Goal: Task Accomplishment & Management: Complete application form

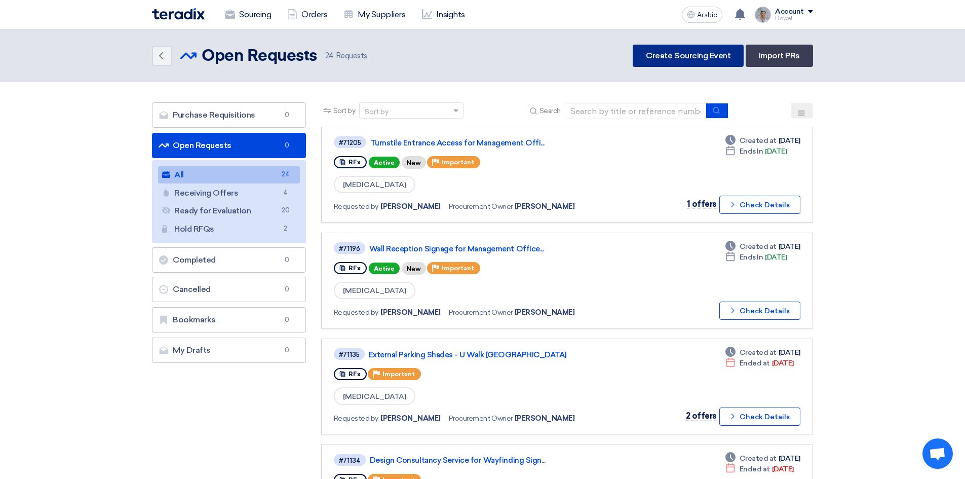
click at [661, 62] on link "Create Sourcing Event" at bounding box center [688, 56] width 111 height 22
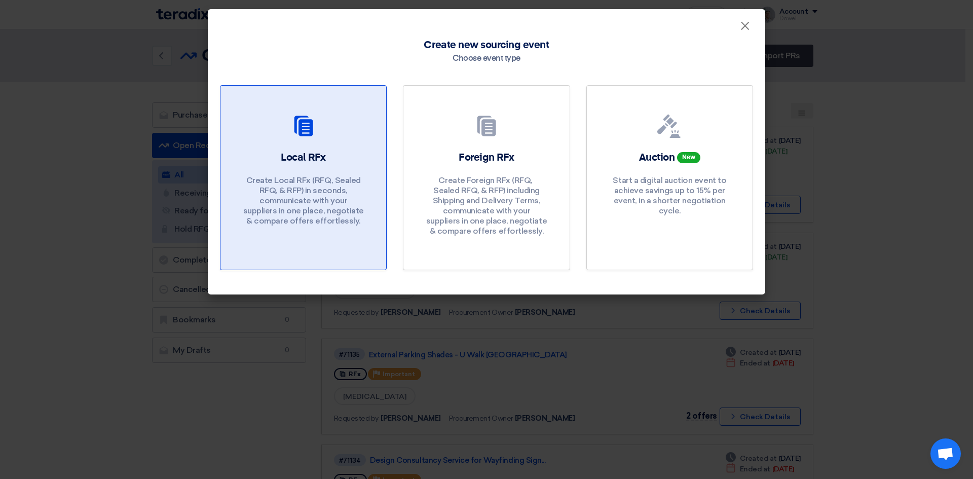
click at [284, 148] on link "Local RFx Create Local RFx (RFQ, ​​Sealed RFQ, & RFP) in seconds, communicate w…" at bounding box center [303, 177] width 167 height 185
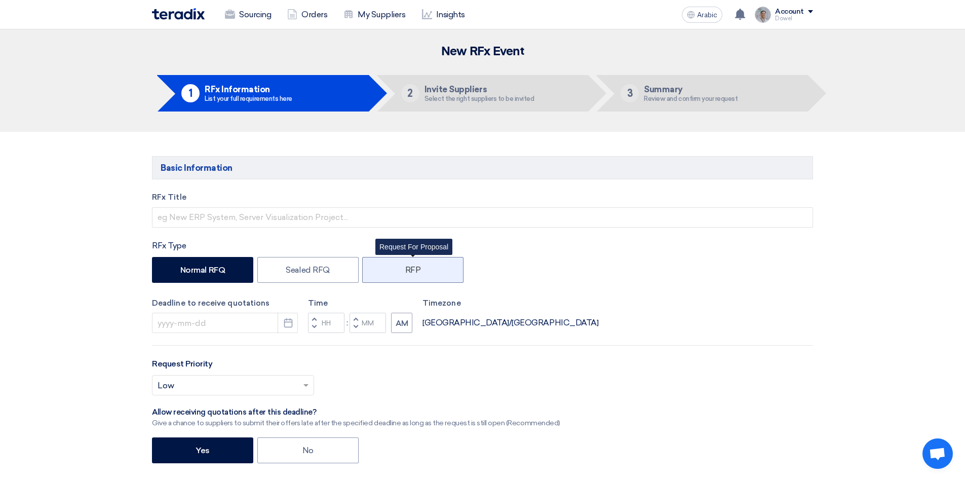
click at [406, 273] on font "RFP" at bounding box center [413, 270] width 16 height 10
click at [406, 272] on input "RFP" at bounding box center [408, 269] width 7 height 7
radio input "true"
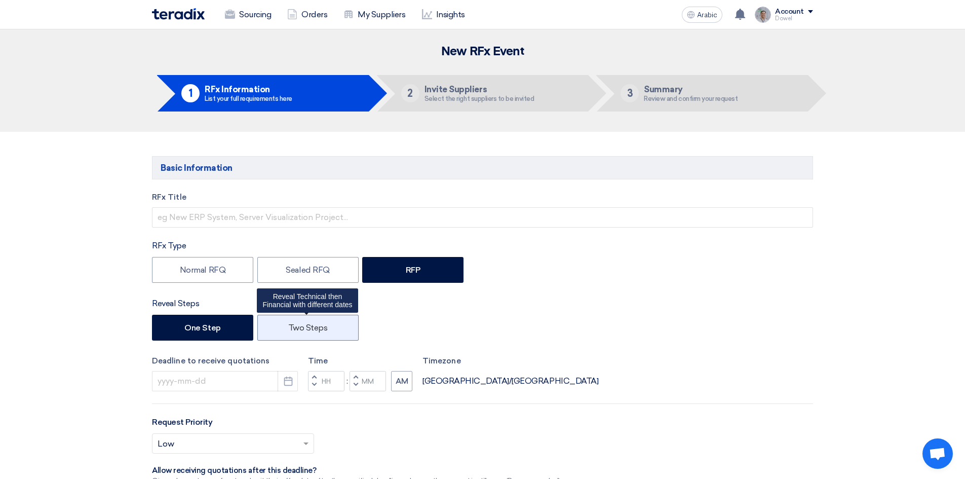
click at [316, 338] on label "Two Steps" at bounding box center [307, 328] width 101 height 26
click at [295, 330] on input "Two Steps" at bounding box center [291, 326] width 7 height 7
radio input "true"
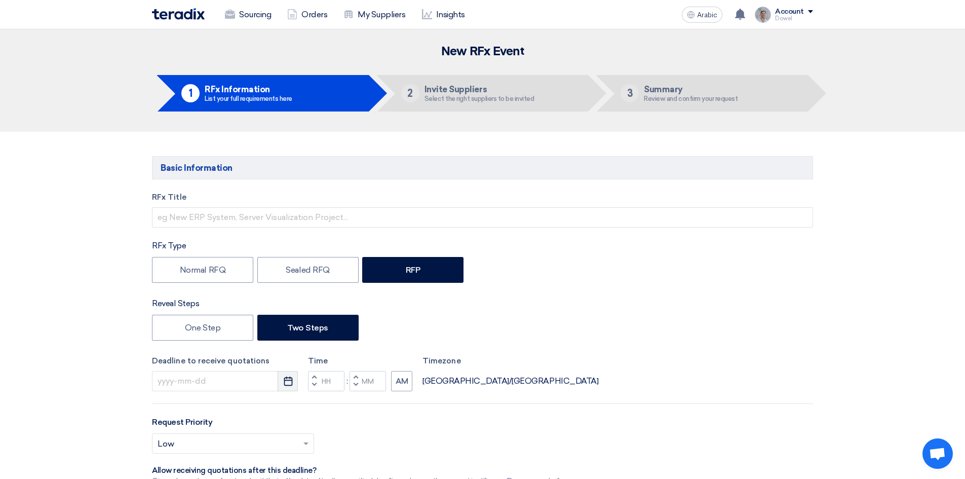
click at [292, 382] on use "button" at bounding box center [288, 381] width 9 height 9
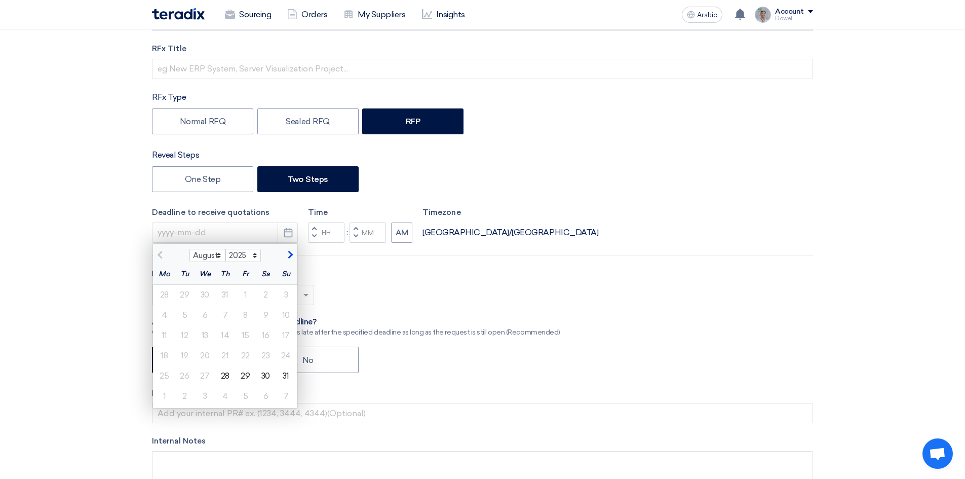
scroll to position [152, 0]
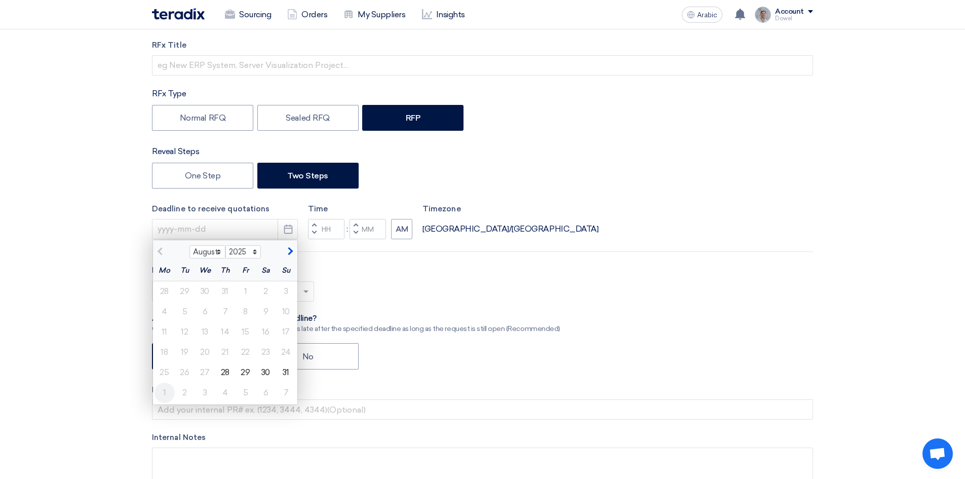
click at [169, 392] on div "1" at bounding box center [165, 393] width 20 height 20
type input "[DATE]"
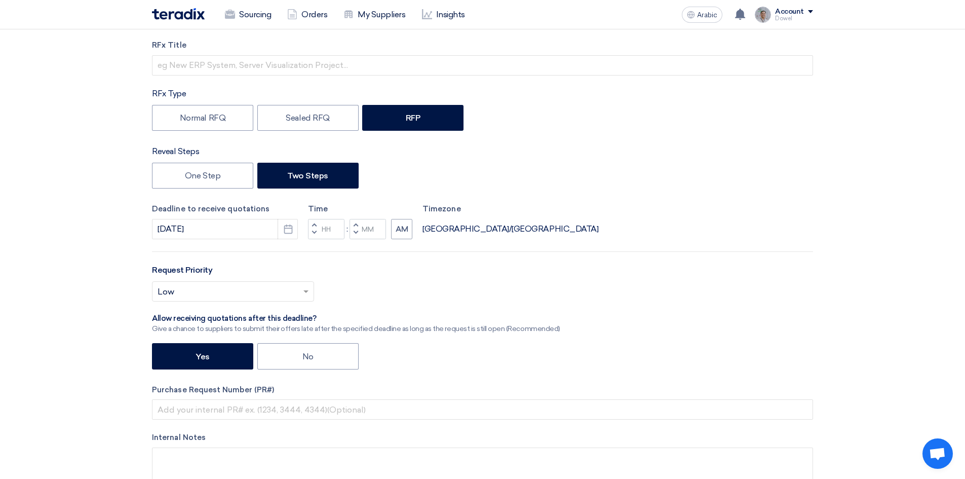
click at [316, 232] on span "button" at bounding box center [315, 233] width 4 height 6
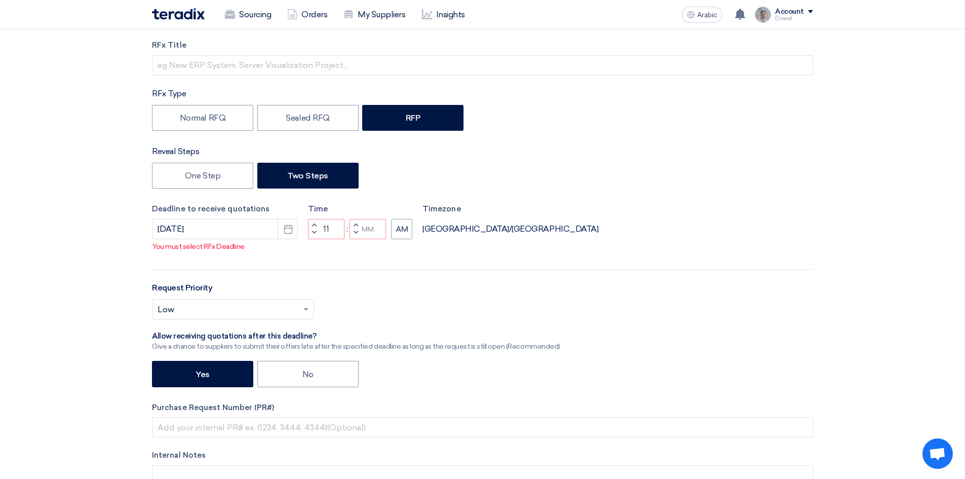
click at [312, 221] on button "Increment hours" at bounding box center [314, 225] width 12 height 13
click at [312, 223] on button "Increment hours" at bounding box center [314, 225] width 12 height 13
click at [315, 232] on span "button" at bounding box center [315, 233] width 4 height 6
click at [314, 232] on span "button" at bounding box center [315, 233] width 4 height 6
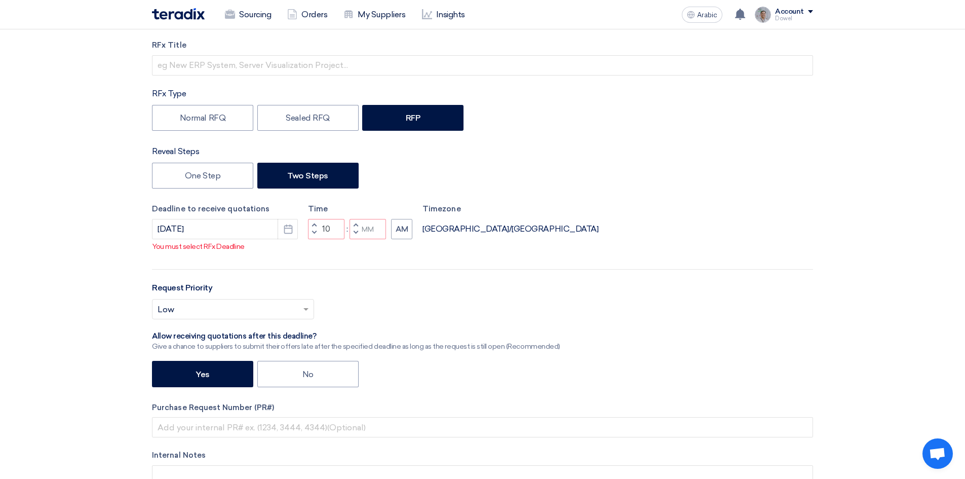
click at [314, 232] on span "button" at bounding box center [315, 233] width 4 height 6
click at [314, 225] on span "button" at bounding box center [315, 225] width 4 height 6
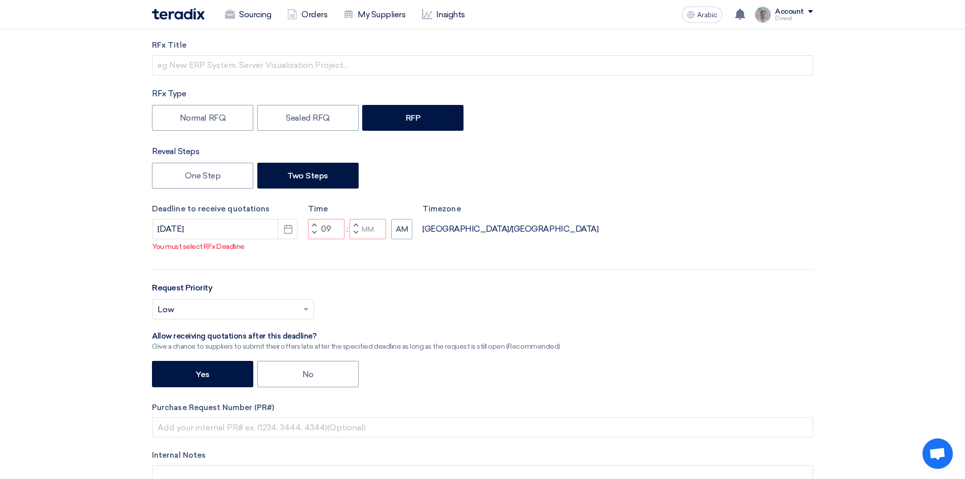
click at [314, 225] on span "button" at bounding box center [315, 225] width 4 height 6
click at [357, 233] on span "button" at bounding box center [356, 233] width 4 height 6
type input "10"
type input "59"
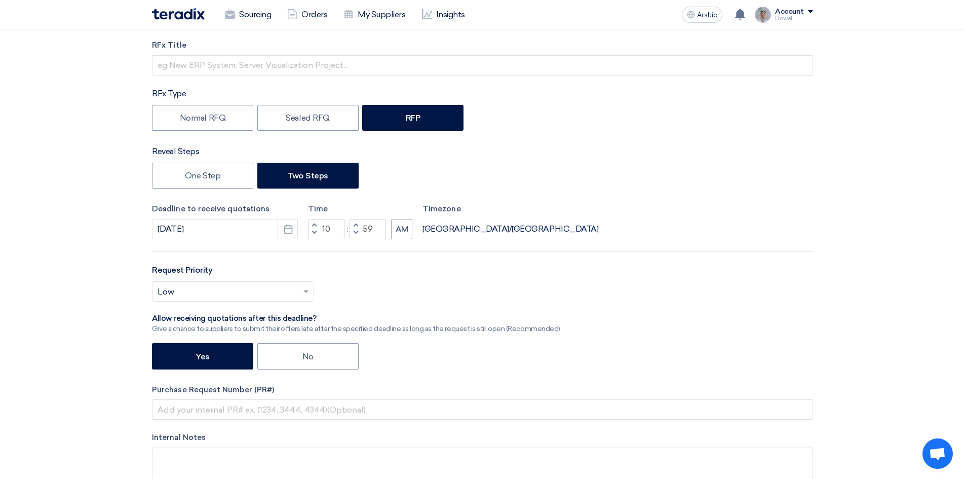
click at [355, 221] on button "Increment minutes" at bounding box center [356, 225] width 12 height 13
type input "11"
click at [354, 222] on button "Increment minutes" at bounding box center [356, 225] width 12 height 13
click at [354, 231] on span "button" at bounding box center [356, 233] width 4 height 6
type input "00"
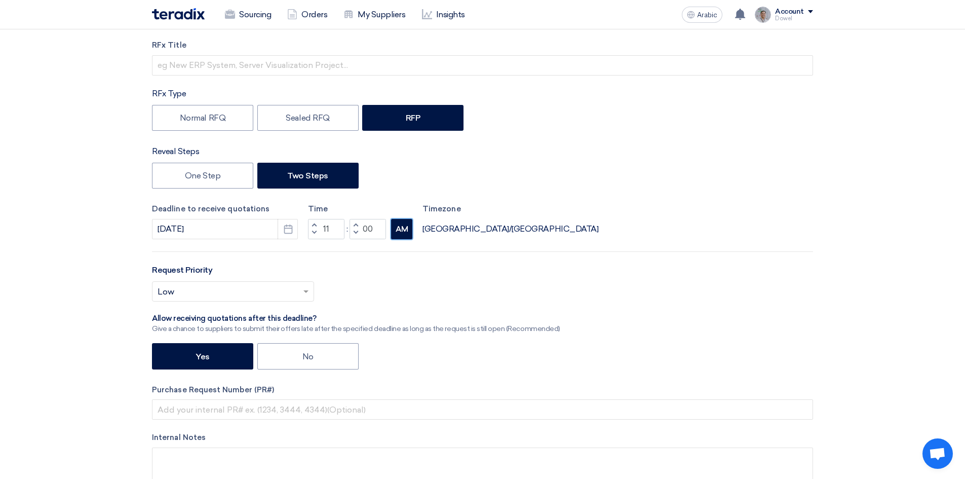
click at [398, 231] on font "AM" at bounding box center [402, 229] width 13 height 9
click at [316, 231] on span "button" at bounding box center [315, 233] width 4 height 6
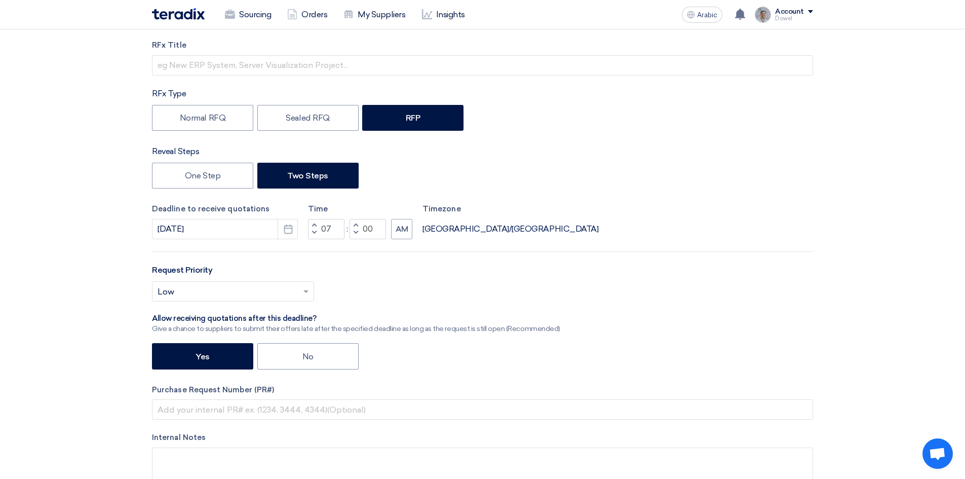
click at [316, 231] on span "button" at bounding box center [315, 233] width 4 height 6
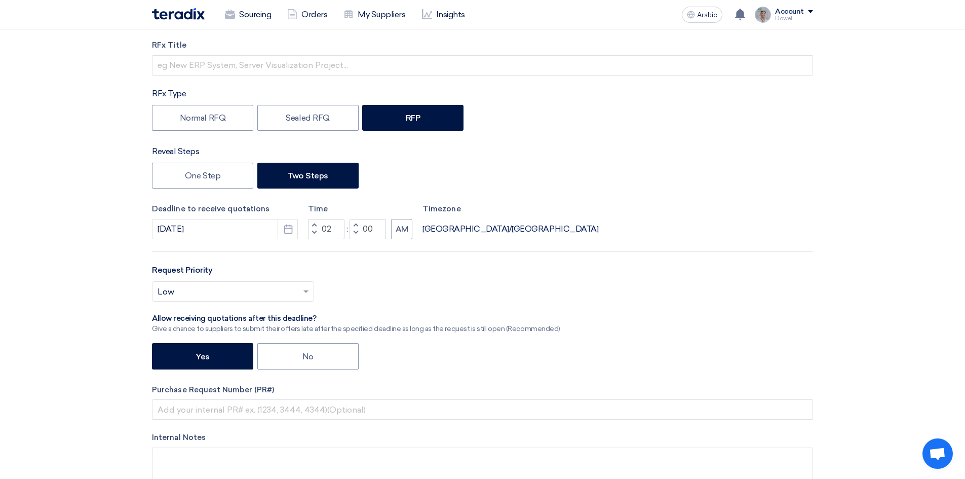
click at [316, 231] on span "button" at bounding box center [315, 233] width 4 height 6
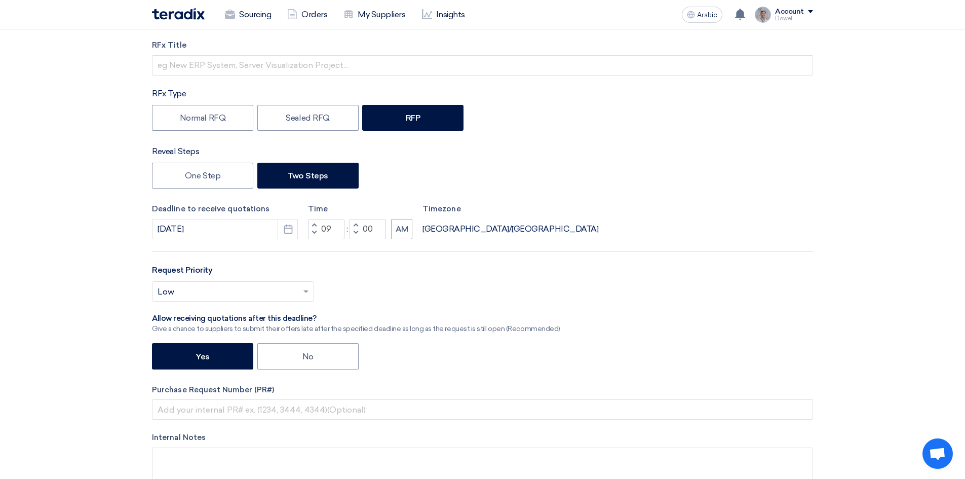
click at [316, 231] on span "button" at bounding box center [315, 233] width 4 height 6
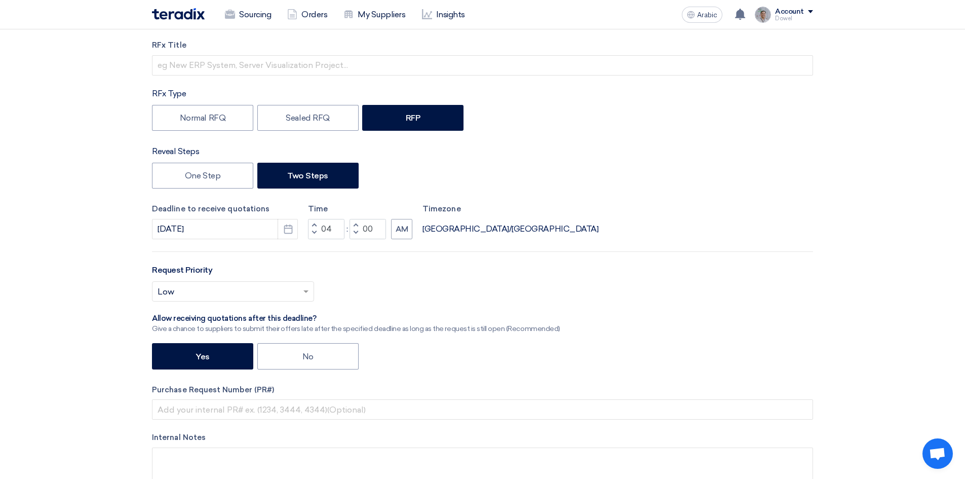
click at [316, 231] on span "button" at bounding box center [315, 233] width 4 height 6
click at [358, 233] on button "Decrement minutes" at bounding box center [356, 233] width 12 height 13
type input "02"
type input "59"
click at [353, 223] on button "Increment minutes" at bounding box center [356, 225] width 12 height 13
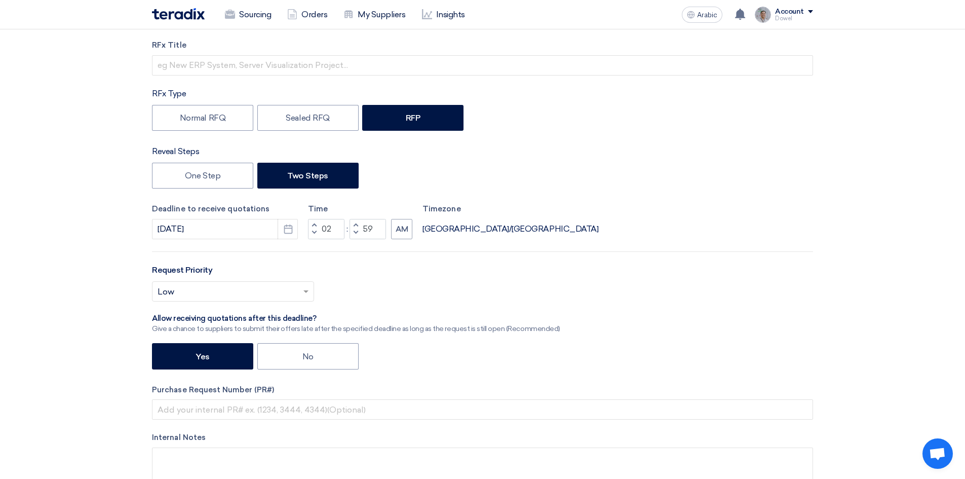
type input "03"
click at [353, 223] on button "Increment minutes" at bounding box center [356, 225] width 12 height 13
click at [355, 228] on button "Decrement minutes" at bounding box center [356, 233] width 12 height 13
type input "00"
click at [403, 229] on font "AM" at bounding box center [402, 229] width 13 height 9
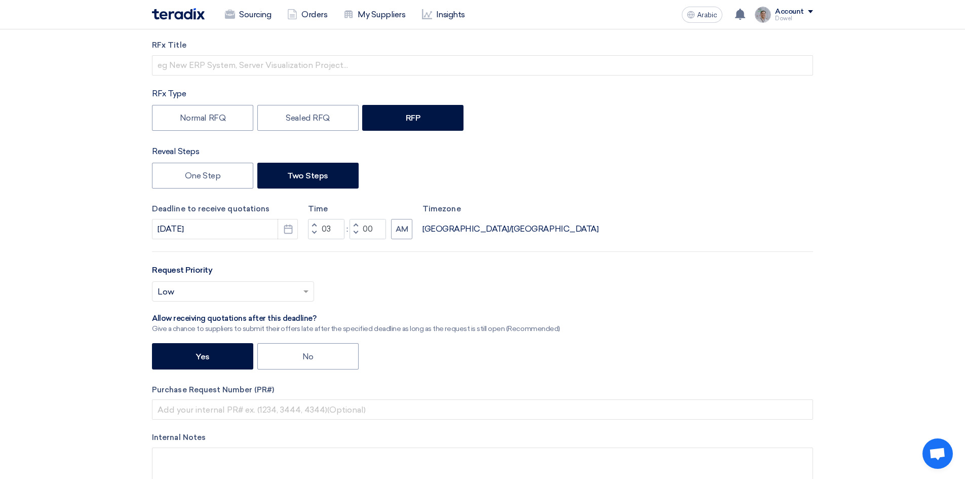
click at [229, 289] on input "text" at bounding box center [228, 292] width 141 height 17
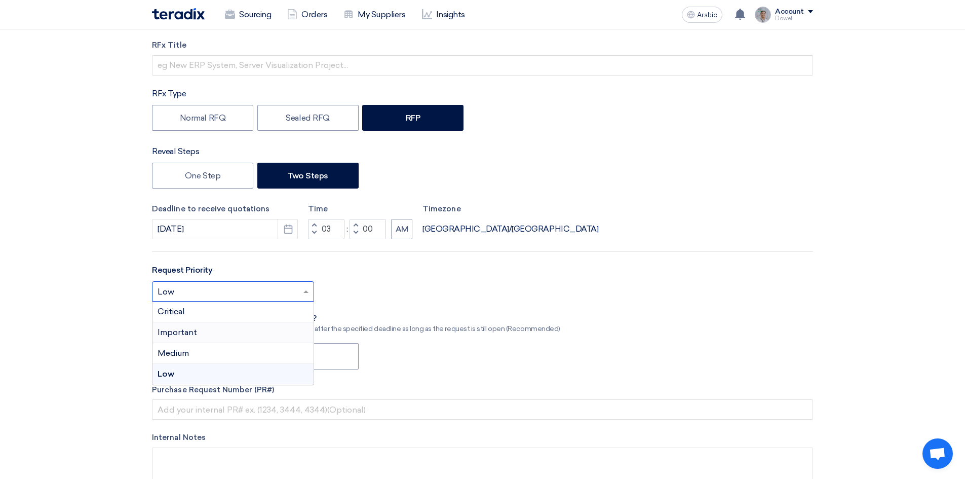
click at [195, 331] on font "Important" at bounding box center [178, 332] width 40 height 10
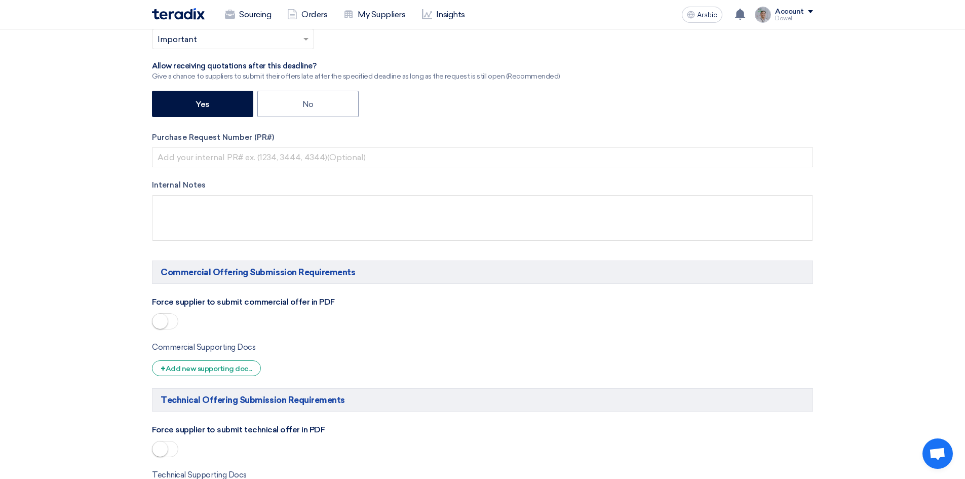
scroll to position [405, 0]
click at [175, 317] on span at bounding box center [165, 320] width 26 height 16
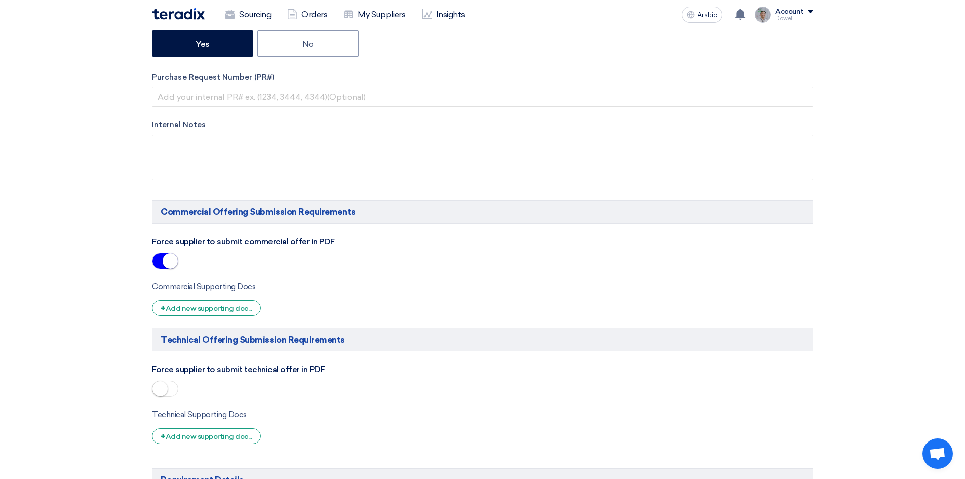
scroll to position [557, 0]
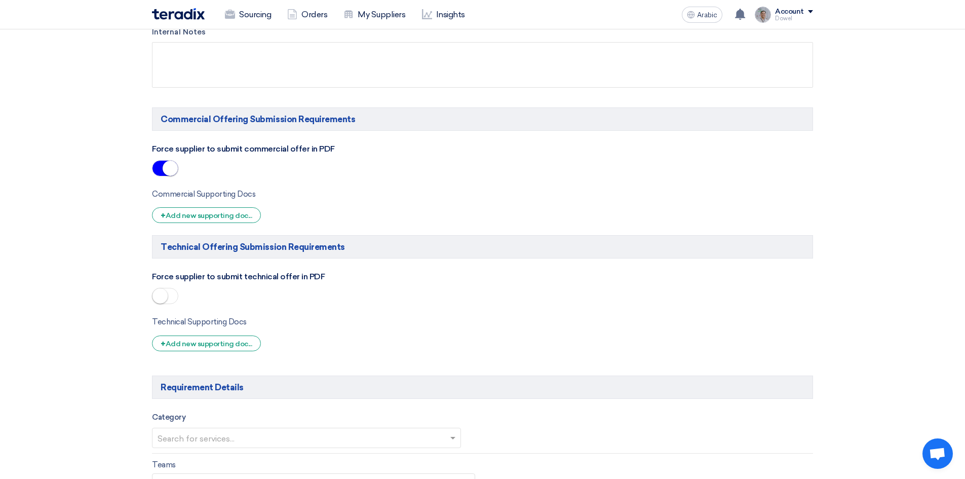
drag, startPoint x: 169, startPoint y: 301, endPoint x: 176, endPoint y: 307, distance: 9.0
click at [170, 301] on span at bounding box center [165, 296] width 26 height 16
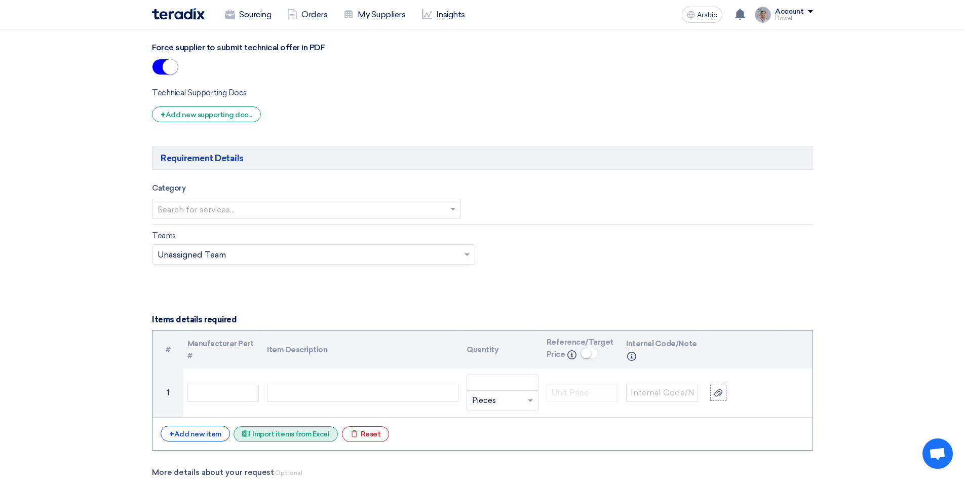
scroll to position [912, 0]
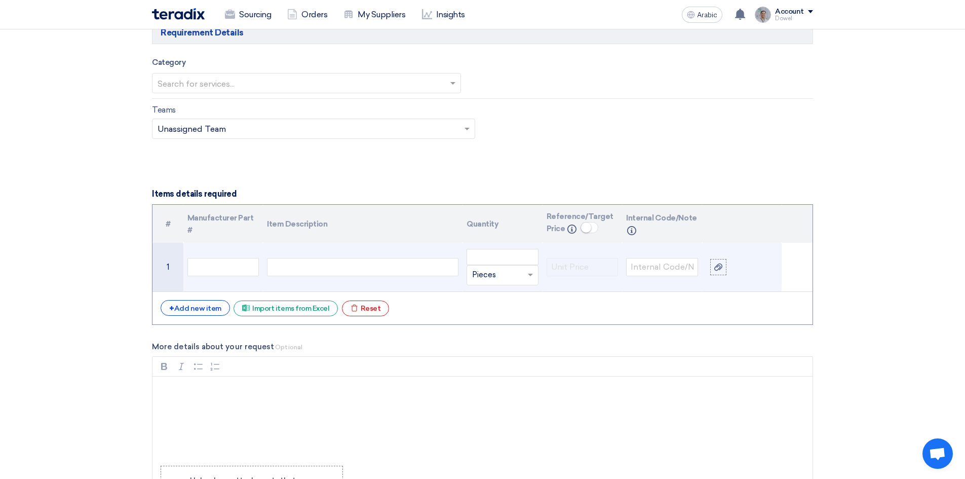
click at [311, 265] on div at bounding box center [363, 267] width 192 height 18
paste div
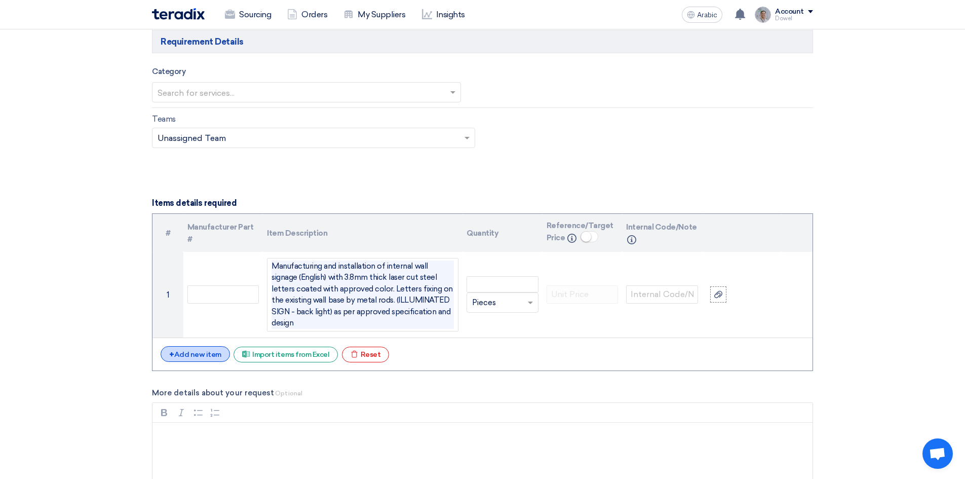
click at [190, 350] on font "Add new item" at bounding box center [197, 354] width 47 height 9
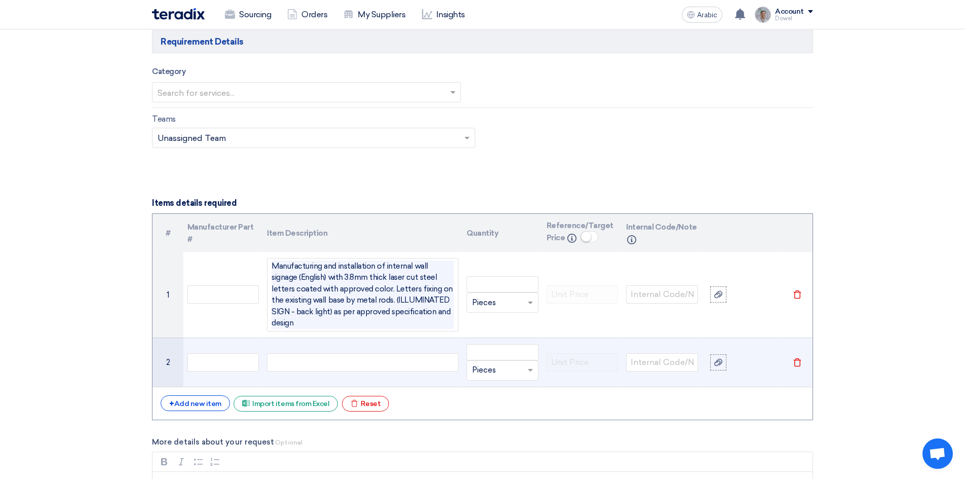
click at [291, 353] on div at bounding box center [363, 362] width 192 height 18
paste div
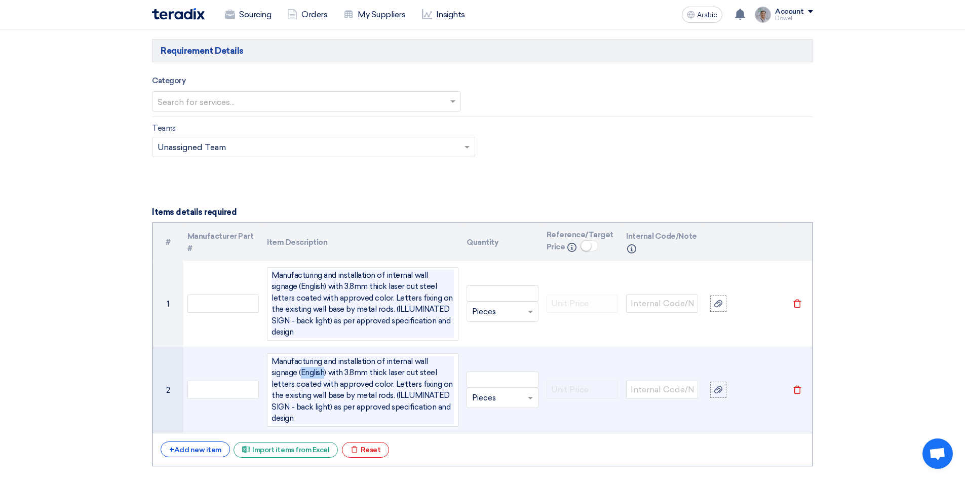
drag, startPoint x: 274, startPoint y: 362, endPoint x: 296, endPoint y: 361, distance: 22.8
click at [296, 361] on span "Manufacturing and installation of internal wall signage (English) with 3.8mm th…" at bounding box center [363, 390] width 182 height 68
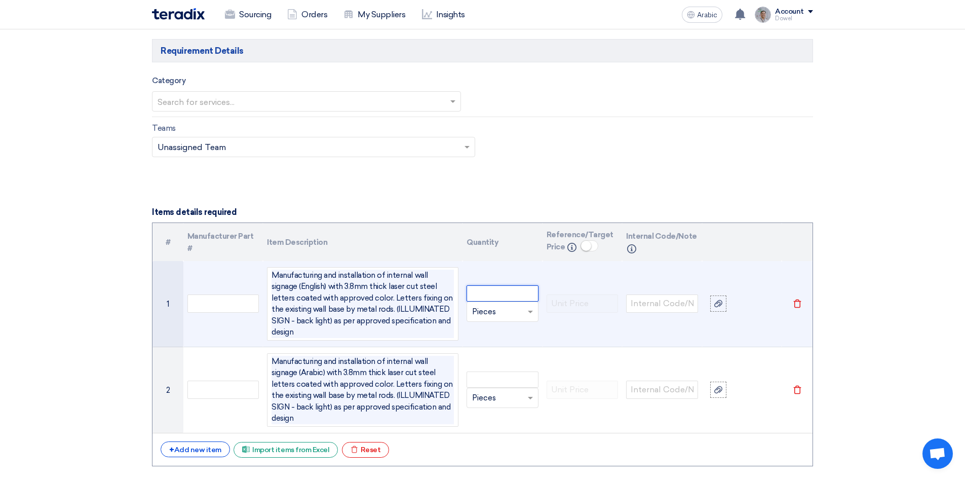
click at [487, 285] on input "number" at bounding box center [503, 293] width 72 height 16
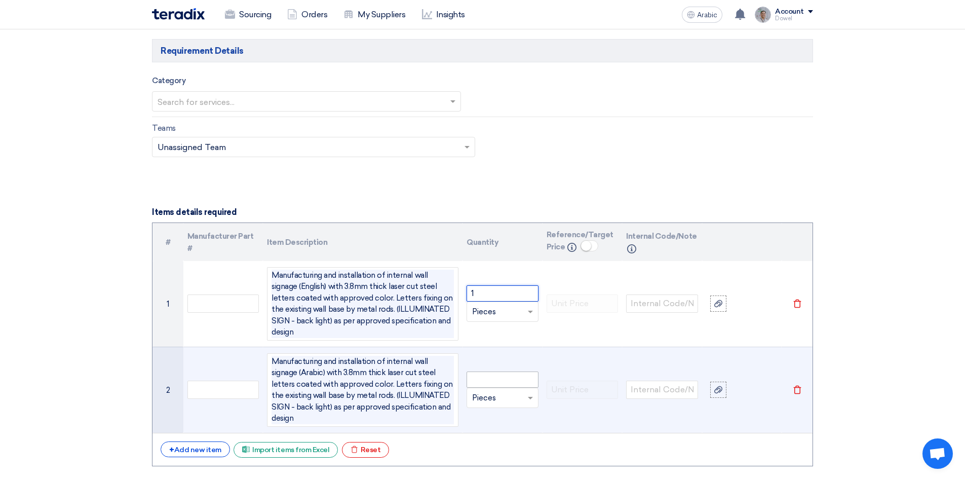
type input "1"
click at [483, 371] on input "number" at bounding box center [503, 379] width 72 height 16
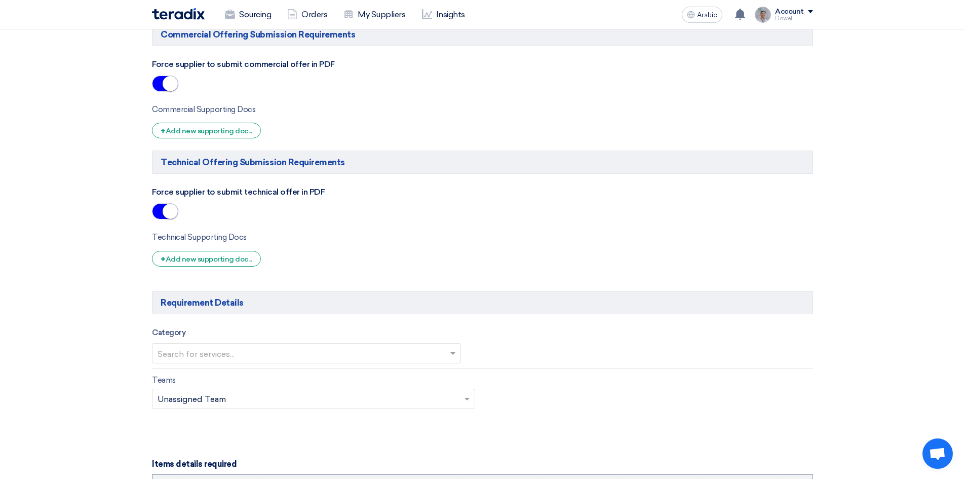
scroll to position [641, 0]
type input "1"
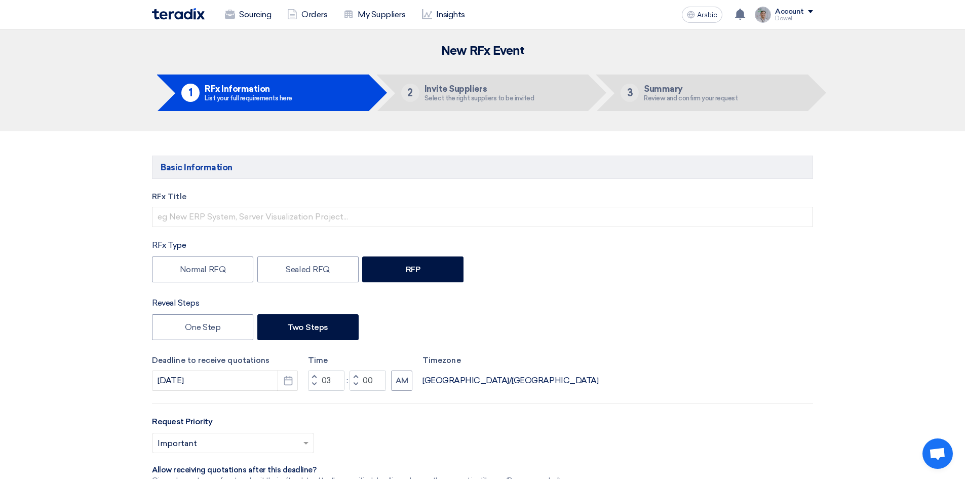
scroll to position [0, 0]
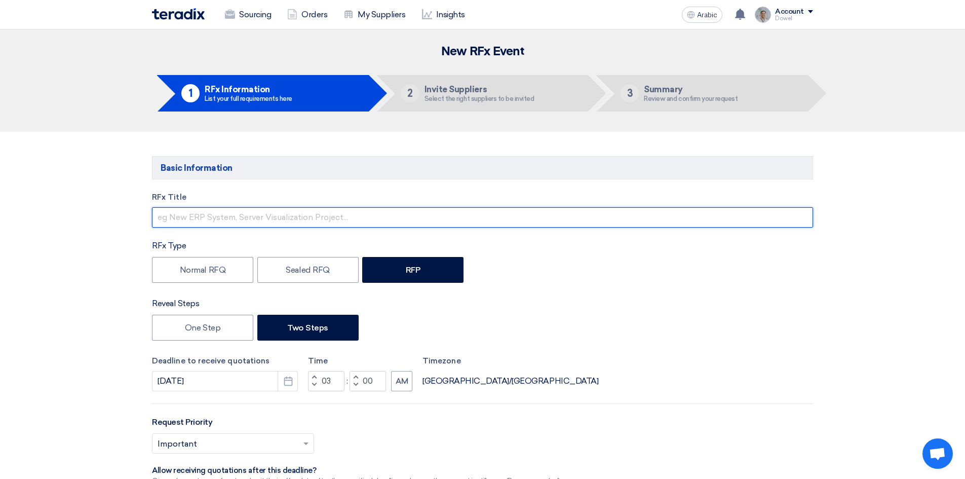
click at [202, 212] on input "text" at bounding box center [482, 217] width 661 height 20
paste input "Wall Reception Signage for Management Office - JJ"
drag, startPoint x: 358, startPoint y: 218, endPoint x: 363, endPoint y: 218, distance: 5.6
click at [363, 218] on input "Wall Reception Signage for Management Office - JJ" at bounding box center [482, 217] width 661 height 20
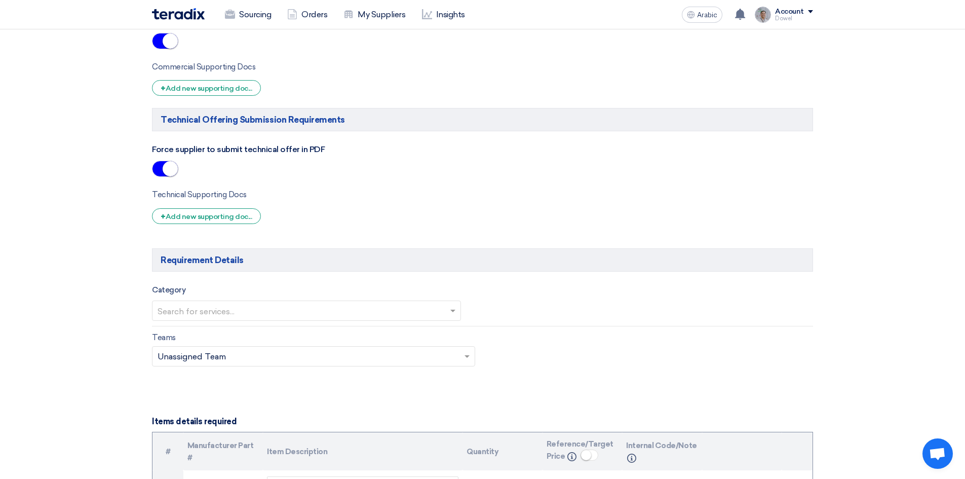
scroll to position [811, 0]
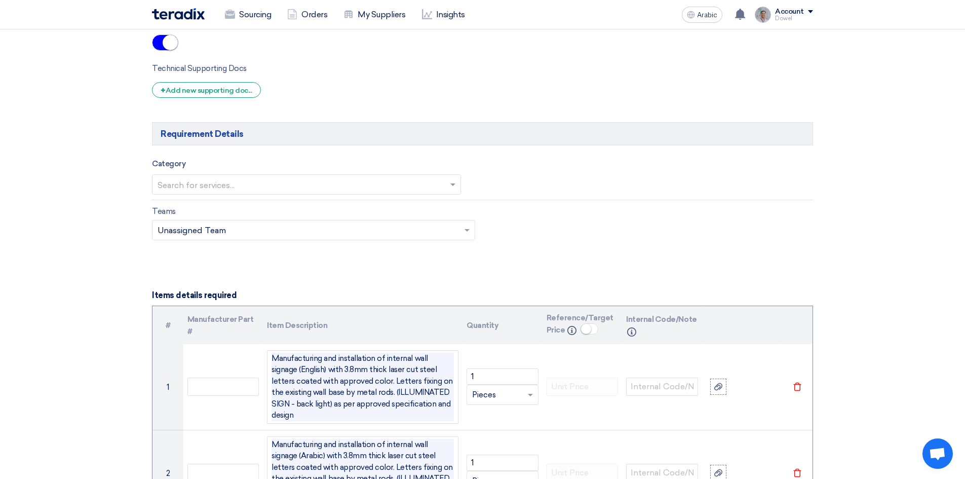
type input "Wall Reception Signage for Management Office - JR"
click at [437, 178] on input "text" at bounding box center [302, 185] width 288 height 17
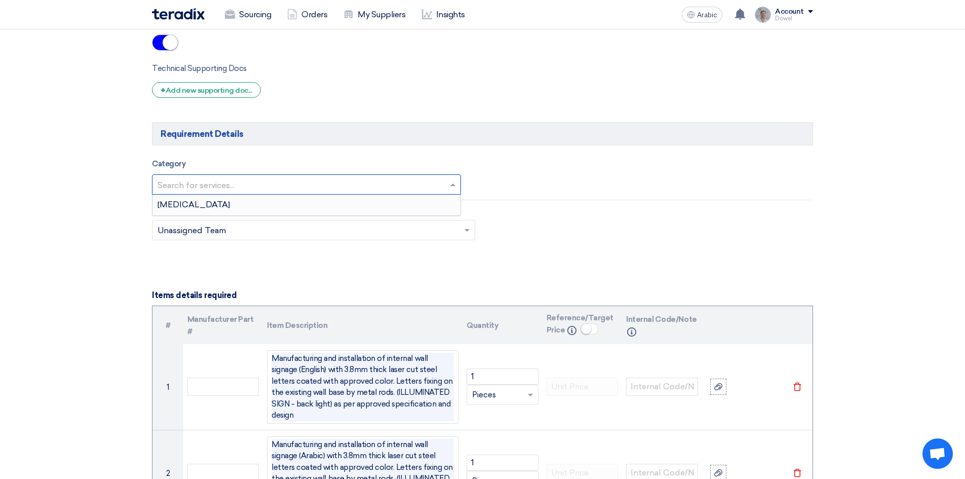
click at [296, 204] on div "[MEDICAL_DATA]" at bounding box center [307, 205] width 308 height 20
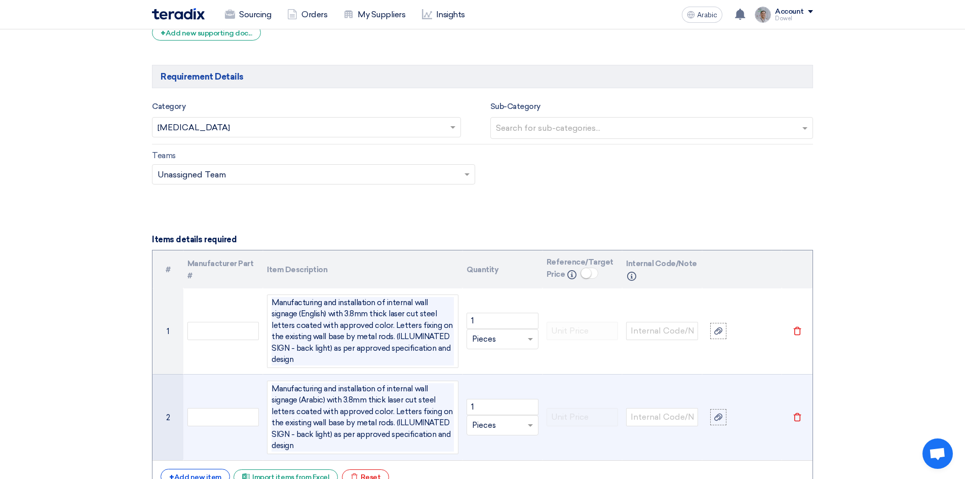
scroll to position [963, 0]
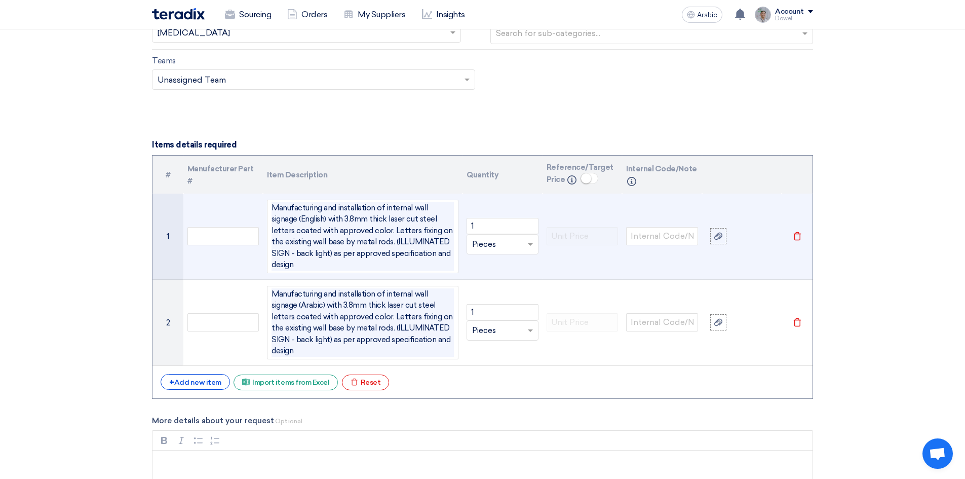
click at [273, 230] on span "Manufacturing and installation of internal wall signage (English) with 3.8mm th…" at bounding box center [363, 236] width 182 height 68
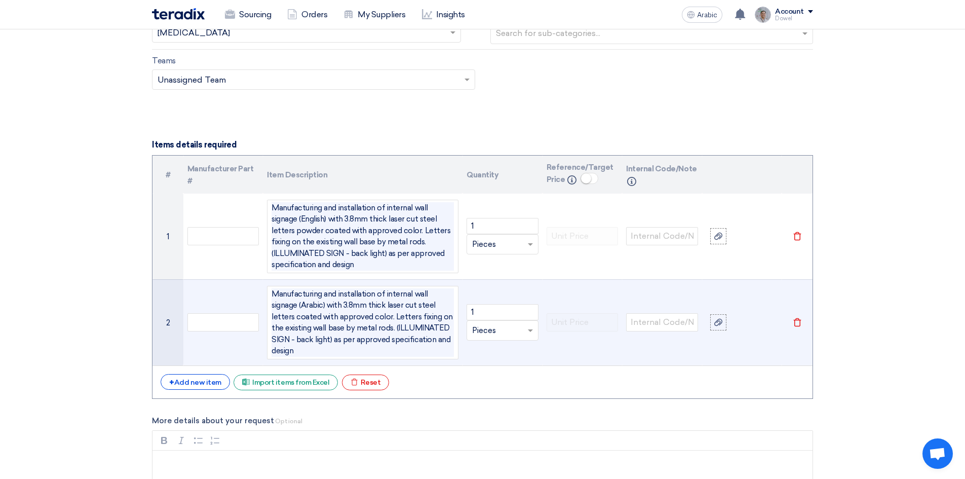
click at [430, 307] on span "Manufacturing and installation of internal wall signage (Arabic) with 3.8mm thi…" at bounding box center [363, 322] width 182 height 68
click at [316, 305] on span "Manufacturing and installation of internal wall signage (Arabic) with 3.8mm thi…" at bounding box center [363, 322] width 182 height 68
click at [296, 318] on span "Manufacturing and installation of internal wall signage (Arabic) with 3D box, f…" at bounding box center [363, 322] width 182 height 68
drag, startPoint x: 355, startPoint y: 315, endPoint x: 324, endPoint y: 330, distance: 34.5
click at [324, 330] on span "Manufacturing and installation of internal wall signage (Arabic) with 3D box, f…" at bounding box center [363, 322] width 182 height 68
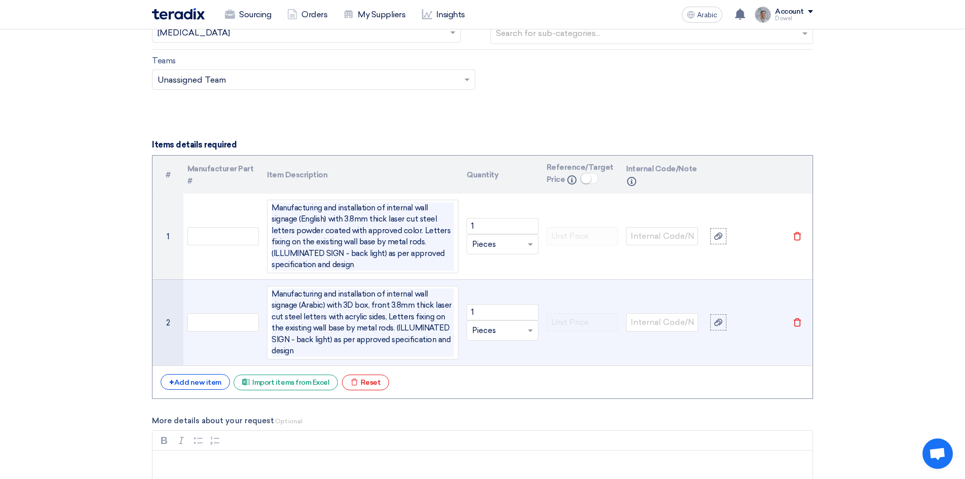
click at [296, 316] on span "Manufacturing and installation of internal wall signage (Arabic) with 3D box, f…" at bounding box center [363, 322] width 182 height 68
drag, startPoint x: 407, startPoint y: 351, endPoint x: 258, endPoint y: 289, distance: 161.3
click at [258, 289] on tr "2 Manufacturing and installation of internal wall signage (Arabic) with 3D box,…" at bounding box center [483, 322] width 660 height 86
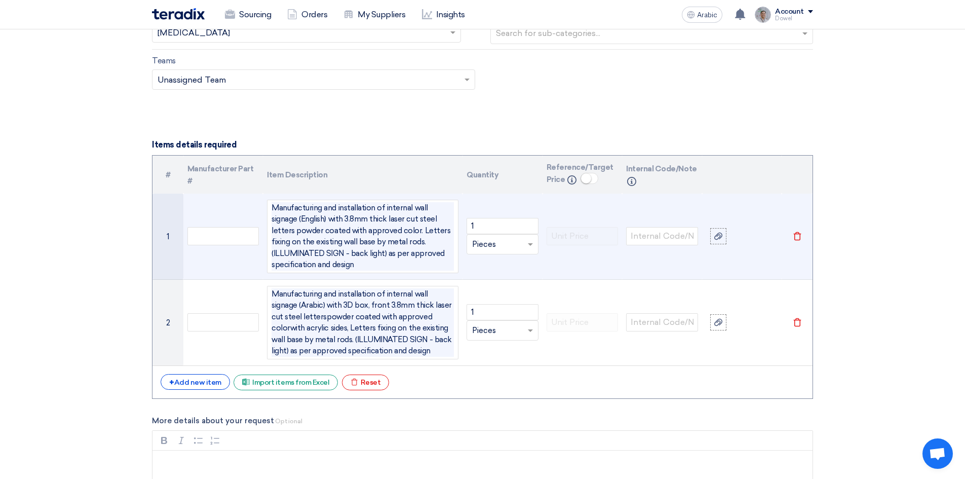
copy span "Manufacturing and installation of internal wall signage (Arabic) with 3D box, f…"
drag, startPoint x: 304, startPoint y: 266, endPoint x: 262, endPoint y: 208, distance: 71.9
click at [262, 208] on tr "1 Manufacturing and installation of internal wall signage (English) with 3.8mm …" at bounding box center [483, 237] width 660 height 86
drag, startPoint x: 274, startPoint y: 218, endPoint x: 295, endPoint y: 217, distance: 21.3
click at [295, 217] on span "Manufacturing and installation of internal wall signage (Arabic) with 3D box, f…" at bounding box center [362, 219] width 180 height 32
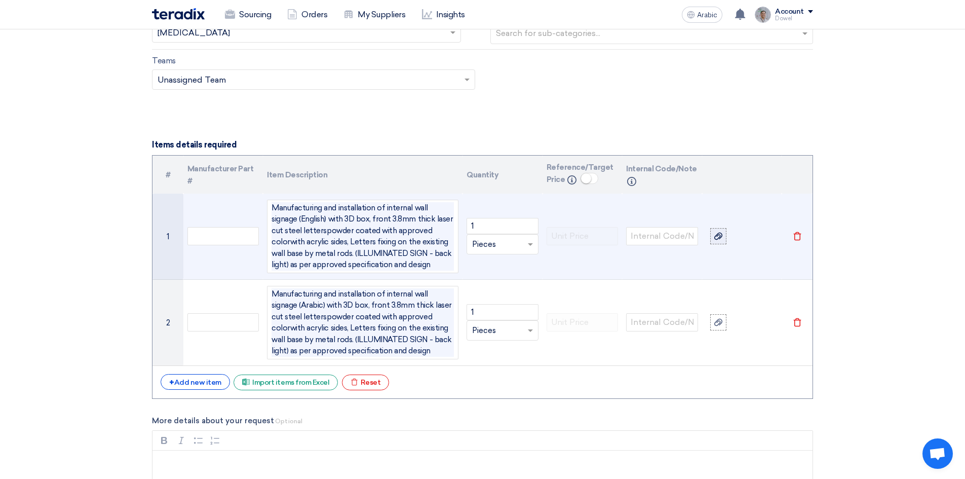
click at [723, 236] on div at bounding box center [719, 237] width 10 height 12
click at [0, 0] on input "file" at bounding box center [0, 0] width 0 height 0
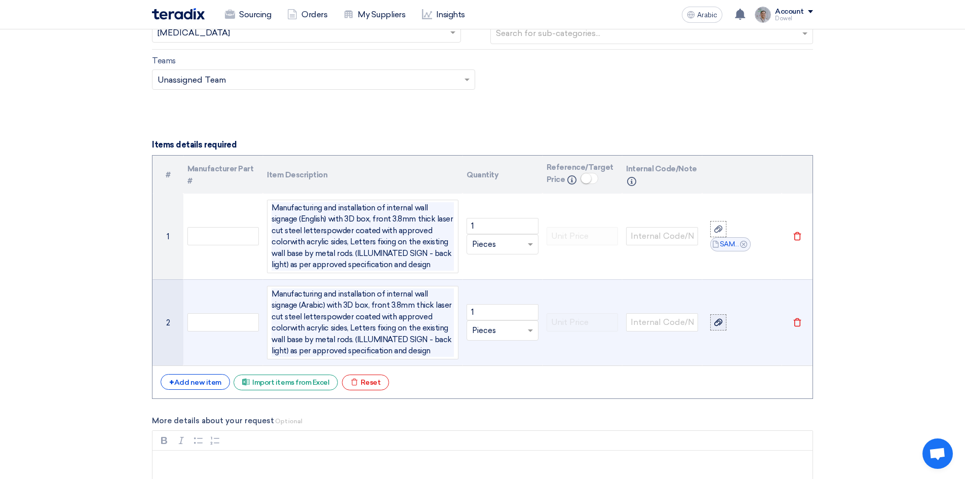
click at [720, 325] on use at bounding box center [719, 322] width 8 height 7
click at [0, 0] on input "file" at bounding box center [0, 0] width 0 height 0
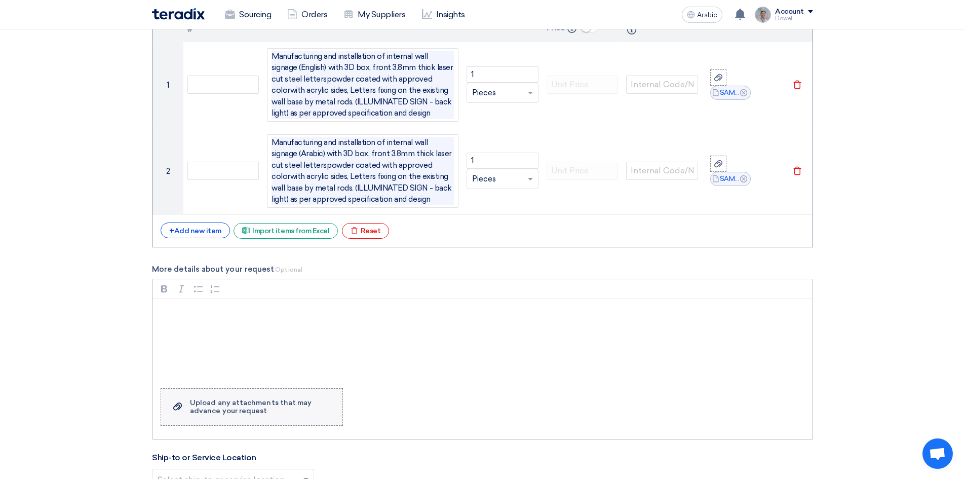
scroll to position [1115, 0]
click at [227, 312] on p "Rich Text Editor, main" at bounding box center [486, 312] width 643 height 12
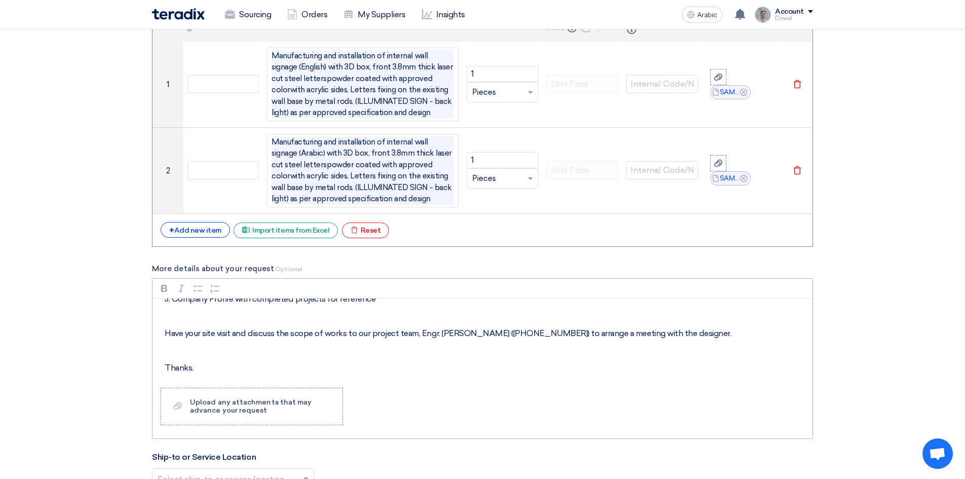
scroll to position [238, 0]
click at [226, 409] on font "Upload any attachments that may advance your request" at bounding box center [251, 406] width 122 height 17
click at [0, 0] on input "Upload a file Upload any attachments that may advance your request" at bounding box center [0, 0] width 0 height 0
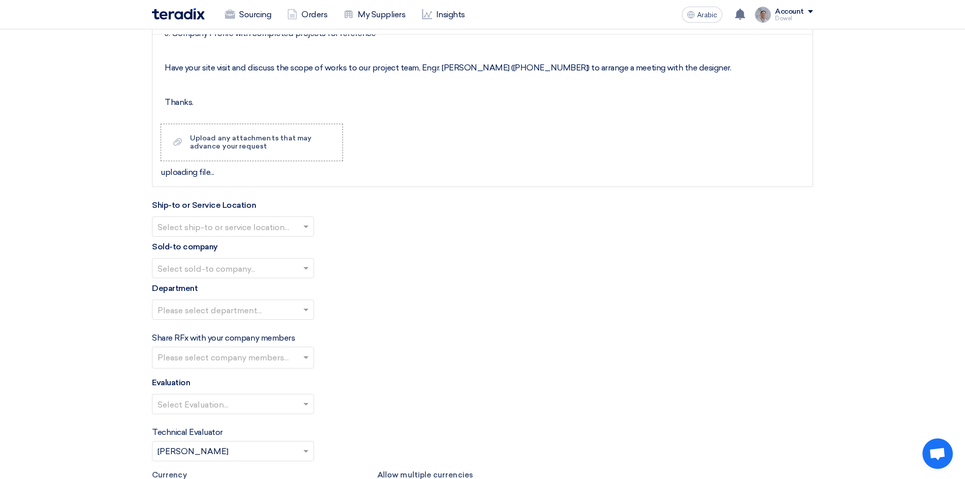
scroll to position [1470, 0]
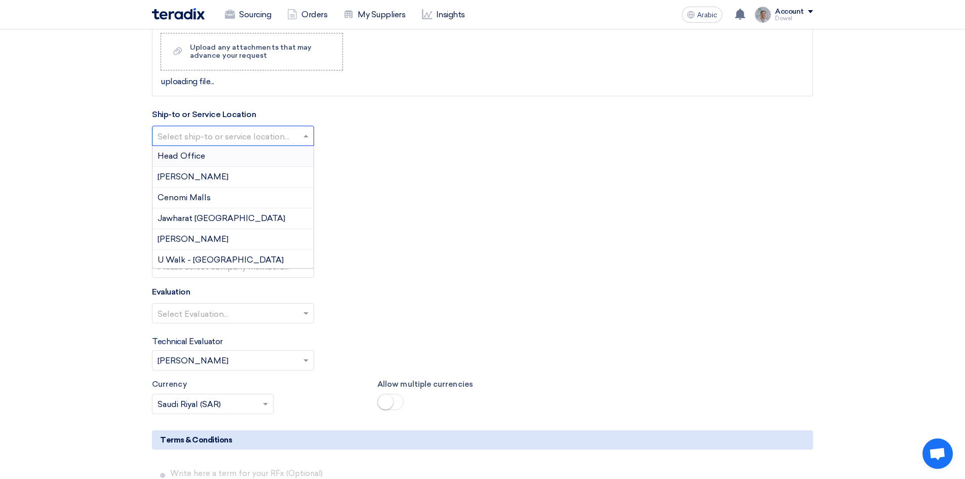
click at [284, 131] on input "text" at bounding box center [228, 136] width 141 height 17
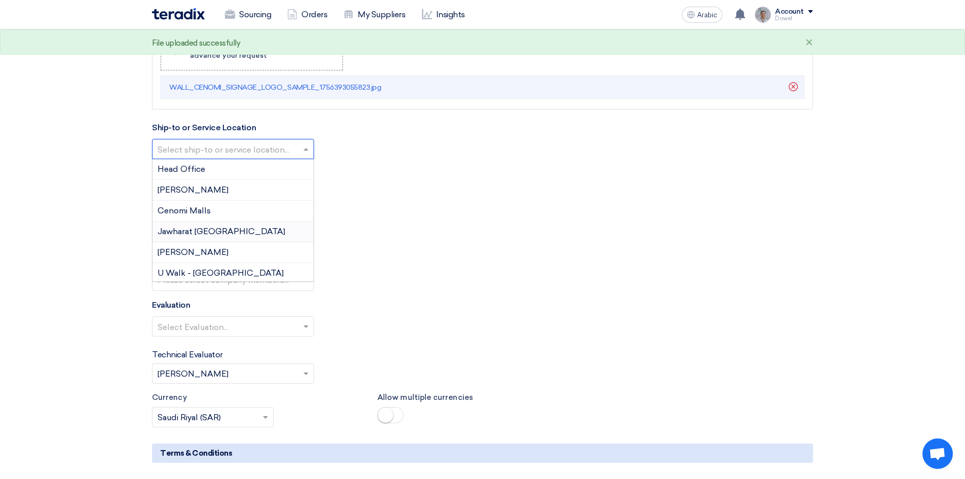
click at [202, 231] on font "Jawharat [GEOGRAPHIC_DATA]" at bounding box center [222, 232] width 128 height 10
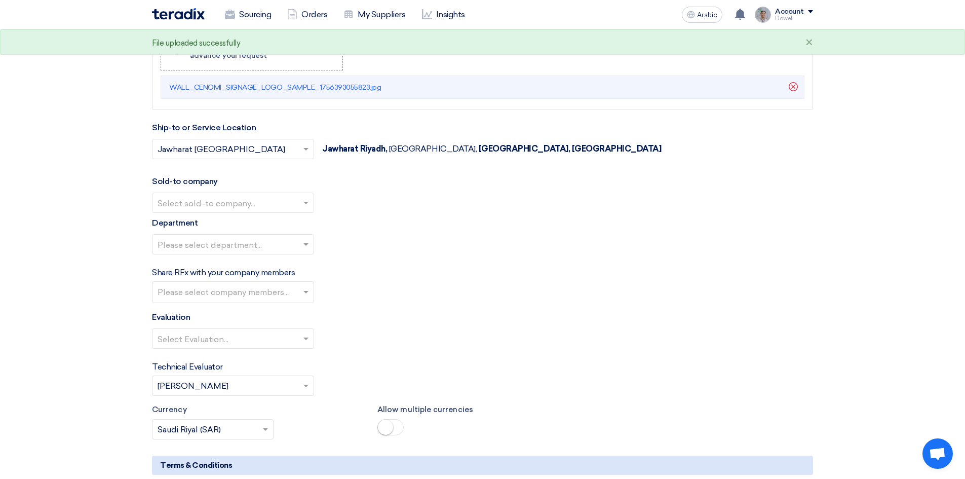
click at [284, 209] on input "text" at bounding box center [228, 203] width 141 height 17
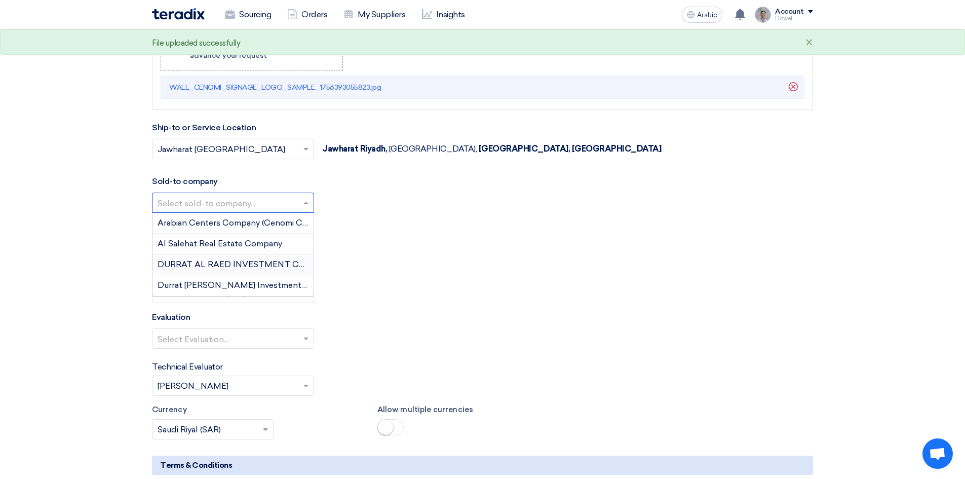
click at [223, 266] on font "DURRAT AL RAED INVESTMENT COMPANY" at bounding box center [247, 264] width 179 height 10
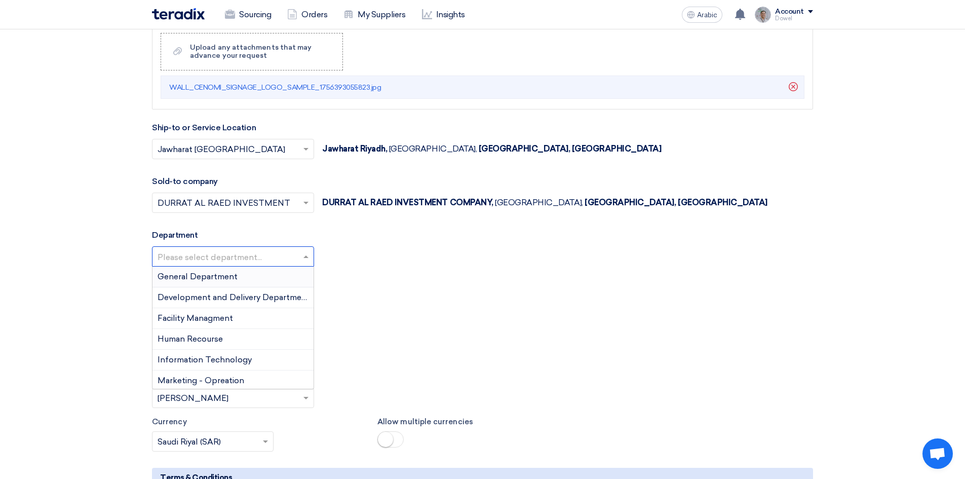
click at [270, 256] on input "text" at bounding box center [228, 257] width 141 height 17
click at [224, 297] on font "Development and Delivery Department" at bounding box center [234, 297] width 153 height 10
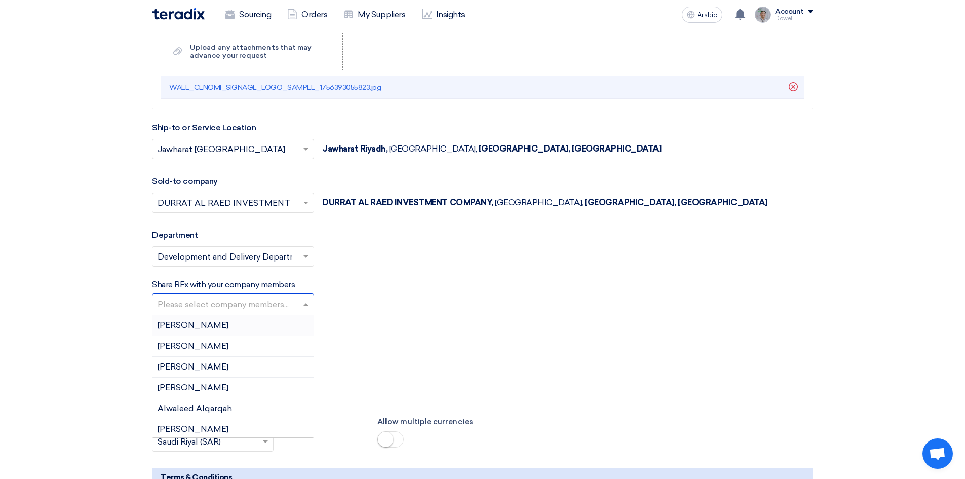
click at [265, 300] on input "text" at bounding box center [235, 305] width 154 height 17
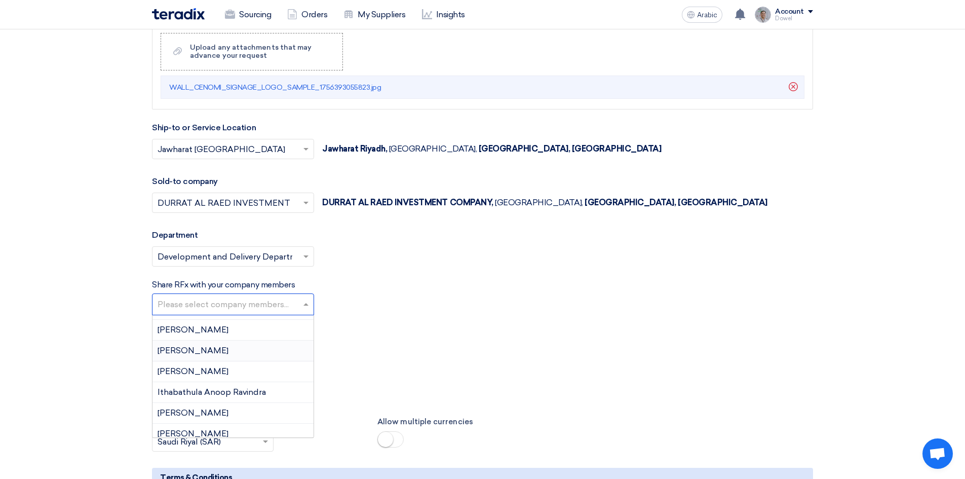
scroll to position [304, 0]
click at [211, 333] on font "[PERSON_NAME]" at bounding box center [193, 333] width 71 height 10
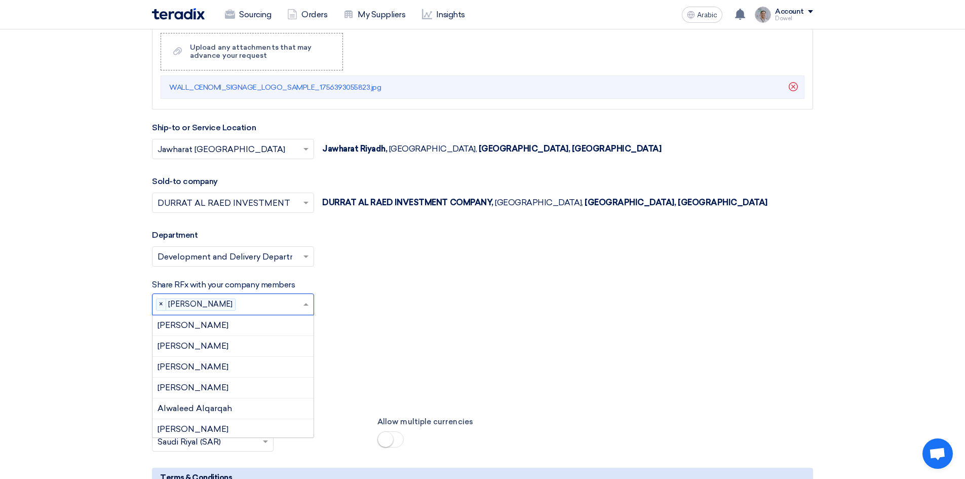
click at [254, 306] on input "text" at bounding box center [271, 305] width 63 height 17
click at [210, 366] on font "[PERSON_NAME] De [PERSON_NAME]" at bounding box center [236, 368] width 157 height 10
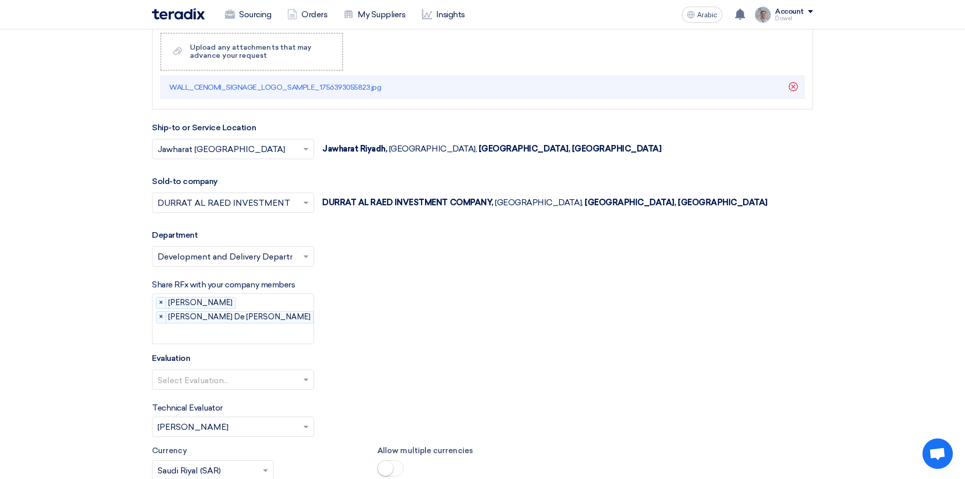
click at [254, 326] on input "text" at bounding box center [242, 334] width 169 height 17
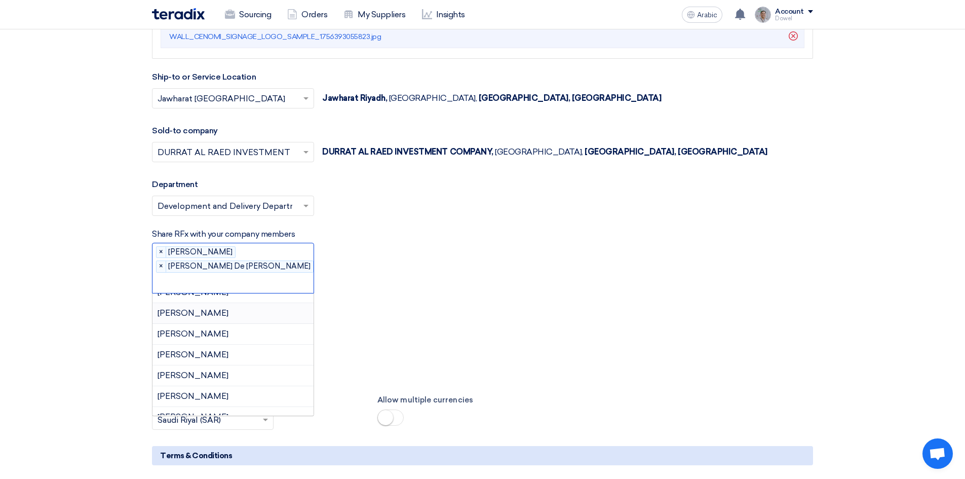
scroll to position [557, 0]
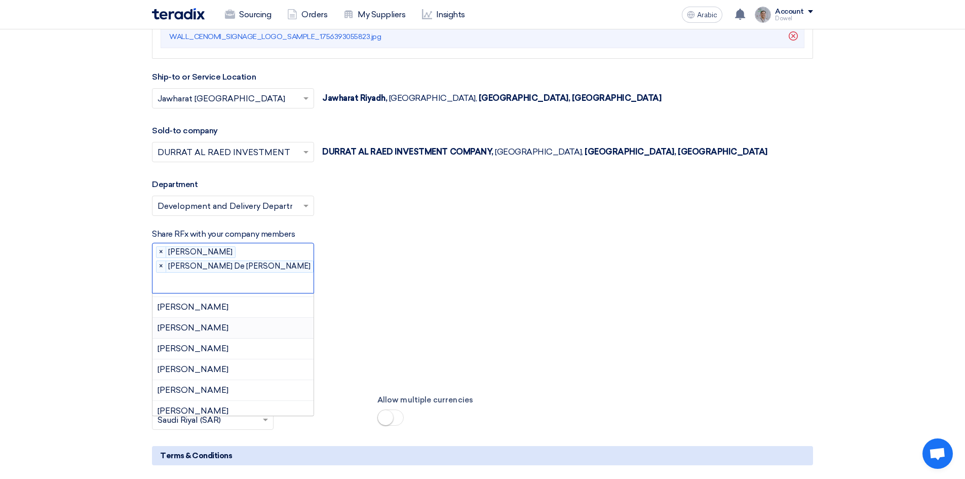
click at [234, 318] on div "[PERSON_NAME]" at bounding box center [233, 328] width 161 height 21
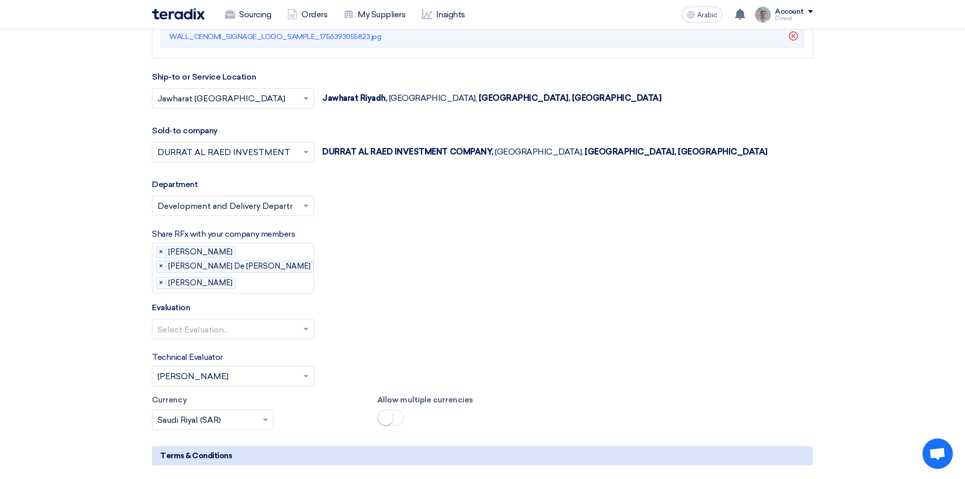
click at [267, 276] on input "text" at bounding box center [283, 283] width 87 height 17
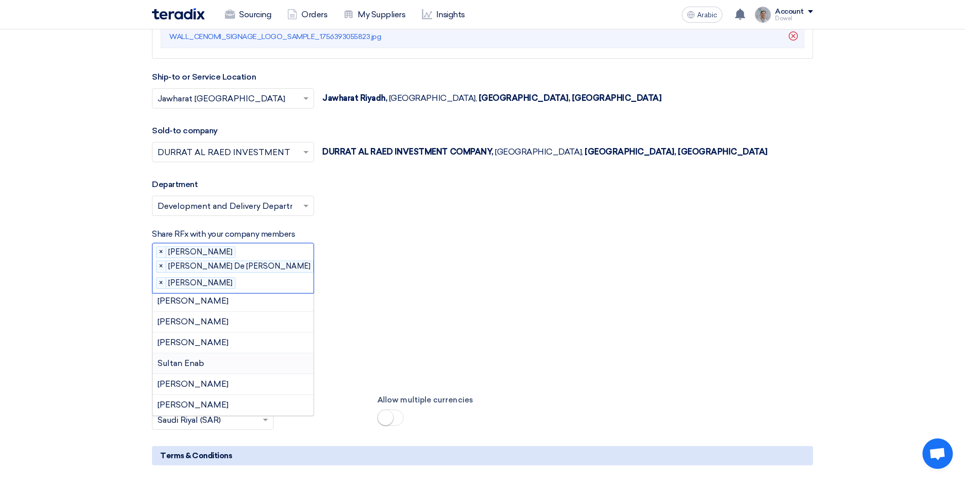
scroll to position [658, 0]
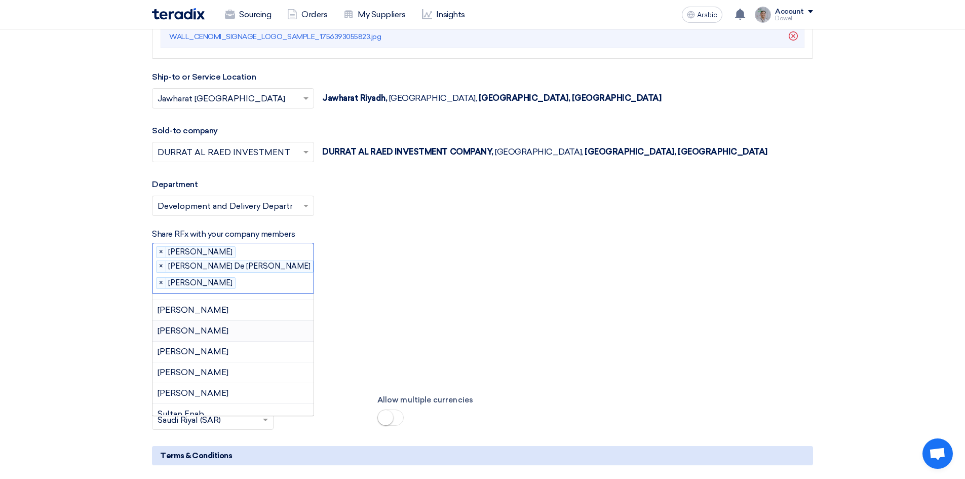
click at [213, 333] on div "[PERSON_NAME]" at bounding box center [233, 331] width 161 height 21
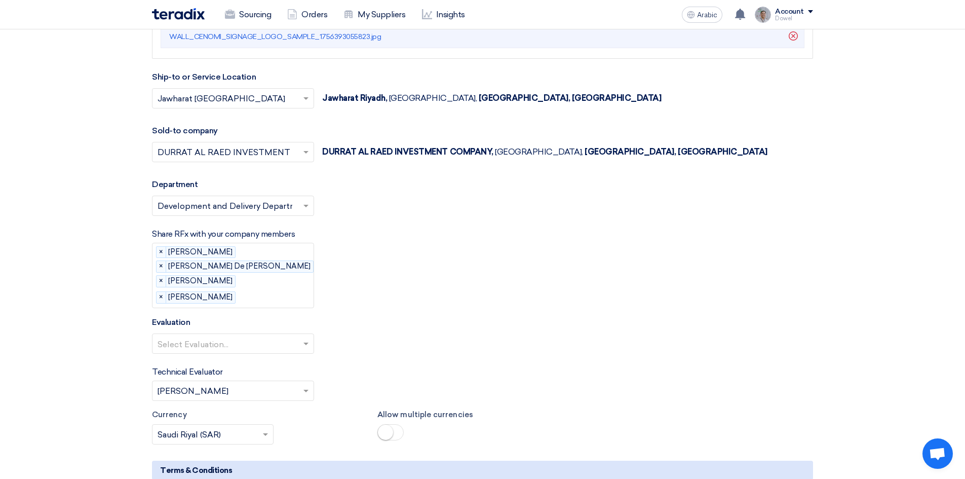
click at [242, 294] on input "text" at bounding box center [283, 298] width 87 height 17
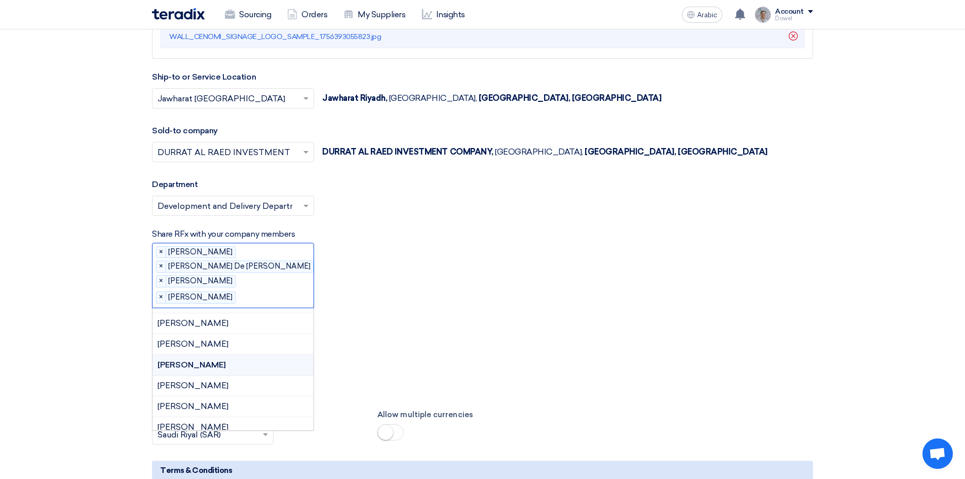
scroll to position [484, 0]
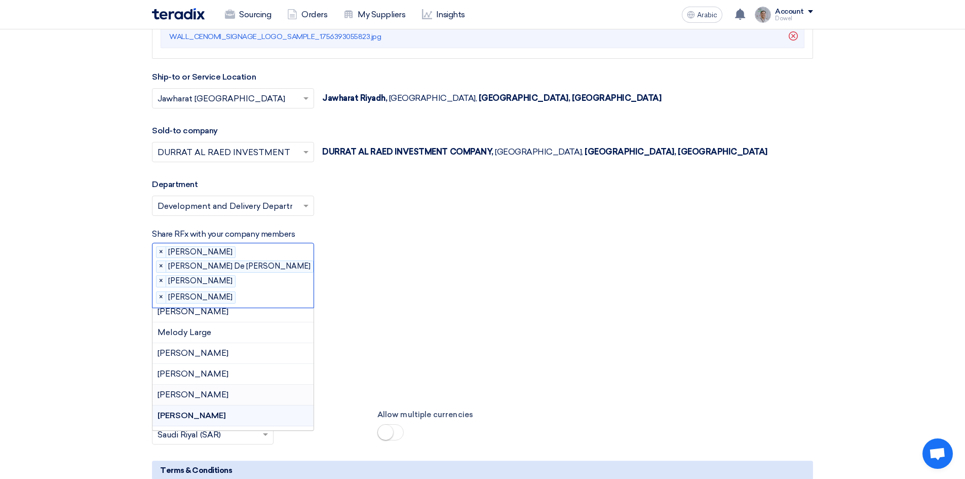
click at [219, 392] on font "[PERSON_NAME]" at bounding box center [193, 395] width 71 height 10
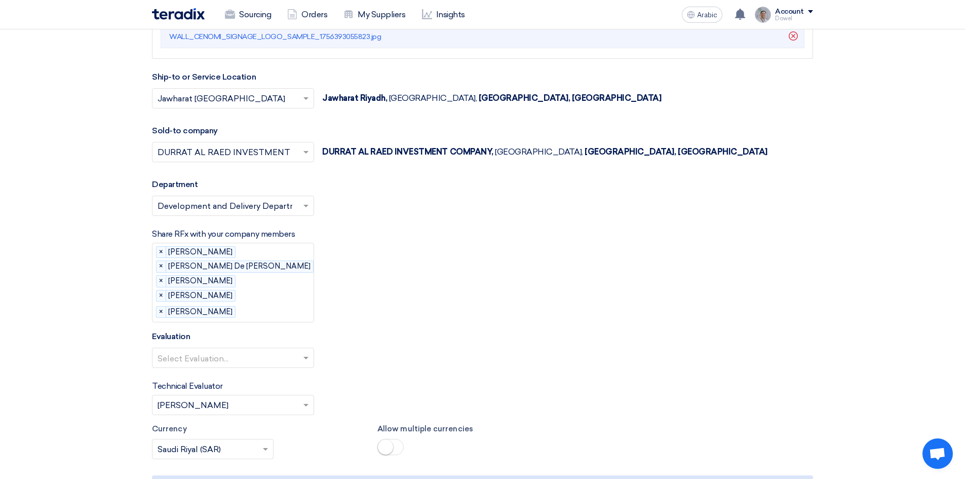
click at [274, 360] on input "text" at bounding box center [228, 359] width 141 height 17
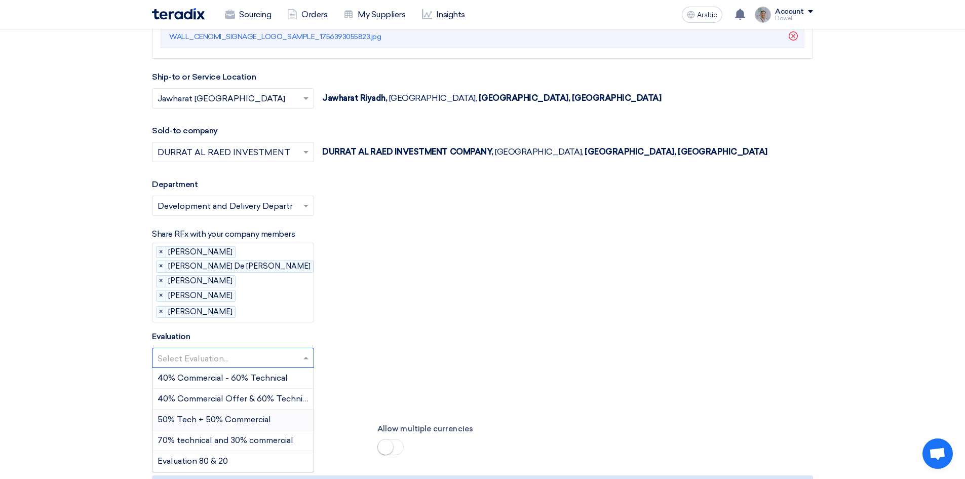
click at [220, 420] on font "50% Tech + 50% Commercial" at bounding box center [215, 420] width 114 height 10
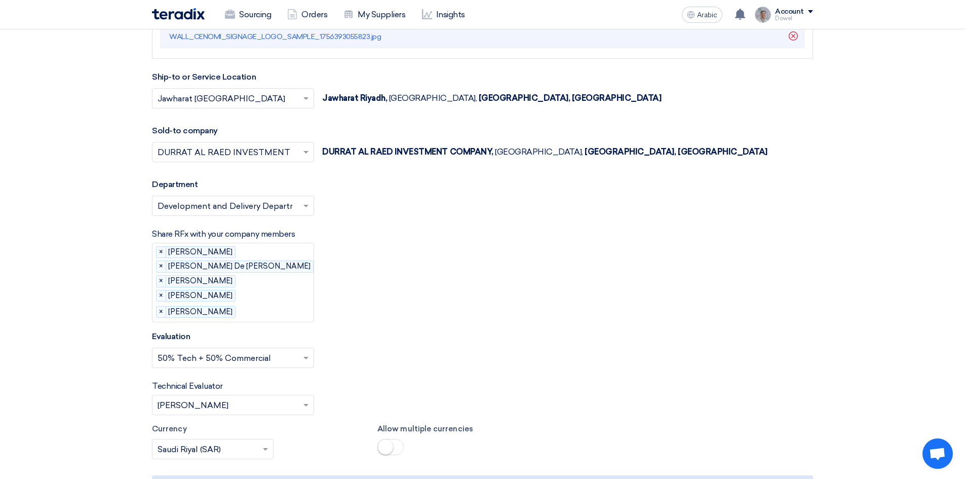
scroll to position [1622, 0]
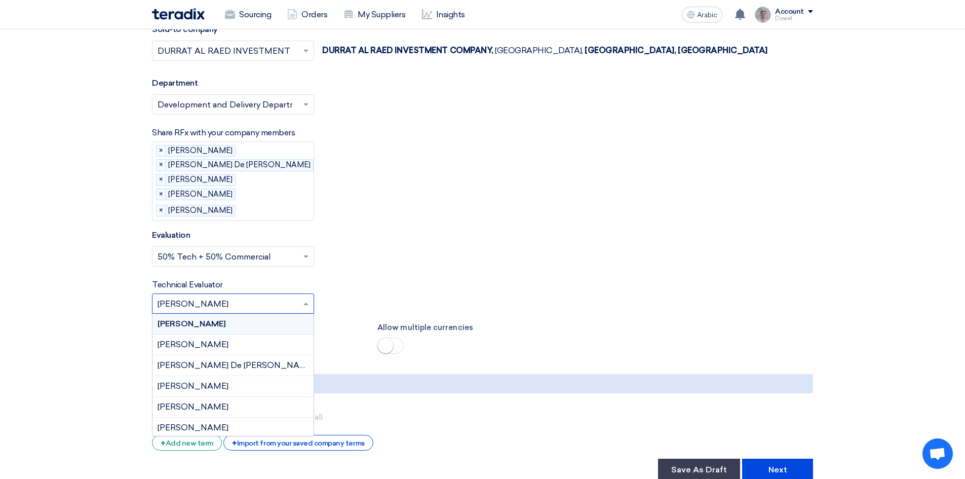
click at [257, 307] on input "text" at bounding box center [228, 304] width 141 height 17
click at [217, 366] on font "[PERSON_NAME] De [PERSON_NAME]" at bounding box center [236, 365] width 157 height 10
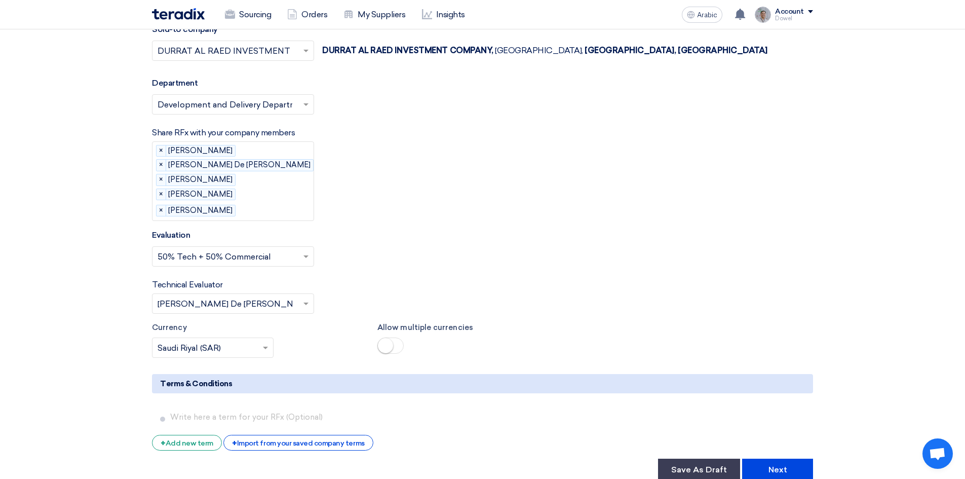
scroll to position [1672, 0]
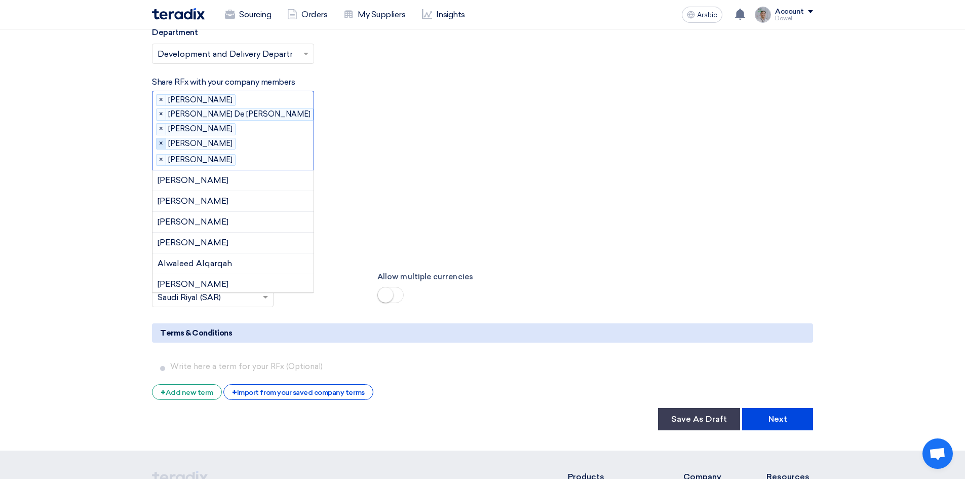
click at [162, 141] on font "×" at bounding box center [161, 143] width 4 height 9
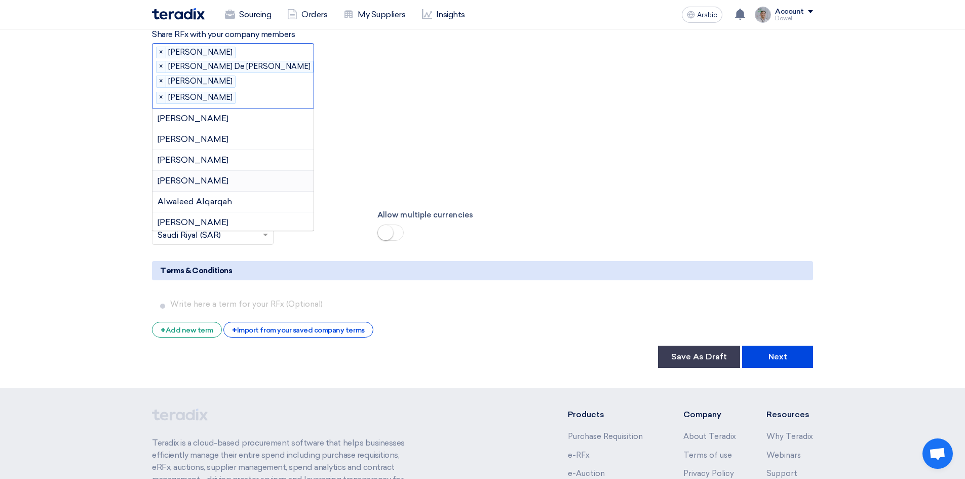
scroll to position [1723, 0]
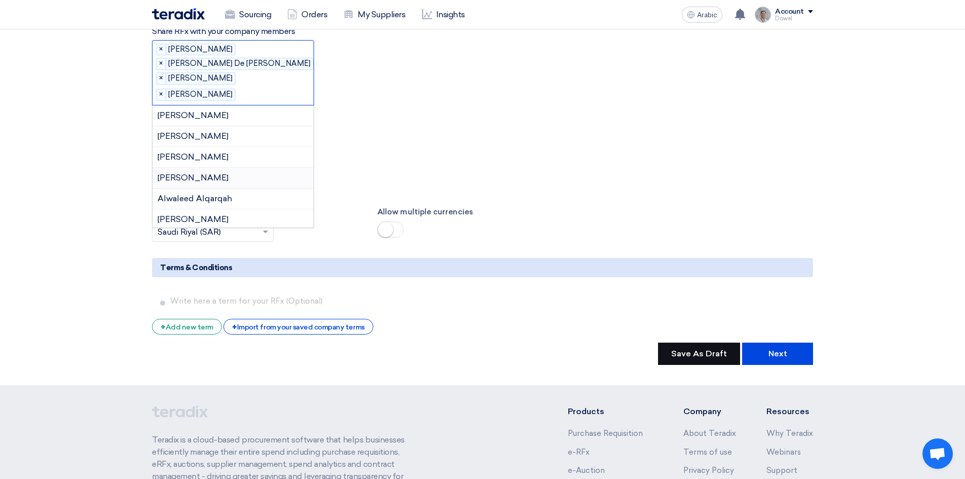
click at [695, 359] on button "Save As Draft" at bounding box center [699, 354] width 82 height 22
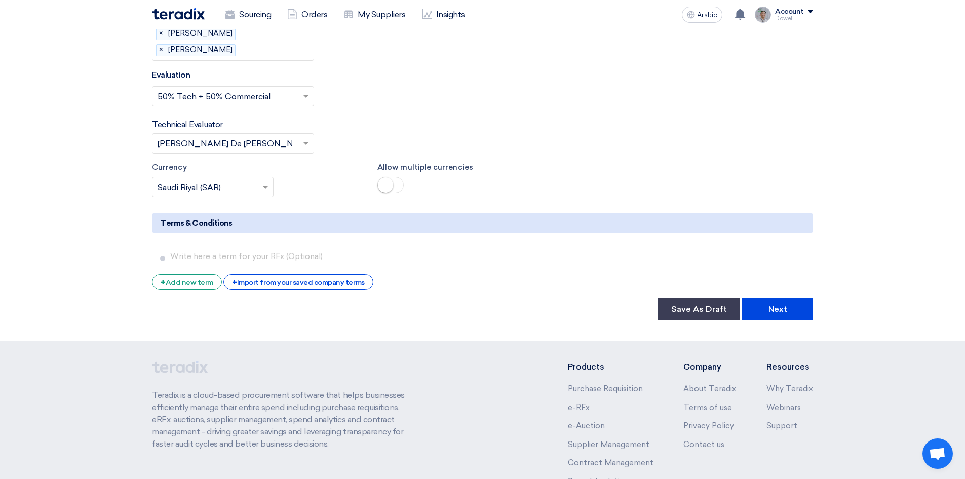
scroll to position [1824, 0]
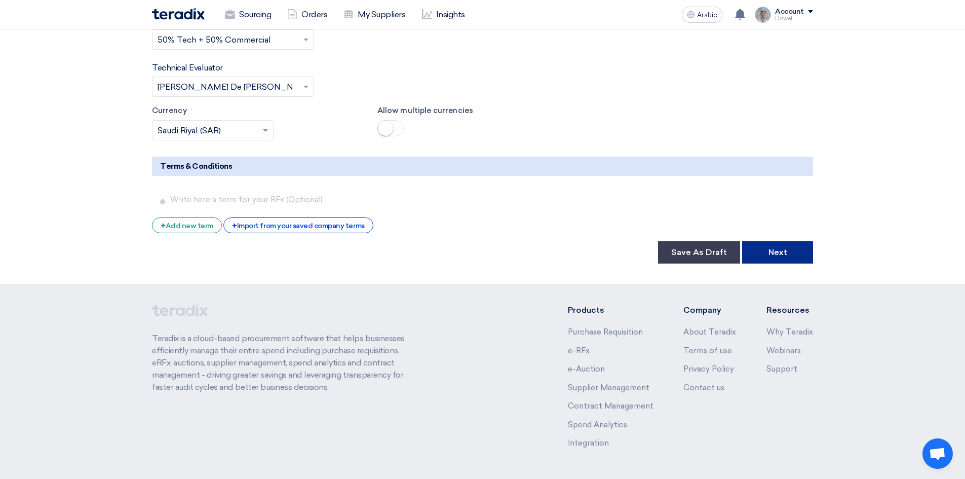
click at [778, 254] on font "Next" at bounding box center [778, 252] width 19 height 10
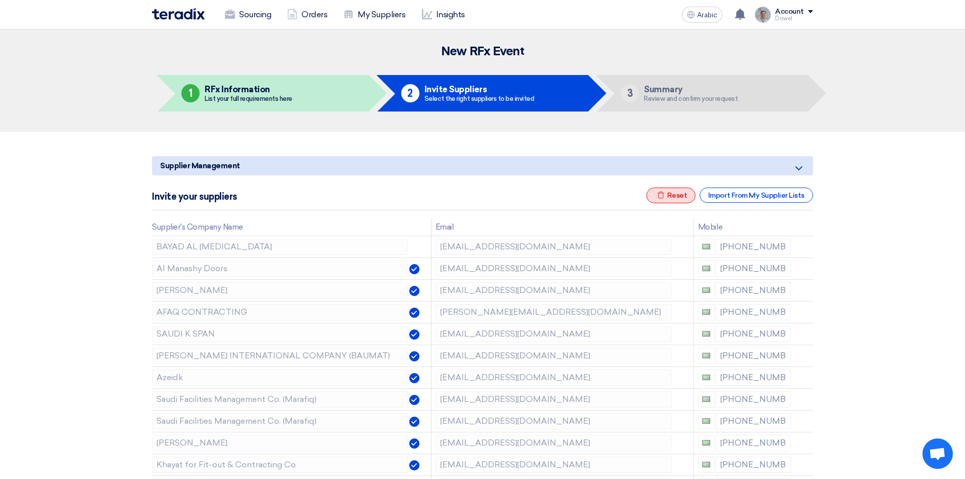
click at [677, 199] on font "Reset" at bounding box center [677, 195] width 20 height 9
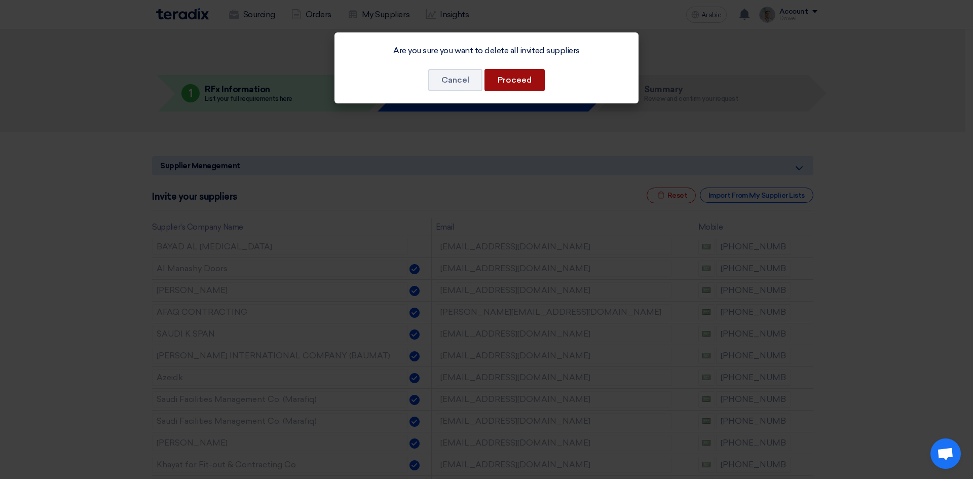
click at [519, 84] on font "Proceed" at bounding box center [515, 80] width 34 height 10
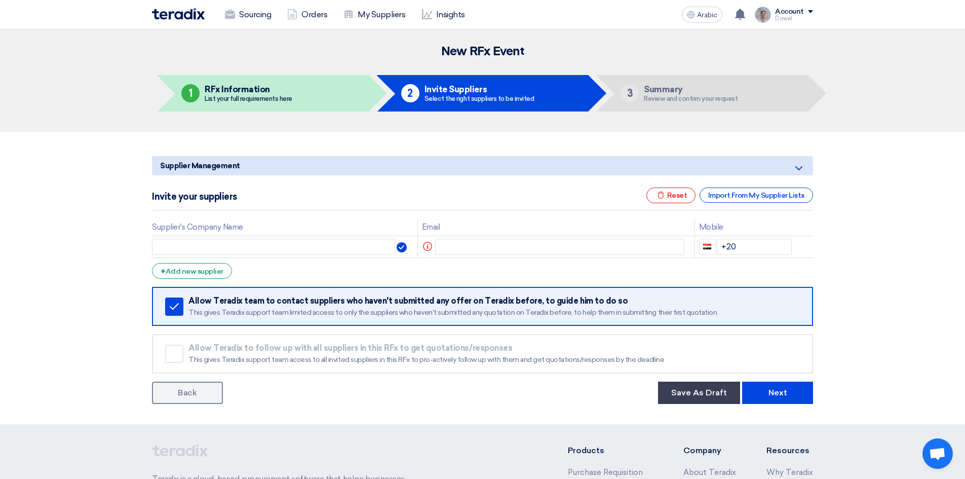
click at [752, 203] on div "Invite your suppliers Excel file Reset Import From My Supplier Lists" at bounding box center [482, 199] width 661 height 23
click at [749, 200] on font "Import From My Supplier Lists" at bounding box center [757, 195] width 96 height 9
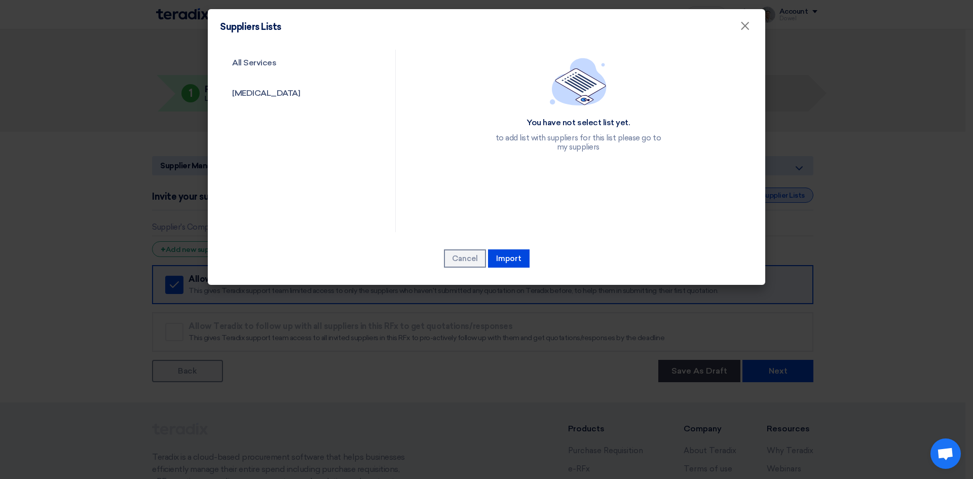
click at [730, 193] on div "You have not select list yet. to add list with suppliers for this list please g…" at bounding box center [577, 141] width 365 height 182
click at [253, 92] on font "[MEDICAL_DATA]" at bounding box center [266, 93] width 68 height 10
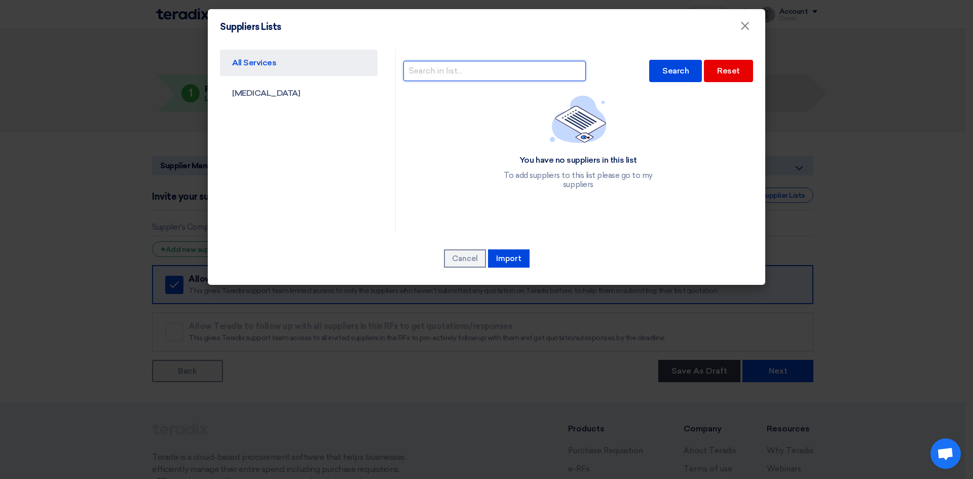
click at [490, 73] on input "text" at bounding box center [494, 71] width 182 height 20
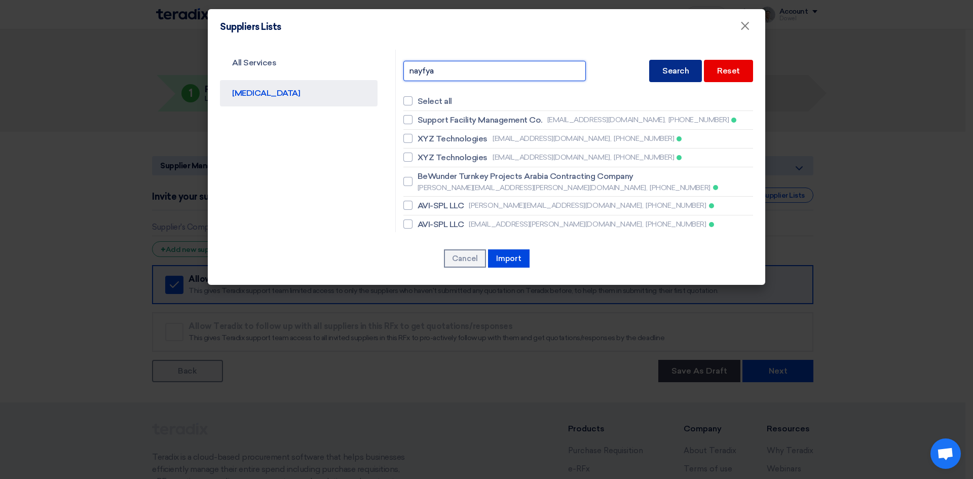
type input "nayfya"
click at [662, 72] on font "Search" at bounding box center [675, 71] width 26 height 10
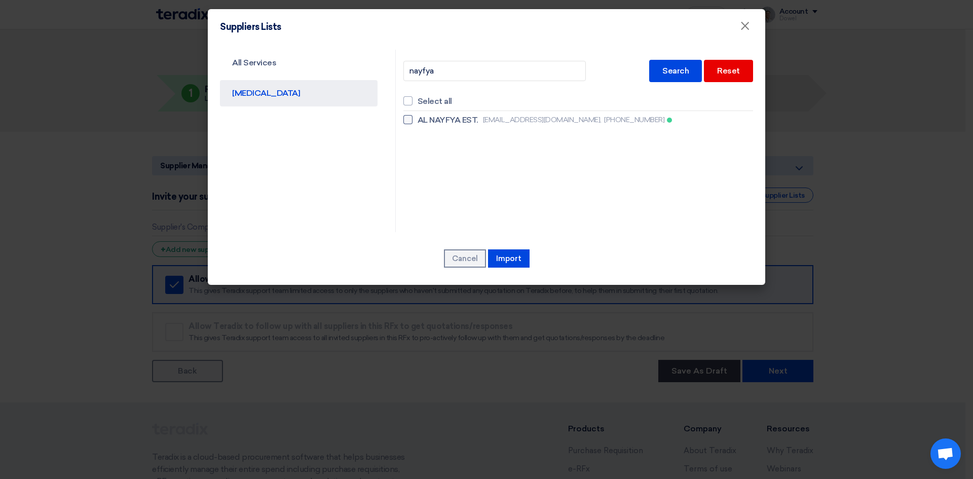
click at [448, 121] on font "AL NAYFYA EST." at bounding box center [448, 120] width 60 height 10
click at [424, 121] on input "AL NAYFYA EST. [EMAIL_ADDRESS][DOMAIN_NAME], [PHONE_NUMBER]" at bounding box center [421, 120] width 7 height 7
checkbox input "true"
click at [504, 260] on font "Import" at bounding box center [508, 258] width 25 height 9
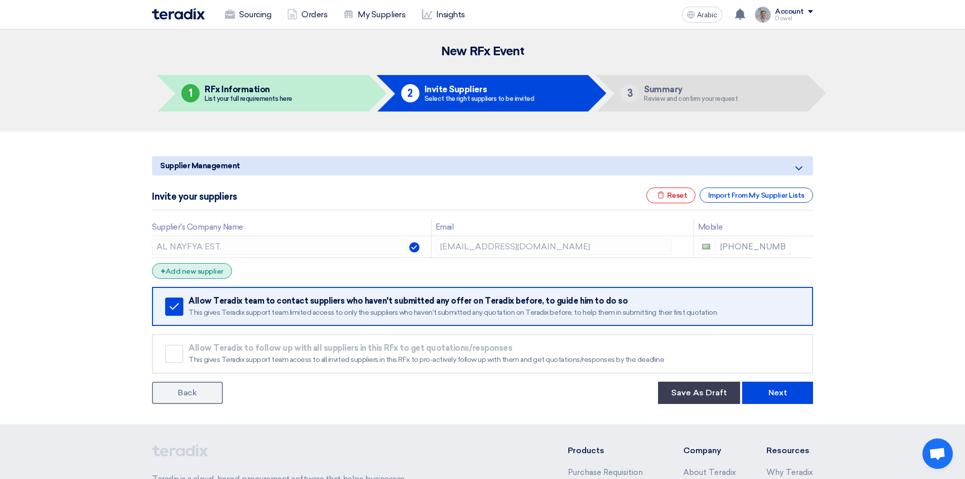
click at [196, 274] on font "Add new supplier" at bounding box center [195, 271] width 58 height 9
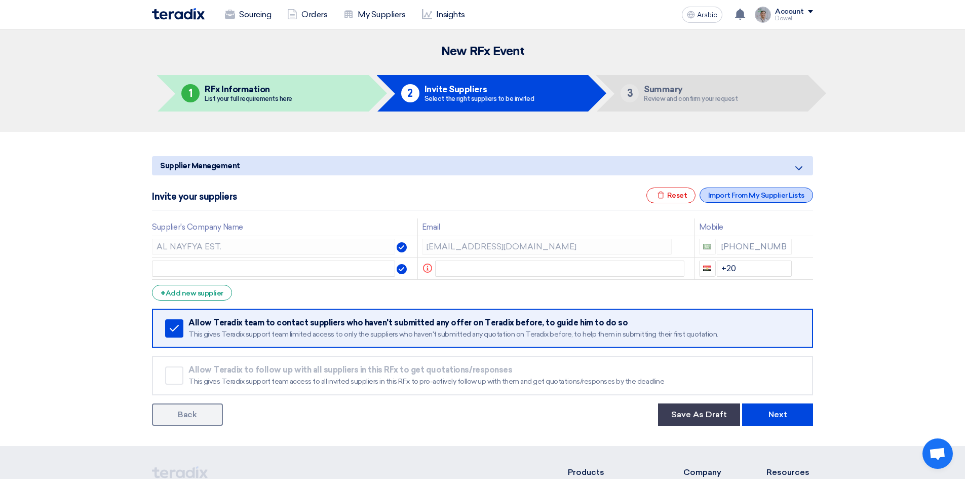
click at [751, 194] on font "Import From My Supplier Lists" at bounding box center [757, 195] width 96 height 9
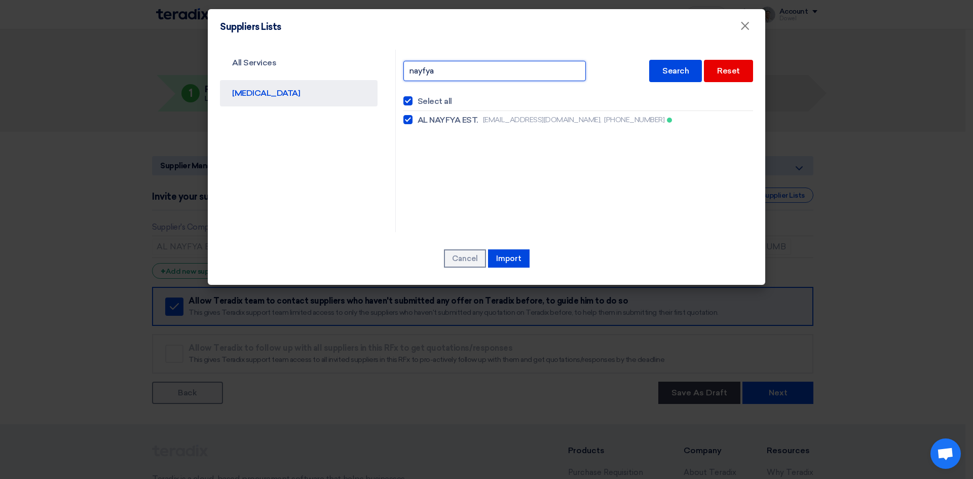
drag, startPoint x: 441, startPoint y: 72, endPoint x: 385, endPoint y: 67, distance: 56.0
click at [386, 69] on div "All Services [MEDICAL_DATA] [GEOGRAPHIC_DATA] Search Reset Select all AL NAYFYA…" at bounding box center [486, 141] width 548 height 182
type input "future"
click at [683, 74] on font "Search" at bounding box center [675, 71] width 26 height 10
checkbox input "false"
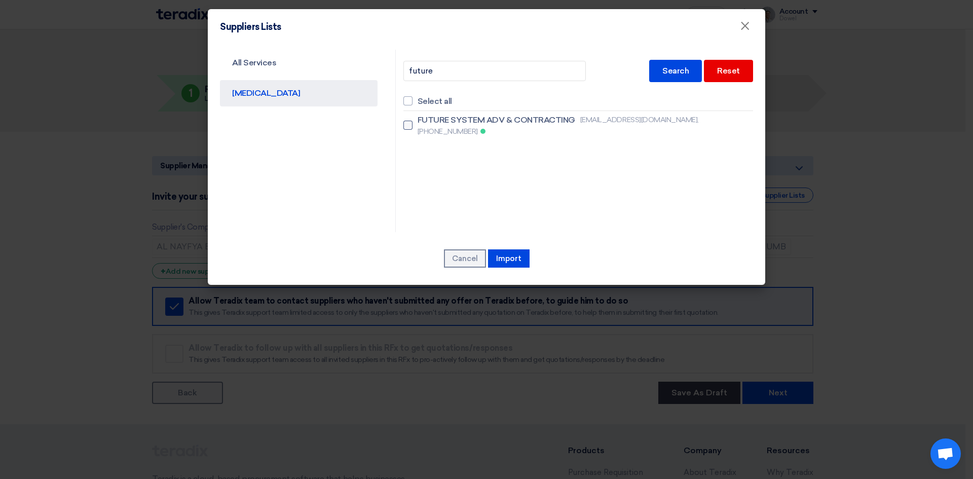
click at [413, 121] on label "FUTURE SYSTEM ADV & CONTRACTING [EMAIL_ADDRESS][DOMAIN_NAME], [PHONE_NUMBER]" at bounding box center [578, 125] width 350 height 23
click at [418, 122] on input "FUTURE SYSTEM ADV & CONTRACTING [EMAIL_ADDRESS][DOMAIN_NAME], [PHONE_NUMBER]" at bounding box center [421, 125] width 7 height 7
checkbox input "true"
click at [504, 259] on font "Import" at bounding box center [508, 258] width 25 height 9
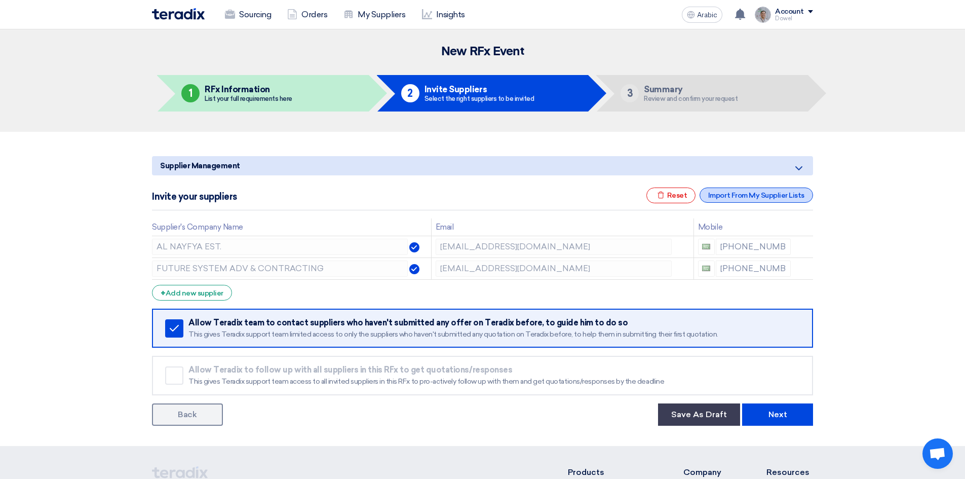
click at [732, 193] on font "Import From My Supplier Lists" at bounding box center [757, 195] width 96 height 9
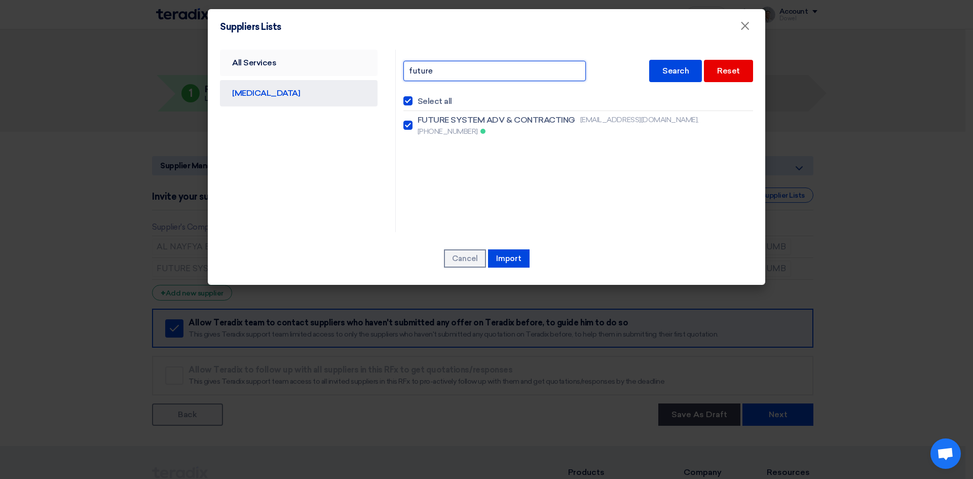
drag, startPoint x: 463, startPoint y: 73, endPoint x: 377, endPoint y: 65, distance: 86.6
click at [378, 66] on div "All Services [MEDICAL_DATA] future Search Reset Select all FUTURE SYSTEM ADV & …" at bounding box center [486, 141] width 548 height 182
click at [674, 70] on font "Search" at bounding box center [675, 71] width 26 height 10
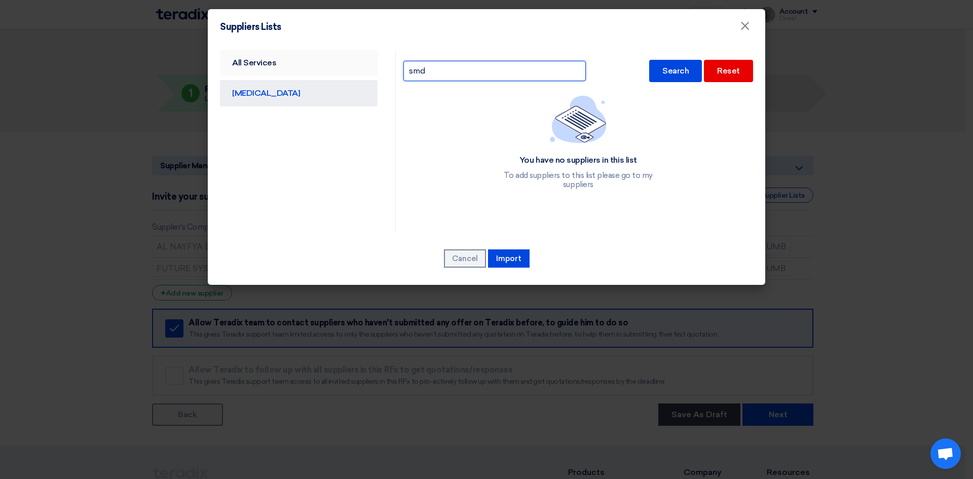
drag, startPoint x: 439, startPoint y: 71, endPoint x: 345, endPoint y: 63, distance: 94.6
click at [346, 64] on div "All Services [MEDICAL_DATA] smd Search Reset You have no suppliers in this list…" at bounding box center [486, 141] width 548 height 182
type input "howei"
click at [665, 77] on div "Search" at bounding box center [675, 71] width 53 height 22
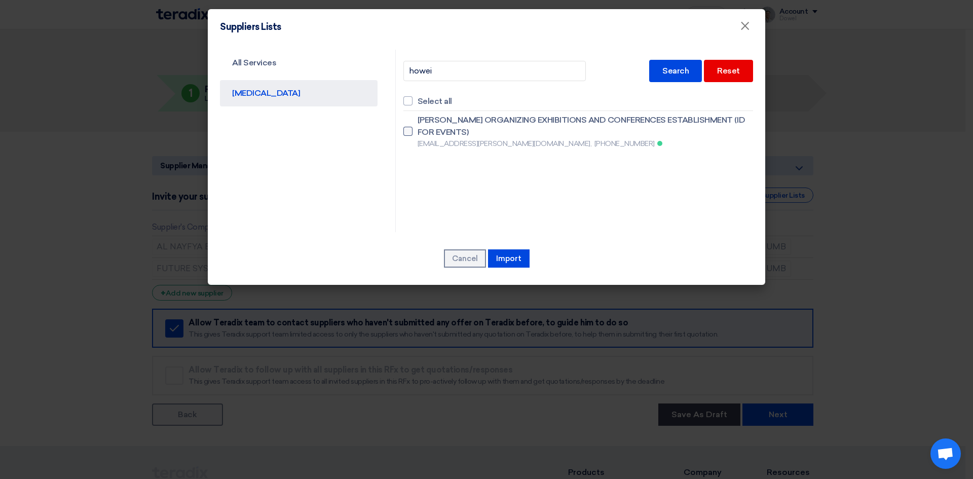
click at [413, 129] on label "[PERSON_NAME] ORGANIZING EXHIBITIONS AND CONFERENCES ESTABLISHMENT (ID FOR EVEN…" at bounding box center [578, 131] width 350 height 35
click at [418, 129] on input "[PERSON_NAME] ORGANIZING EXHIBITIONS AND CONFERENCES ESTABLISHMENT (ID FOR EVEN…" at bounding box center [421, 131] width 7 height 7
checkbox input "true"
click at [464, 256] on font "Cancel" at bounding box center [465, 258] width 26 height 9
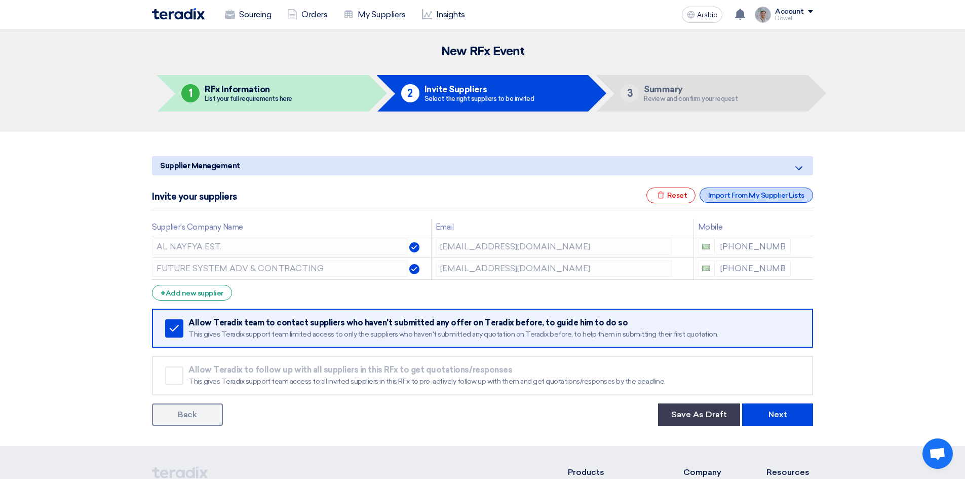
click at [738, 198] on font "Import From My Supplier Lists" at bounding box center [757, 195] width 96 height 9
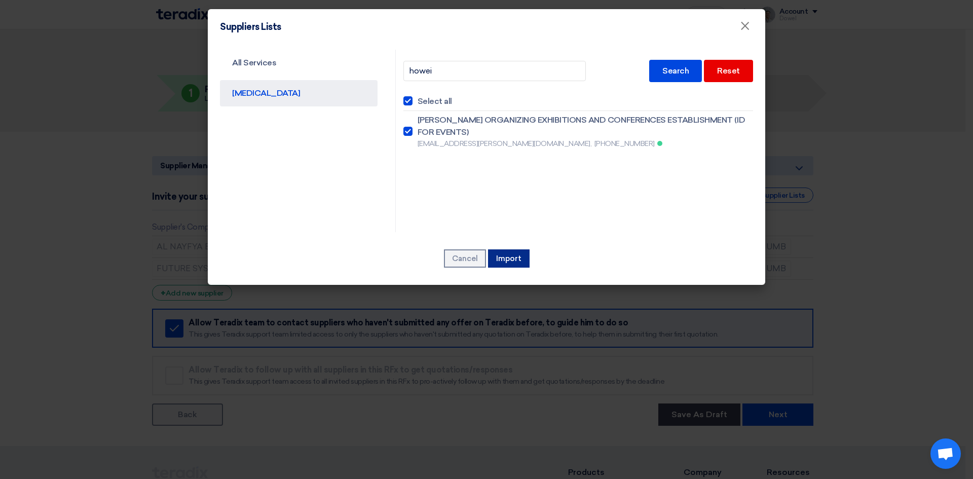
click at [509, 258] on font "Import" at bounding box center [508, 258] width 25 height 9
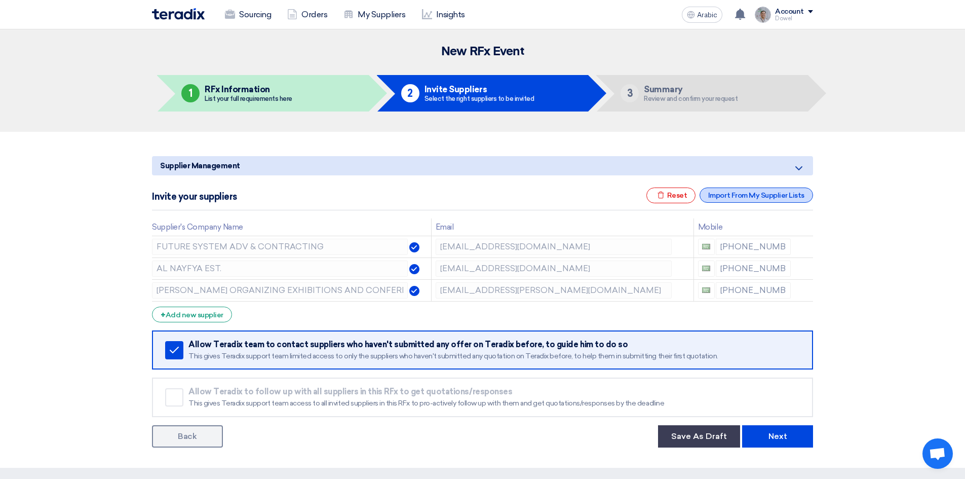
click at [735, 196] on font "Import From My Supplier Lists" at bounding box center [757, 195] width 96 height 9
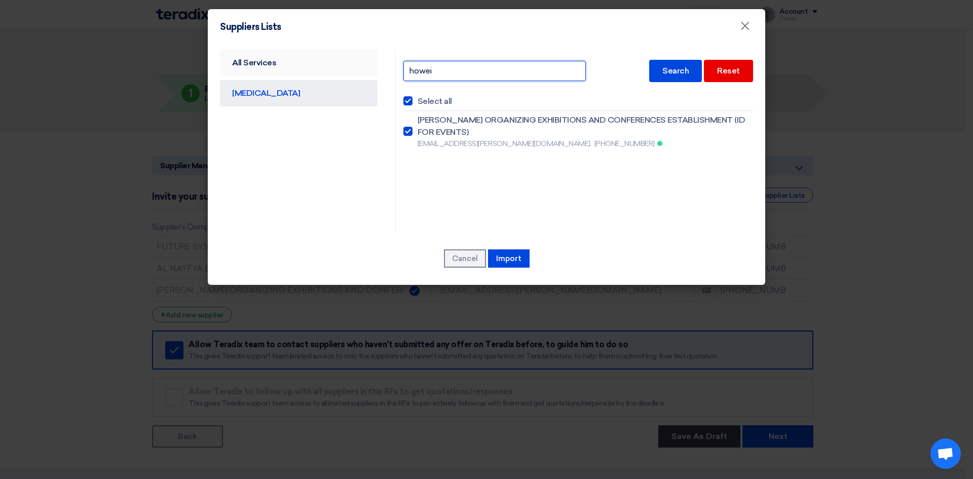
drag, startPoint x: 444, startPoint y: 71, endPoint x: 360, endPoint y: 67, distance: 83.7
click at [363, 69] on div "All Services [MEDICAL_DATA] howei Search Reset Select all [PERSON_NAME] ORGANIZ…" at bounding box center [486, 141] width 548 height 182
type input "deve"
click at [675, 71] on font "Search" at bounding box center [675, 71] width 26 height 10
checkbox input "false"
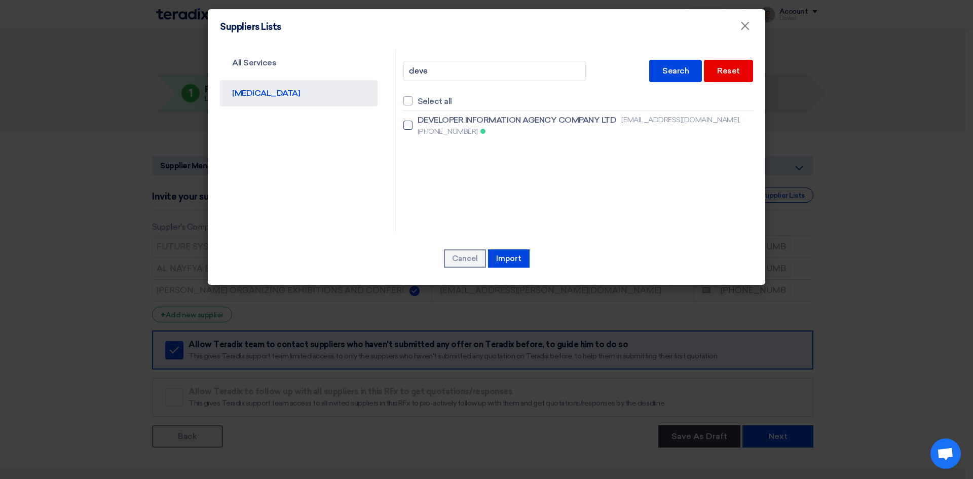
click at [411, 121] on div at bounding box center [407, 125] width 9 height 9
click at [418, 122] on input "DEVELOPER INFORMATION AGENCY COMPANY LTD [EMAIL_ADDRESS][DOMAIN_NAME], [PHONE_N…" at bounding box center [421, 125] width 7 height 7
checkbox input "true"
click at [503, 255] on font "Import" at bounding box center [508, 258] width 25 height 9
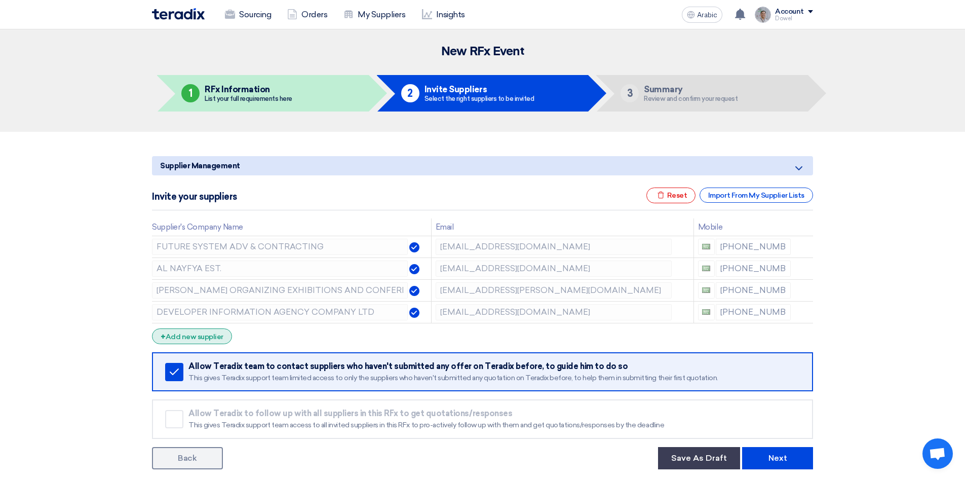
click at [192, 339] on font "Add new supplier" at bounding box center [195, 336] width 58 height 9
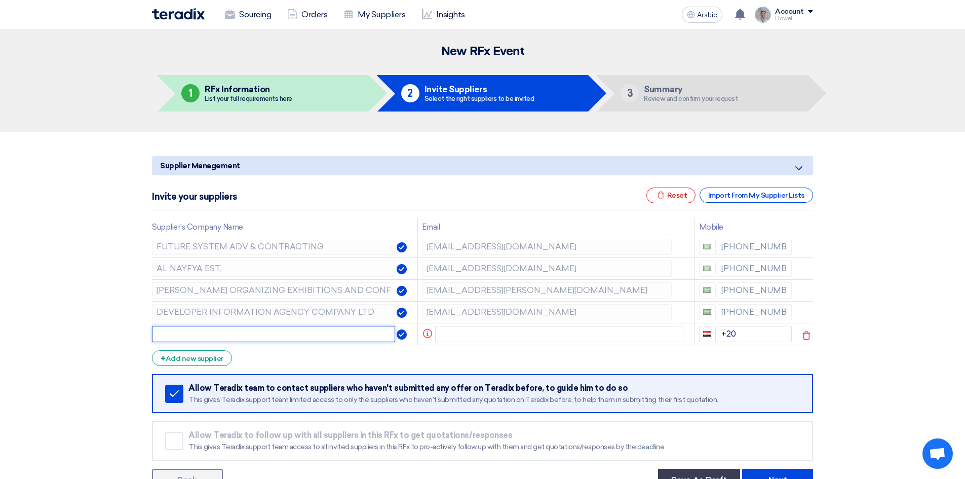
click at [194, 335] on input "text" at bounding box center [273, 334] width 243 height 16
paste input "SMD SIGNAGE AND METAL DESIGN"
type input "SMD SIGNAGE AND METAL DESIGN"
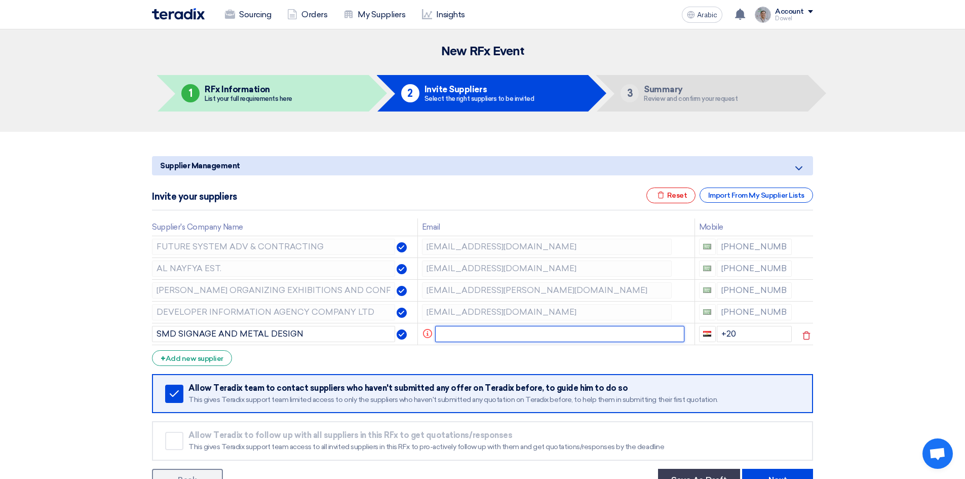
click at [445, 333] on input "text" at bounding box center [560, 334] width 250 height 16
paste input "[EMAIL_ADDRESS][DOMAIN_NAME]"
type input "[EMAIL_ADDRESS][DOMAIN_NAME]"
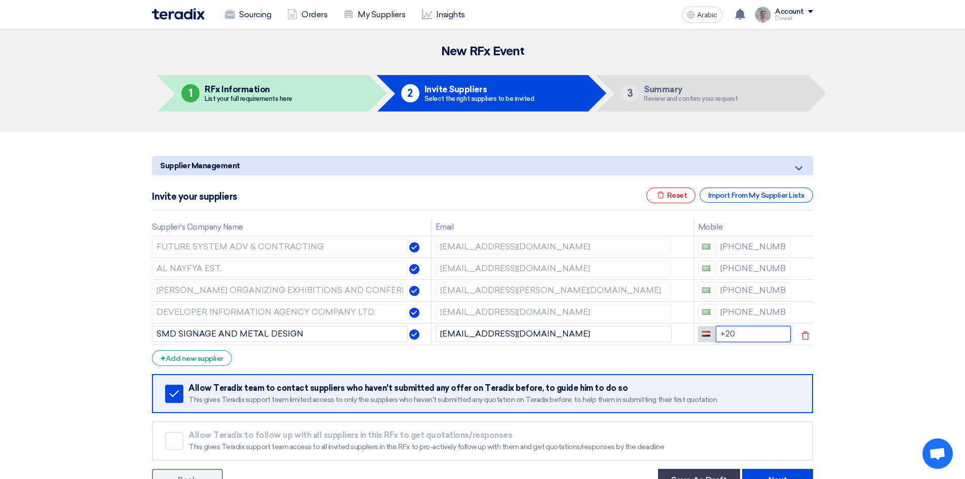
drag, startPoint x: 740, startPoint y: 333, endPoint x: 712, endPoint y: 331, distance: 28.4
click at [712, 331] on div "+20" at bounding box center [744, 334] width 93 height 16
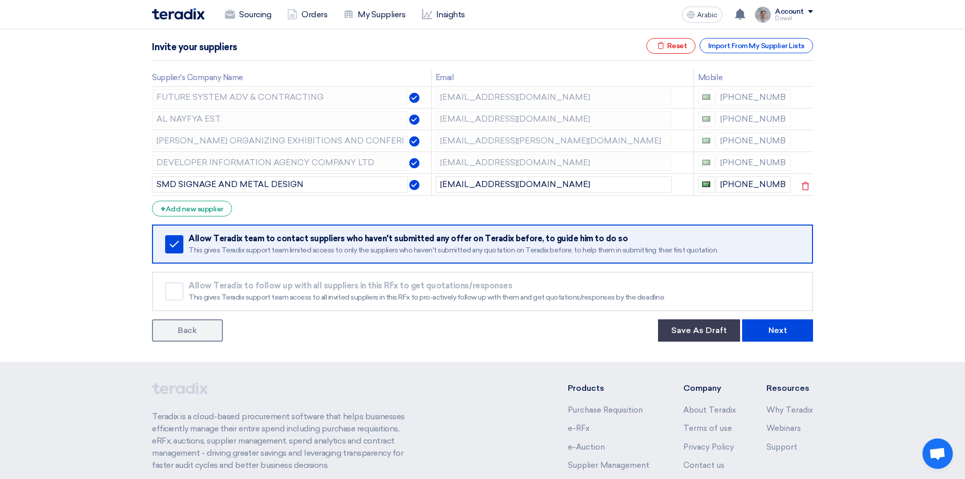
scroll to position [152, 0]
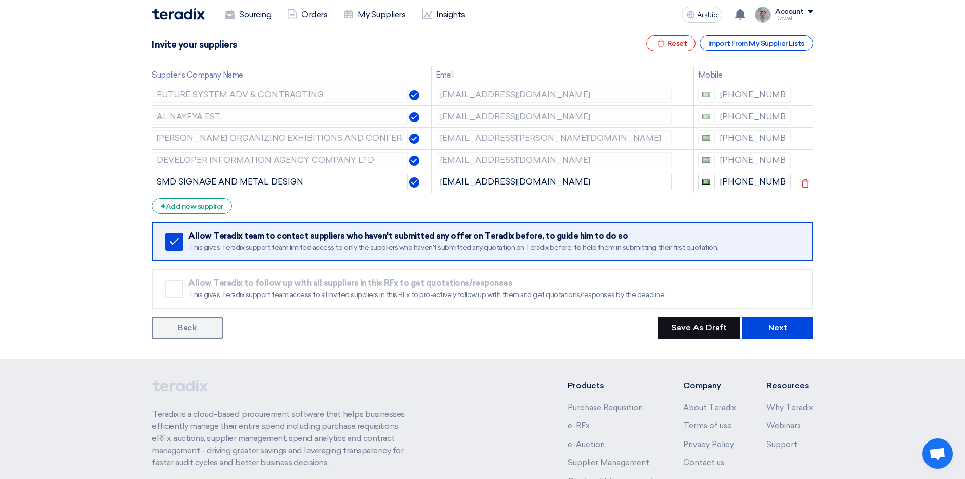
click at [693, 332] on button "Save As Draft" at bounding box center [699, 328] width 82 height 22
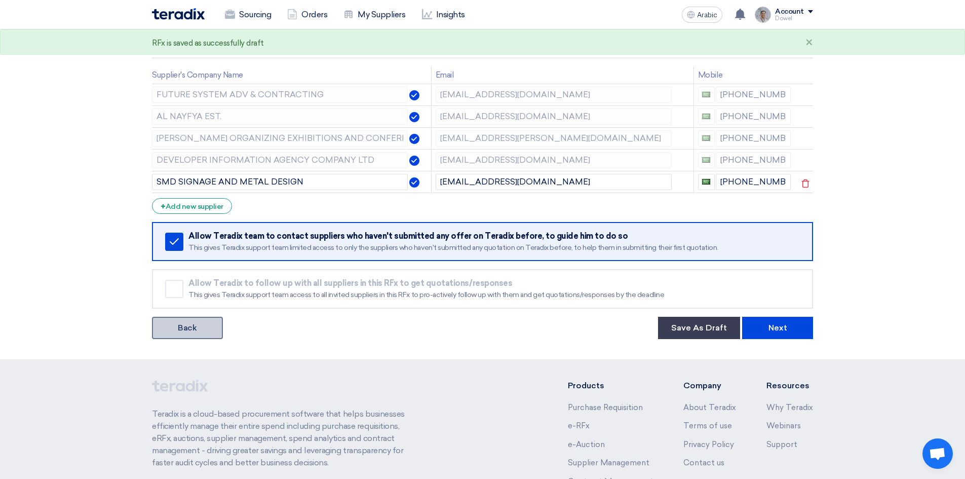
click at [184, 329] on font "Back" at bounding box center [187, 328] width 19 height 10
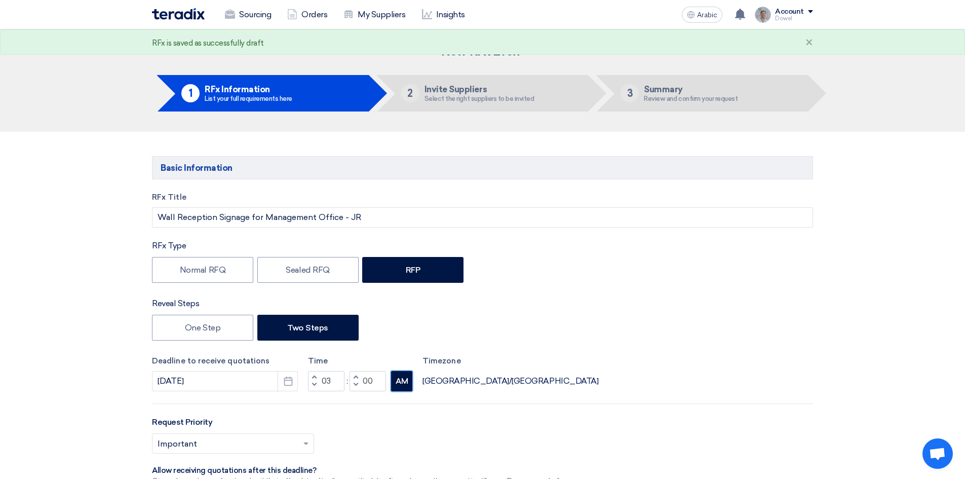
click at [403, 384] on font "AM" at bounding box center [402, 381] width 13 height 9
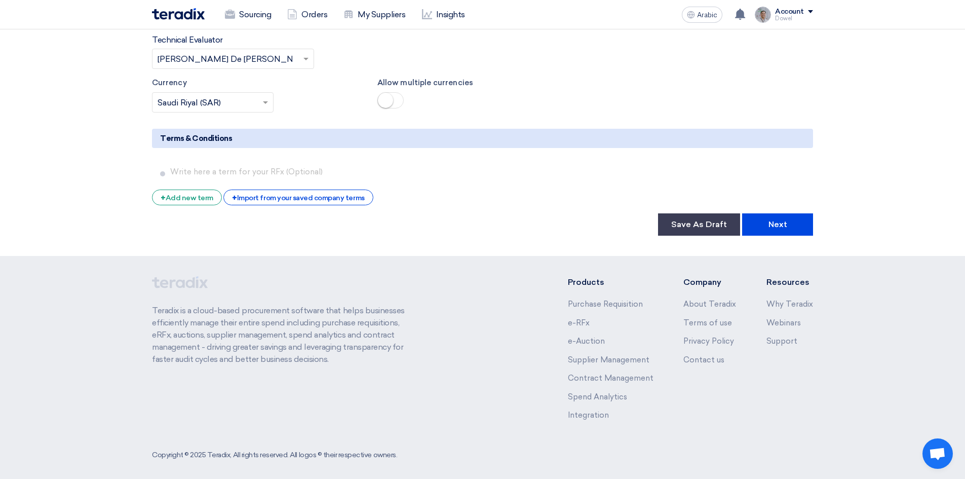
scroll to position [1859, 0]
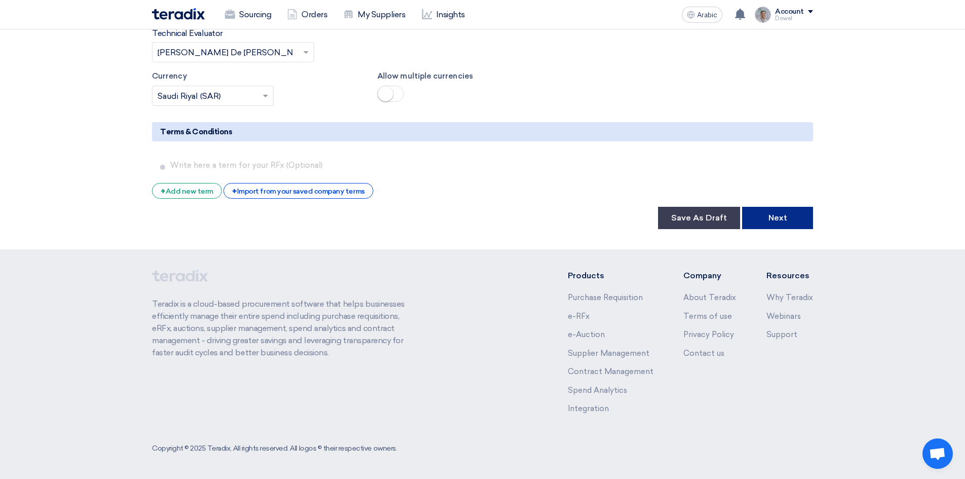
click at [769, 214] on font "Next" at bounding box center [778, 218] width 19 height 10
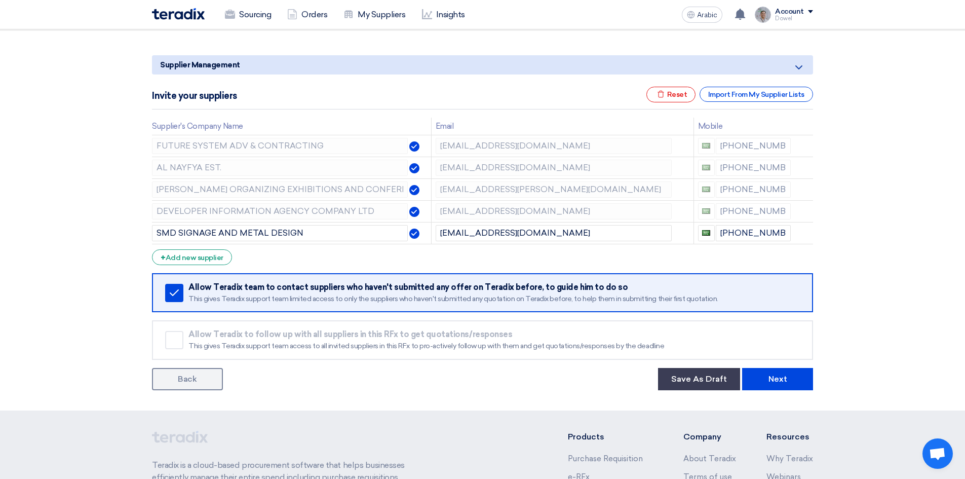
scroll to position [152, 0]
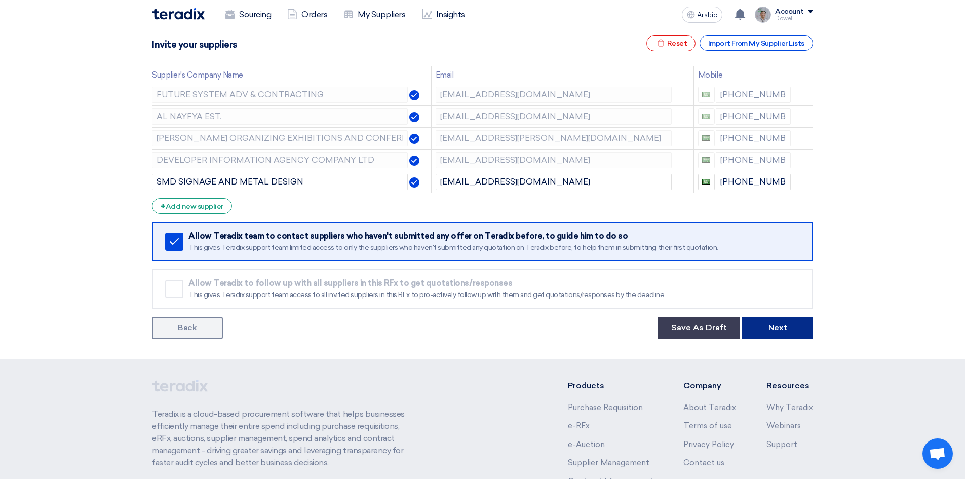
click at [781, 328] on font "Next" at bounding box center [778, 328] width 19 height 10
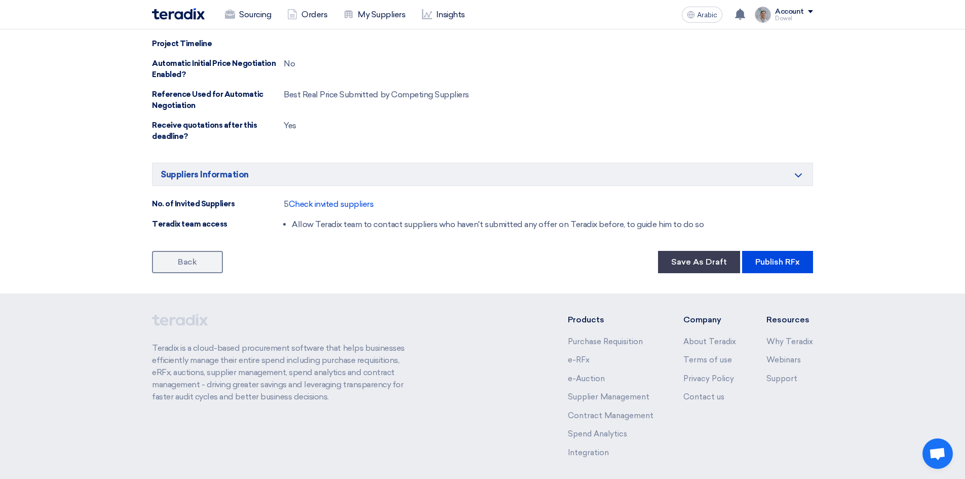
scroll to position [866, 0]
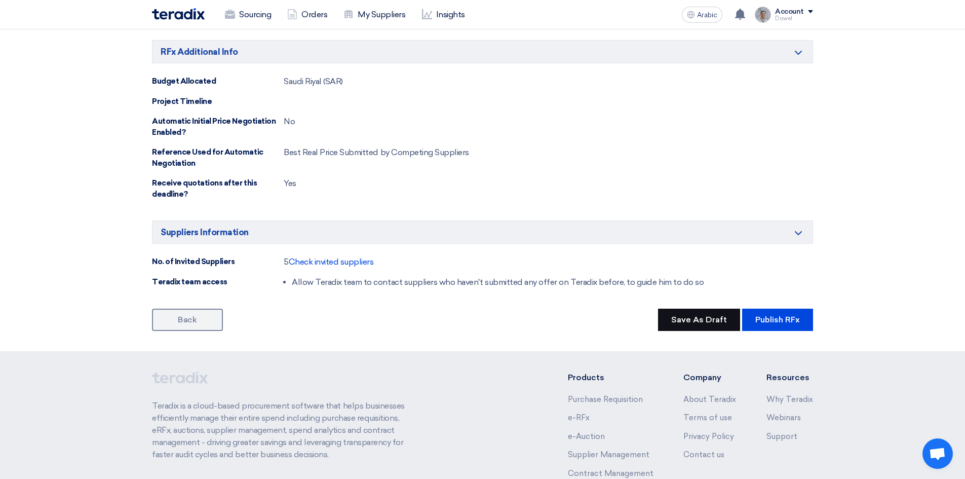
click at [697, 322] on font "Save As Draft" at bounding box center [700, 320] width 56 height 10
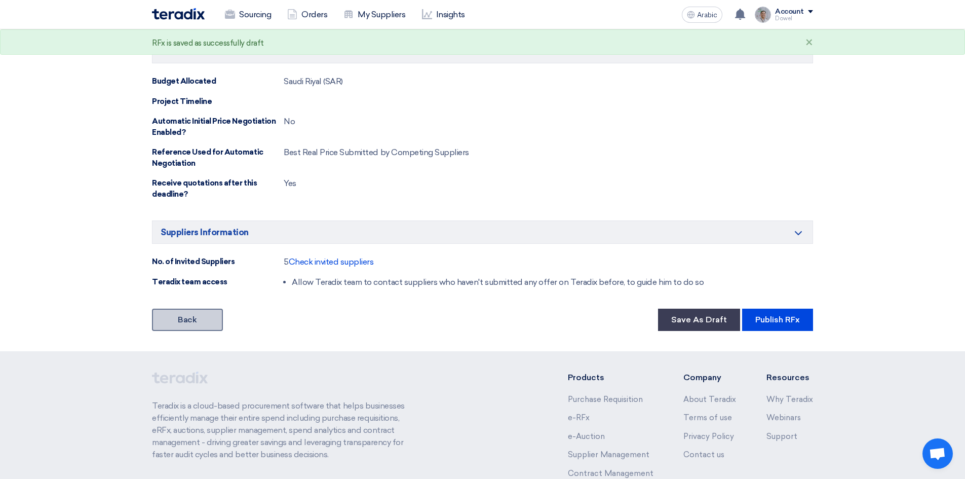
click at [198, 323] on link "Back" at bounding box center [187, 320] width 71 height 22
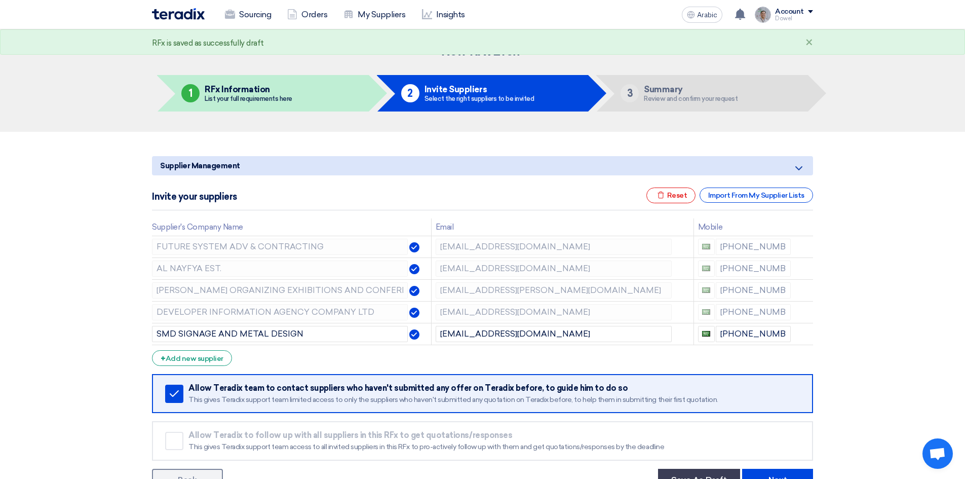
scroll to position [101, 0]
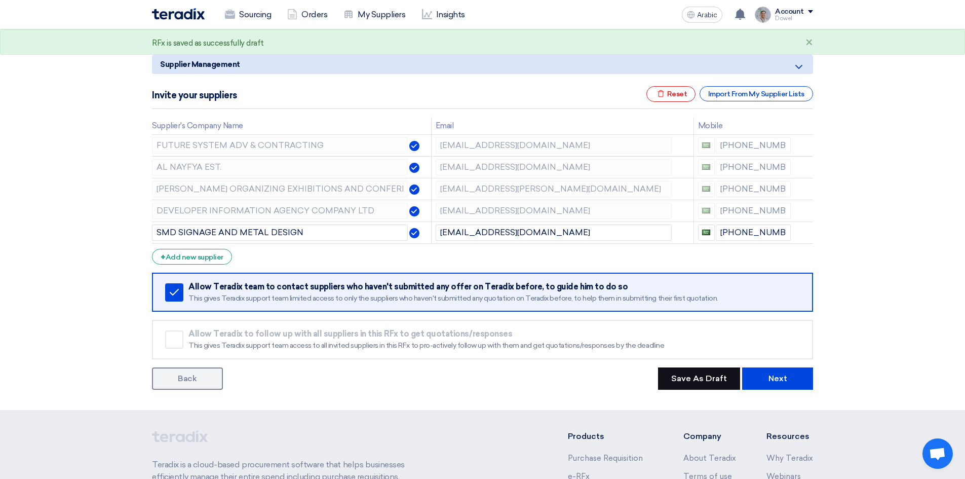
click at [693, 372] on button "Save As Draft" at bounding box center [699, 378] width 82 height 22
click at [200, 383] on link "Back" at bounding box center [187, 378] width 71 height 22
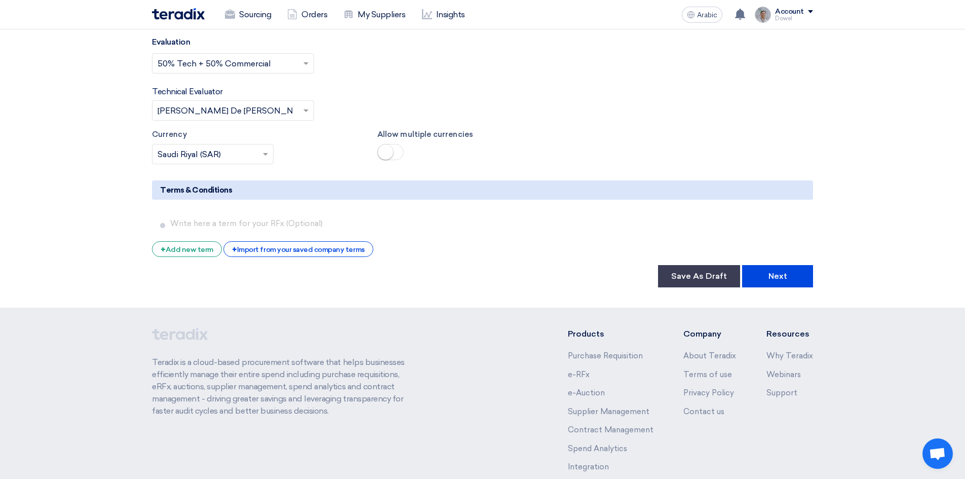
scroll to position [1859, 0]
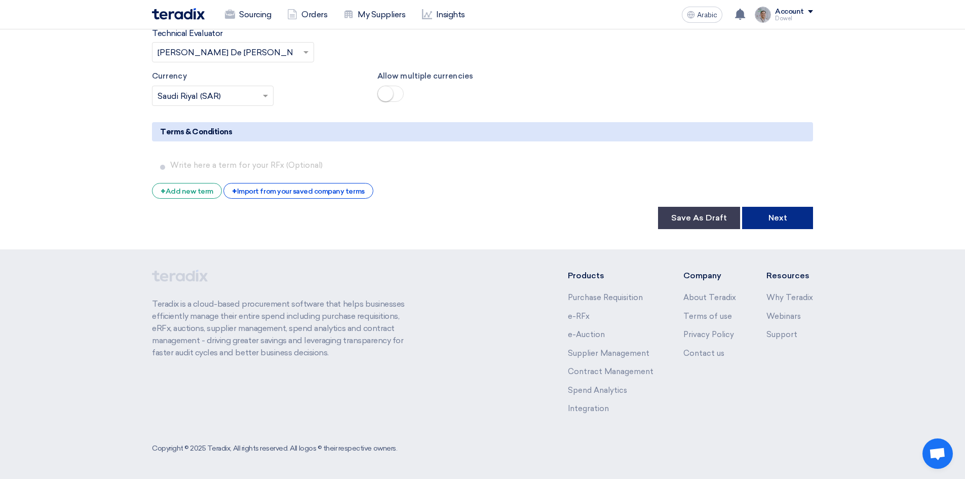
click at [779, 220] on font "Next" at bounding box center [778, 218] width 19 height 10
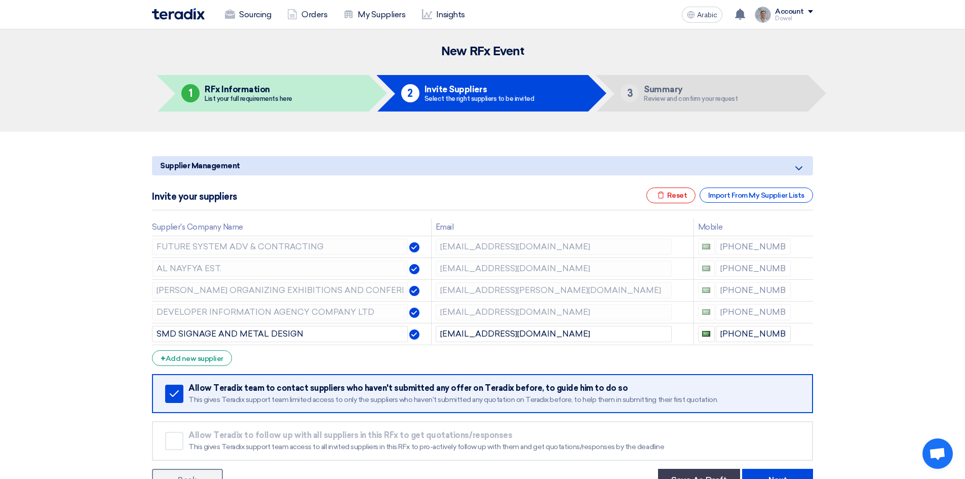
scroll to position [203, 0]
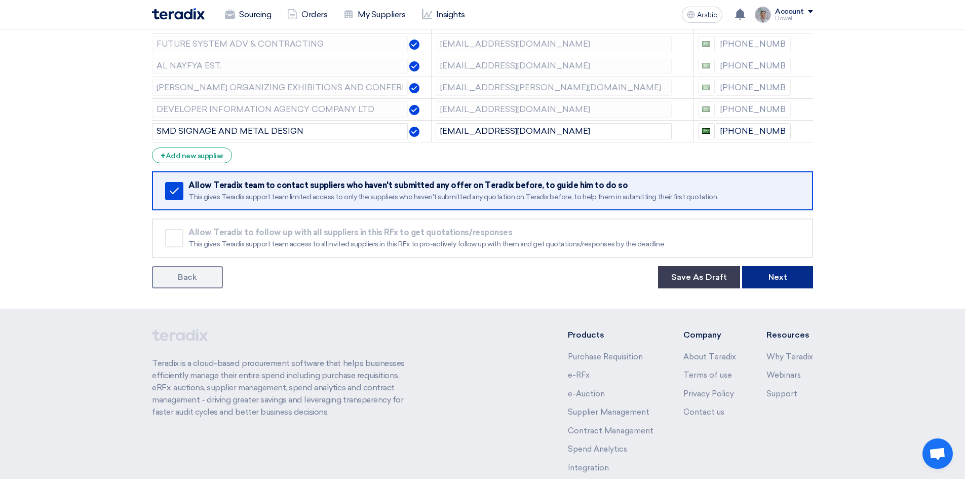
click at [777, 276] on font "Next" at bounding box center [778, 277] width 19 height 10
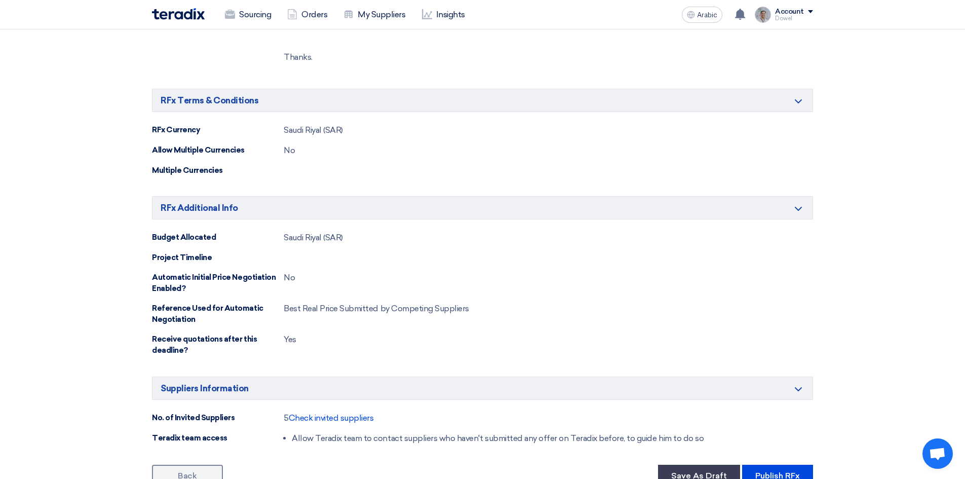
scroll to position [912, 0]
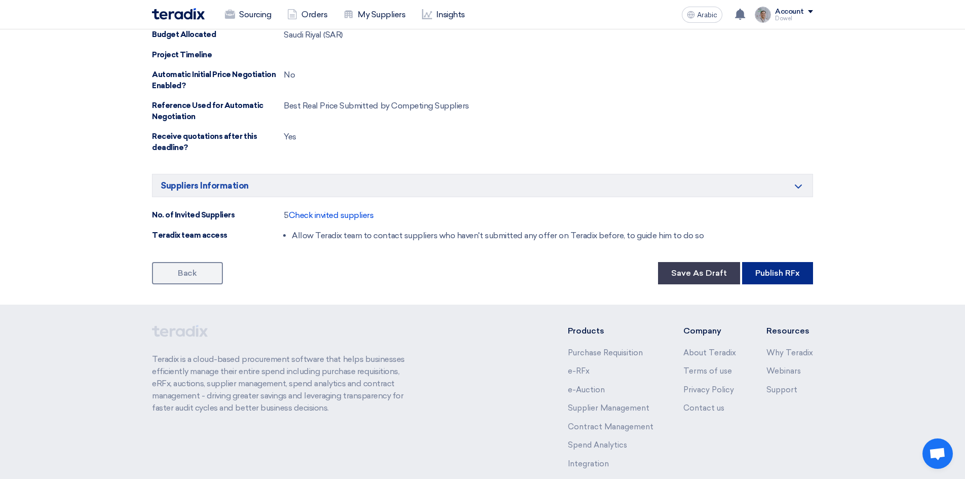
click at [781, 276] on font "Publish RFx" at bounding box center [778, 273] width 45 height 10
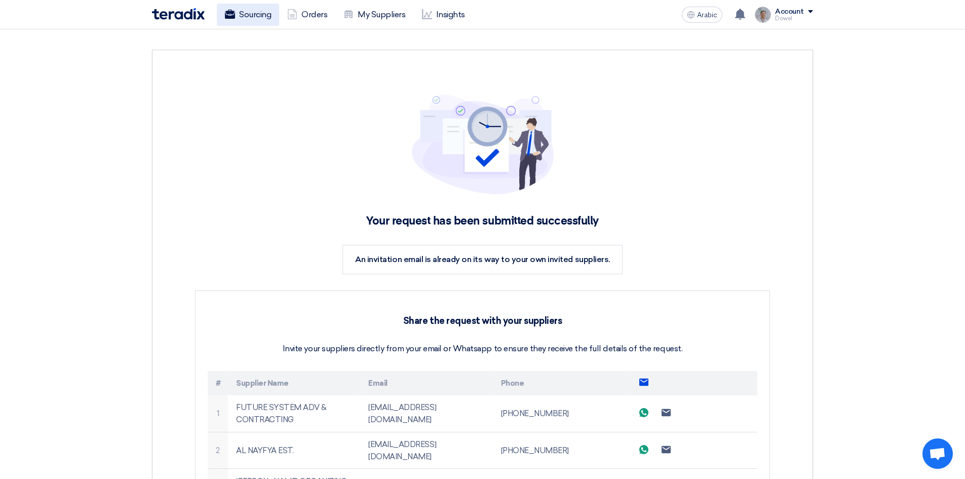
click at [251, 16] on font "Sourcing" at bounding box center [255, 15] width 32 height 10
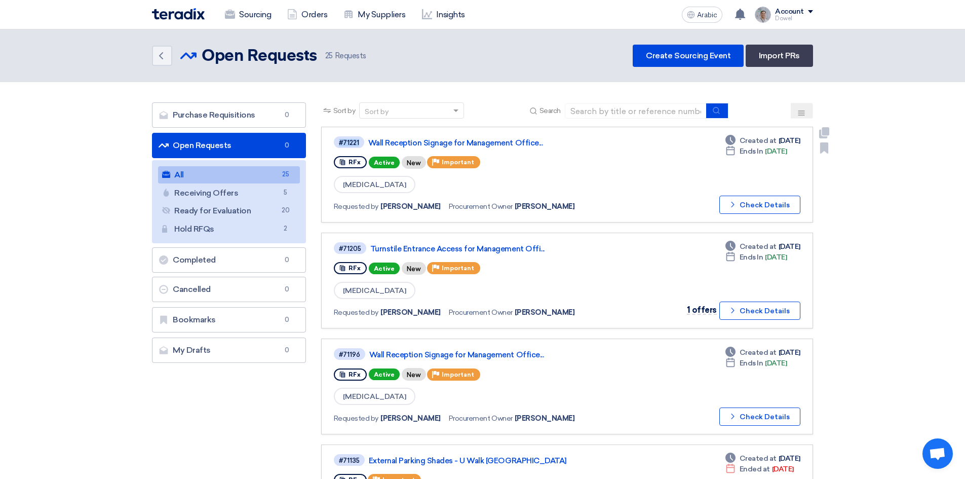
drag, startPoint x: 359, startPoint y: 143, endPoint x: 333, endPoint y: 145, distance: 25.9
click at [333, 145] on link "#71221 Wall Reception Signage for Management Office... RFx Active New Priority …" at bounding box center [567, 175] width 492 height 96
copy font "#71221"
click at [674, 51] on font "Create Sourcing Event" at bounding box center [688, 56] width 85 height 10
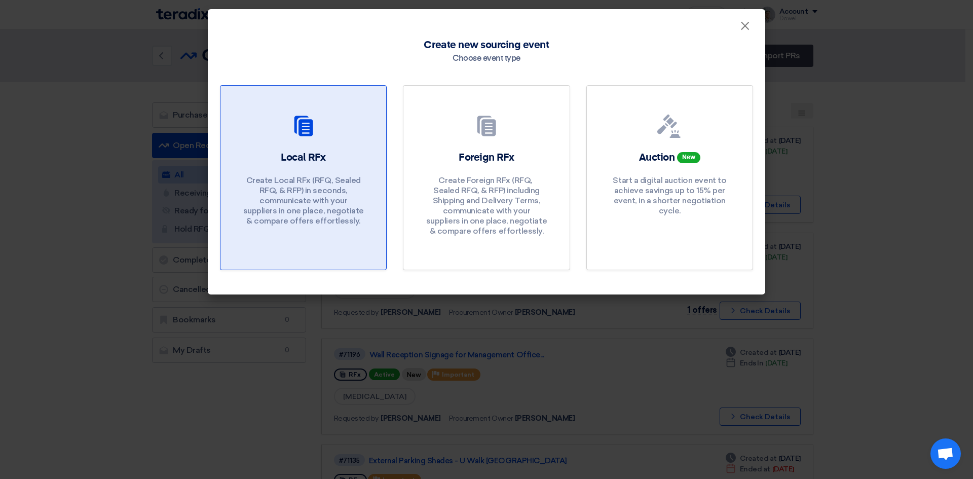
click at [315, 201] on font "Create Local RFx (RFQ, ​​Sealed RFQ, & RFP) in seconds, communicate with your s…" at bounding box center [303, 200] width 121 height 50
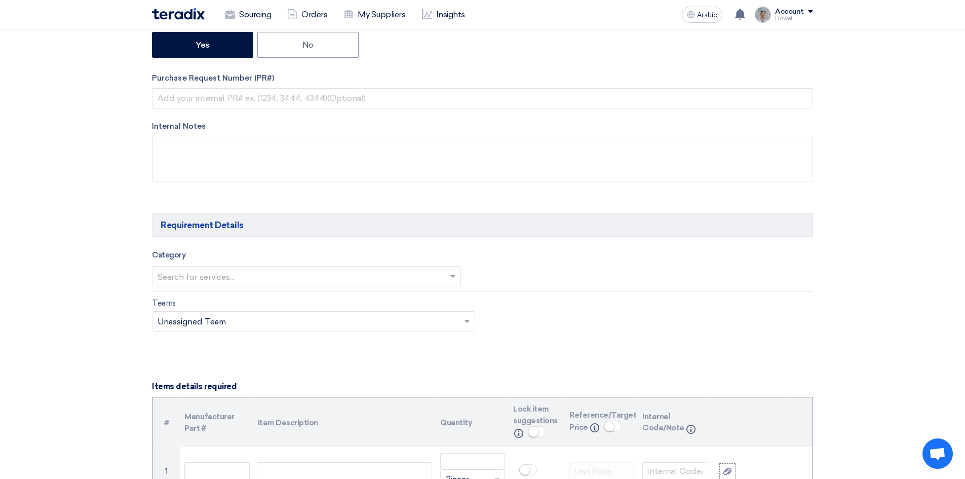
scroll to position [608, 0]
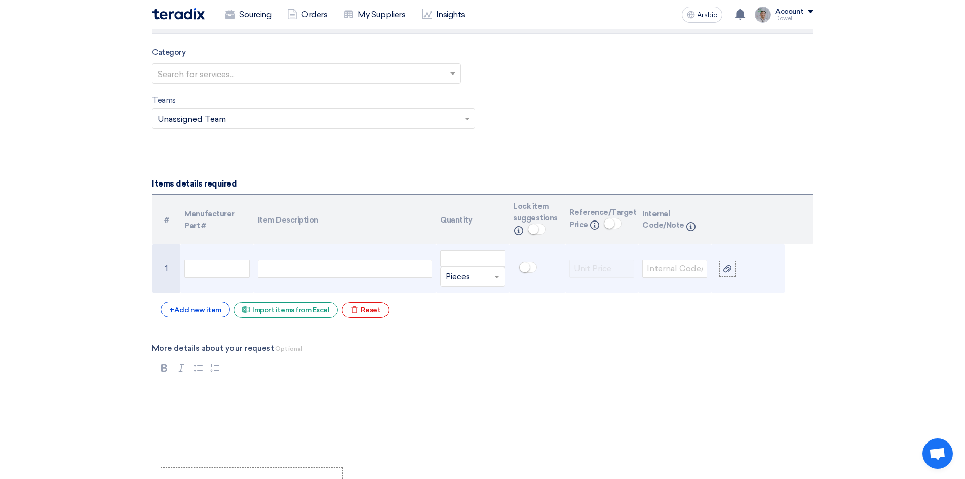
click at [310, 268] on div at bounding box center [345, 268] width 174 height 18
paste div
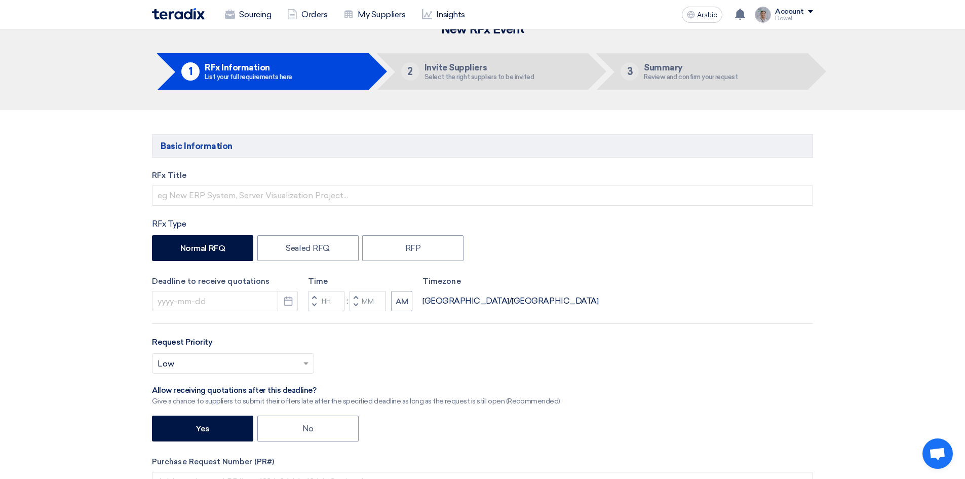
scroll to position [0, 0]
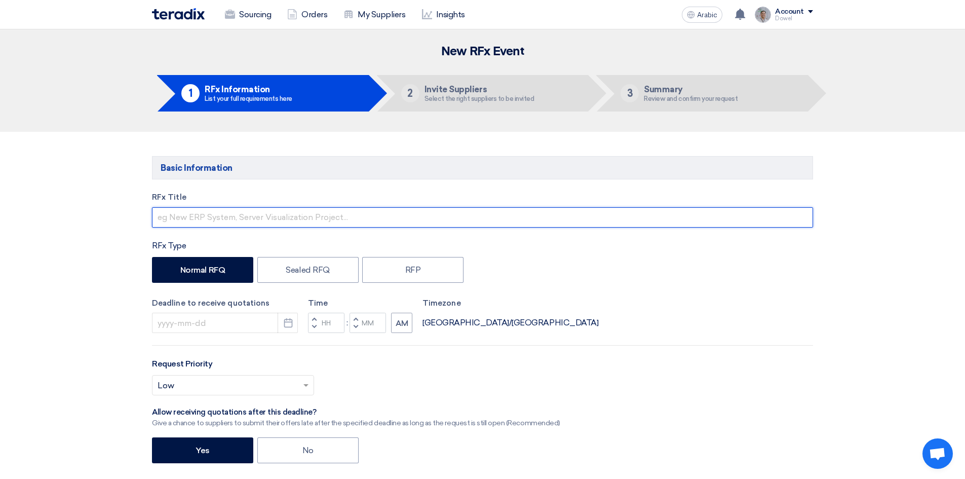
click at [216, 217] on input "text" at bounding box center [482, 217] width 661 height 20
paste input "Supply and Install of LED Pixel Screens - JJ"
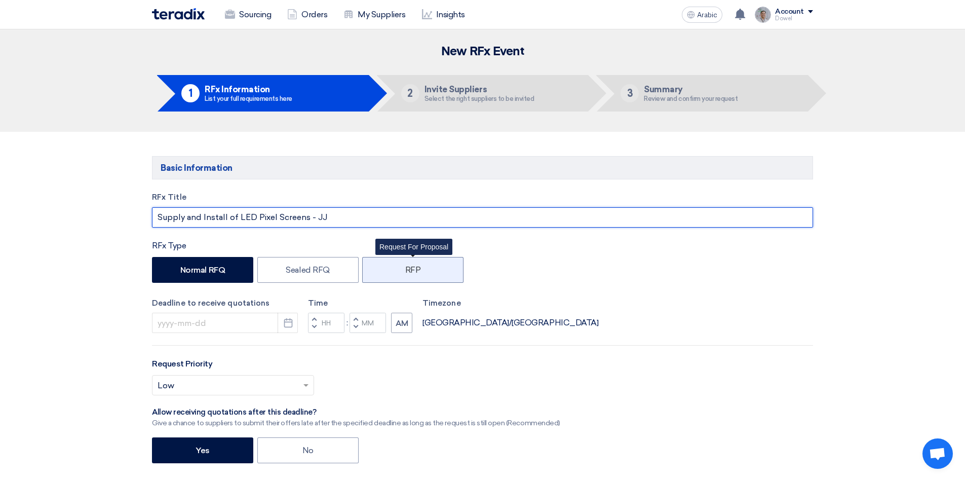
type input "Supply and Install of LED Pixel Screens - JJ"
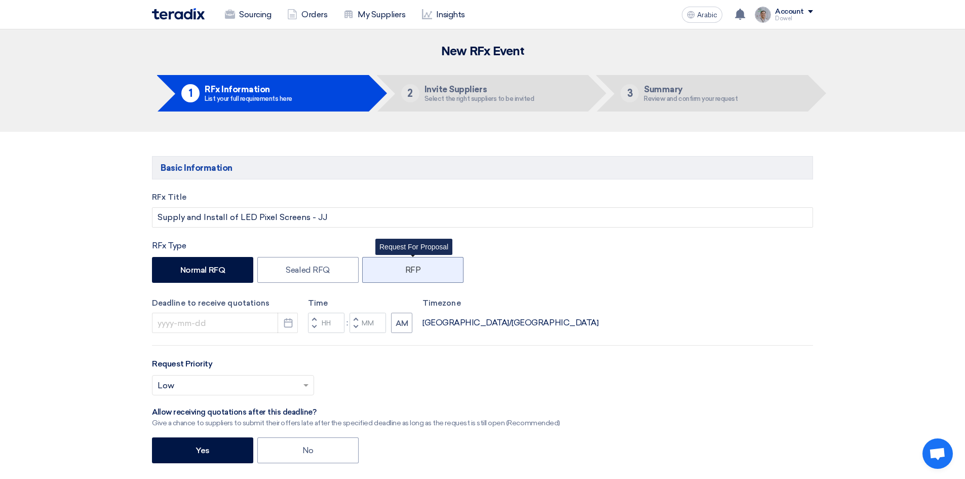
click at [391, 264] on label "RFP" at bounding box center [412, 270] width 101 height 26
click at [405, 266] on input "RFP" at bounding box center [408, 269] width 7 height 7
radio input "true"
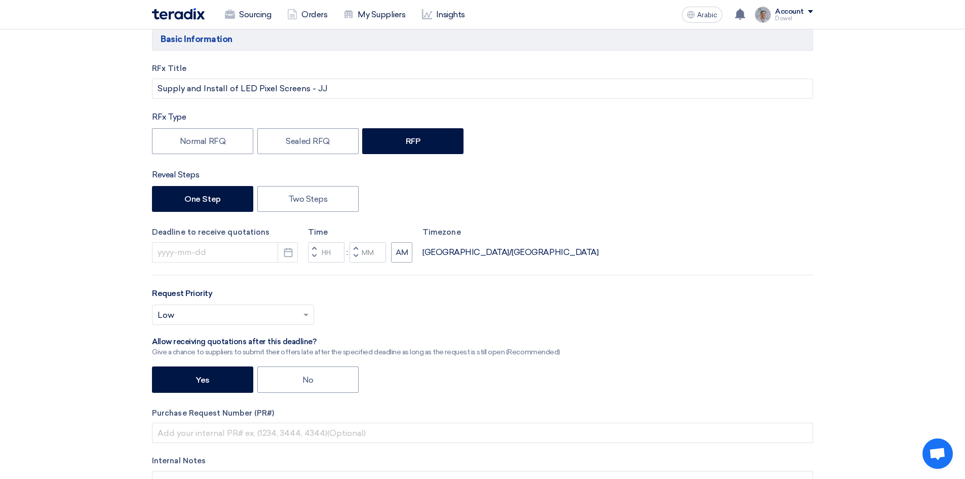
scroll to position [203, 0]
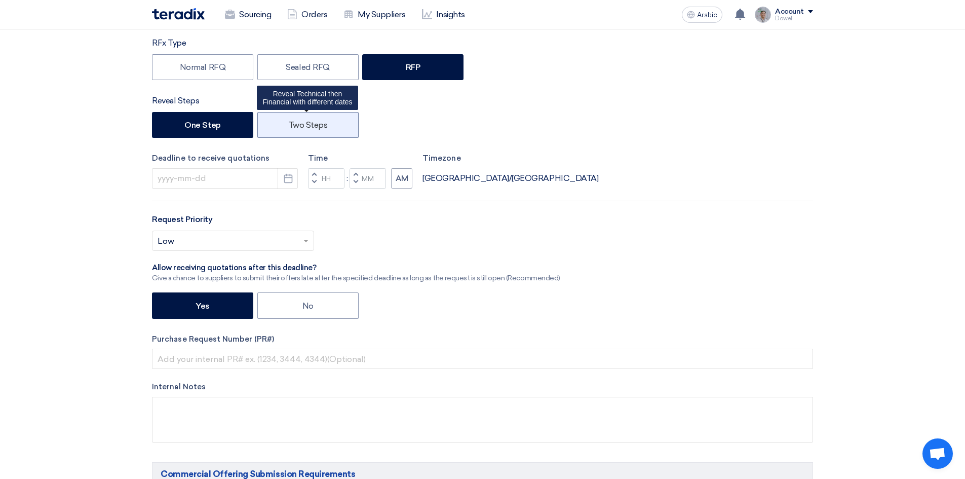
click at [309, 121] on font "Two Steps" at bounding box center [308, 125] width 40 height 10
click at [295, 121] on input "Two Steps" at bounding box center [291, 124] width 7 height 7
radio input "true"
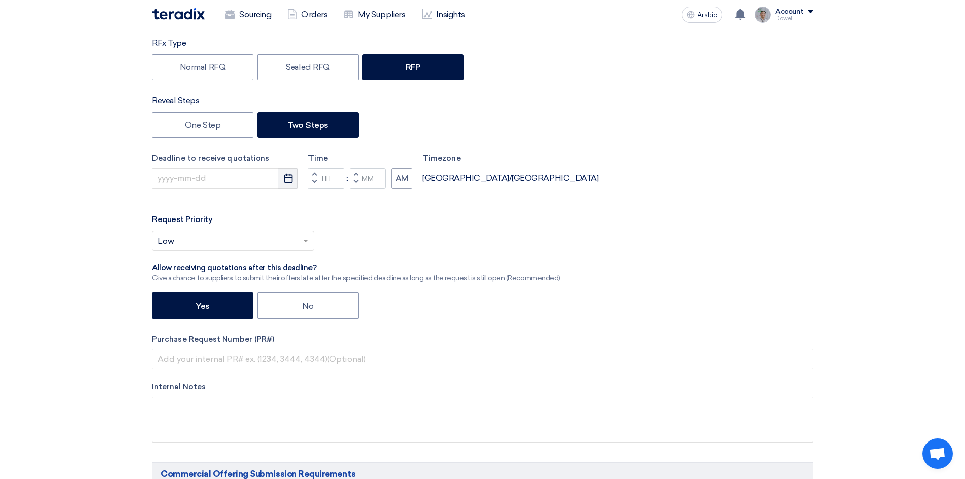
click at [288, 182] on icon "Pick a date" at bounding box center [288, 178] width 10 height 10
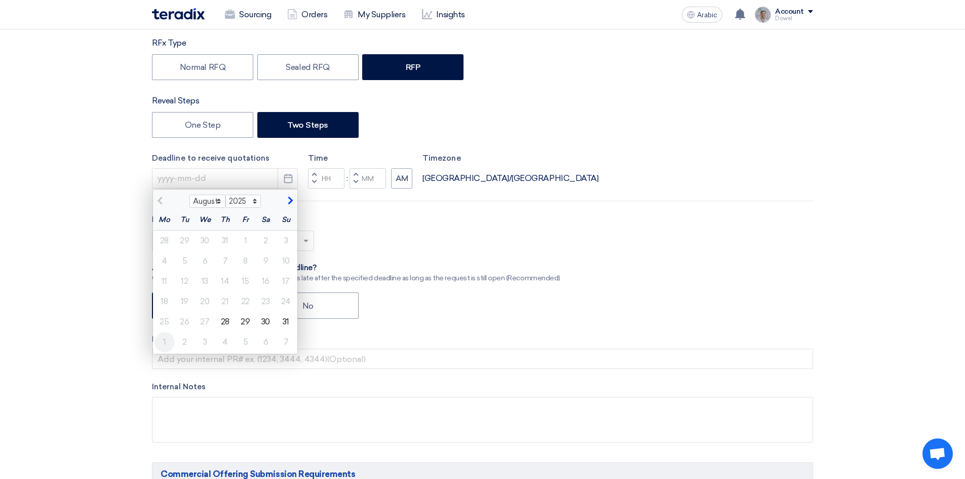
click at [167, 342] on div "1" at bounding box center [165, 342] width 20 height 20
type input "[DATE]"
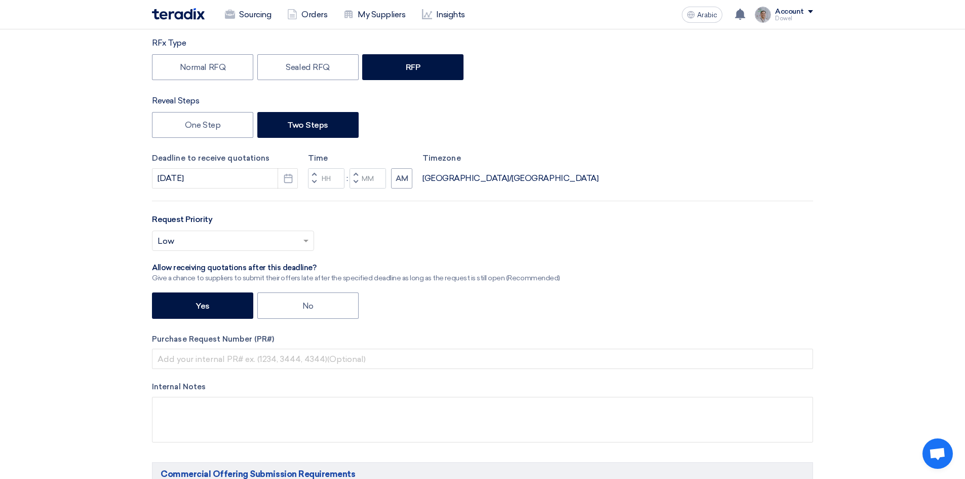
click at [316, 182] on span "button" at bounding box center [315, 182] width 4 height 6
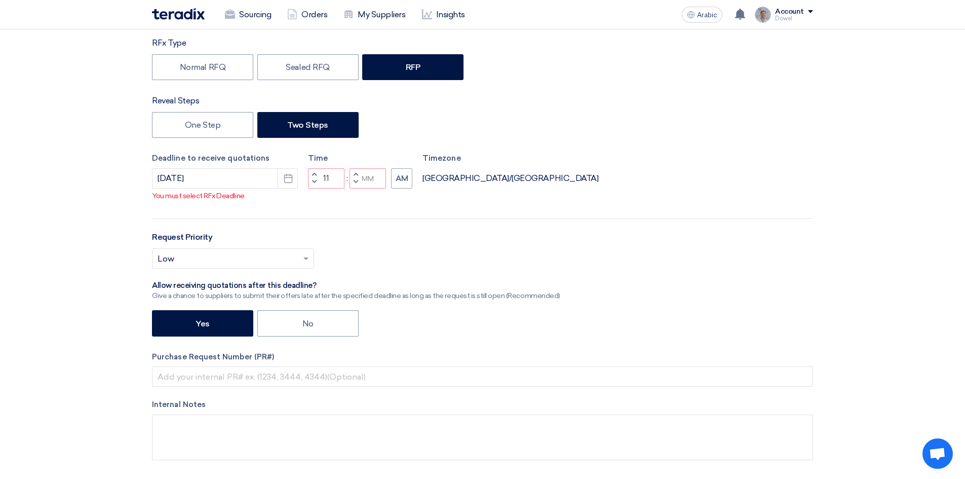
click at [315, 173] on span "button" at bounding box center [315, 174] width 4 height 6
click at [353, 180] on button "Decrement minutes" at bounding box center [356, 182] width 12 height 13
type input "11"
type input "59"
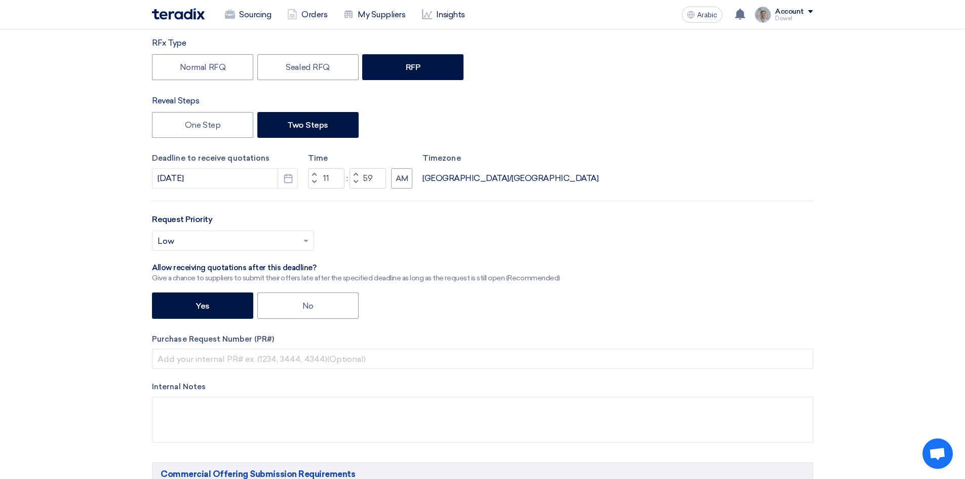
click at [354, 172] on span "button" at bounding box center [356, 174] width 4 height 6
type input "12"
type input "00"
click at [316, 182] on span "button" at bounding box center [315, 182] width 4 height 6
click at [315, 181] on span "button" at bounding box center [315, 182] width 4 height 6
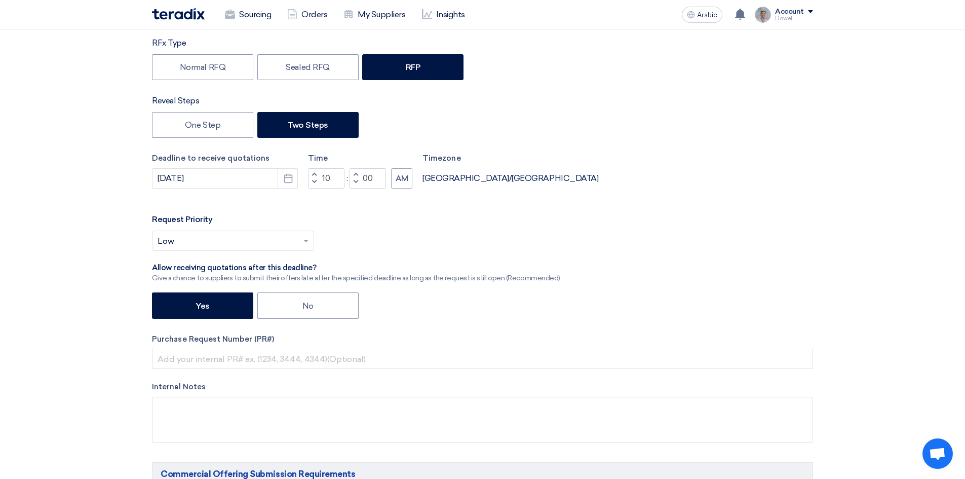
click at [315, 181] on span "button" at bounding box center [315, 182] width 4 height 6
click at [355, 178] on button "Decrement minutes" at bounding box center [356, 182] width 12 height 13
type input "07"
click at [355, 178] on button "Decrement minutes" at bounding box center [356, 182] width 12 height 13
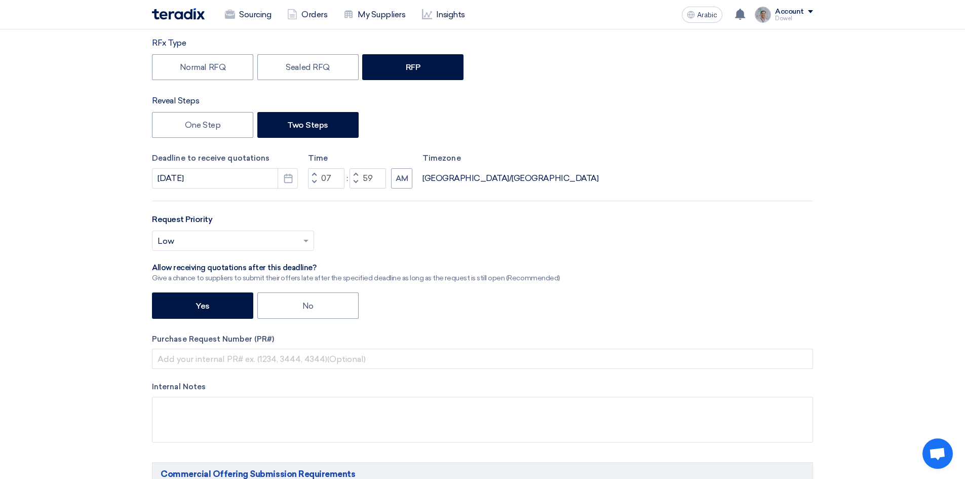
type input "58"
click at [316, 175] on span "button" at bounding box center [315, 174] width 4 height 6
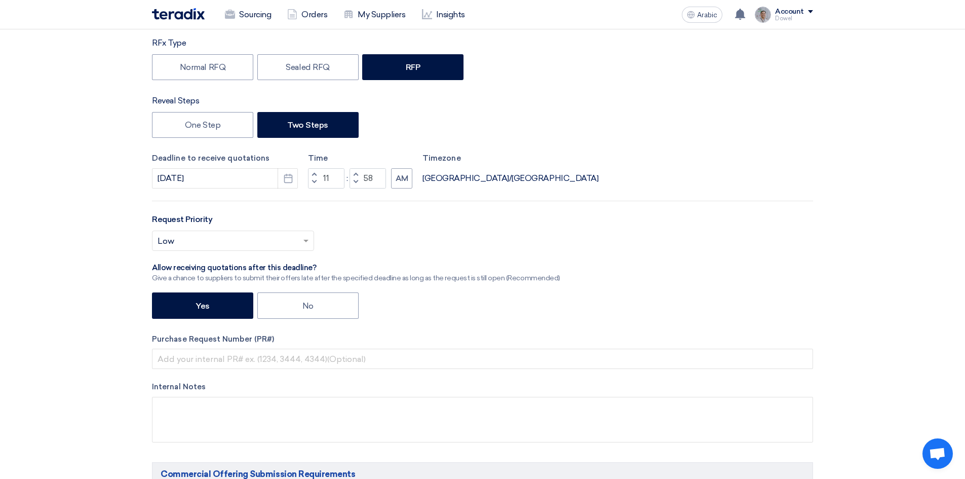
click at [316, 175] on span "button" at bounding box center [315, 174] width 4 height 6
type input "03"
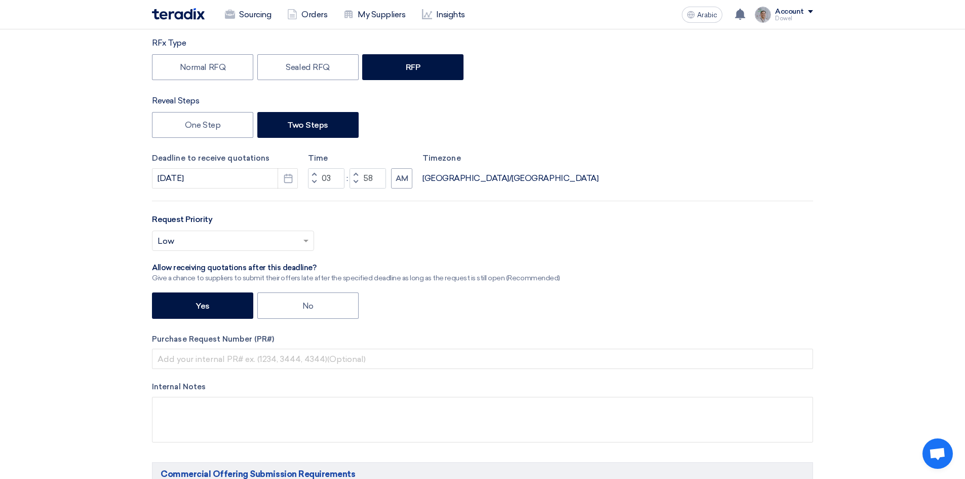
click at [355, 182] on span "button" at bounding box center [356, 182] width 4 height 6
click at [355, 175] on div "Increment minutes 57 Decrement minutes" at bounding box center [368, 178] width 36 height 20
click at [355, 175] on span "button" at bounding box center [356, 174] width 4 height 6
type input "59"
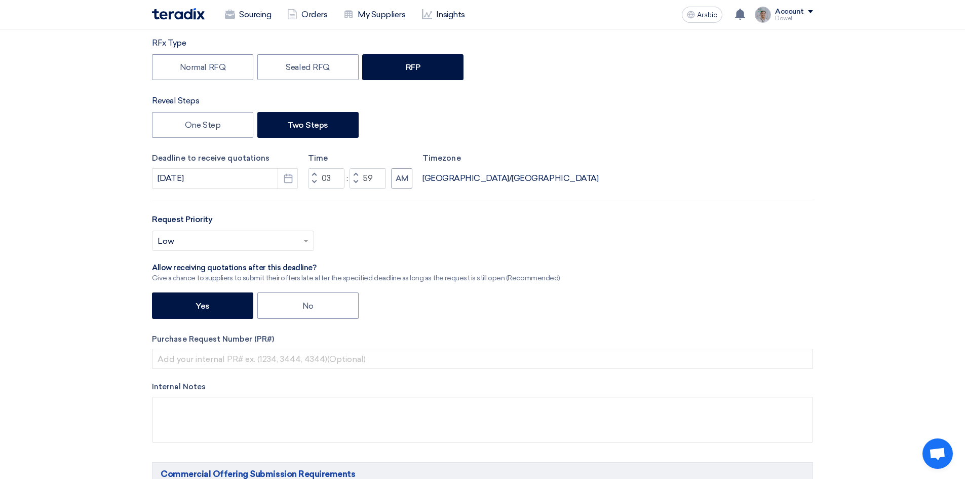
click at [355, 175] on span "button" at bounding box center [356, 174] width 4 height 6
type input "04"
type input "00"
click at [314, 179] on span "button" at bounding box center [315, 182] width 4 height 6
type input "03"
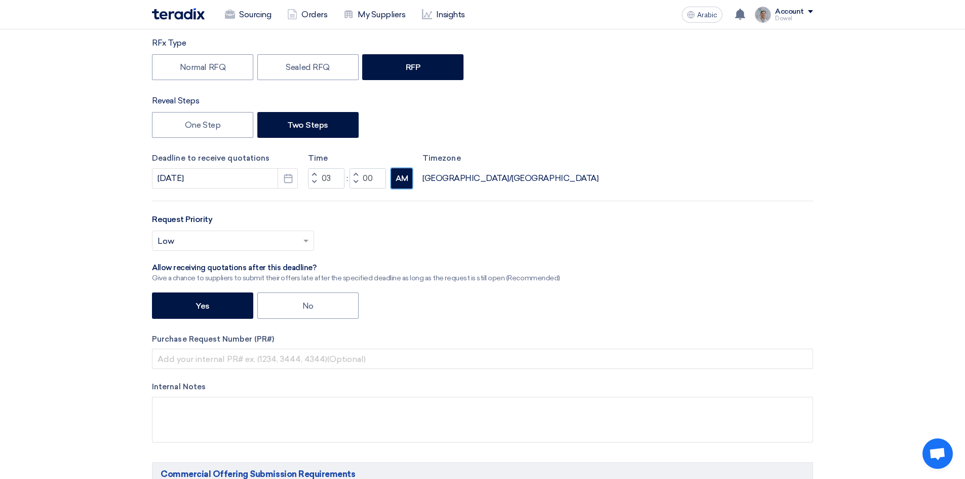
click at [396, 176] on font "AM" at bounding box center [402, 178] width 13 height 9
click at [216, 244] on input "text" at bounding box center [228, 241] width 141 height 17
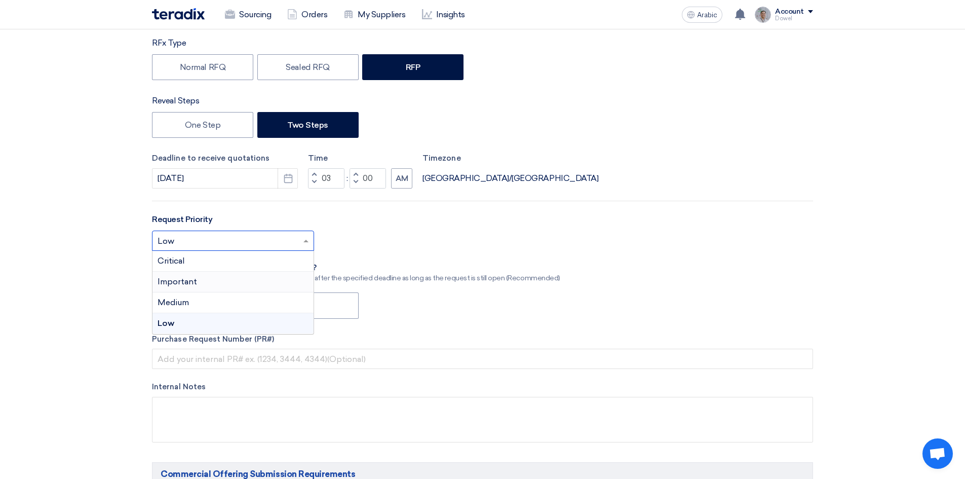
click at [192, 280] on font "Important" at bounding box center [178, 282] width 40 height 10
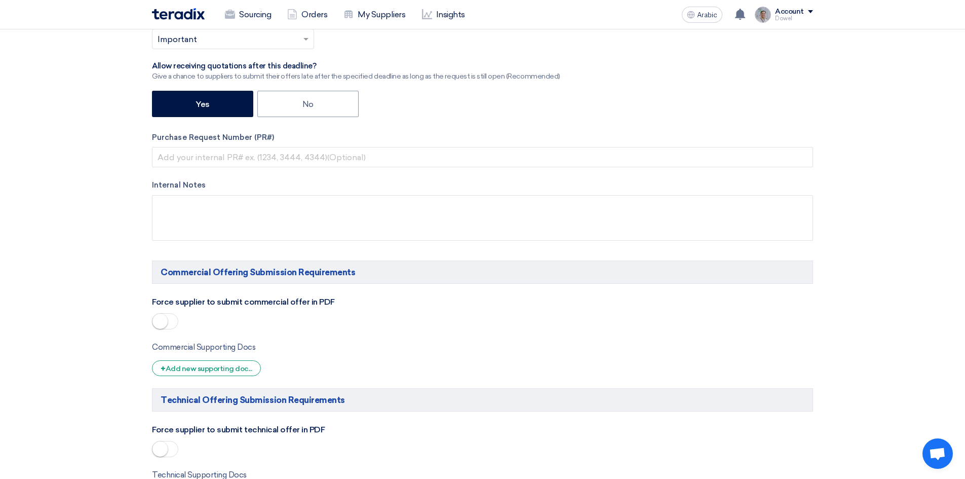
scroll to position [507, 0]
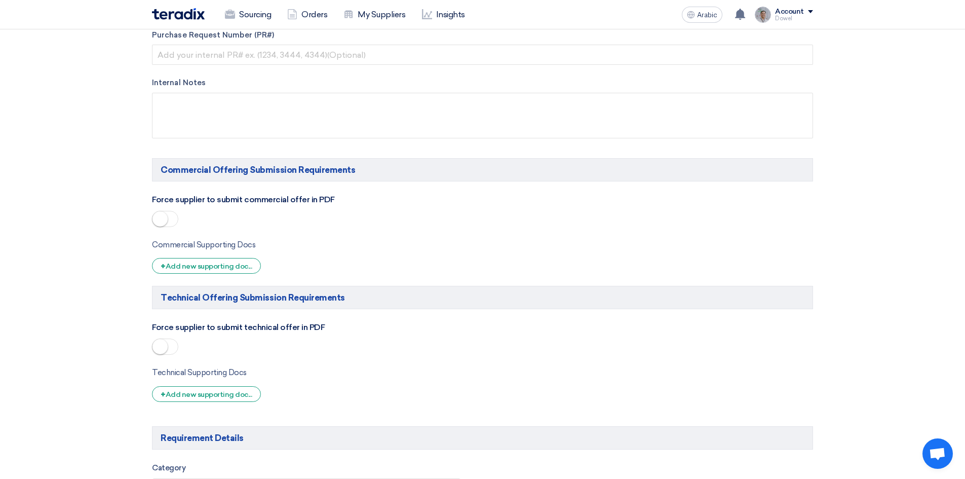
click at [168, 223] on span at bounding box center [165, 219] width 26 height 16
click at [166, 345] on small at bounding box center [160, 346] width 15 height 15
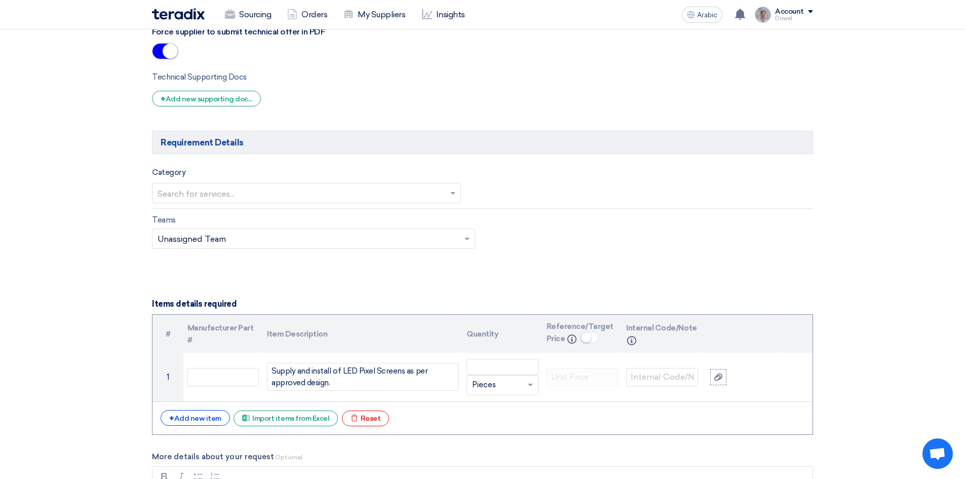
scroll to position [912, 0]
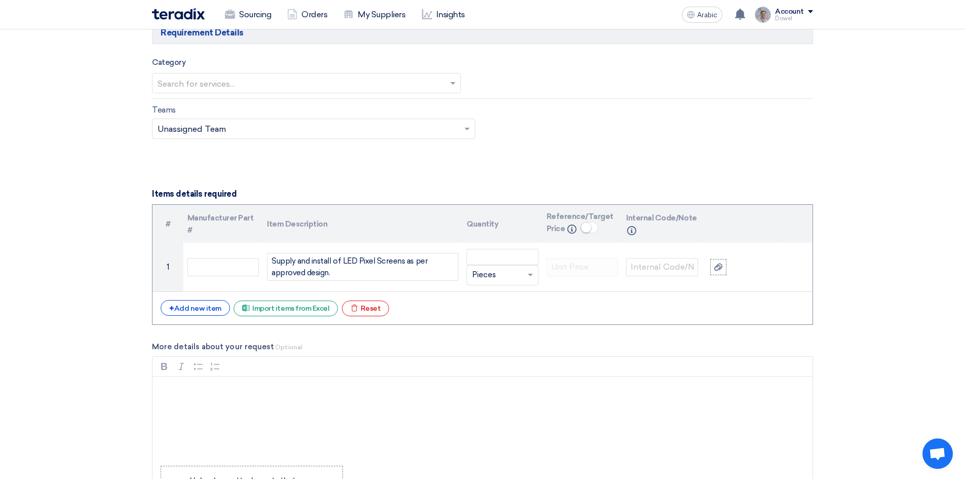
click at [268, 79] on input "text" at bounding box center [302, 84] width 288 height 17
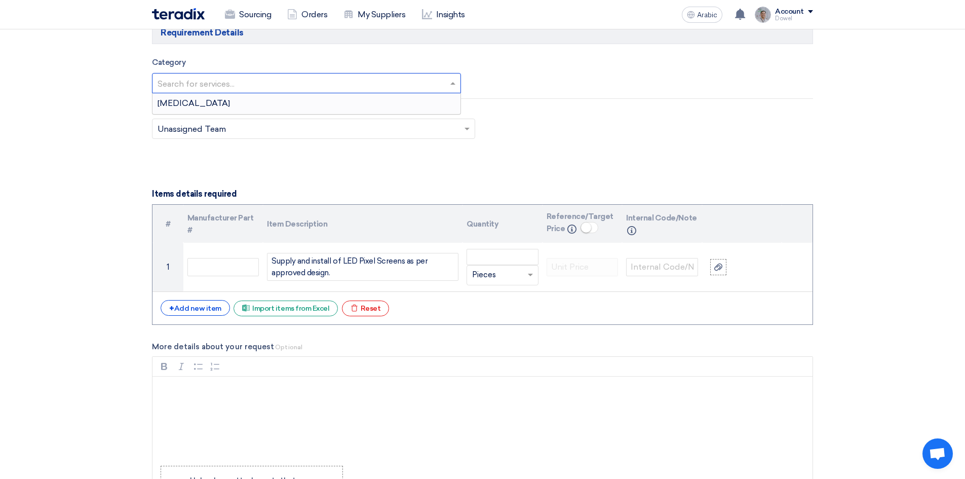
click at [226, 106] on div "[MEDICAL_DATA]" at bounding box center [307, 103] width 308 height 20
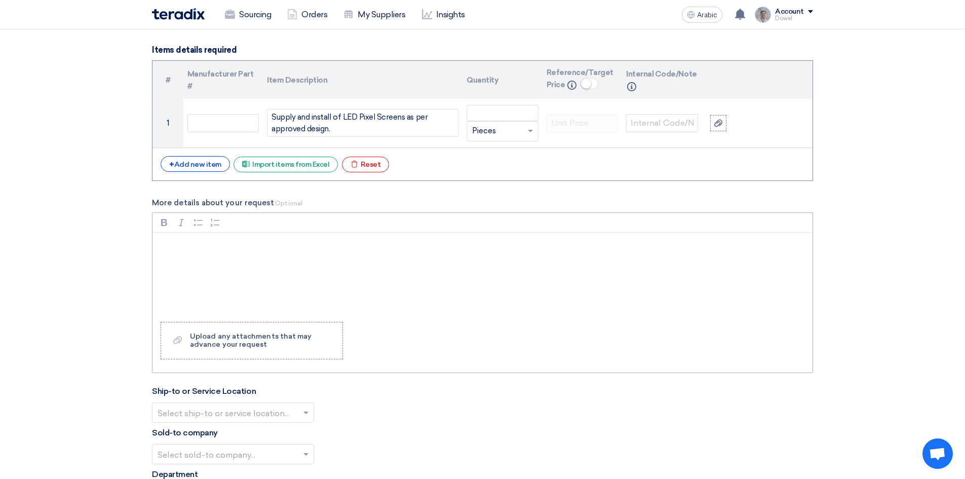
scroll to position [1064, 0]
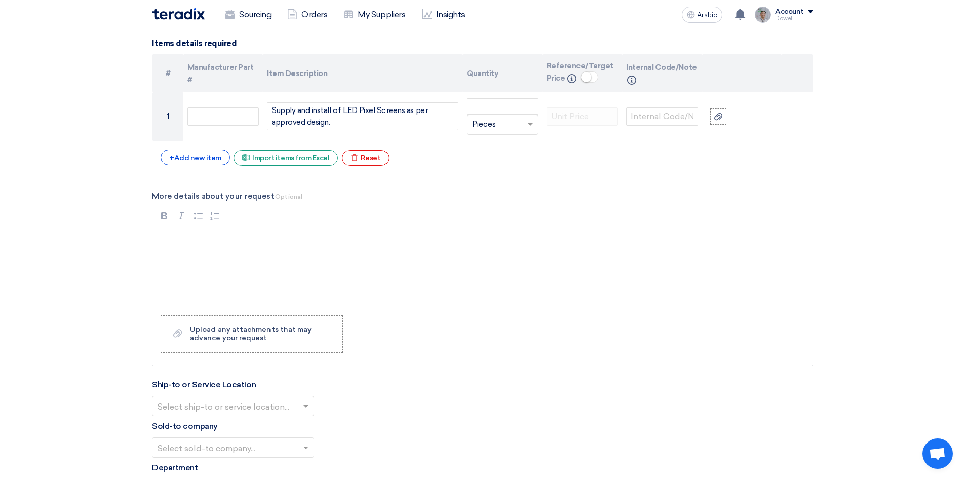
click at [202, 239] on p "Rich Text Editor, main" at bounding box center [486, 239] width 643 height 12
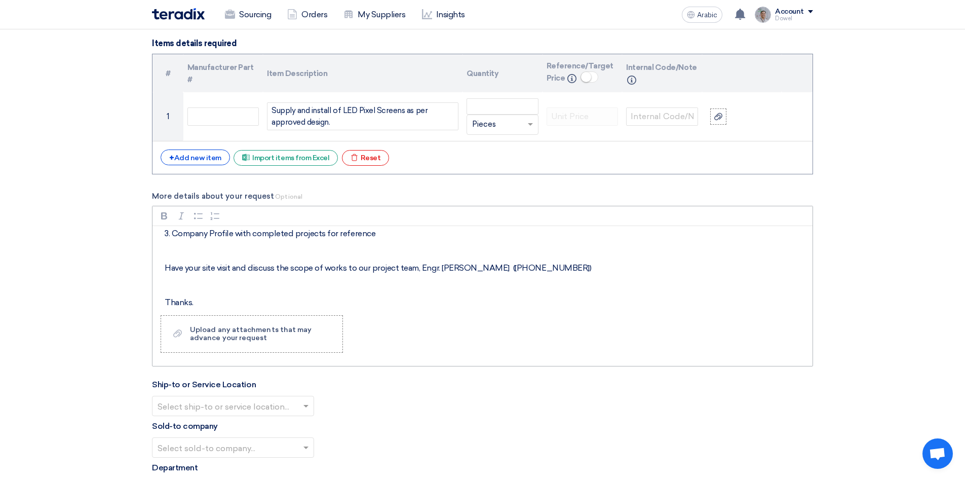
drag, startPoint x: 421, startPoint y: 268, endPoint x: 560, endPoint y: 263, distance: 139.5
click at [560, 263] on p "Have your site visit and discuss the scope of works to our project team, Engr. …" at bounding box center [486, 268] width 643 height 12
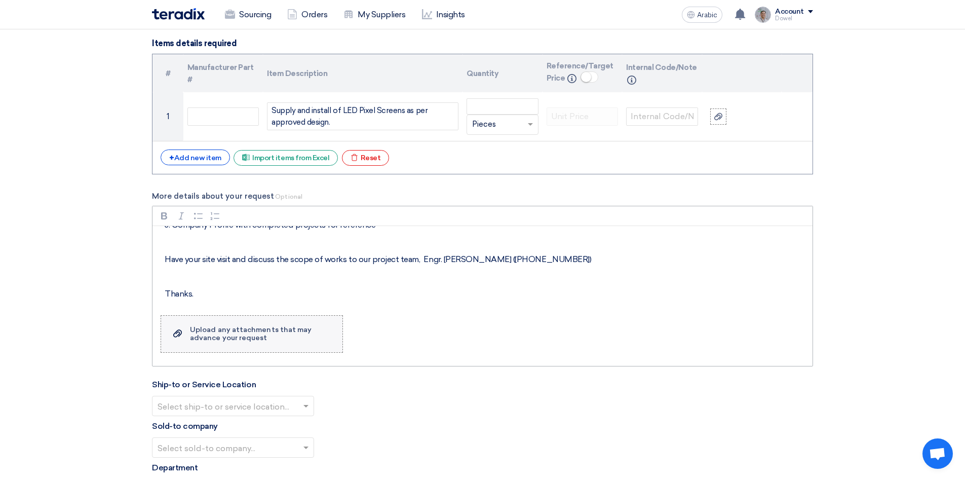
click at [225, 337] on font "Upload any attachments that may advance your request" at bounding box center [251, 333] width 122 height 17
click at [0, 0] on input "Upload a file Upload any attachments that may advance your request" at bounding box center [0, 0] width 0 height 0
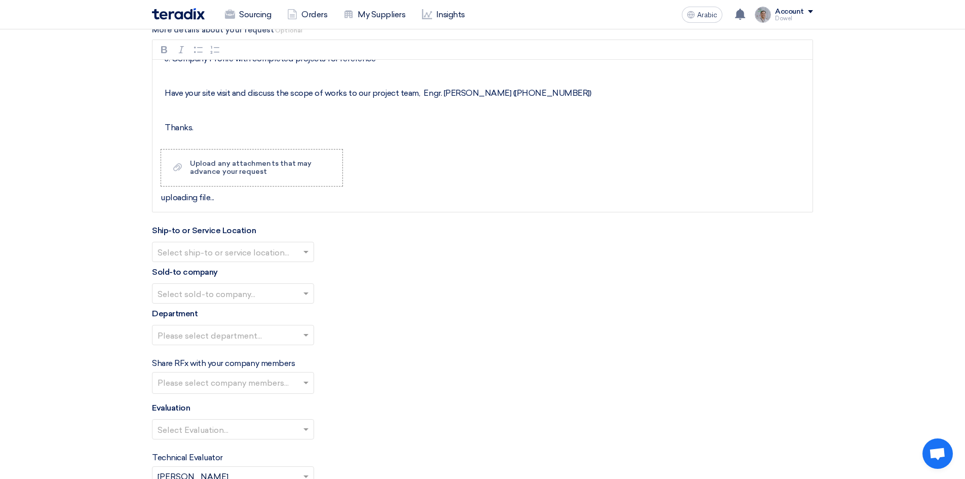
scroll to position [1267, 0]
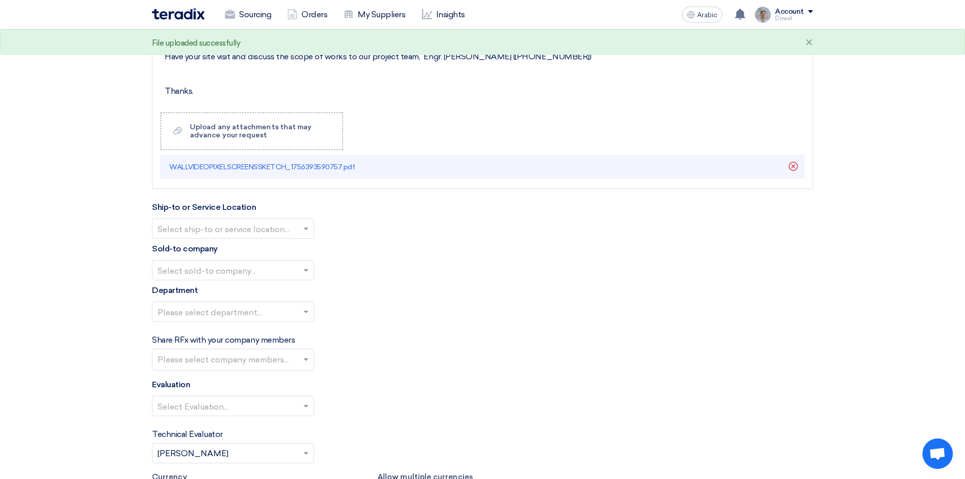
click at [300, 235] on div at bounding box center [233, 228] width 161 height 17
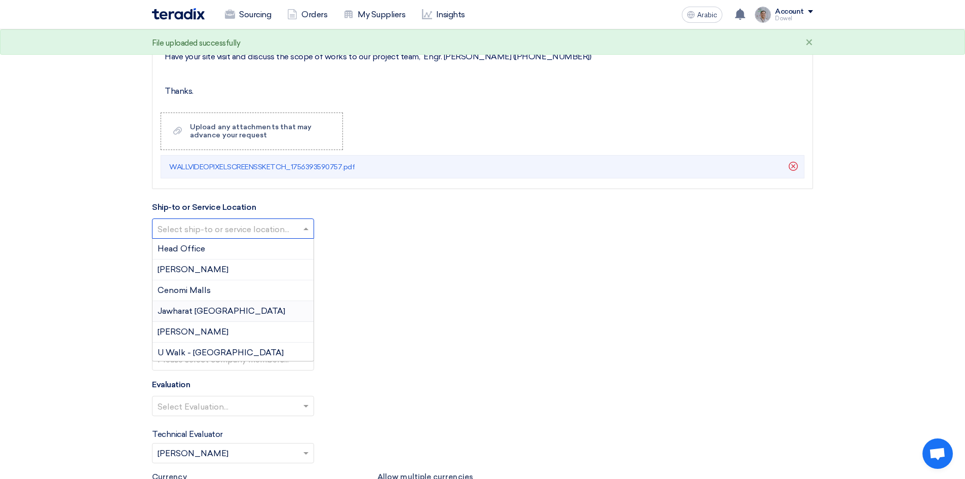
click at [209, 310] on font "Jawharat [GEOGRAPHIC_DATA]" at bounding box center [222, 311] width 128 height 10
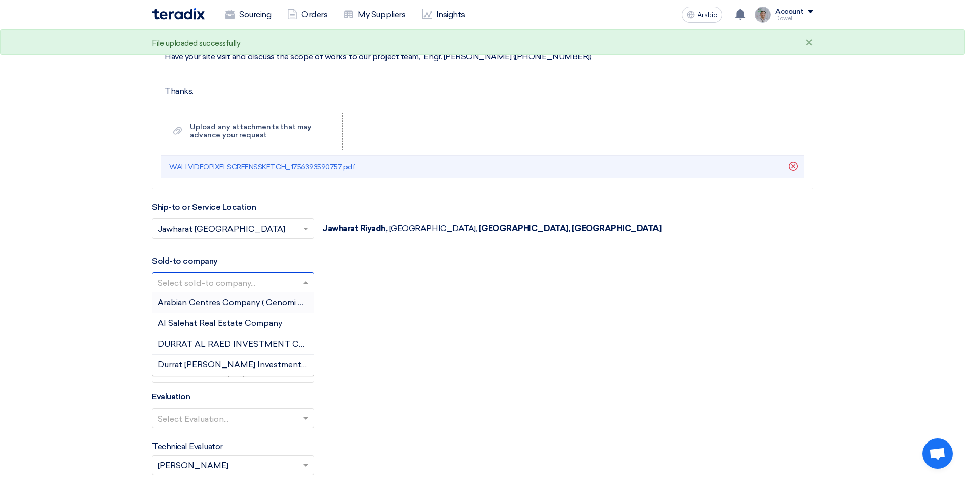
click at [264, 281] on input "text" at bounding box center [228, 283] width 141 height 17
click at [221, 344] on font "DURRAT AL RAED INVESTMENT COMPANY" at bounding box center [247, 344] width 179 height 10
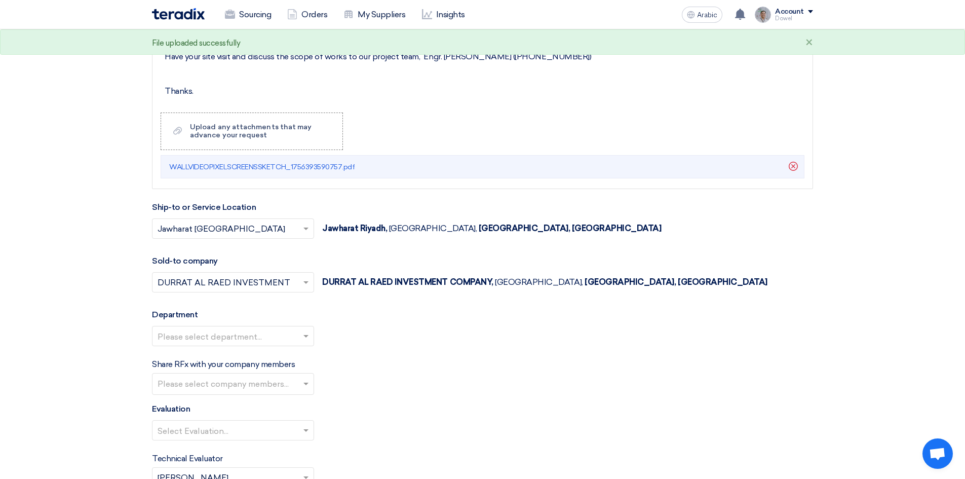
click at [256, 336] on input "text" at bounding box center [228, 336] width 141 height 17
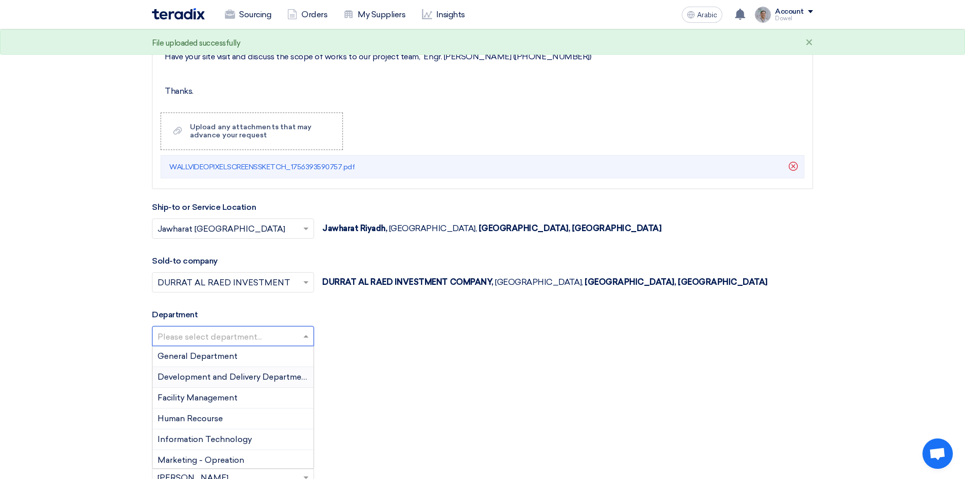
click at [228, 380] on font "Development and Delivery Department" at bounding box center [234, 377] width 153 height 10
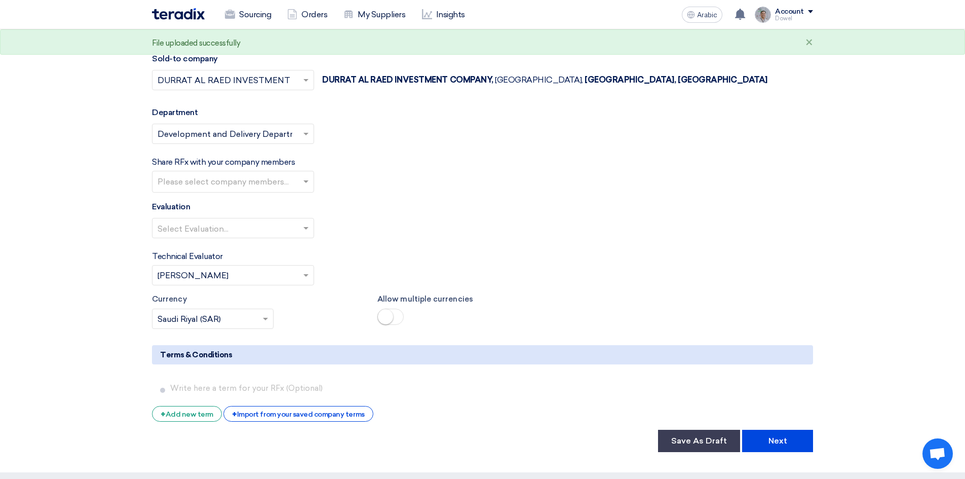
scroll to position [1470, 0]
click at [288, 183] on input "text" at bounding box center [235, 182] width 154 height 17
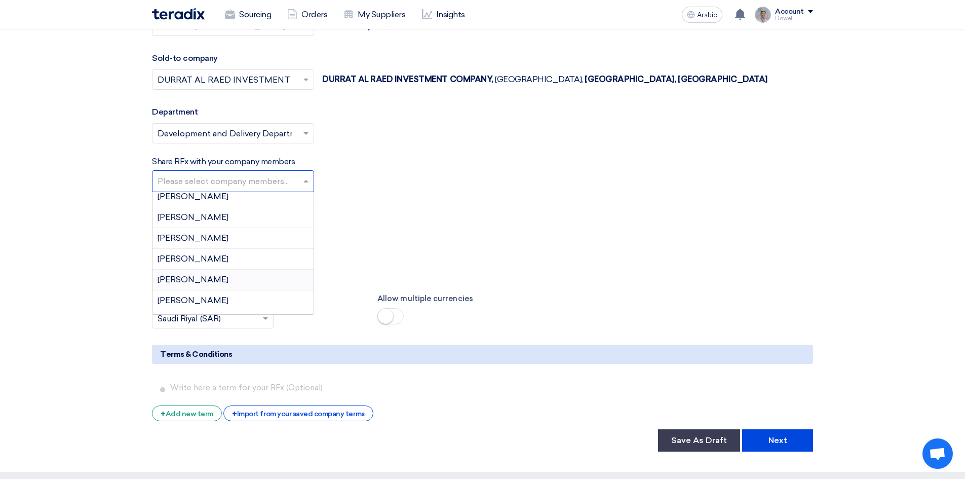
scroll to position [659, 0]
click at [204, 268] on font "[PERSON_NAME]" at bounding box center [193, 271] width 71 height 10
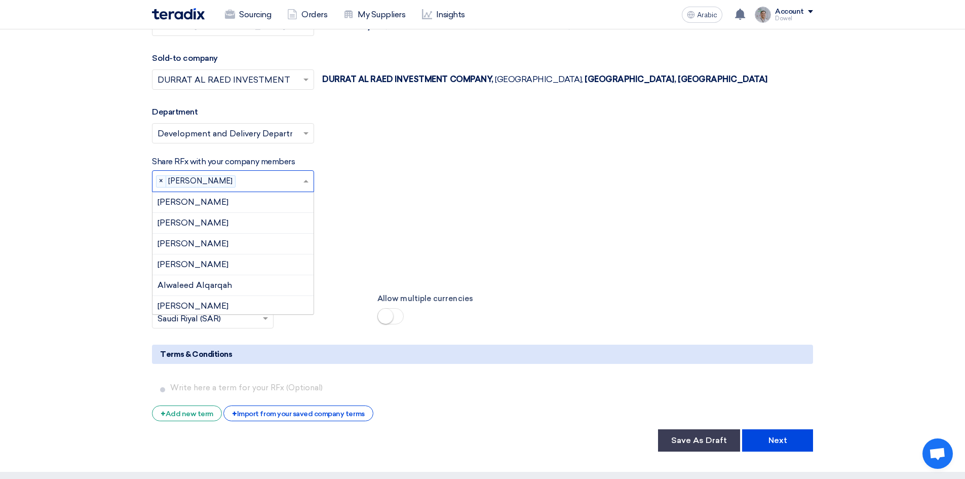
click at [245, 183] on input "text" at bounding box center [271, 182] width 63 height 17
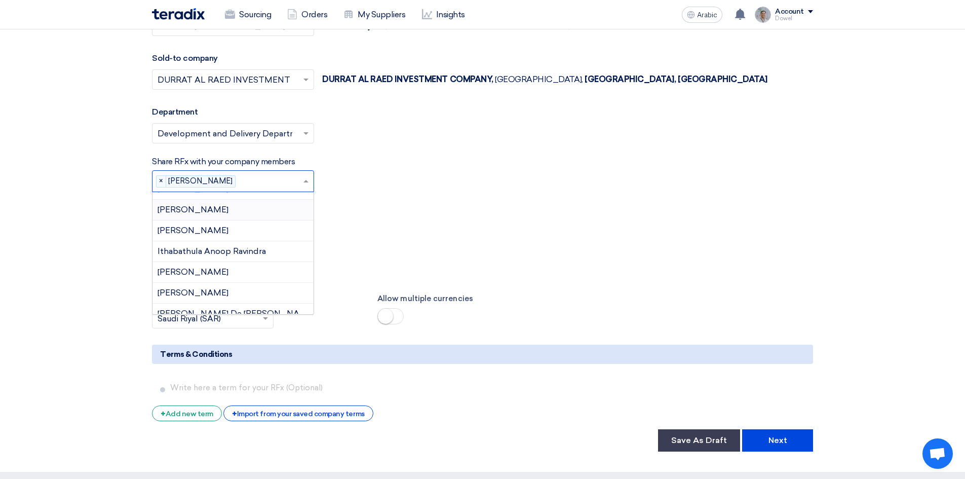
click at [208, 209] on font "[PERSON_NAME]" at bounding box center [193, 210] width 71 height 10
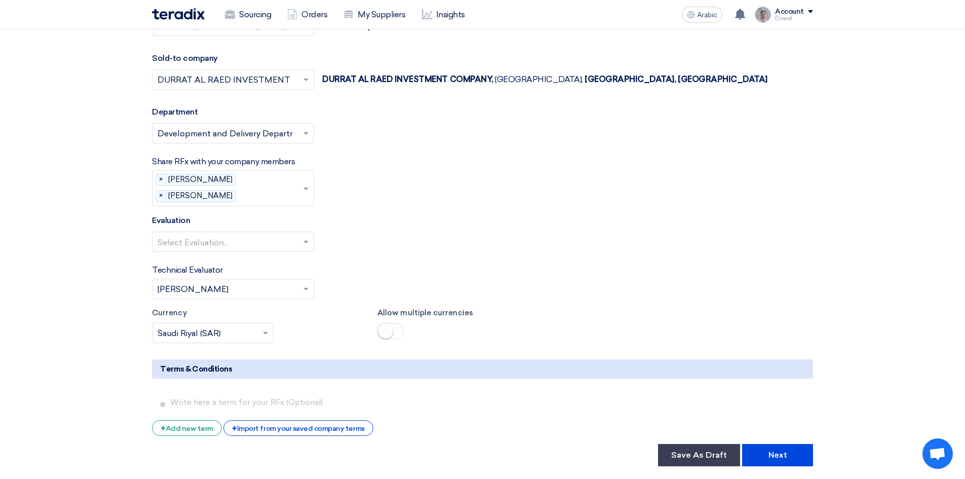
click at [251, 191] on input "text" at bounding box center [271, 196] width 63 height 17
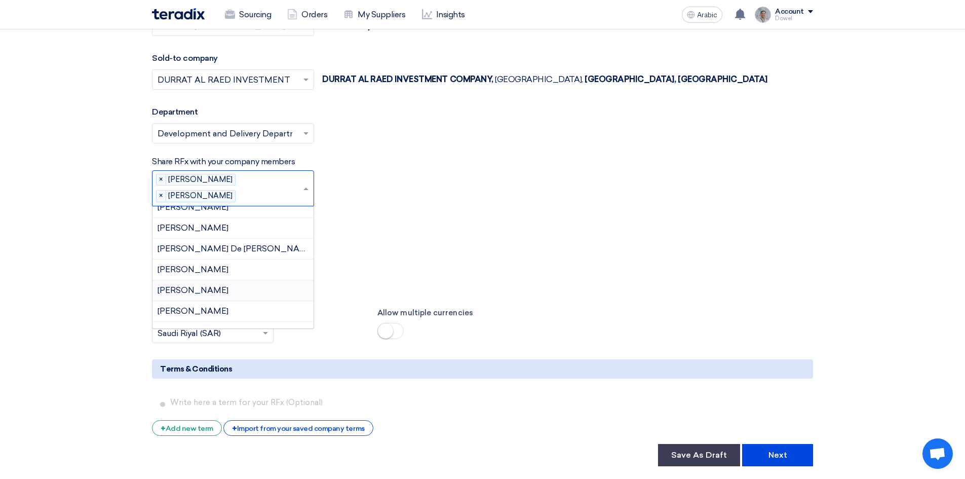
scroll to position [373, 0]
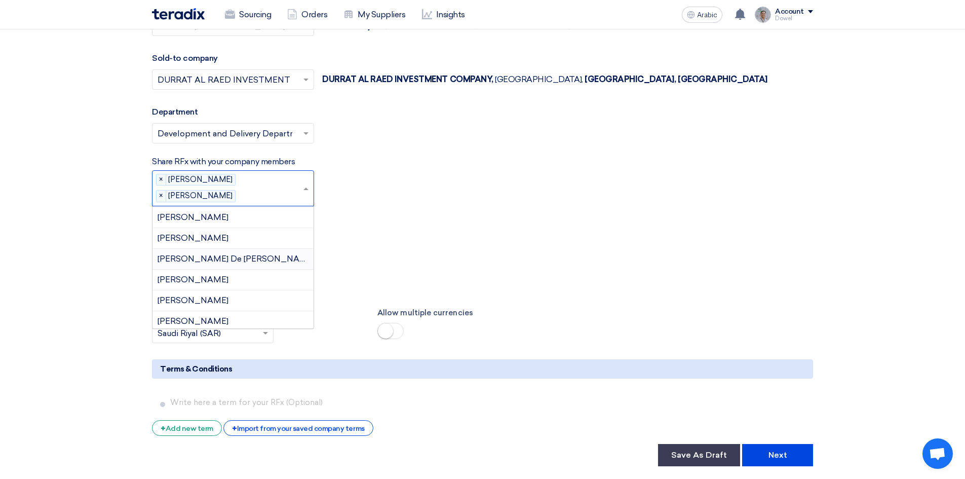
click at [206, 256] on font "[PERSON_NAME] De [PERSON_NAME]" at bounding box center [236, 259] width 157 height 10
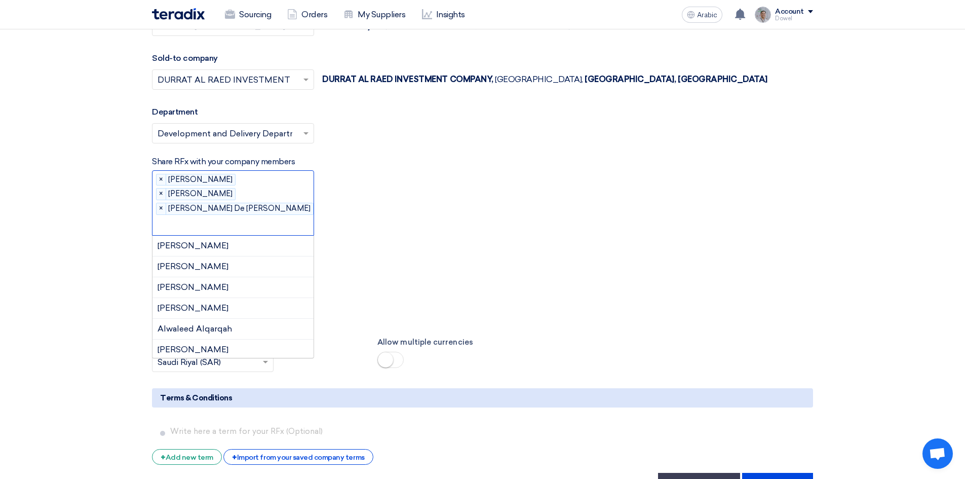
click at [249, 217] on input "text" at bounding box center [242, 225] width 169 height 17
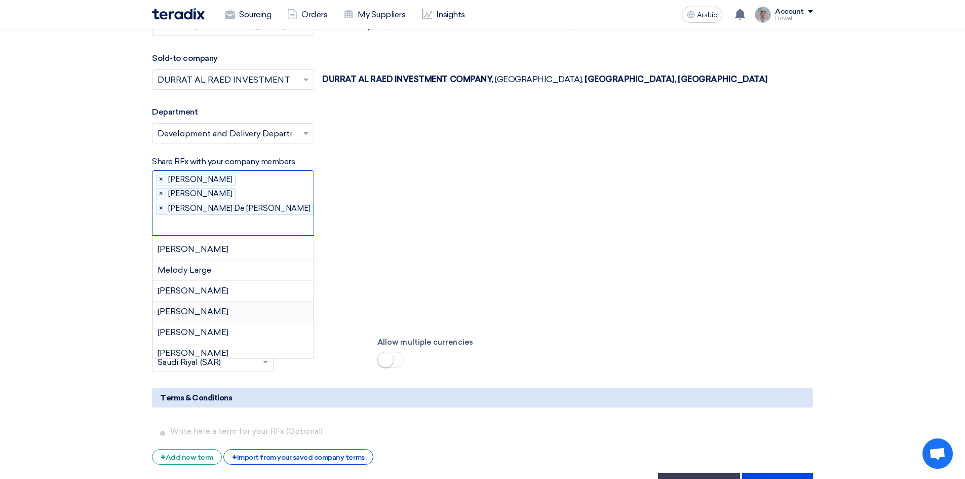
scroll to position [525, 0]
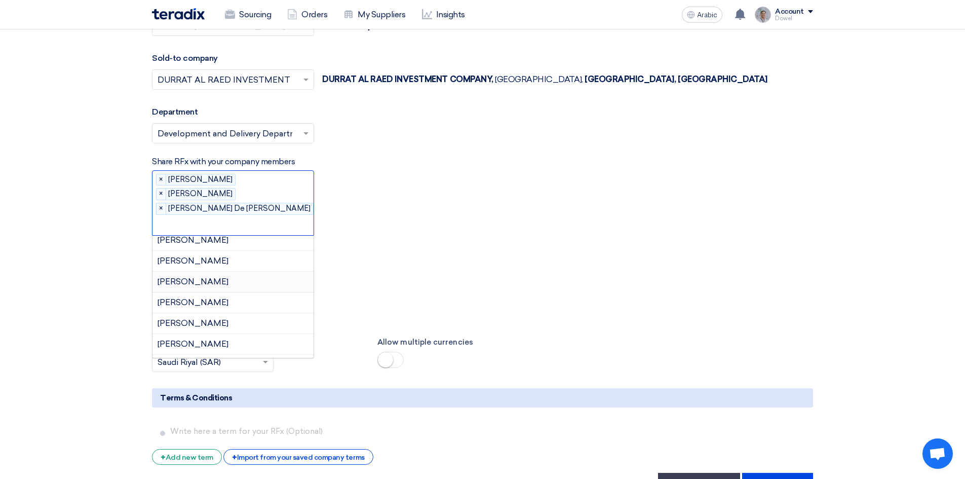
click at [229, 277] on font "[PERSON_NAME]" at bounding box center [193, 282] width 71 height 10
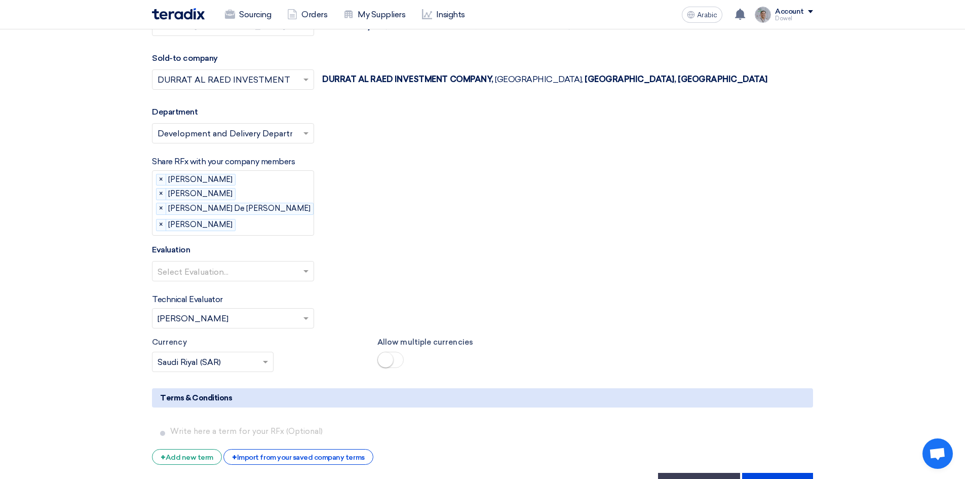
click at [261, 222] on input "text" at bounding box center [283, 225] width 87 height 17
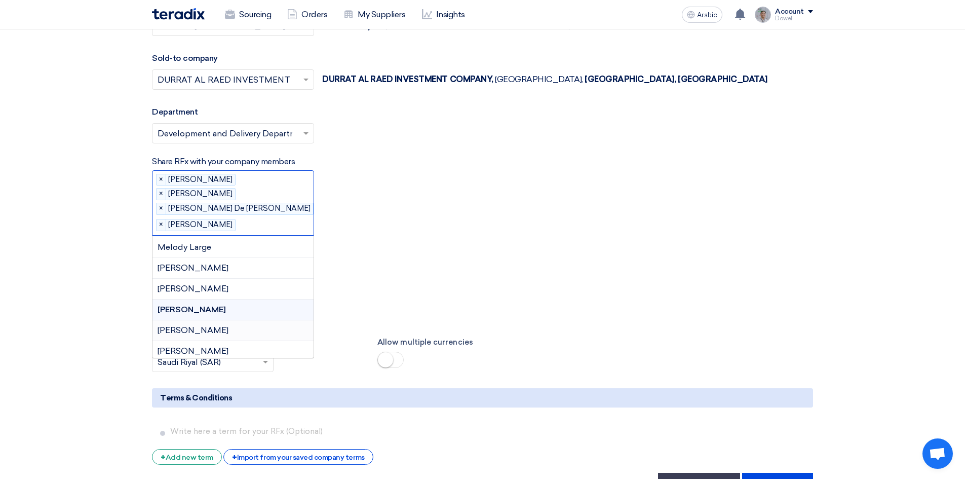
scroll to position [515, 0]
click at [229, 311] on font "[PERSON_NAME]" at bounding box center [193, 313] width 71 height 10
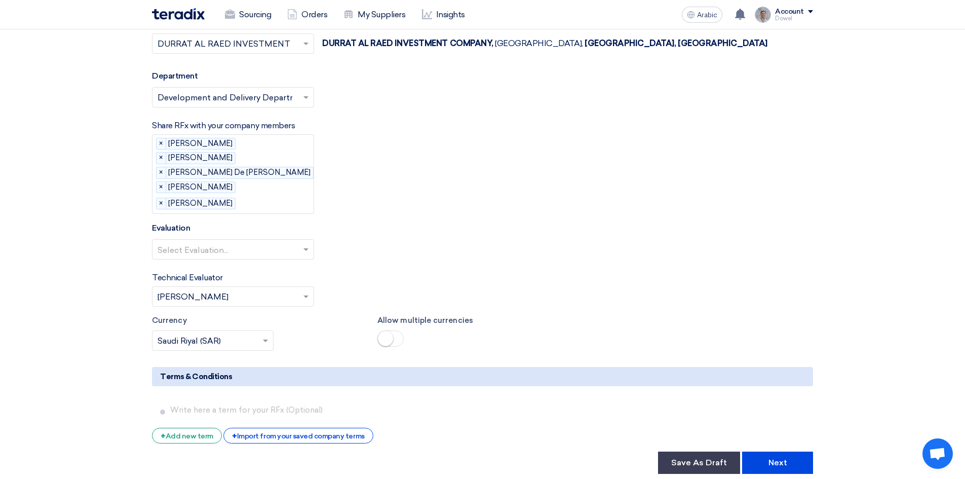
scroll to position [1520, 0]
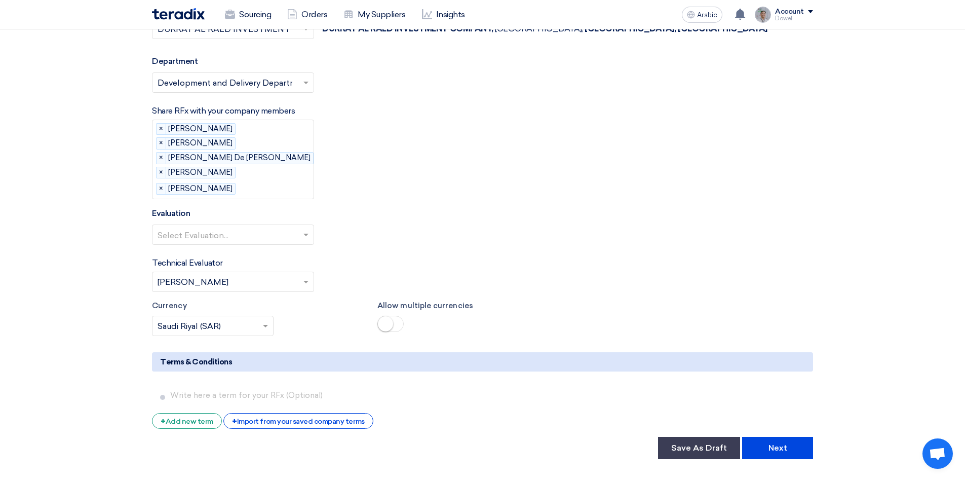
click at [296, 232] on input "text" at bounding box center [228, 236] width 141 height 17
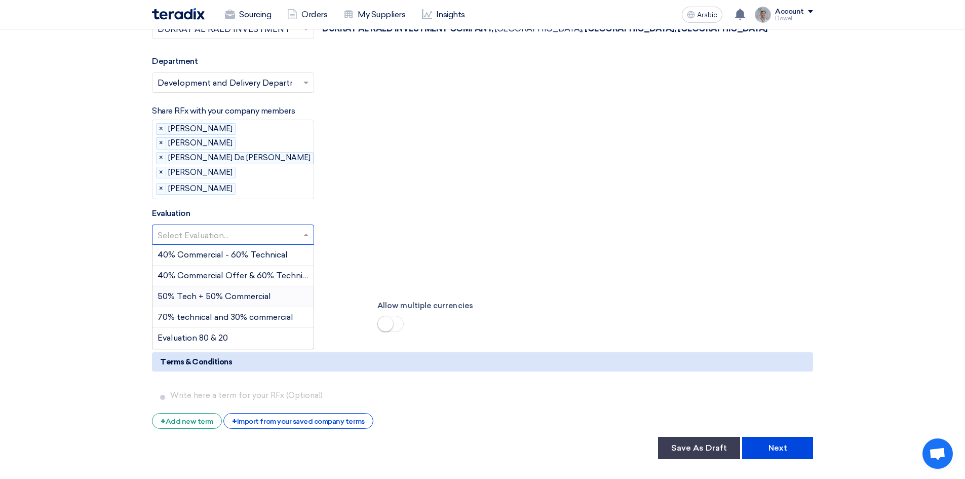
click at [215, 291] on font "50% Tech + 50% Commercial" at bounding box center [215, 296] width 114 height 10
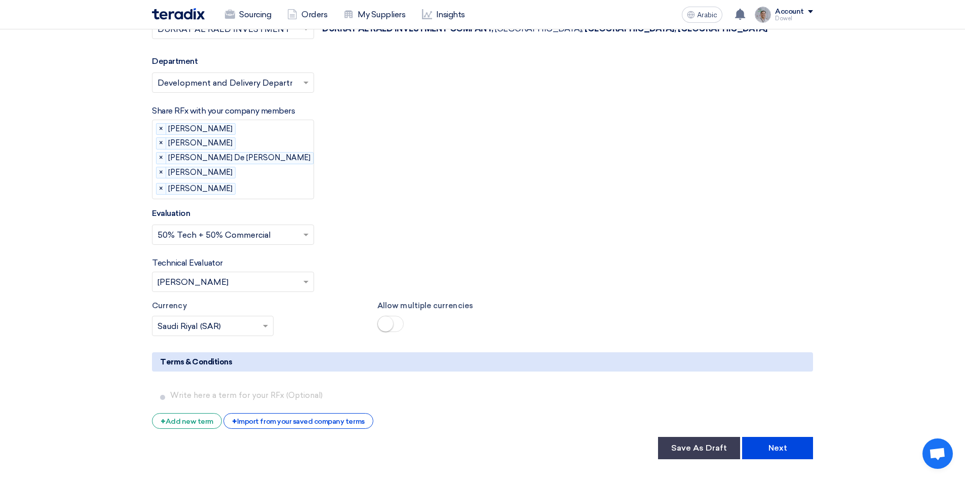
click at [234, 281] on input "text" at bounding box center [228, 283] width 141 height 17
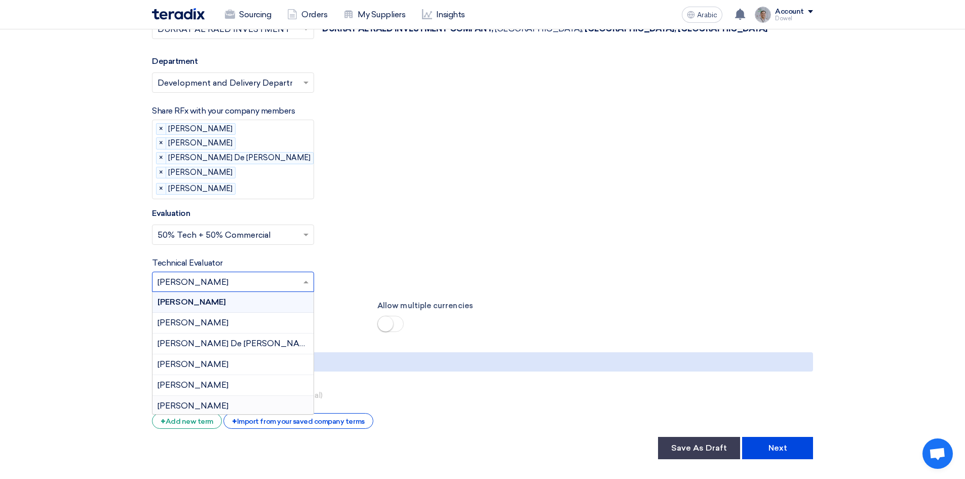
click at [200, 409] on font "[PERSON_NAME]" at bounding box center [193, 406] width 71 height 10
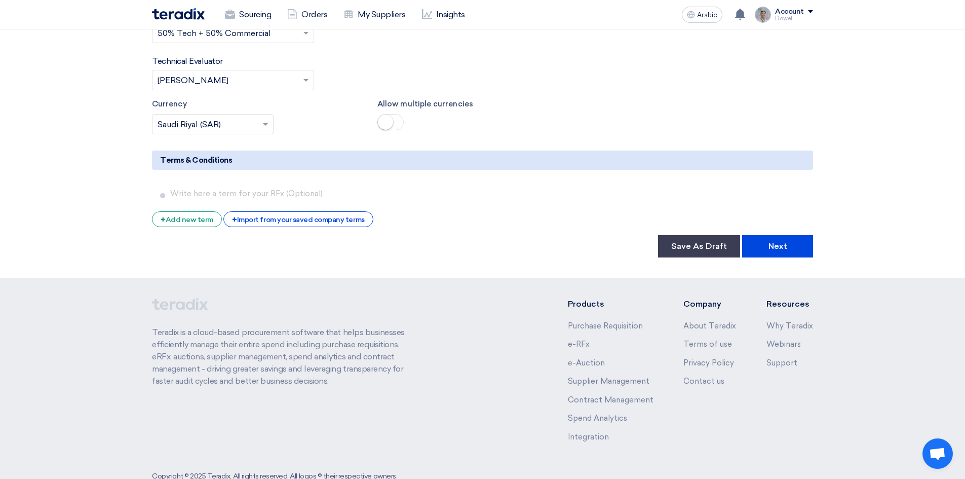
scroll to position [1723, 0]
click at [705, 246] on font "Save As Draft" at bounding box center [700, 245] width 56 height 10
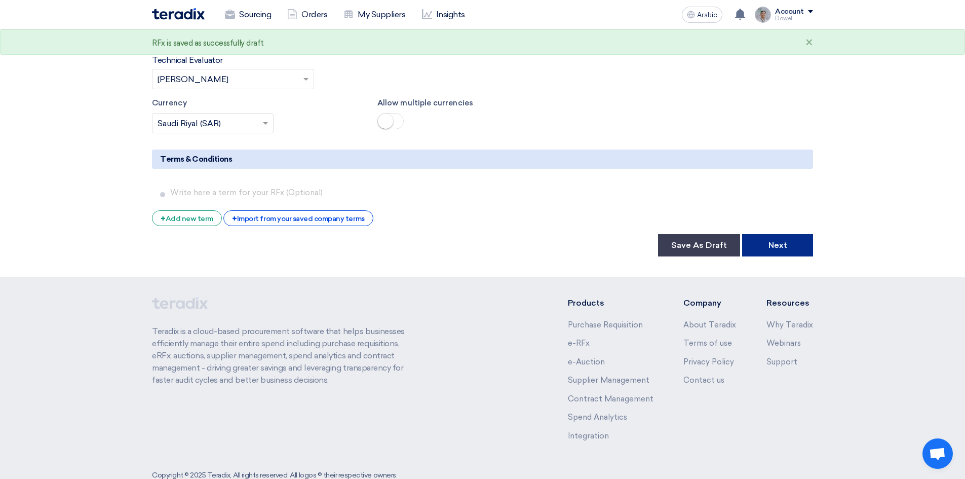
click at [782, 247] on font "Next" at bounding box center [778, 245] width 19 height 10
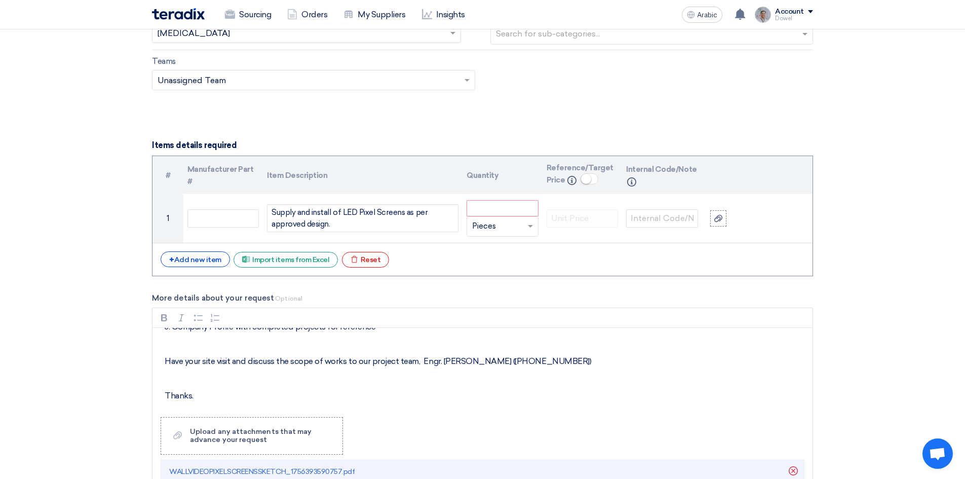
scroll to position [963, 0]
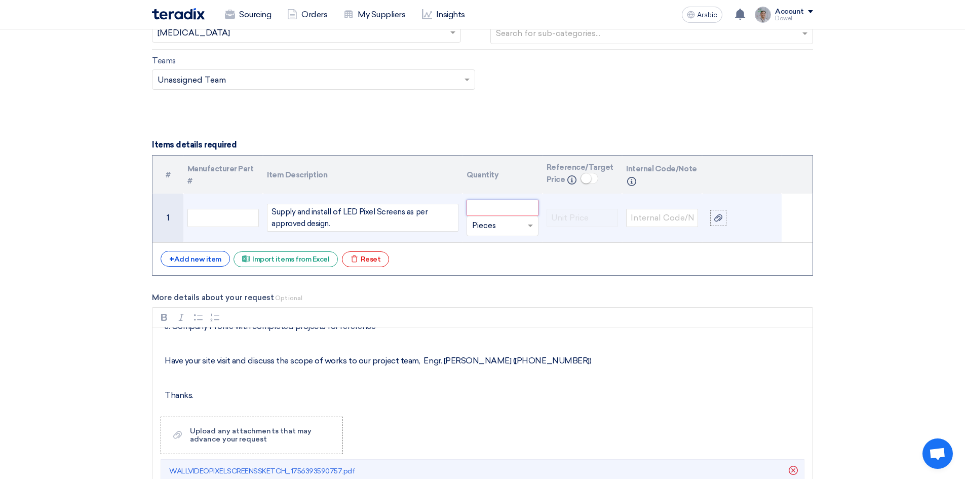
click at [498, 206] on input "number" at bounding box center [503, 208] width 72 height 16
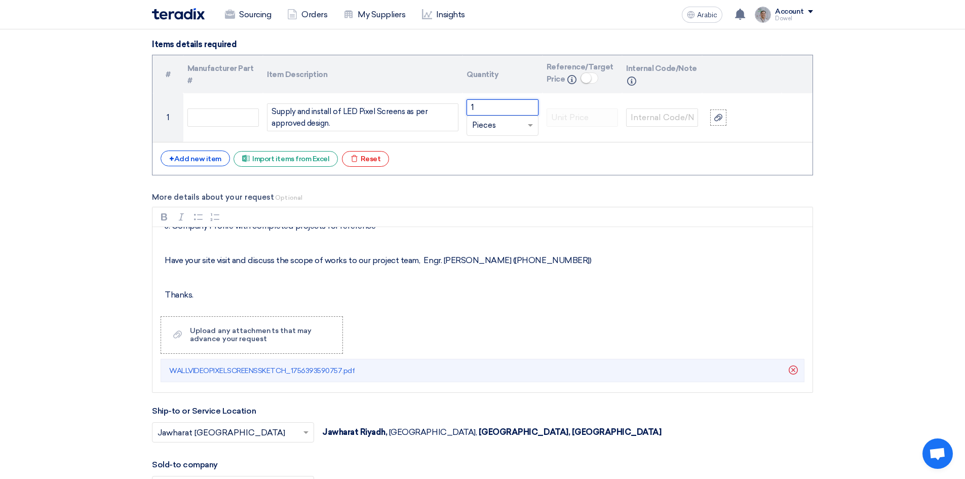
scroll to position [1064, 0]
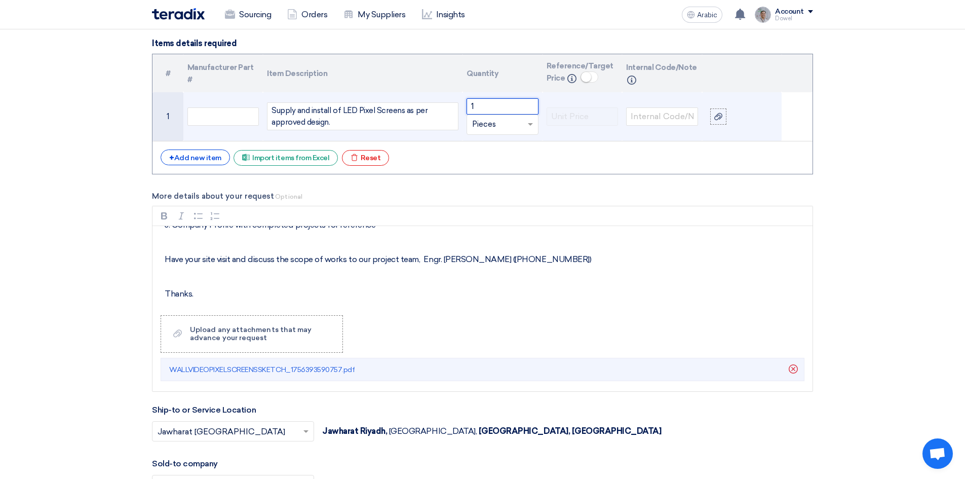
type input "1"
click at [507, 123] on input "text" at bounding box center [496, 125] width 49 height 16
type input "lumpsum"
click at [502, 143] on font "Add type..." at bounding box center [487, 144] width 30 height 7
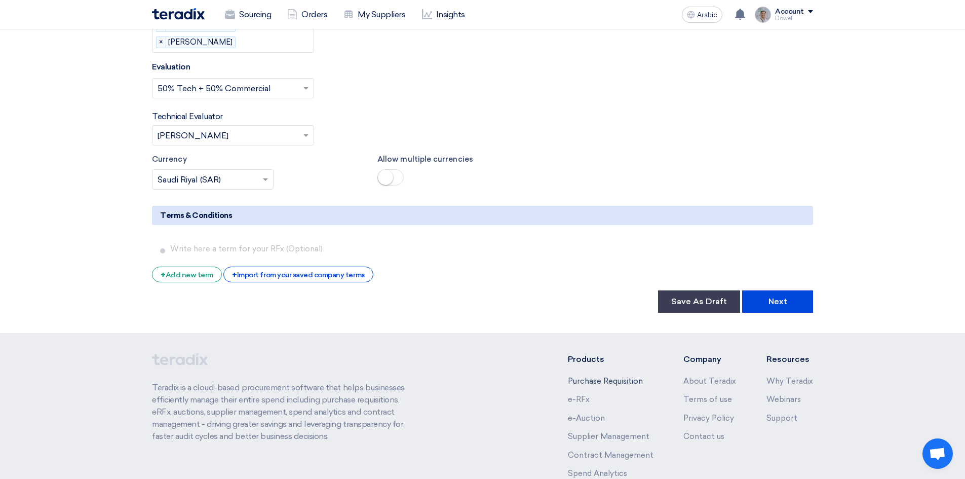
scroll to position [1723, 0]
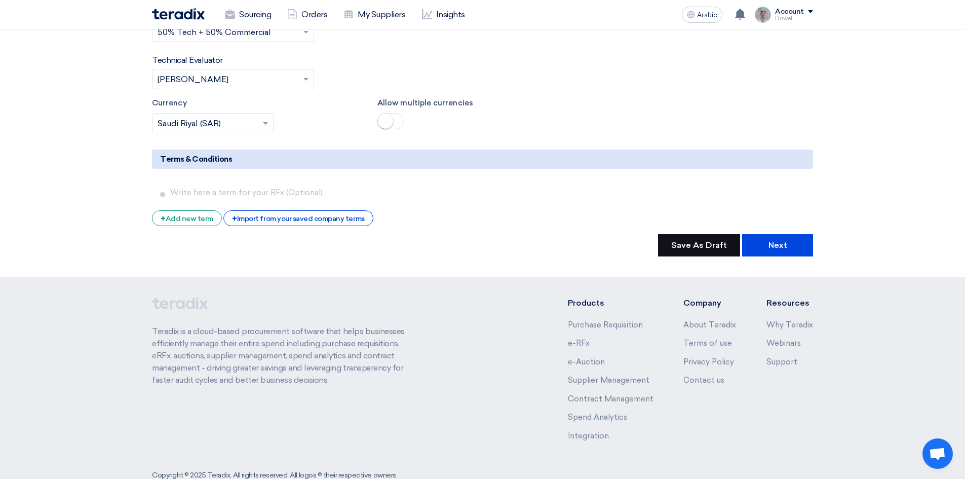
click at [702, 246] on font "Save As Draft" at bounding box center [700, 245] width 56 height 10
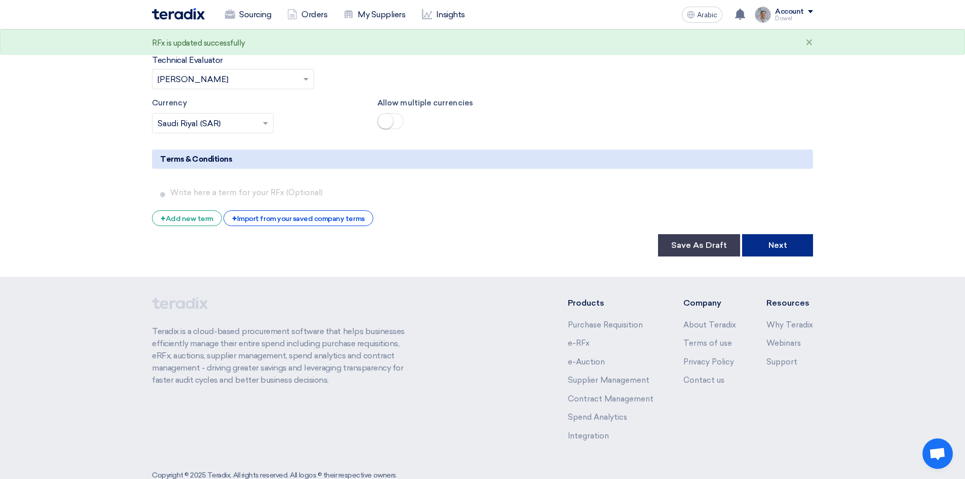
click at [774, 248] on font "Next" at bounding box center [778, 245] width 19 height 10
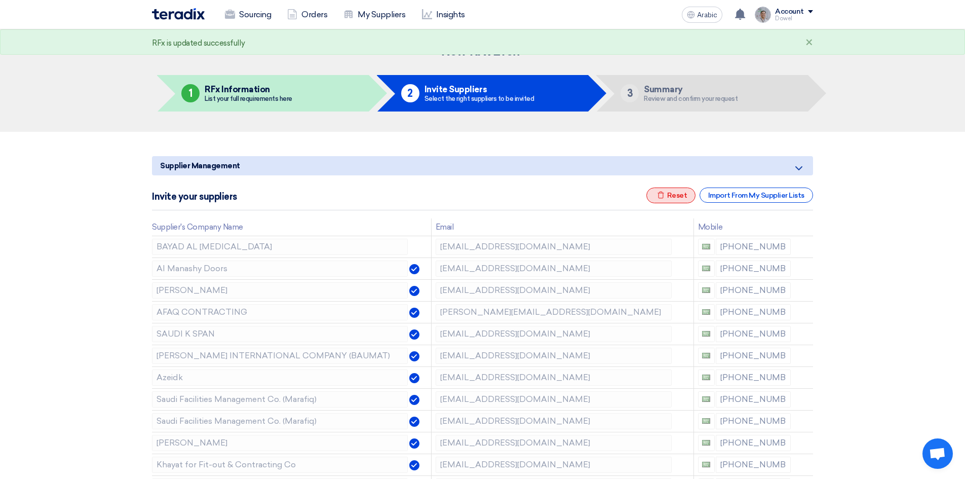
click at [671, 196] on font "Reset" at bounding box center [677, 195] width 20 height 9
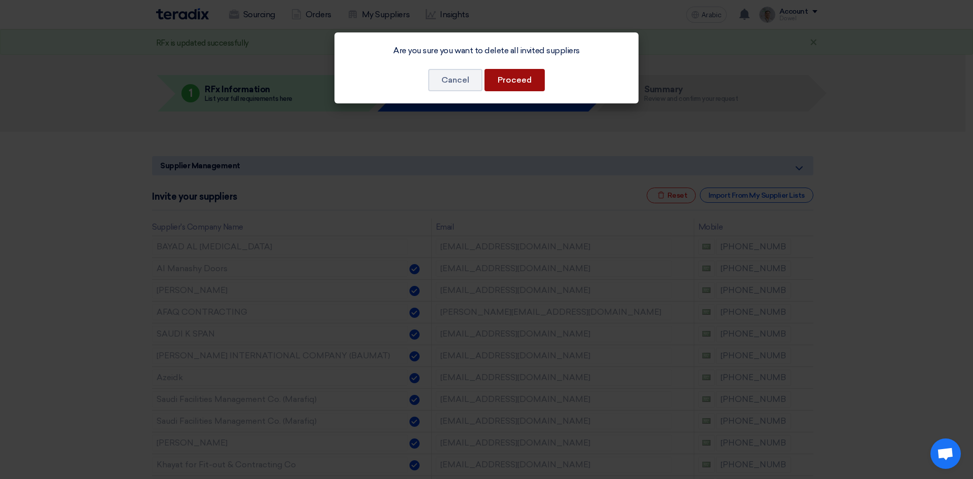
click at [525, 85] on button "Proceed" at bounding box center [514, 80] width 60 height 22
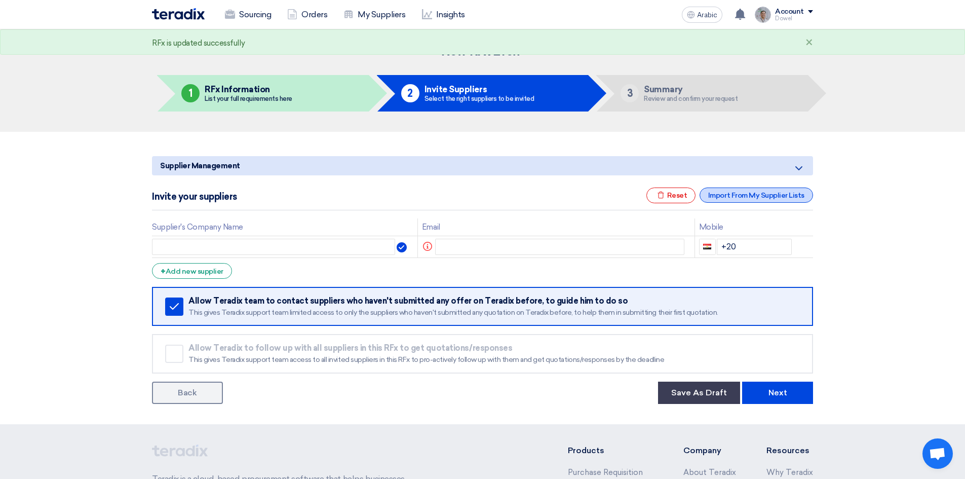
click at [748, 194] on font "Import From My Supplier Lists" at bounding box center [757, 195] width 96 height 9
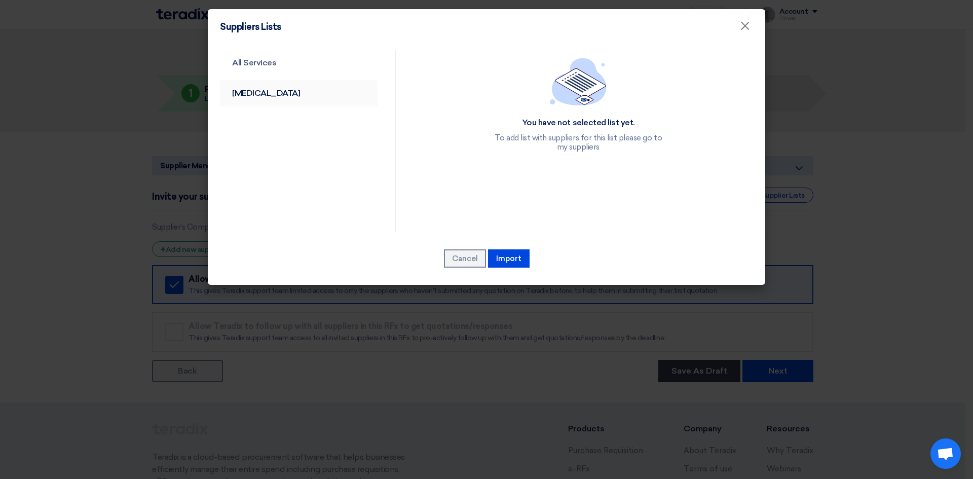
click at [252, 92] on font "[MEDICAL_DATA]" at bounding box center [266, 93] width 68 height 10
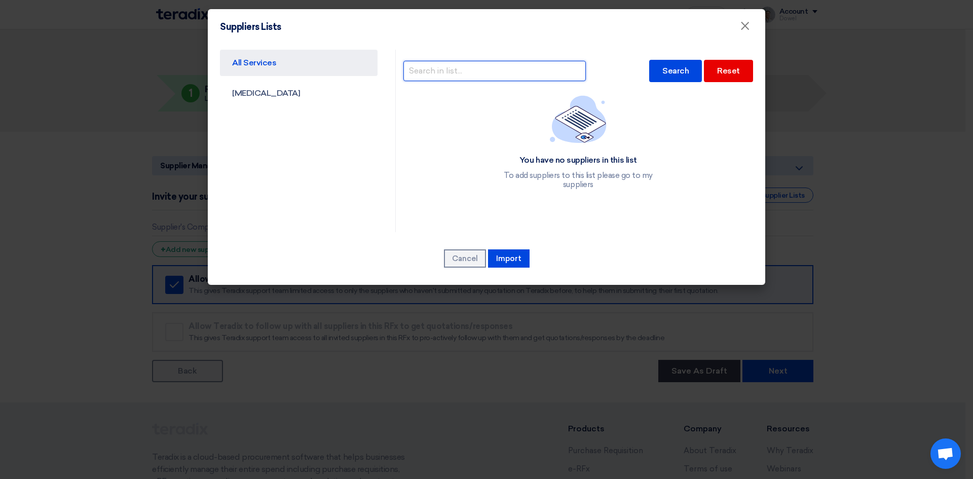
click at [513, 76] on input "text" at bounding box center [494, 71] width 182 height 20
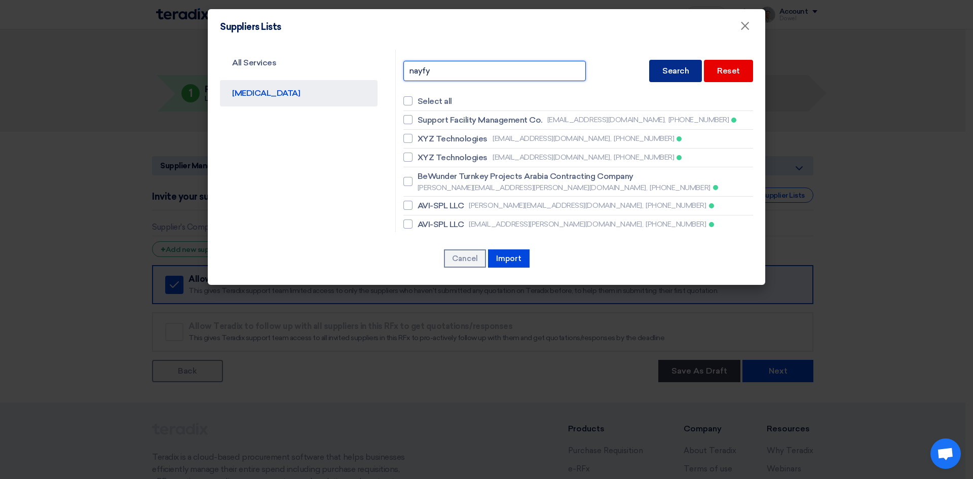
type input "nayfy"
click at [656, 73] on div "Search" at bounding box center [675, 71] width 53 height 22
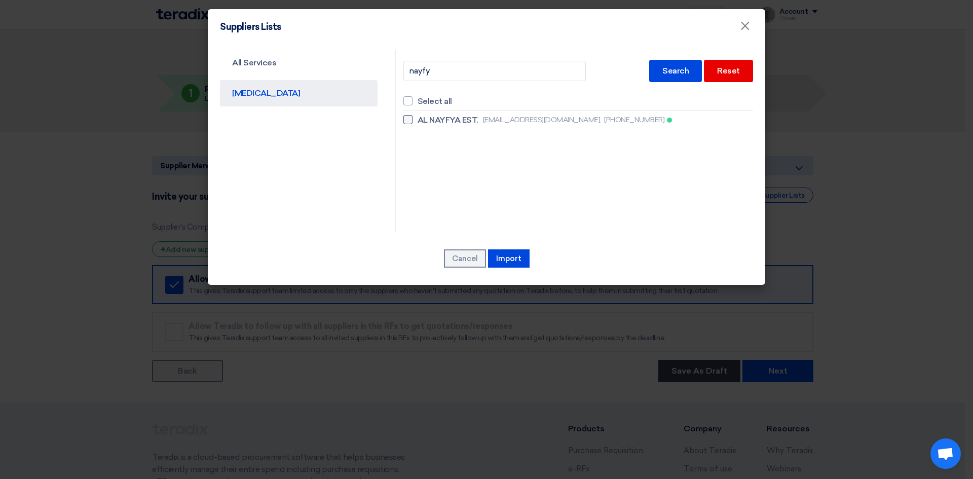
click at [412, 121] on div at bounding box center [407, 119] width 9 height 9
click at [418, 121] on input "AL NAYFYA EST. [EMAIL_ADDRESS][DOMAIN_NAME], [PHONE_NUMBER]" at bounding box center [421, 120] width 7 height 7
checkbox input "true"
click at [508, 260] on font "Import" at bounding box center [508, 258] width 25 height 9
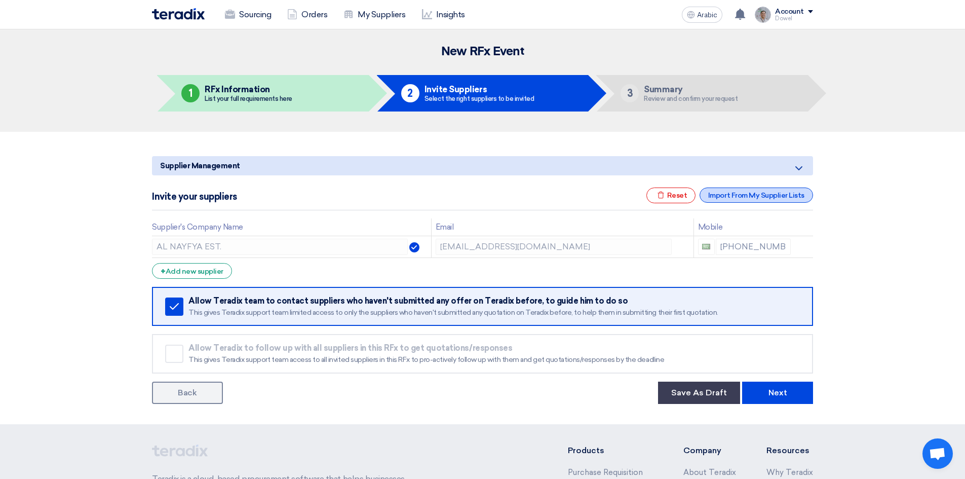
click at [746, 192] on font "Import From My Supplier Lists" at bounding box center [757, 195] width 96 height 9
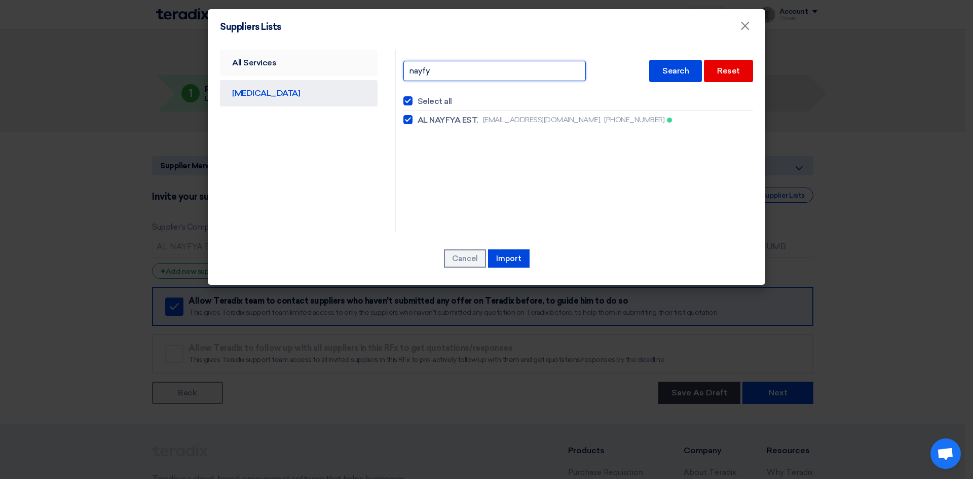
drag, startPoint x: 438, startPoint y: 70, endPoint x: 375, endPoint y: 73, distance: 62.9
click at [376, 73] on div "All Services [MEDICAL_DATA] nayfy Search Reset Select all AL NAYFYA EST. [EMAIL…" at bounding box center [486, 141] width 548 height 182
type input "elite"
click at [673, 73] on font "Search" at bounding box center [675, 71] width 26 height 10
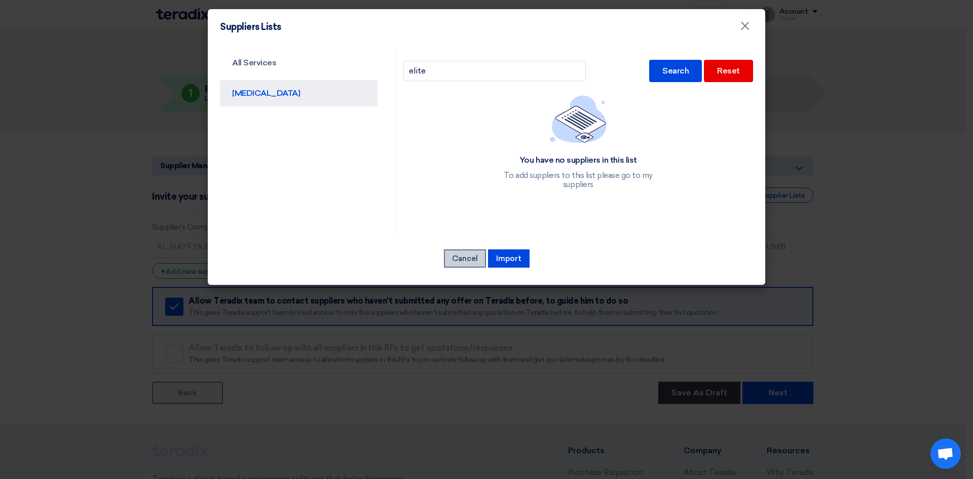
click at [461, 257] on font "Cancel" at bounding box center [465, 258] width 26 height 9
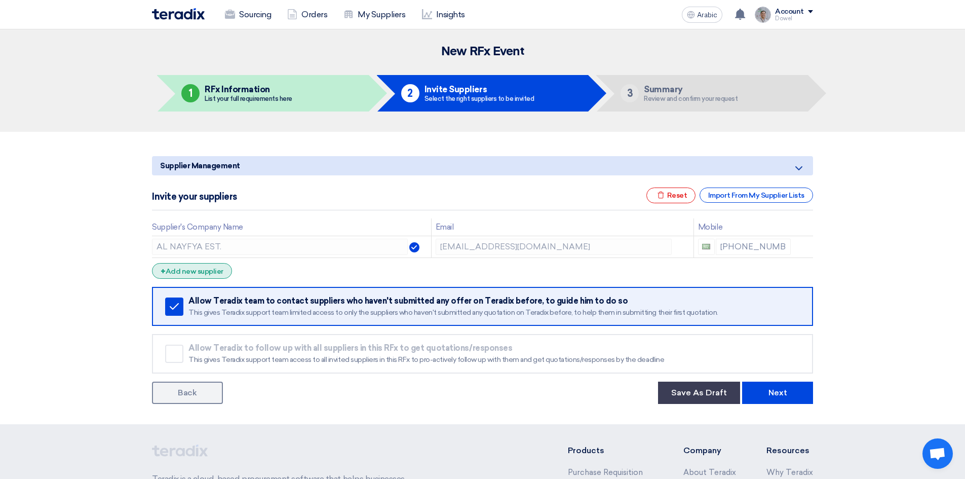
click at [204, 274] on font "Add new supplier" at bounding box center [195, 271] width 58 height 9
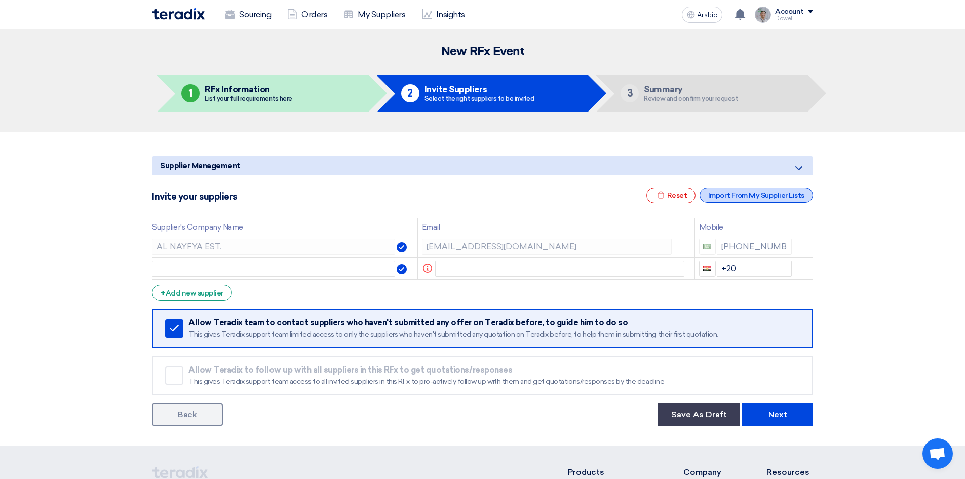
click at [742, 193] on font "Import From My Supplier Lists" at bounding box center [757, 195] width 96 height 9
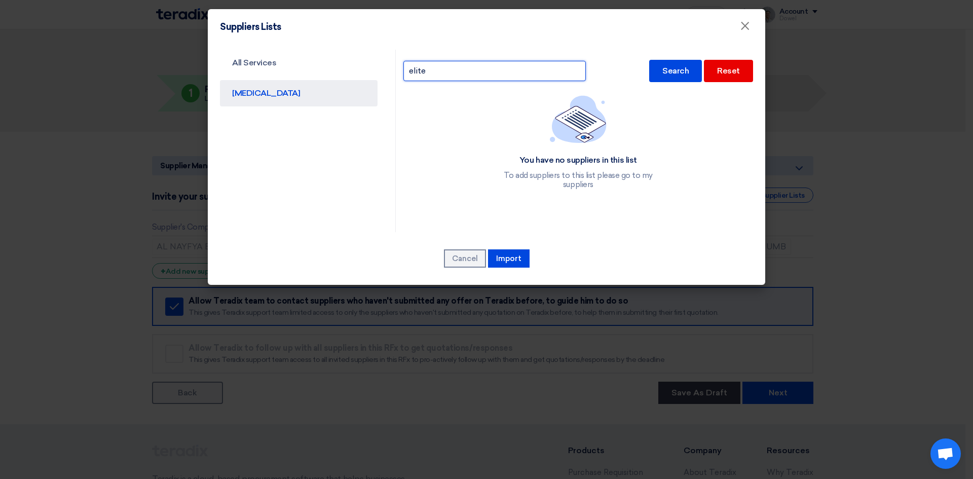
drag, startPoint x: 492, startPoint y: 71, endPoint x: 354, endPoint y: 80, distance: 138.1
click at [355, 80] on div "All Services [MEDICAL_DATA] elite Search Reset You have no suppliers in this li…" at bounding box center [486, 141] width 548 height 182
type input "pure"
click at [668, 68] on font "Search" at bounding box center [675, 71] width 26 height 10
click at [675, 66] on font "Search" at bounding box center [675, 71] width 26 height 10
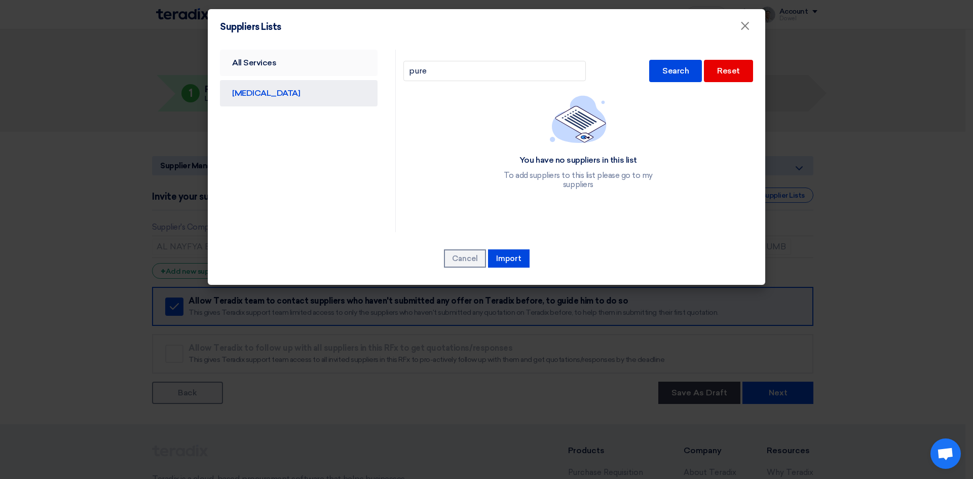
click at [269, 67] on font "All Services" at bounding box center [254, 63] width 44 height 10
click at [449, 74] on input "text" at bounding box center [494, 71] width 182 height 20
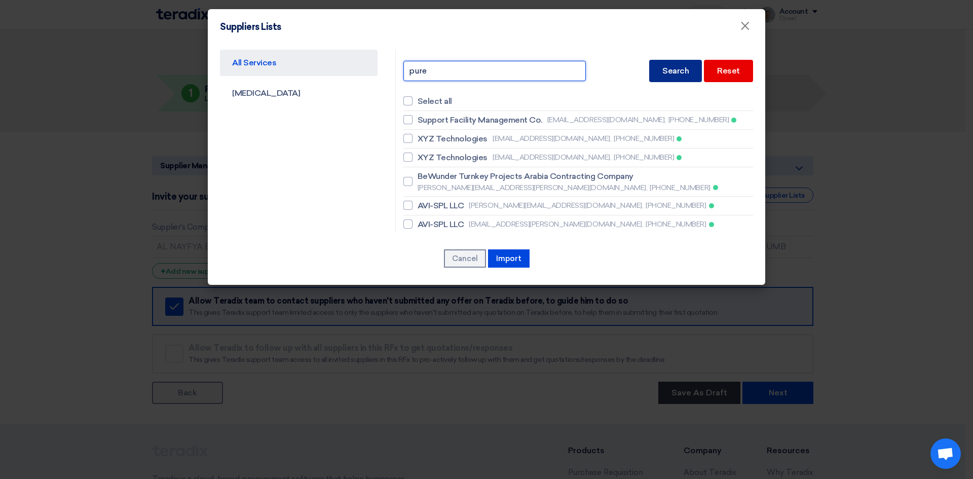
type input "pure"
click at [662, 67] on font "Search" at bounding box center [675, 71] width 26 height 10
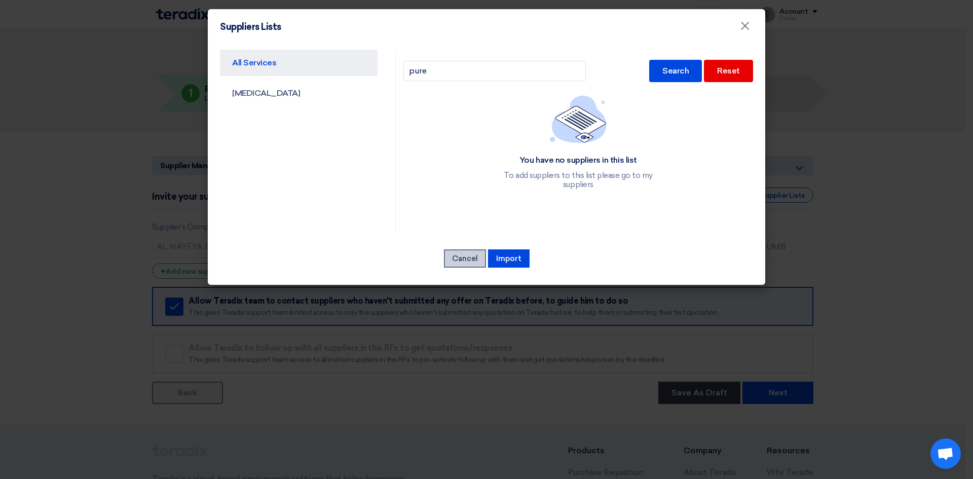
click at [463, 257] on font "Cancel" at bounding box center [465, 258] width 26 height 9
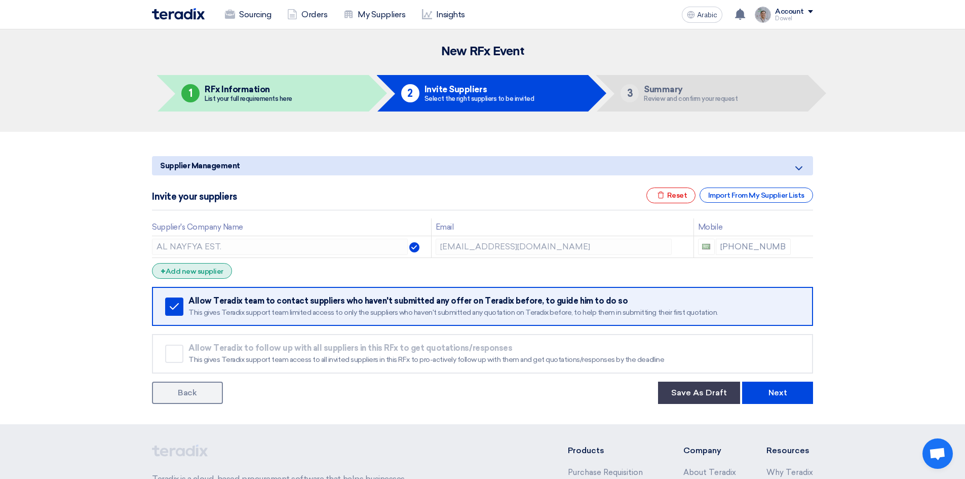
click at [188, 272] on font "Add new supplier" at bounding box center [195, 271] width 58 height 9
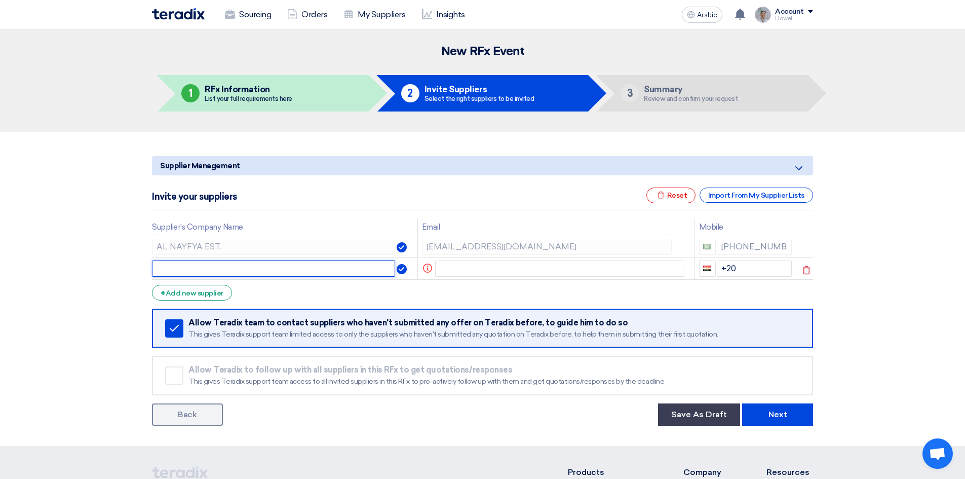
click at [183, 269] on input "text" at bounding box center [273, 268] width 243 height 16
paste input "Elite Tech Production"
click at [172, 268] on input "Elite Tech Production" at bounding box center [273, 268] width 243 height 16
type input "Elite Tech Production"
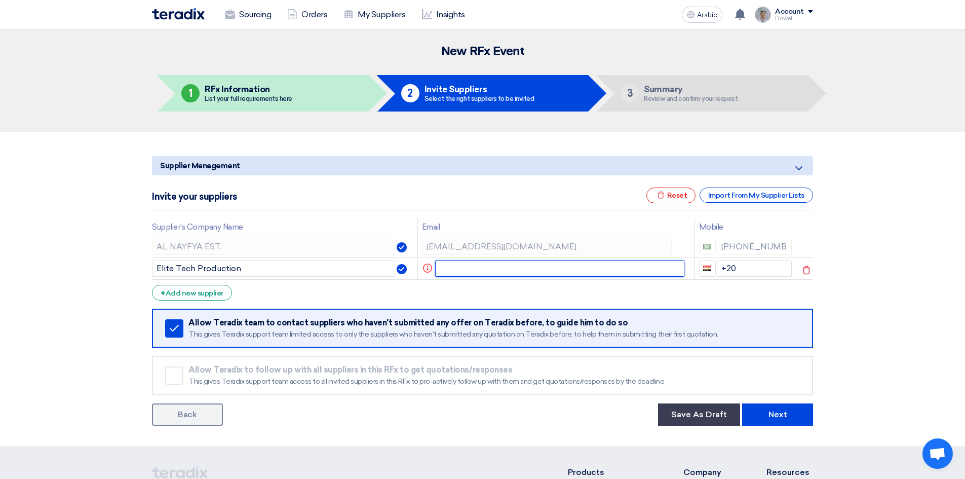
click at [461, 268] on input "text" at bounding box center [560, 268] width 250 height 16
paste input "[EMAIL_ADDRESS][DOMAIN_NAME]"
type input "[EMAIL_ADDRESS][DOMAIN_NAME]"
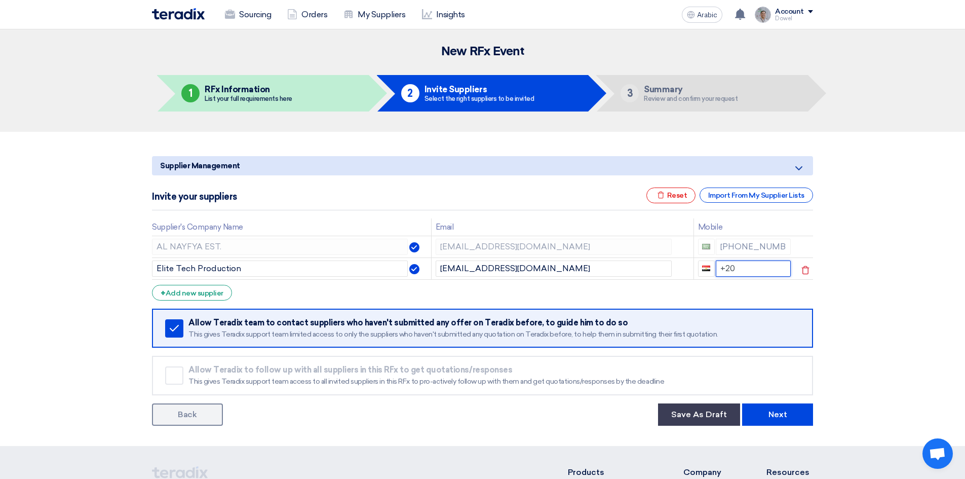
drag, startPoint x: 741, startPoint y: 265, endPoint x: 714, endPoint y: 267, distance: 28.0
click at [716, 267] on input "+20" at bounding box center [754, 268] width 76 height 16
click at [206, 300] on div "+ Add new supplier" at bounding box center [192, 293] width 80 height 16
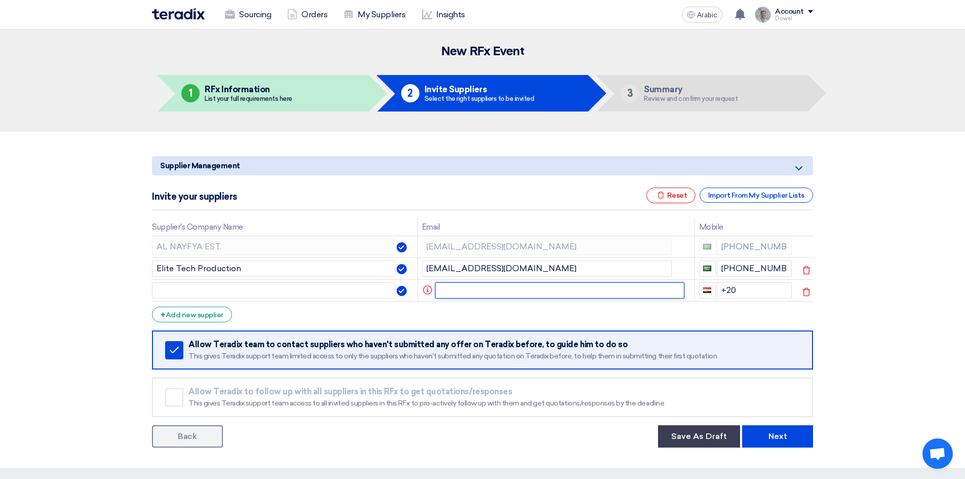
click at [478, 290] on input "text" at bounding box center [560, 290] width 250 height 16
paste input "Pure Light"
type input "Pure Light"
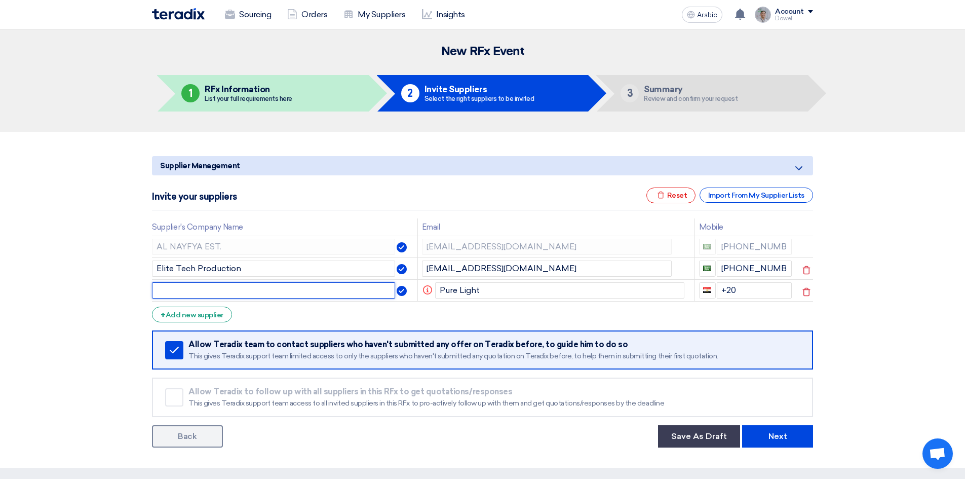
click at [281, 290] on input "text" at bounding box center [273, 290] width 243 height 16
paste input "Pure Light"
type input "Pure Light"
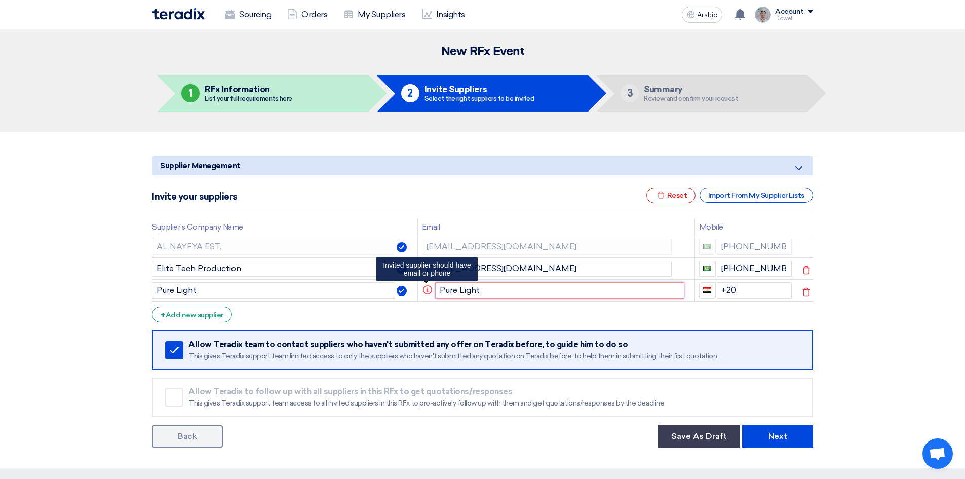
drag, startPoint x: 485, startPoint y: 289, endPoint x: 424, endPoint y: 284, distance: 61.6
click at [424, 283] on td "Info Pure Light Invited supplier should have email or phone" at bounding box center [556, 290] width 277 height 22
paste input "[PERSON_NAME][EMAIL_ADDRESS][DOMAIN_NAME]"
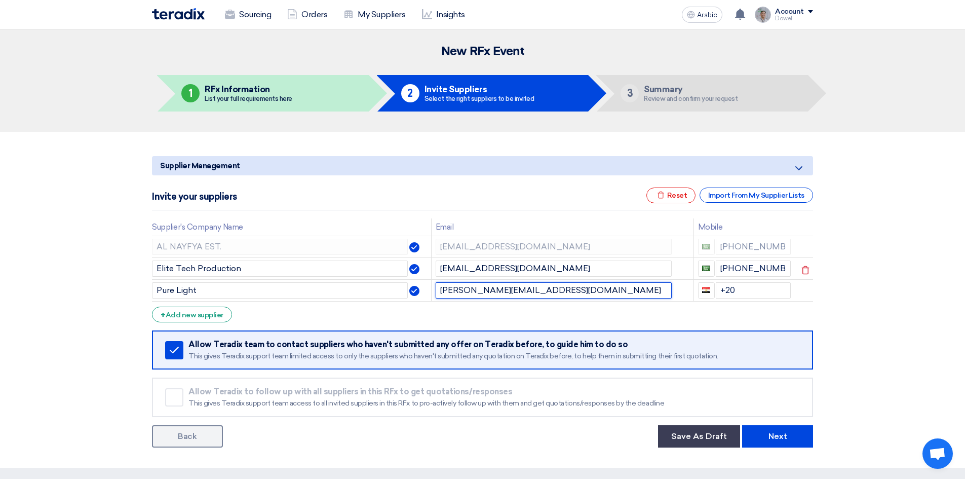
type input "[PERSON_NAME][EMAIL_ADDRESS][DOMAIN_NAME]"
drag, startPoint x: 743, startPoint y: 289, endPoint x: 702, endPoint y: 292, distance: 41.1
click at [702, 292] on div "+20" at bounding box center [744, 290] width 93 height 16
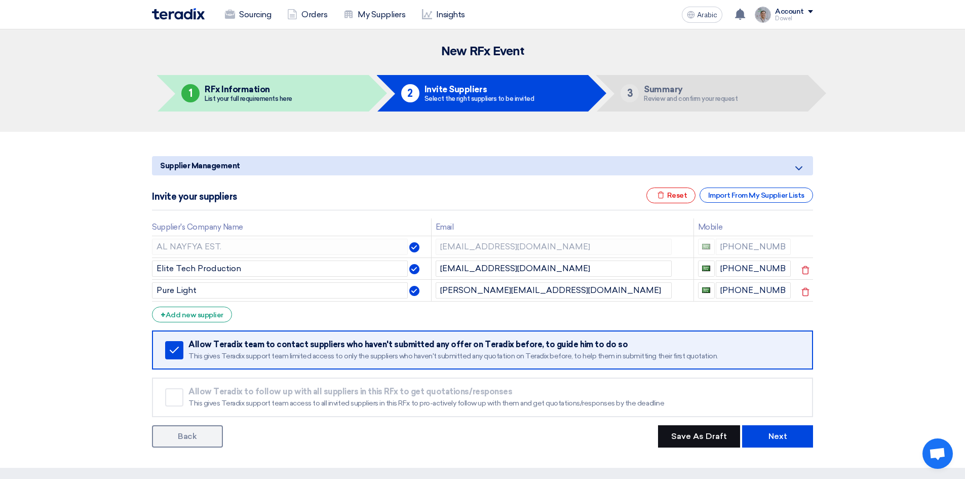
click at [687, 436] on font "Save As Draft" at bounding box center [700, 436] width 56 height 10
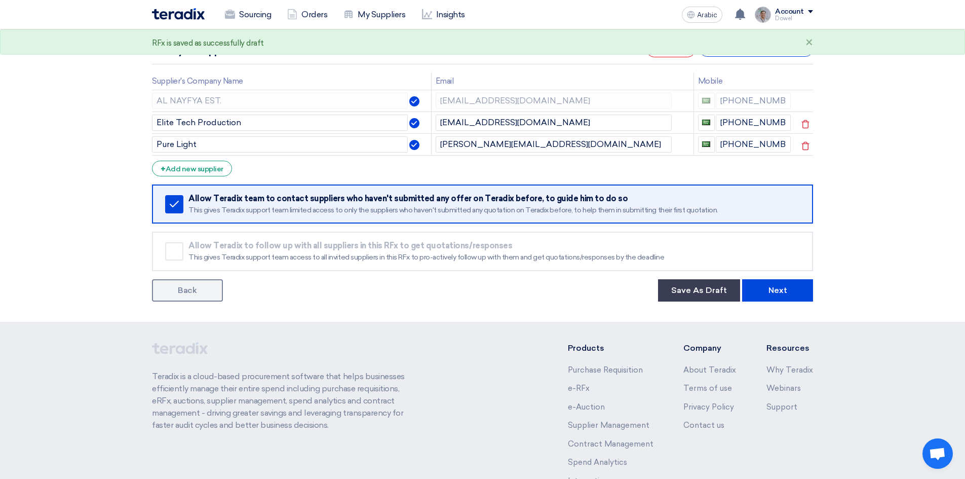
scroll to position [152, 0]
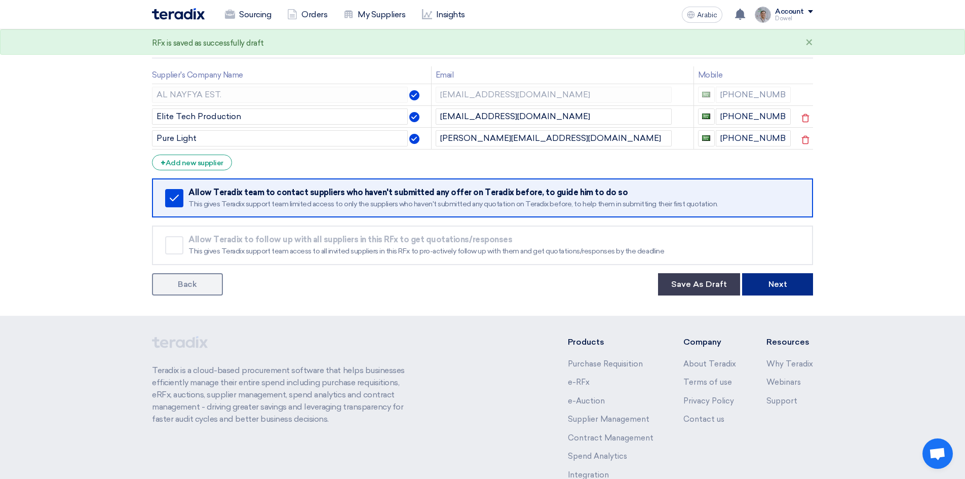
click at [786, 288] on font "Next" at bounding box center [778, 284] width 19 height 10
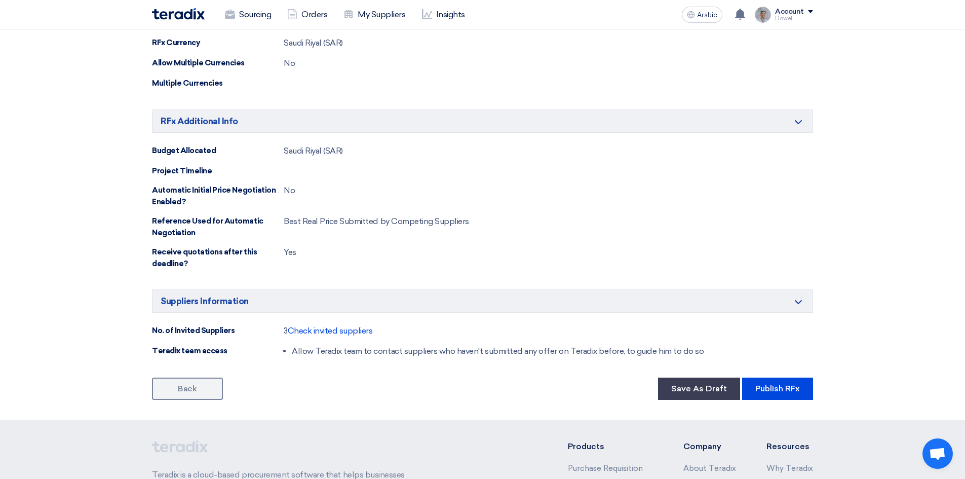
scroll to position [710, 0]
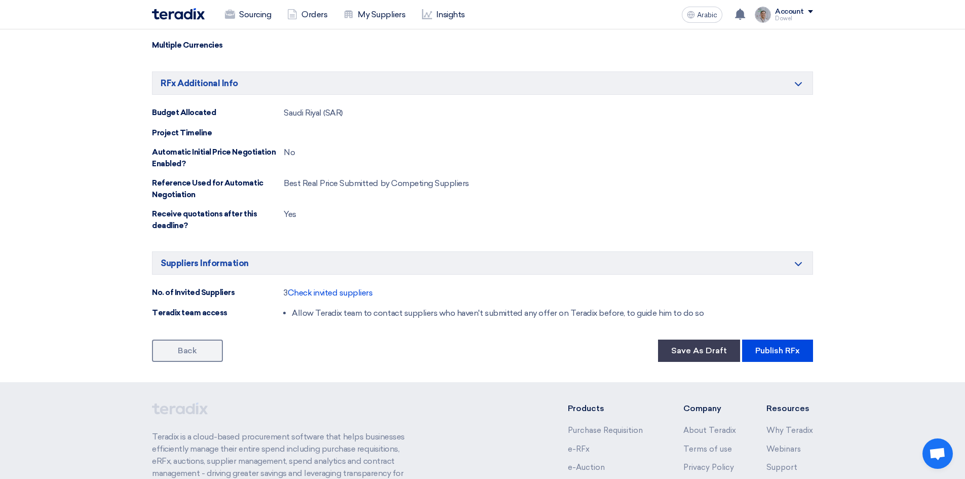
click at [203, 359] on link "Back" at bounding box center [187, 351] width 71 height 22
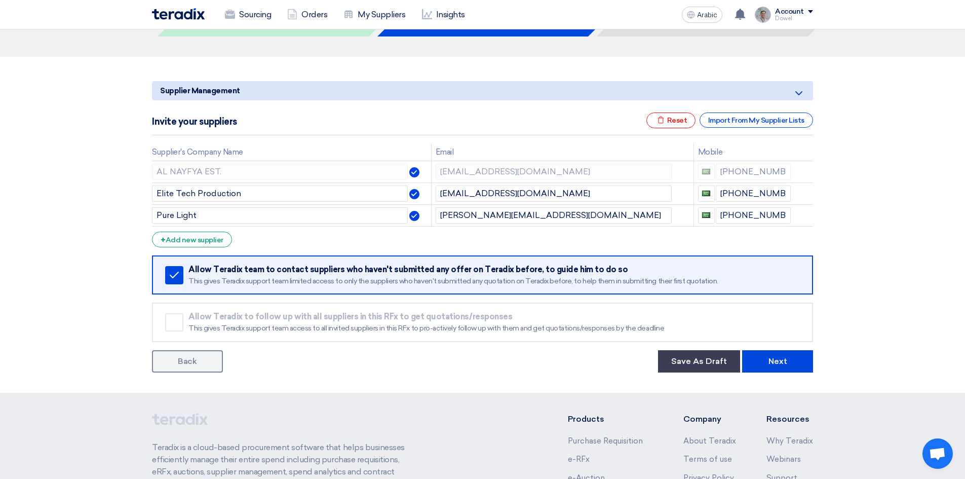
scroll to position [152, 0]
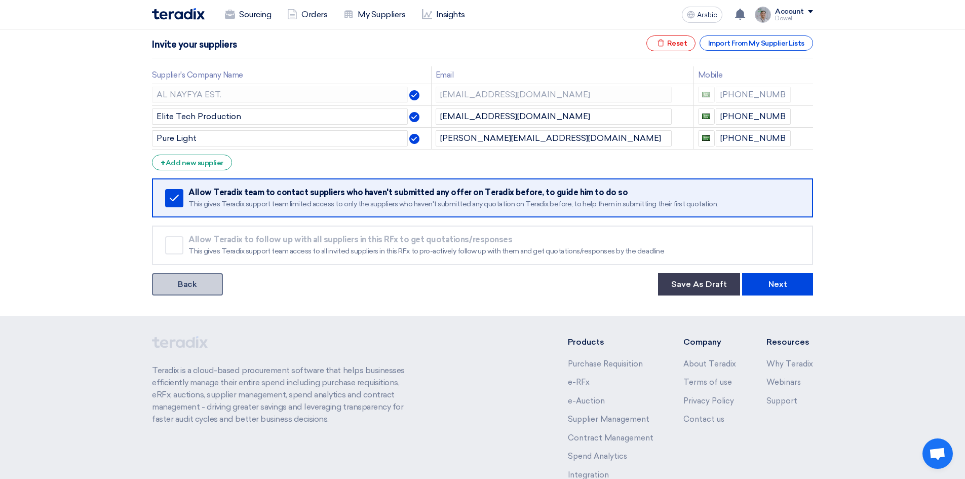
click at [196, 289] on link "Back" at bounding box center [187, 284] width 71 height 22
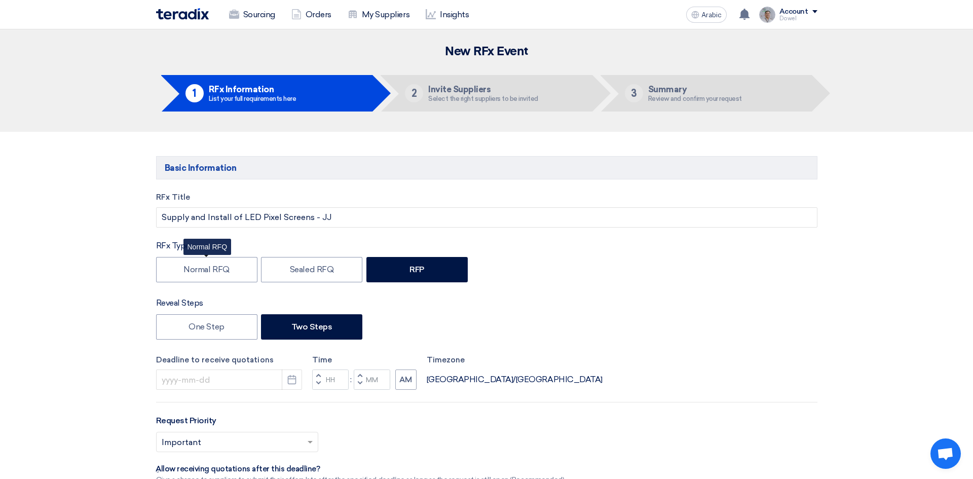
type input "[DATE]"
type input "03"
type input "00"
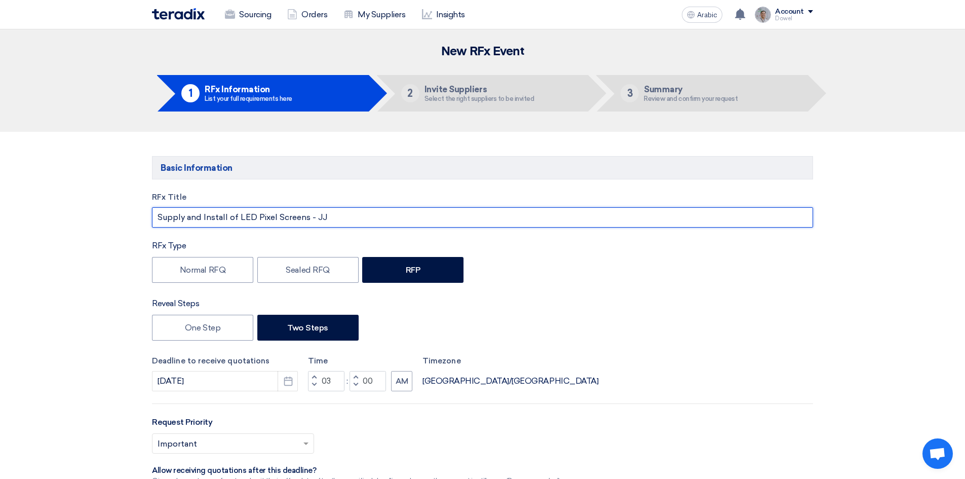
click at [324, 217] on input "Supply and Install of LED Pixel Screens - JJ" at bounding box center [482, 217] width 661 height 20
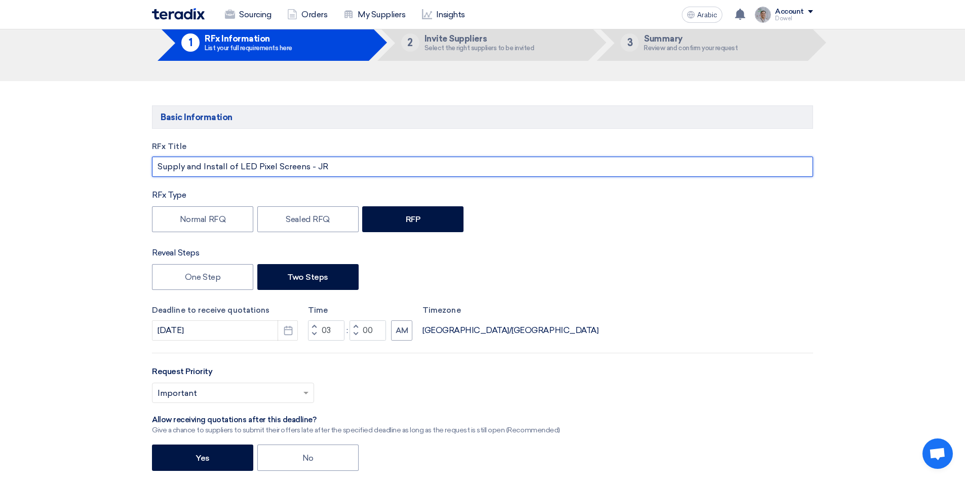
scroll to position [101, 0]
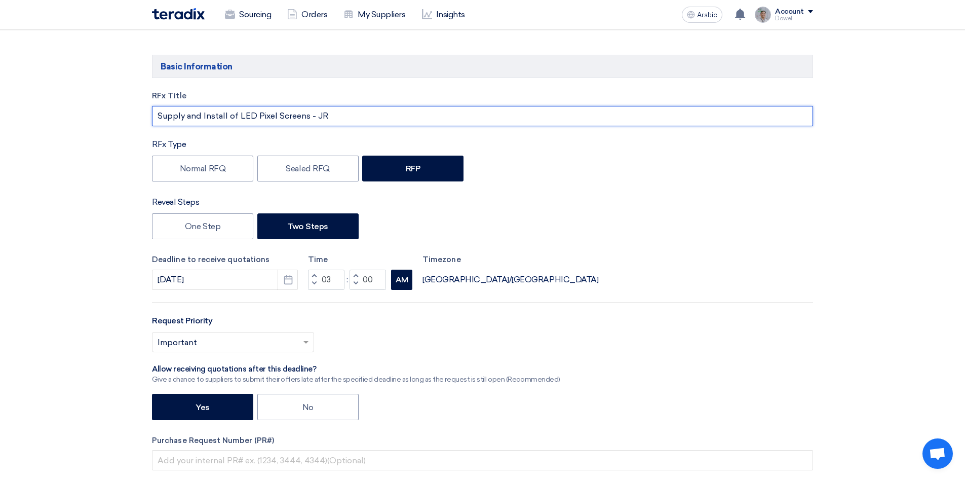
type input "Supply and Install of LED Pixel Screens - JR"
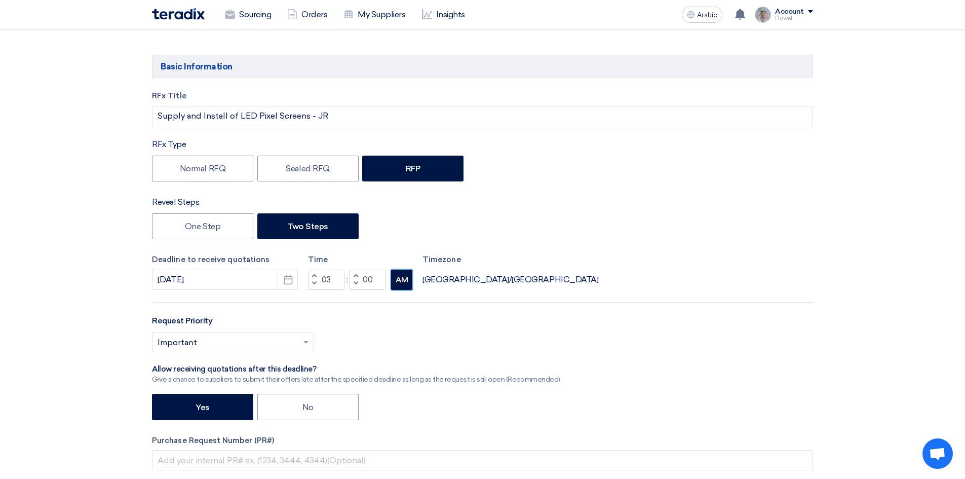
click at [403, 278] on font "AM" at bounding box center [402, 279] width 13 height 9
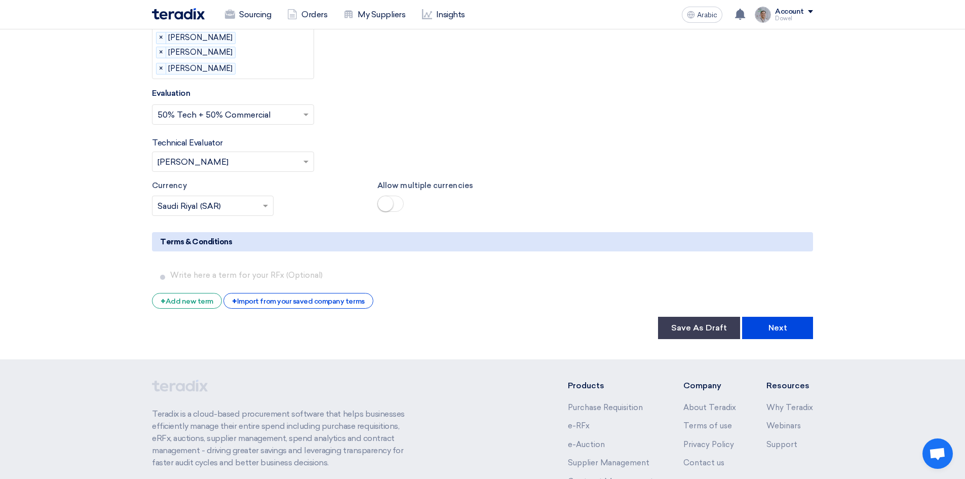
scroll to position [1672, 0]
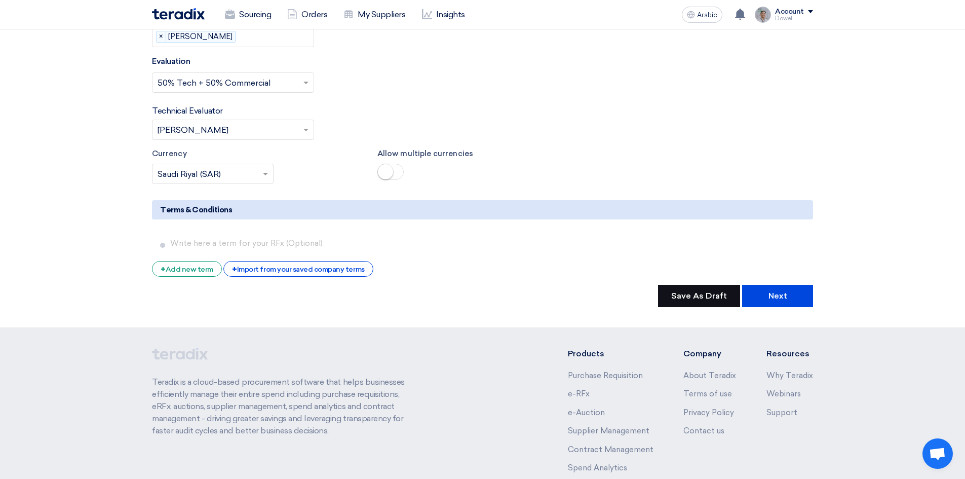
click at [688, 296] on font "Save As Draft" at bounding box center [700, 296] width 56 height 10
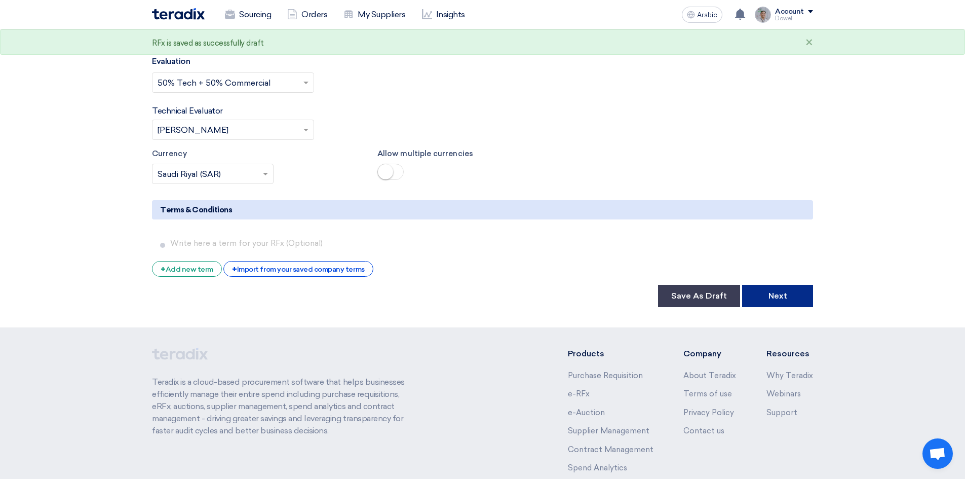
click at [783, 301] on button "Next" at bounding box center [777, 296] width 71 height 22
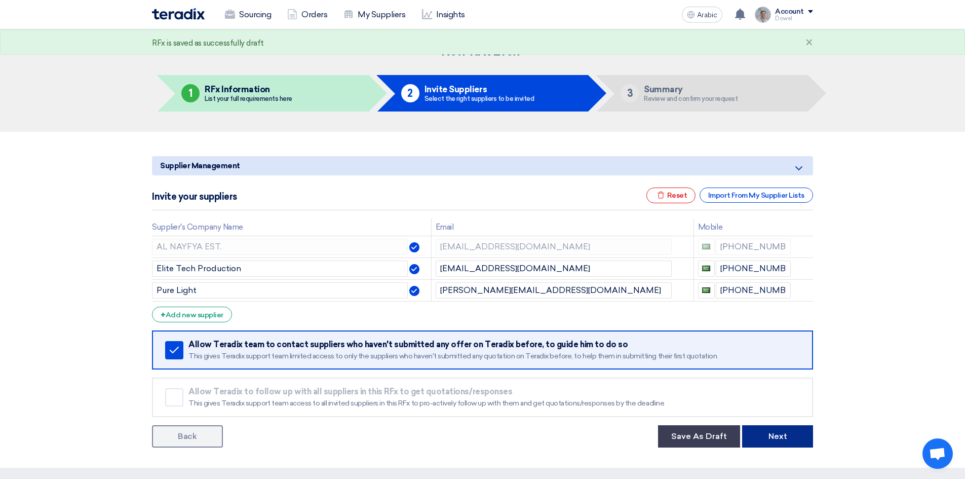
click at [775, 439] on font "Next" at bounding box center [778, 436] width 19 height 10
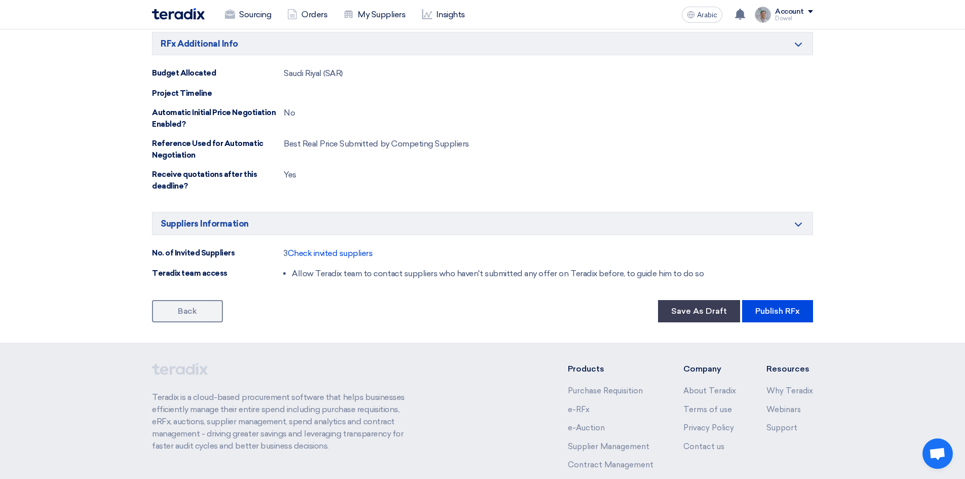
scroll to position [811, 0]
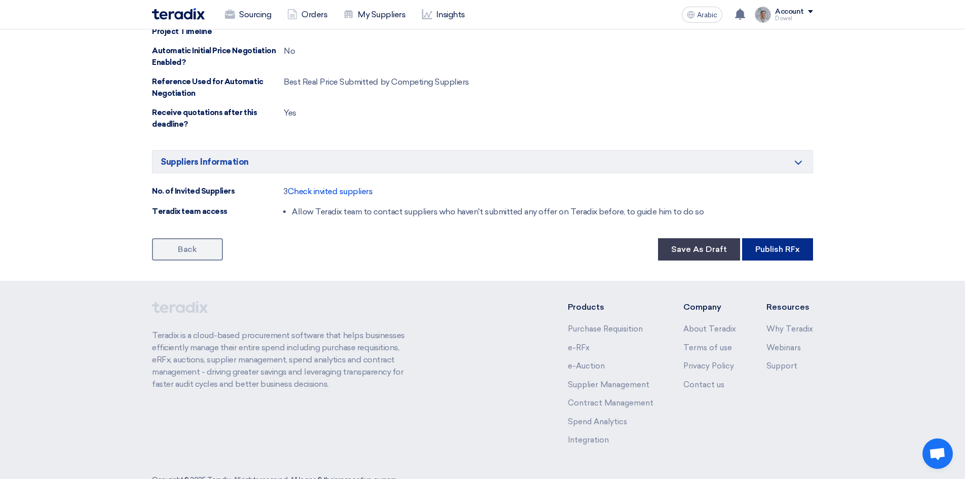
click at [787, 253] on font "Publish RFx" at bounding box center [778, 249] width 45 height 10
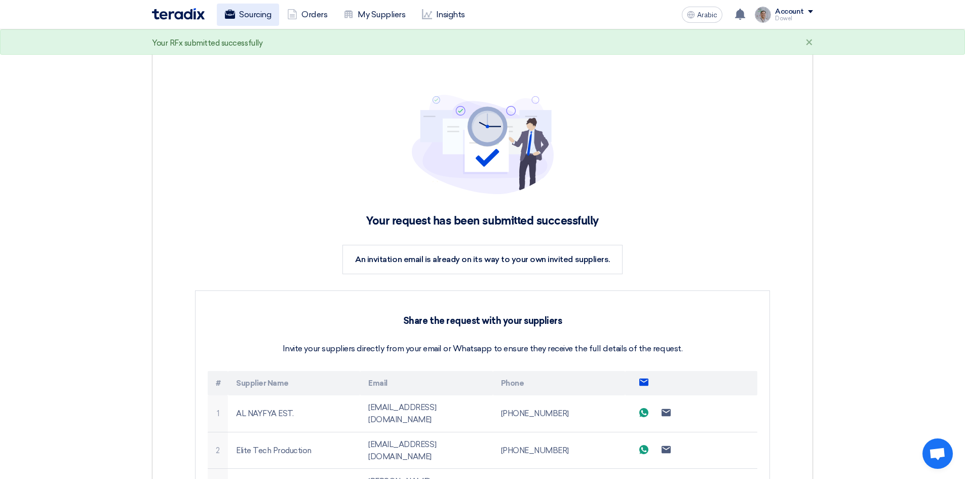
click at [249, 17] on font "Sourcing" at bounding box center [255, 15] width 32 height 10
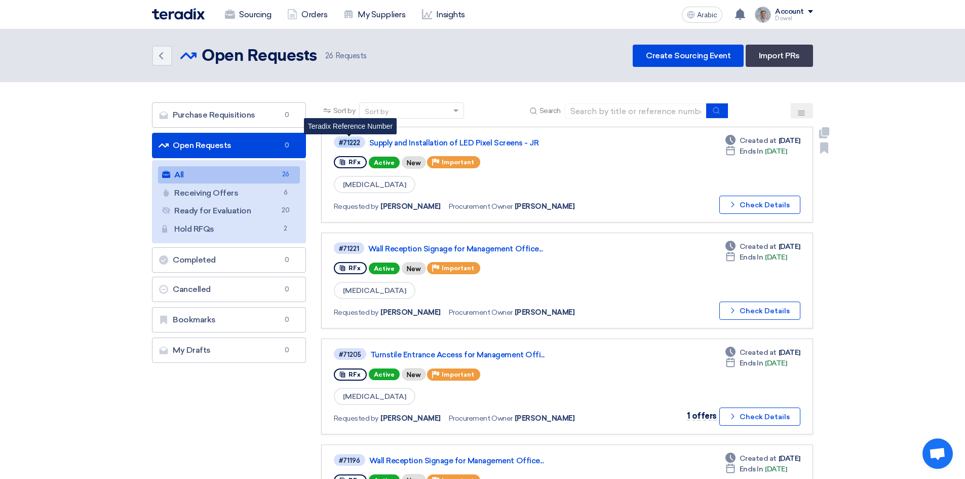
drag, startPoint x: 360, startPoint y: 142, endPoint x: 328, endPoint y: 142, distance: 31.9
click at [331, 142] on link "#71222 Teradix Reference Number Supply and Installation of LED Pixel Screens - …" at bounding box center [567, 175] width 492 height 96
copy font "#71222"
click at [462, 248] on font "Wall Reception Signage for Management Office..." at bounding box center [455, 248] width 174 height 9
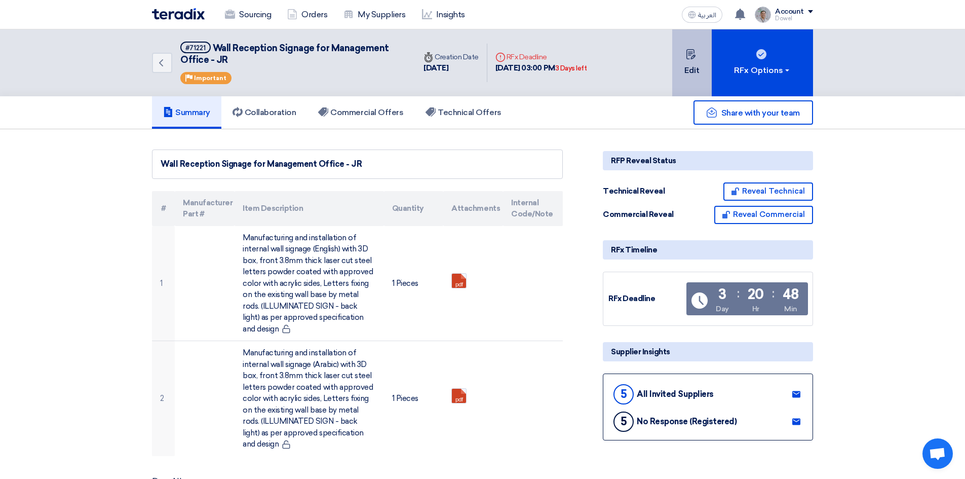
click at [689, 51] on icon at bounding box center [691, 54] width 10 height 10
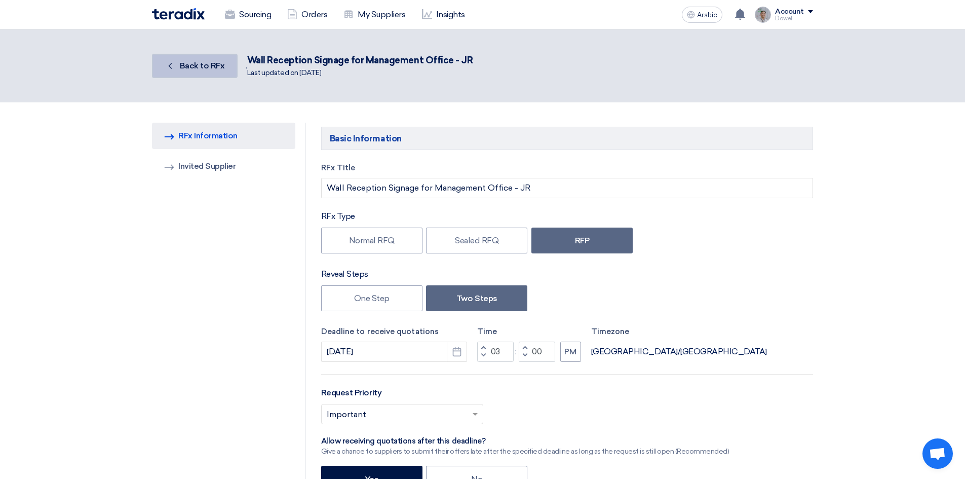
click at [195, 65] on font "Back to RFx" at bounding box center [202, 66] width 45 height 10
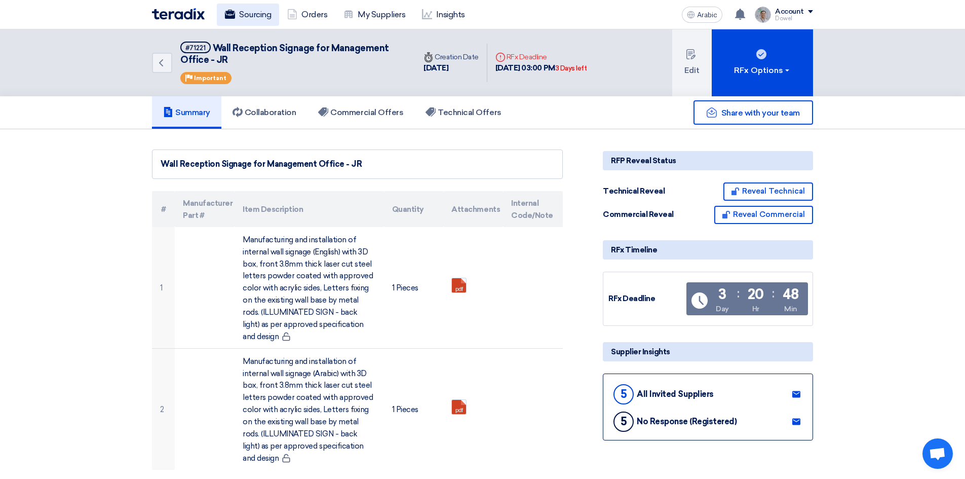
click at [247, 12] on font "Sourcing" at bounding box center [255, 15] width 32 height 10
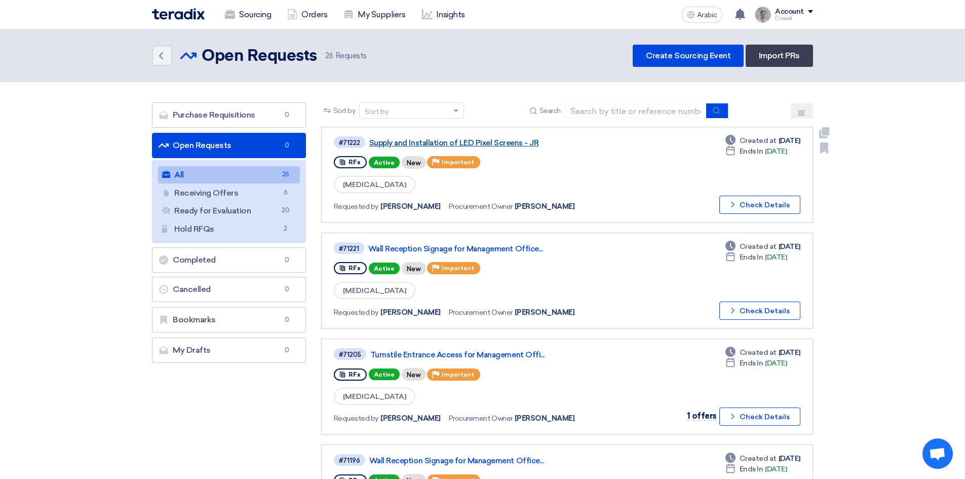
click at [453, 141] on font "Supply and Installation of LED Pixel Screens - JR" at bounding box center [453, 142] width 169 height 9
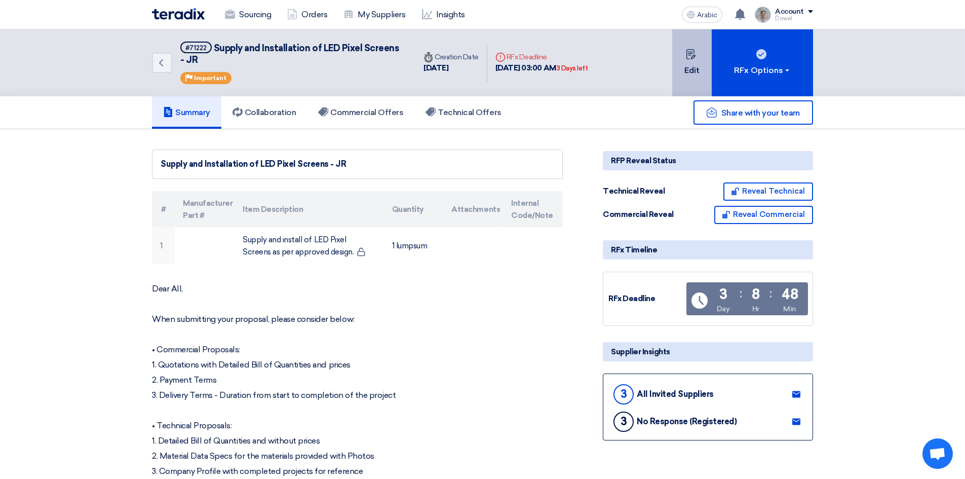
click at [697, 59] on button "Edit" at bounding box center [693, 62] width 40 height 67
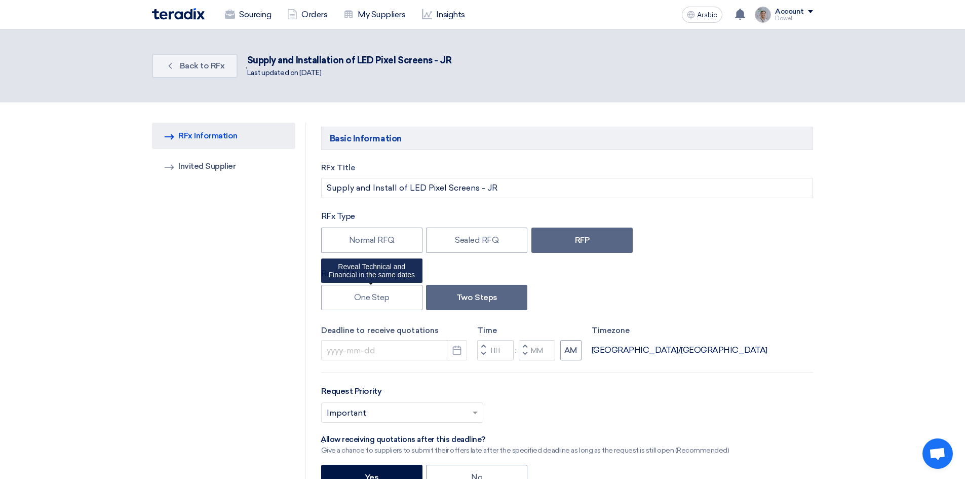
type input "[DATE]"
type input "03"
type input "00"
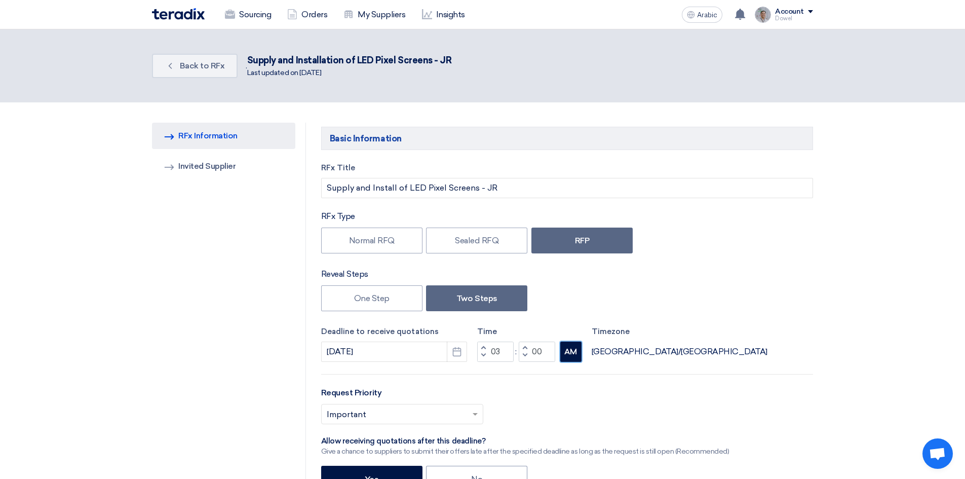
click at [568, 355] on font "AM" at bounding box center [571, 351] width 13 height 9
click at [574, 356] on font "AM" at bounding box center [571, 351] width 13 height 9
click at [574, 357] on button "AM" at bounding box center [571, 352] width 21 height 20
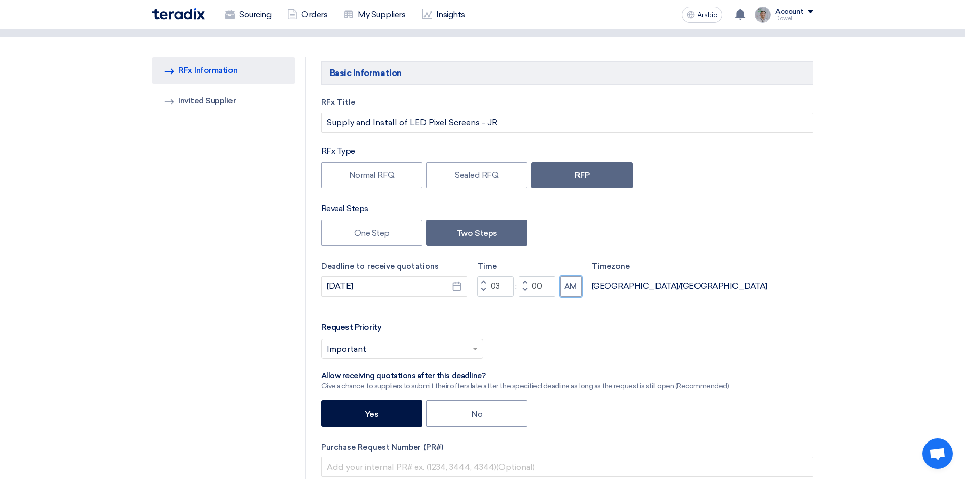
scroll to position [203, 0]
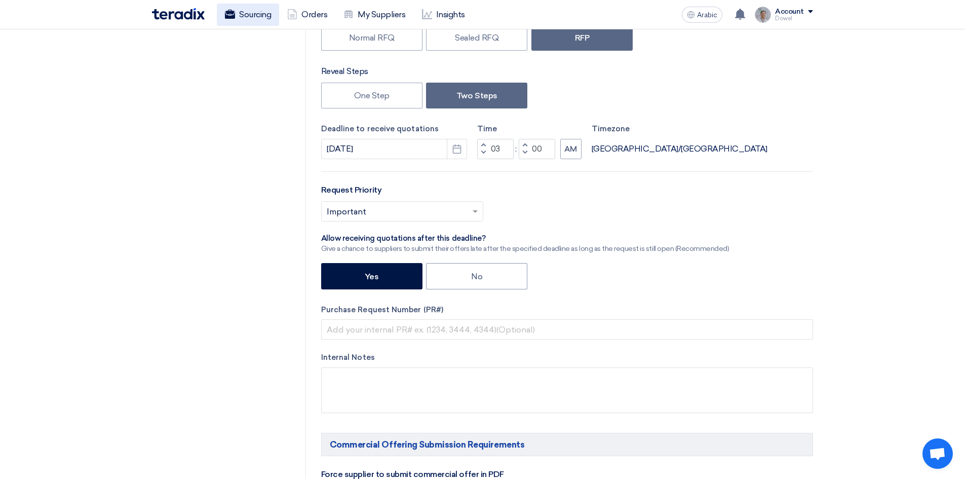
click at [253, 16] on font "Sourcing" at bounding box center [255, 15] width 32 height 10
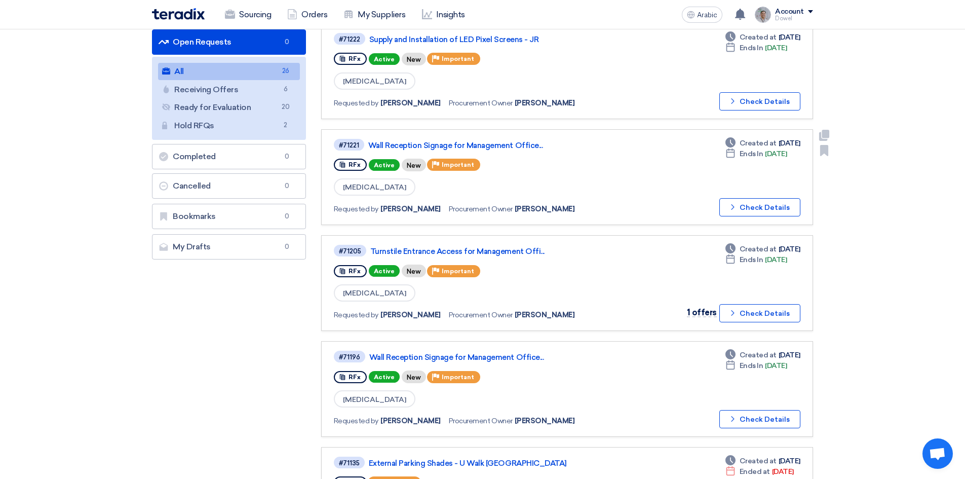
scroll to position [152, 0]
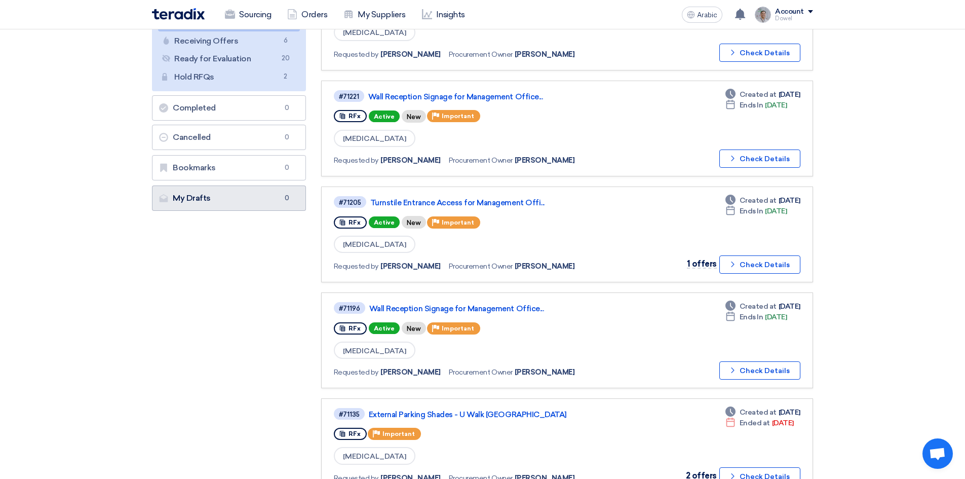
click at [232, 204] on link "My Drafts My Drafts 0" at bounding box center [229, 197] width 154 height 25
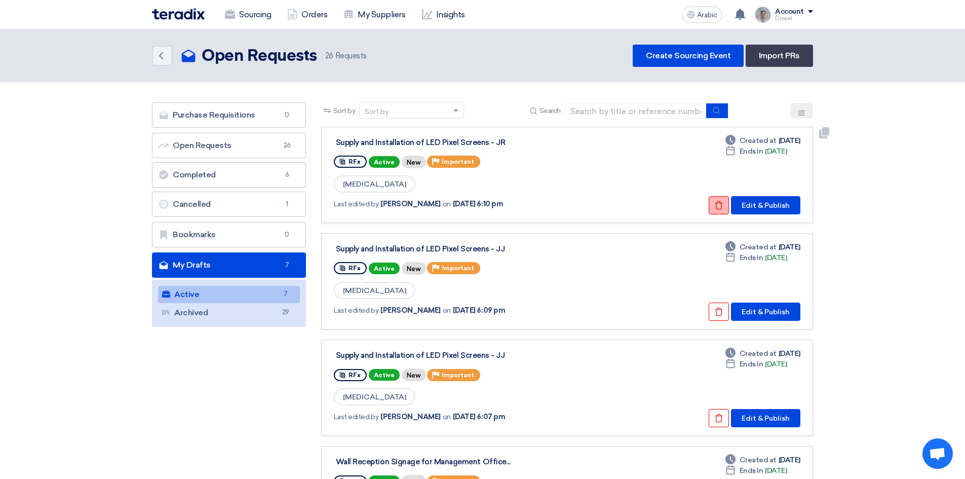
click at [717, 204] on icon "Check details" at bounding box center [719, 205] width 9 height 9
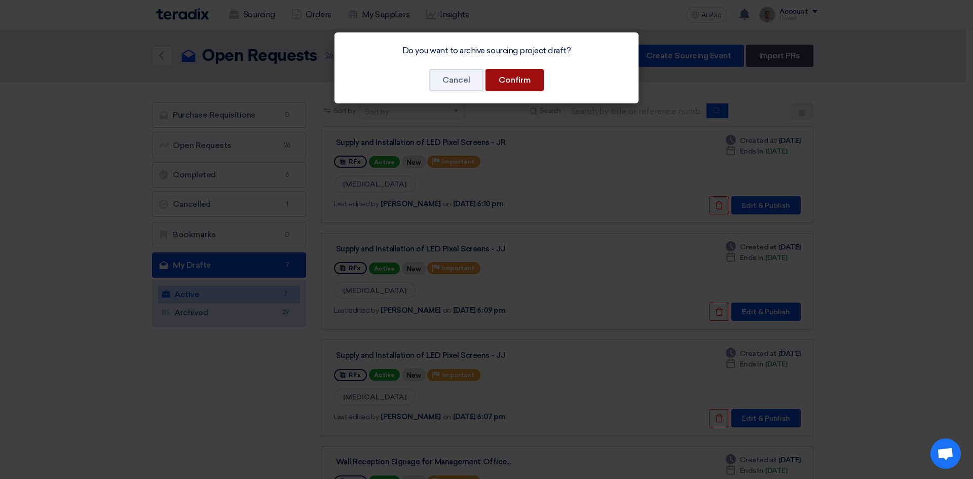
click at [517, 84] on font "Confirm" at bounding box center [515, 80] width 32 height 10
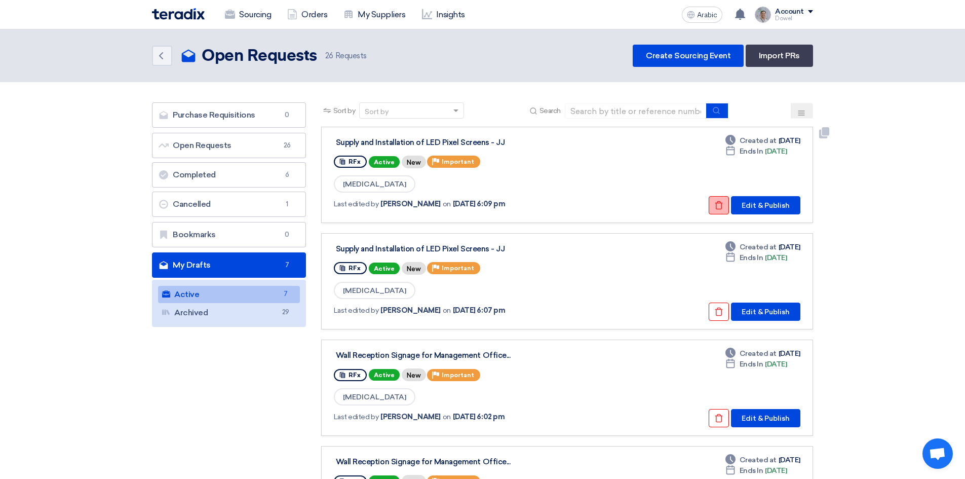
click at [719, 210] on button "Check details" at bounding box center [719, 205] width 20 height 18
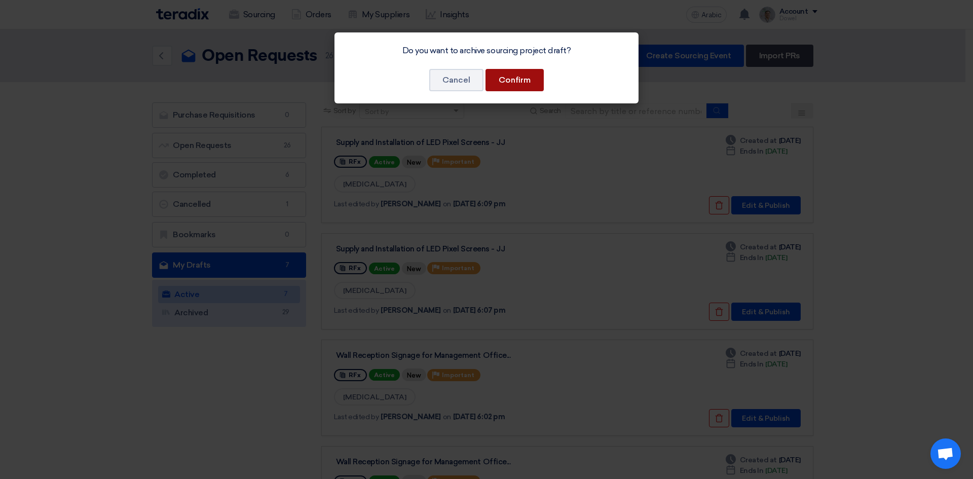
click at [520, 80] on font "Confirm" at bounding box center [515, 80] width 32 height 10
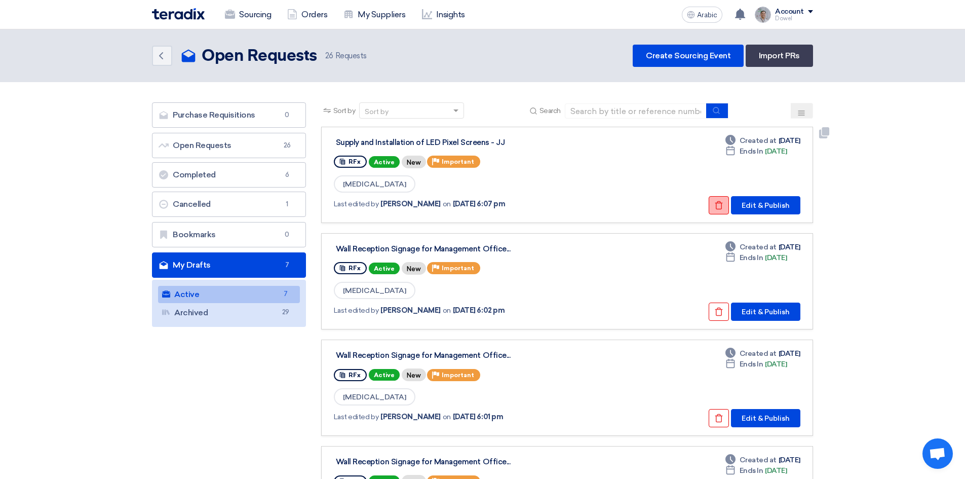
click at [719, 202] on use at bounding box center [720, 205] width 8 height 9
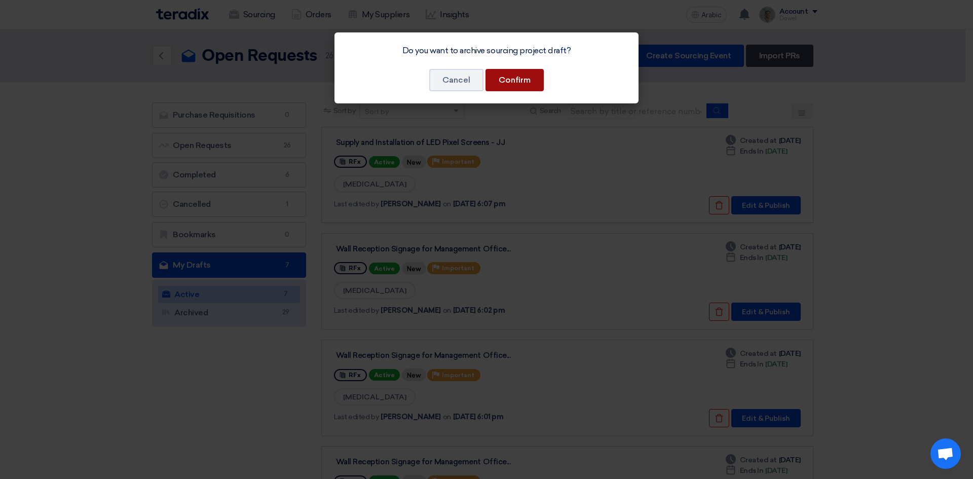
click at [528, 83] on font "Confirm" at bounding box center [515, 80] width 32 height 10
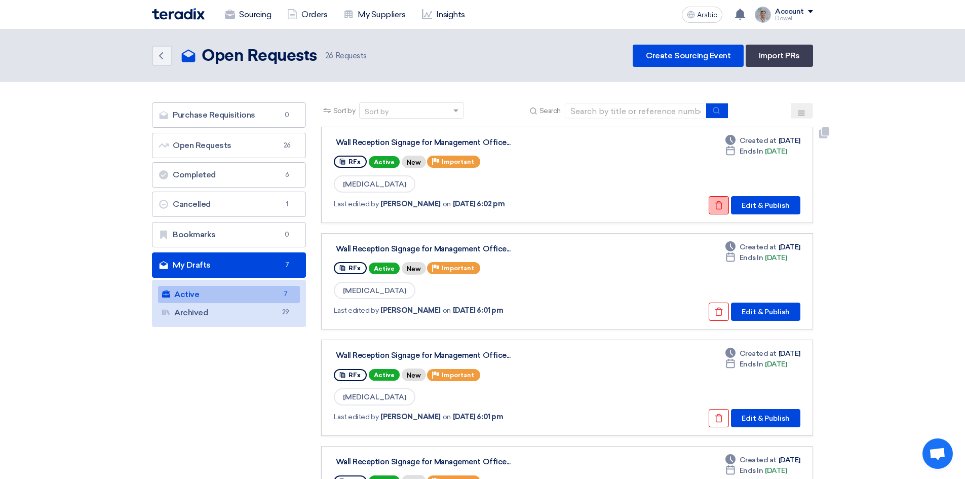
click at [717, 202] on icon "Check details" at bounding box center [719, 205] width 9 height 9
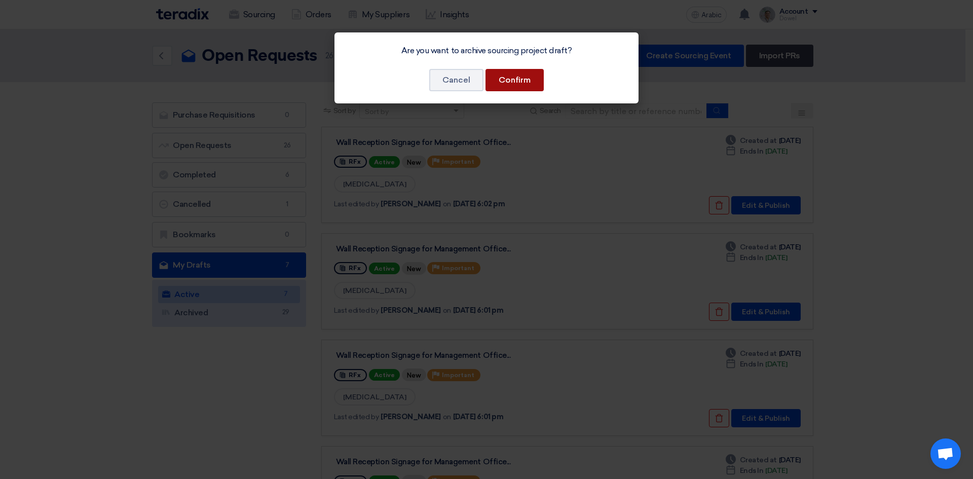
click at [523, 82] on button "Confirm" at bounding box center [515, 80] width 58 height 22
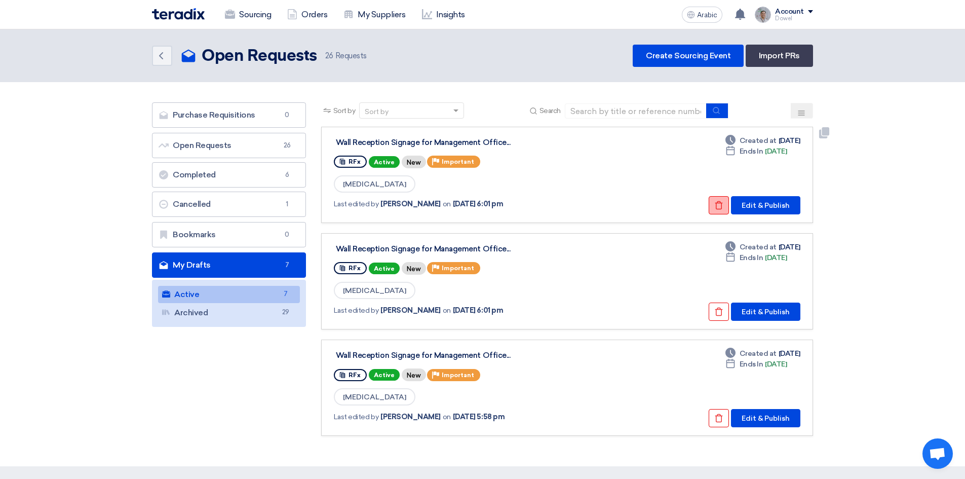
click at [721, 206] on icon "Check details" at bounding box center [719, 205] width 9 height 9
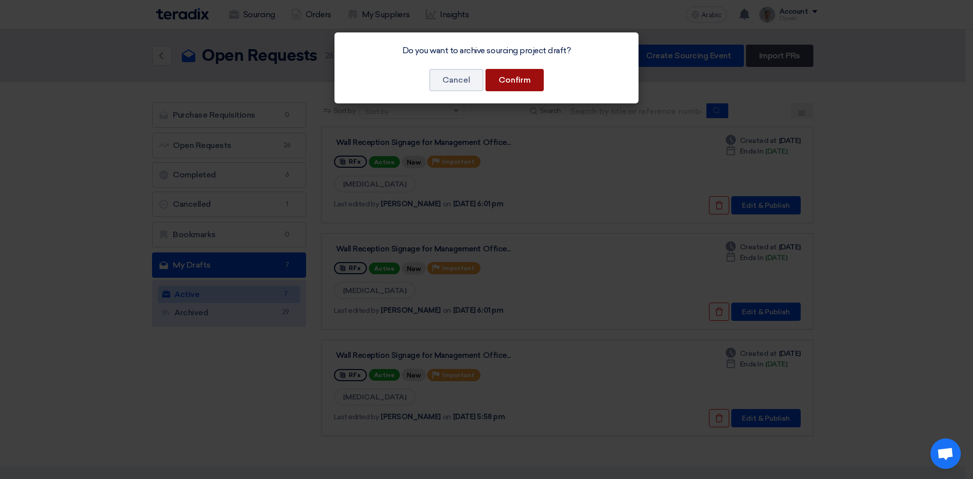
click at [521, 79] on font "Confirm" at bounding box center [515, 80] width 32 height 10
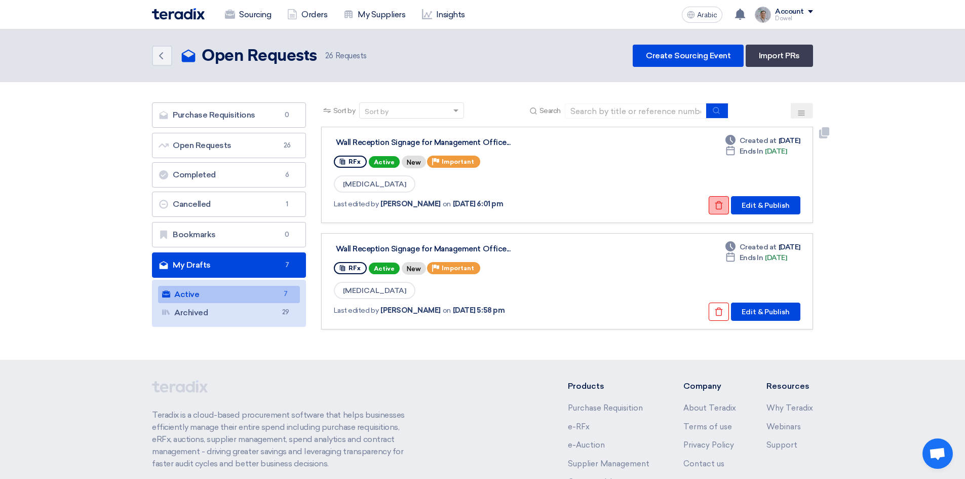
click at [717, 205] on icon "Check details" at bounding box center [719, 205] width 9 height 9
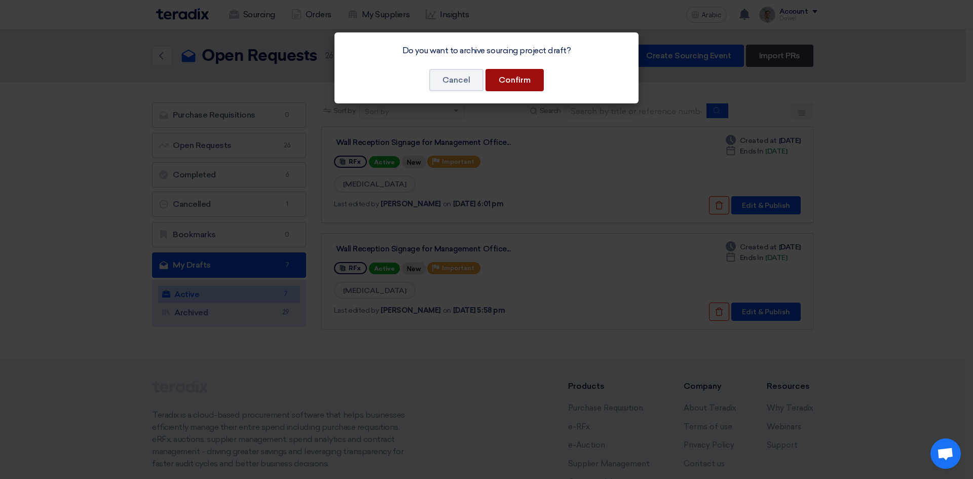
click at [526, 84] on button "Confirm" at bounding box center [515, 80] width 58 height 22
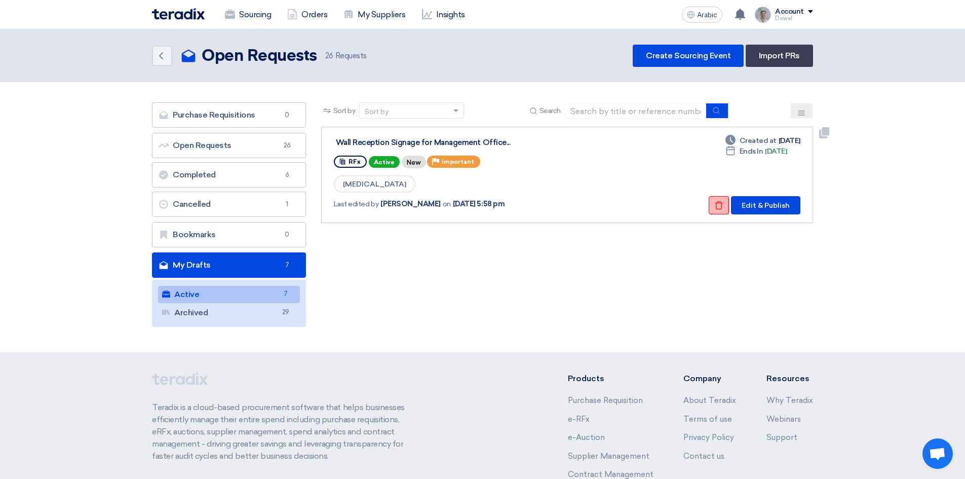
click at [717, 205] on icon "Check details" at bounding box center [719, 205] width 9 height 9
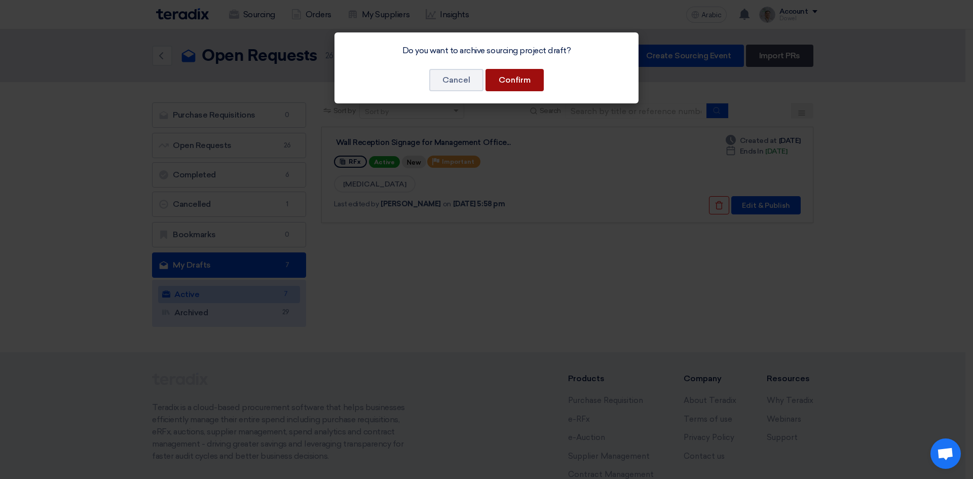
click at [526, 73] on button "Confirm" at bounding box center [515, 80] width 58 height 22
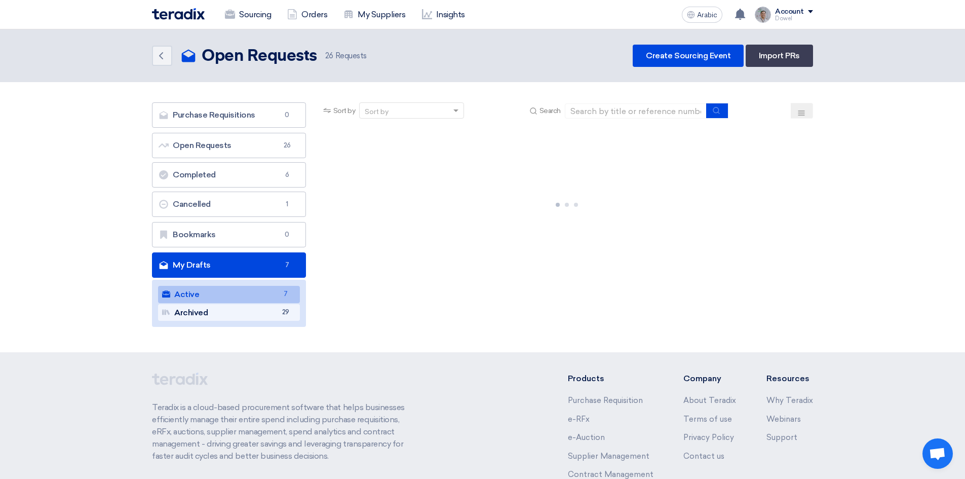
click at [222, 313] on link "Archived Archived 29" at bounding box center [229, 312] width 142 height 17
click at [227, 291] on link "Active Active 1" at bounding box center [229, 294] width 142 height 17
click at [214, 316] on link "Archived Archived 35" at bounding box center [229, 312] width 142 height 17
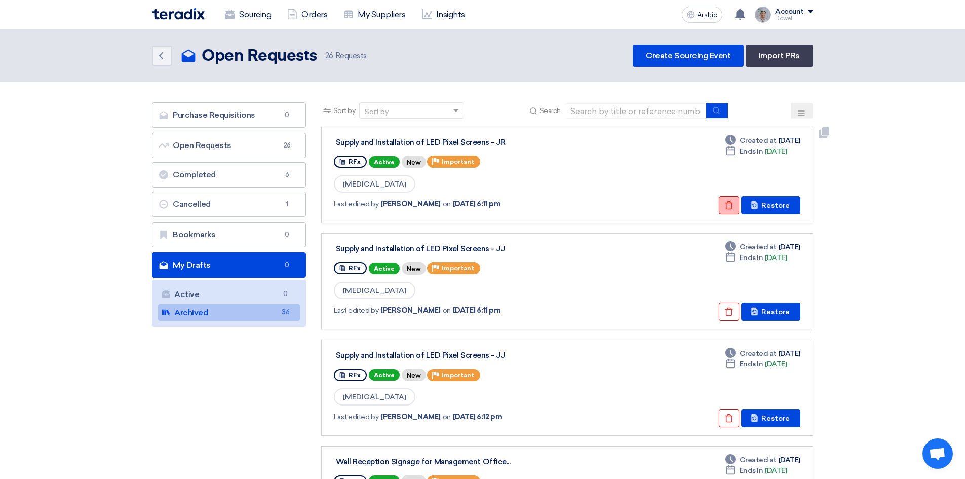
click at [729, 205] on icon "Check details" at bounding box center [729, 205] width 9 height 9
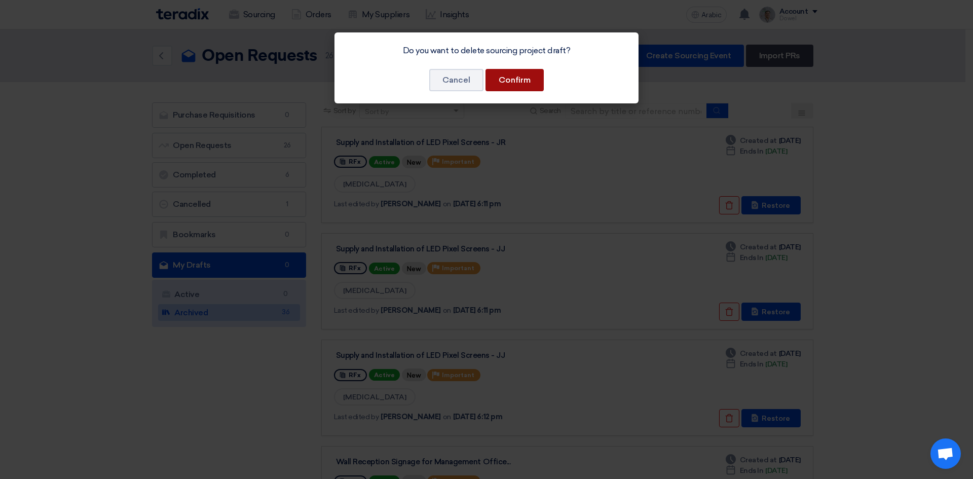
click at [533, 72] on button "Confirm" at bounding box center [515, 80] width 58 height 22
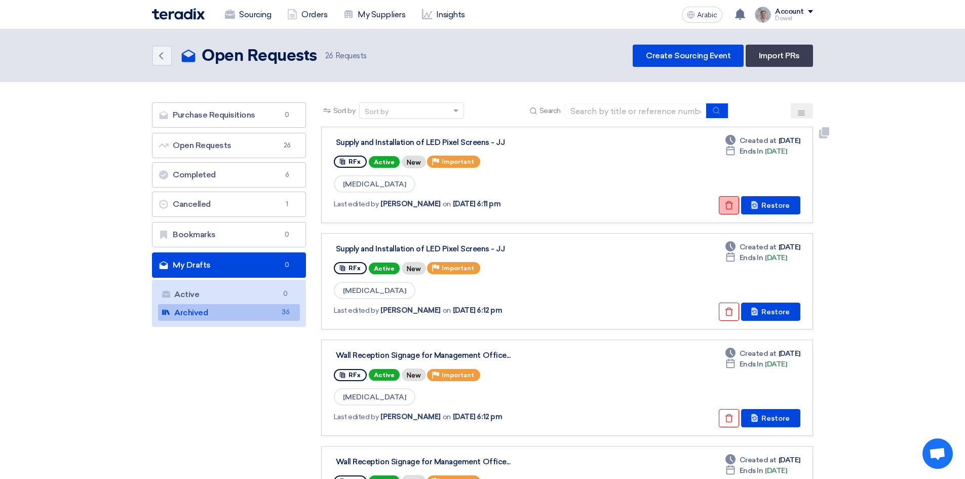
click at [726, 201] on icon "Check details" at bounding box center [729, 205] width 9 height 9
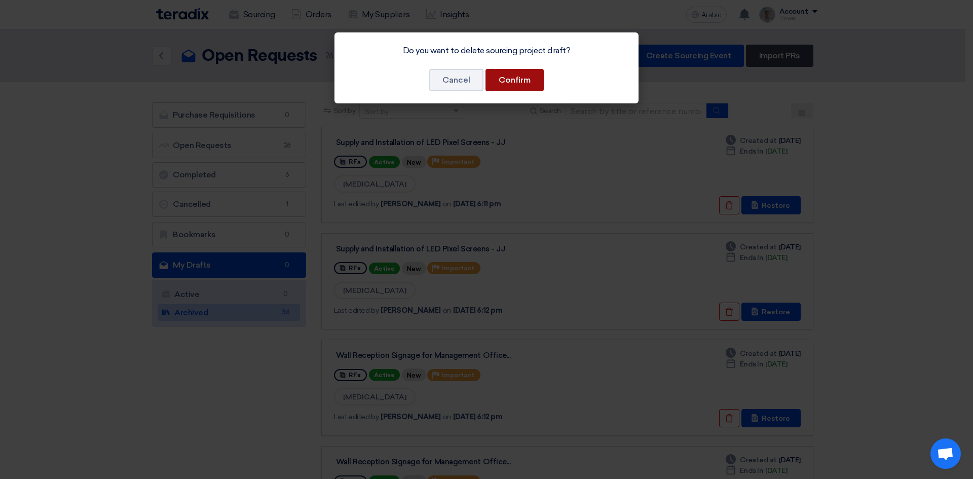
click at [518, 81] on font "Confirm" at bounding box center [515, 80] width 32 height 10
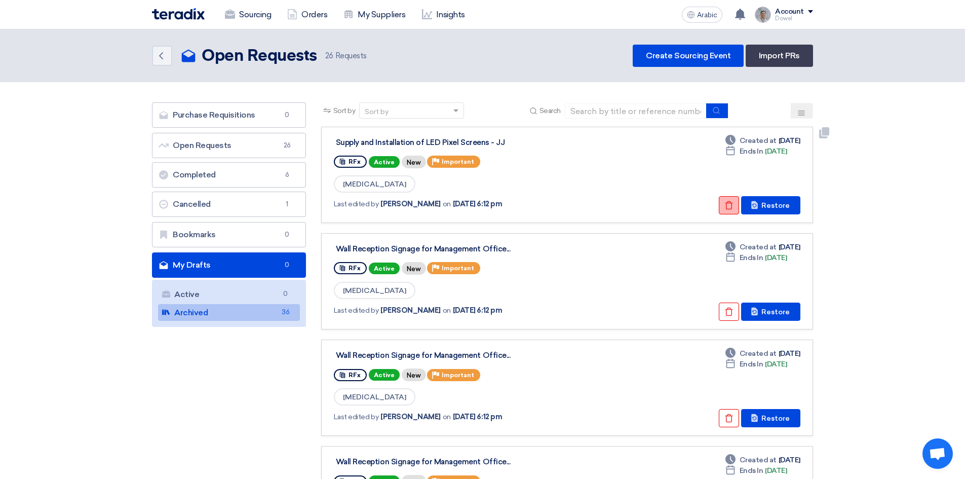
click at [726, 206] on button "Check details" at bounding box center [729, 205] width 20 height 18
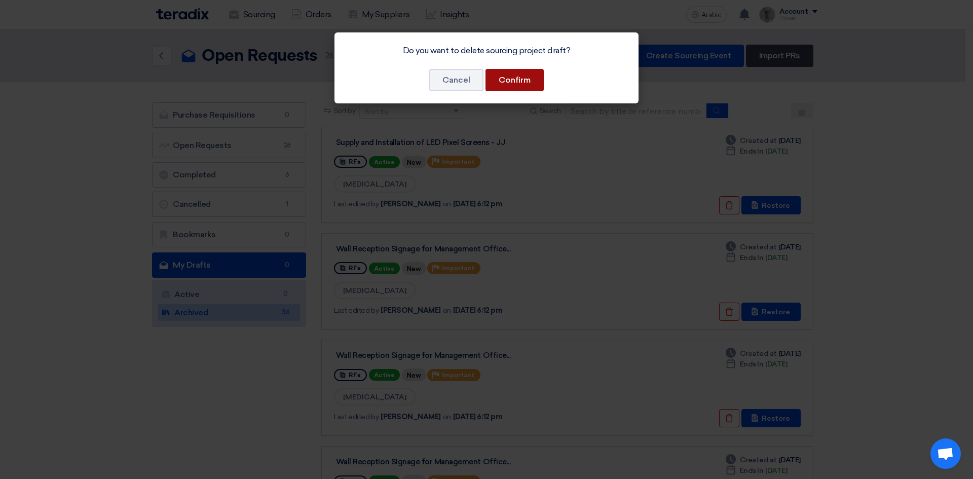
click at [525, 85] on button "Confirm" at bounding box center [515, 80] width 58 height 22
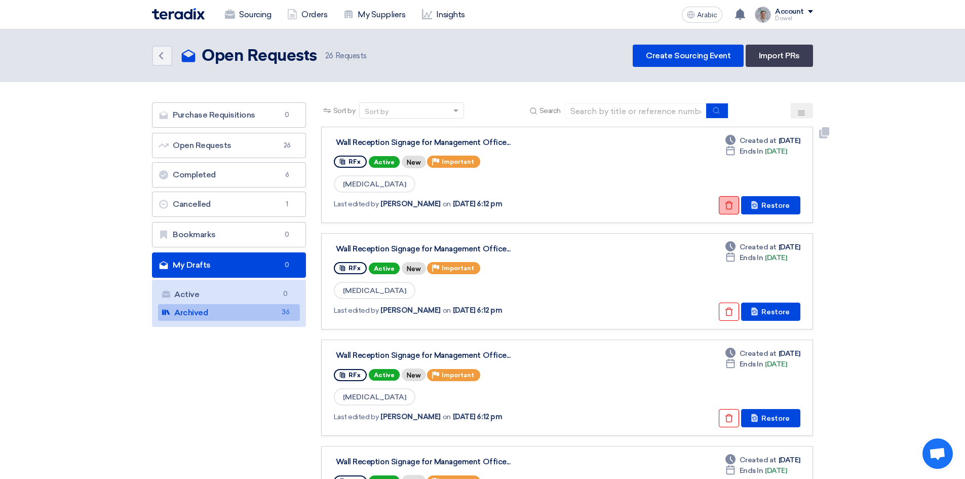
click at [729, 204] on use at bounding box center [730, 205] width 8 height 9
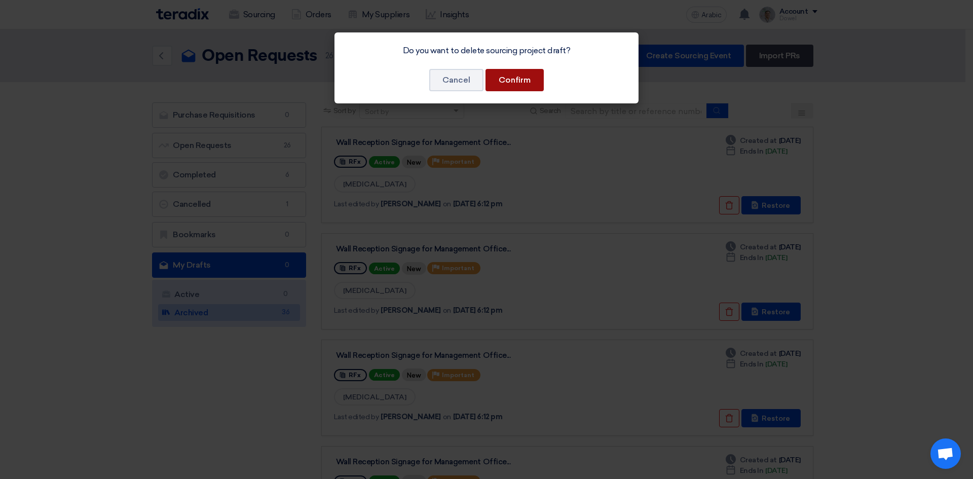
click at [529, 86] on button "Confirm" at bounding box center [515, 80] width 58 height 22
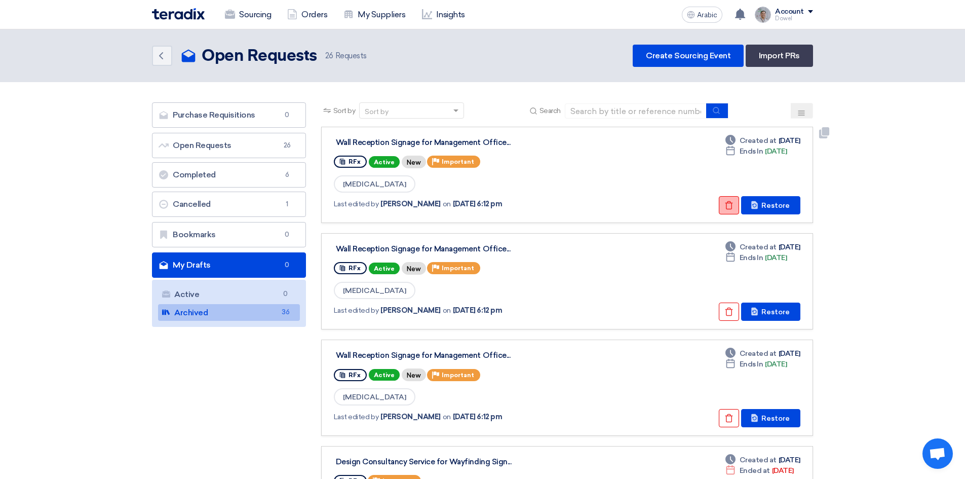
click at [727, 203] on icon "Check details" at bounding box center [729, 205] width 9 height 9
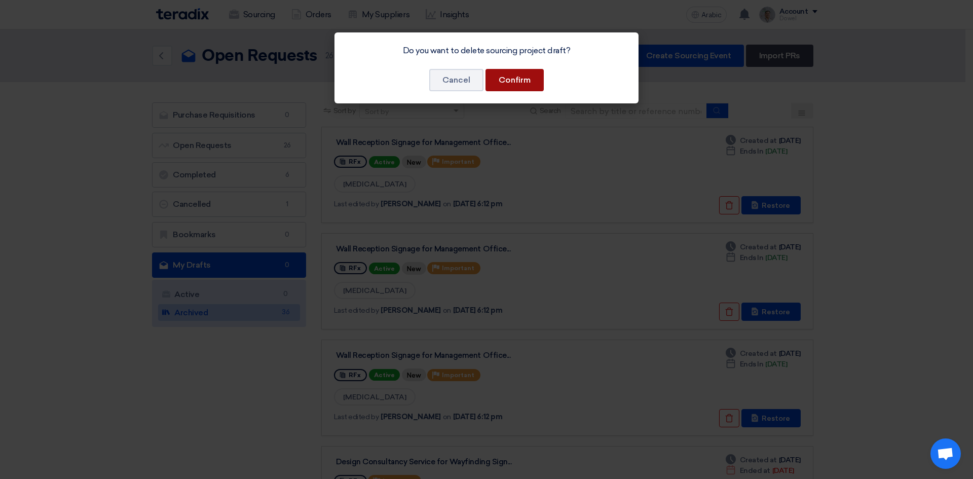
click at [501, 78] on font "Confirm" at bounding box center [515, 80] width 32 height 10
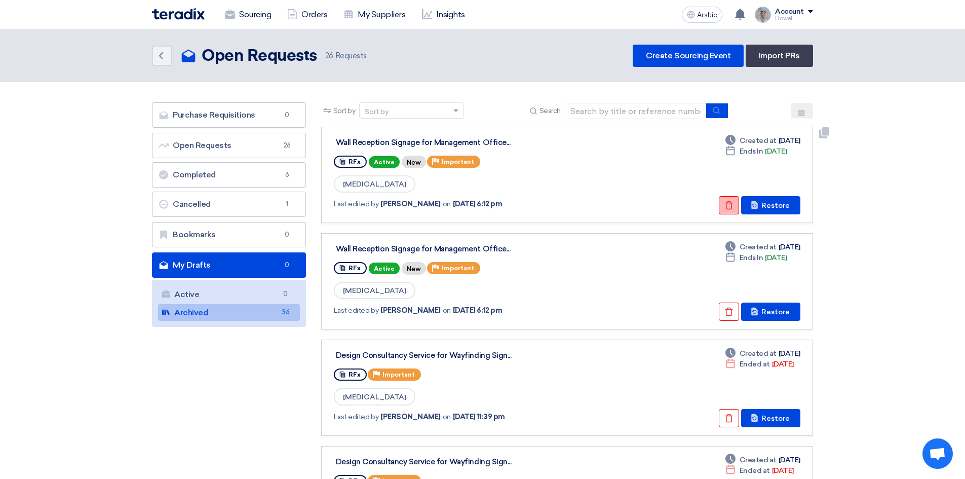
click at [730, 202] on icon "Check details" at bounding box center [729, 205] width 9 height 9
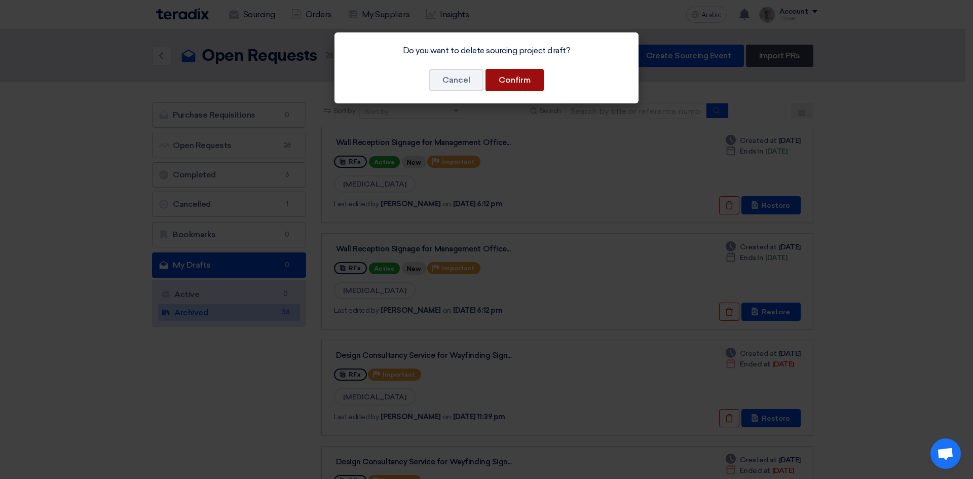
click at [519, 76] on font "Confirm" at bounding box center [515, 80] width 32 height 10
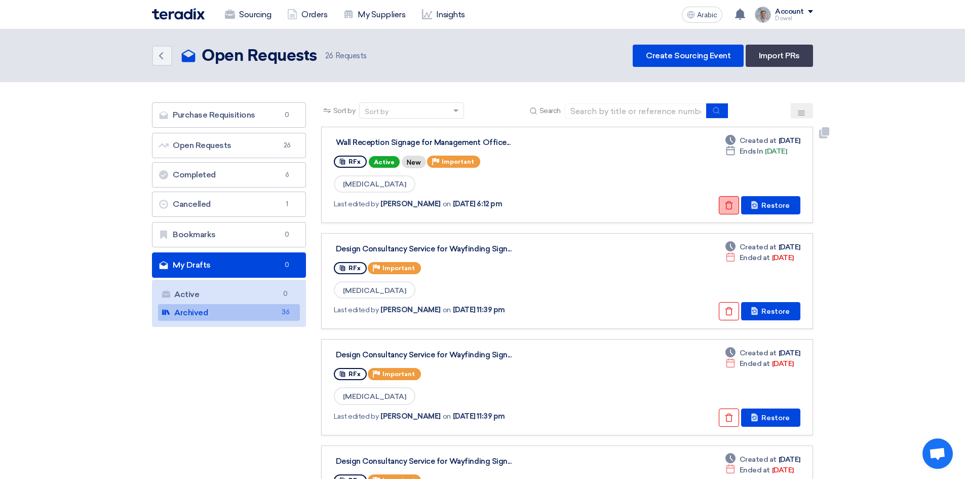
click at [727, 204] on icon "Check details" at bounding box center [729, 205] width 9 height 9
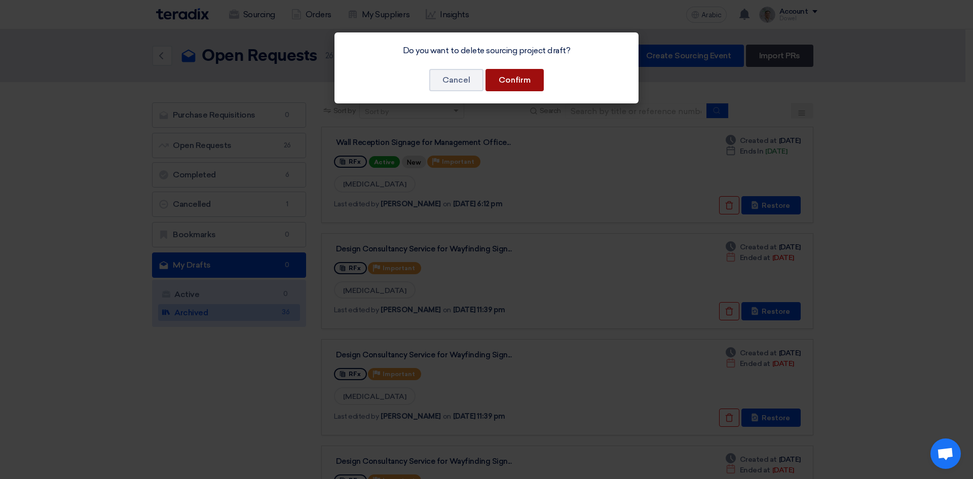
click at [528, 82] on font "Confirm" at bounding box center [515, 80] width 32 height 10
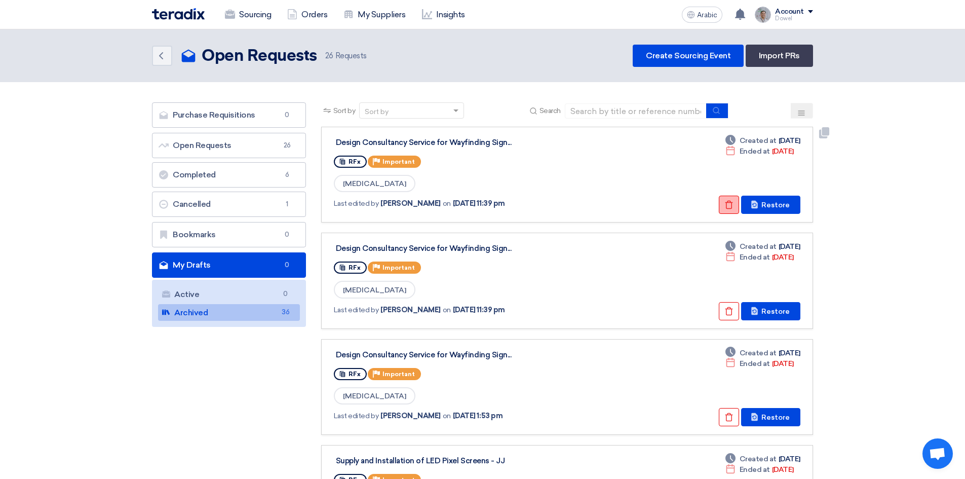
click at [729, 208] on icon "Check details" at bounding box center [729, 204] width 9 height 9
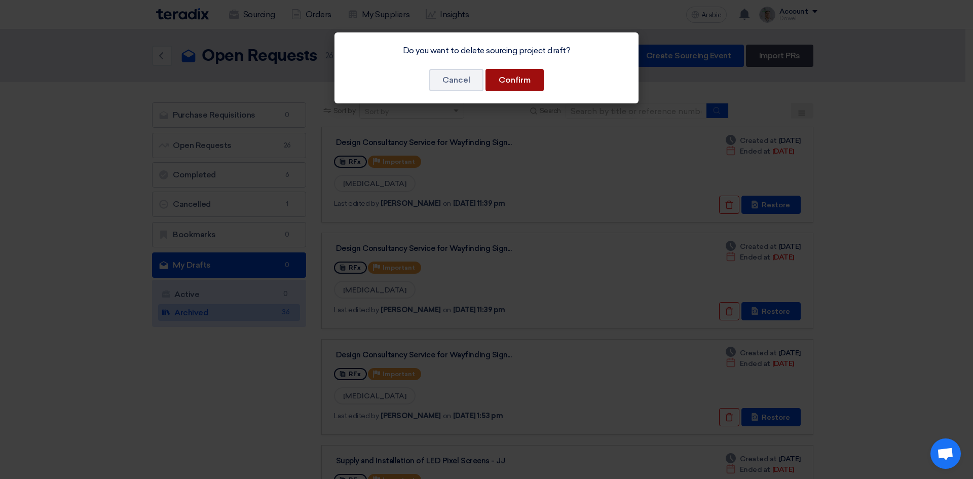
click at [525, 85] on button "Confirm" at bounding box center [515, 80] width 58 height 22
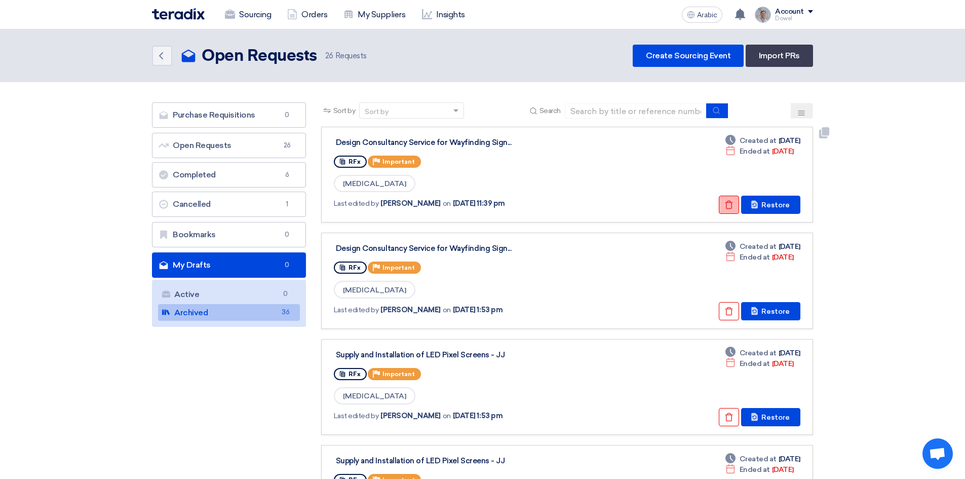
click at [728, 207] on icon "Check details" at bounding box center [729, 204] width 9 height 9
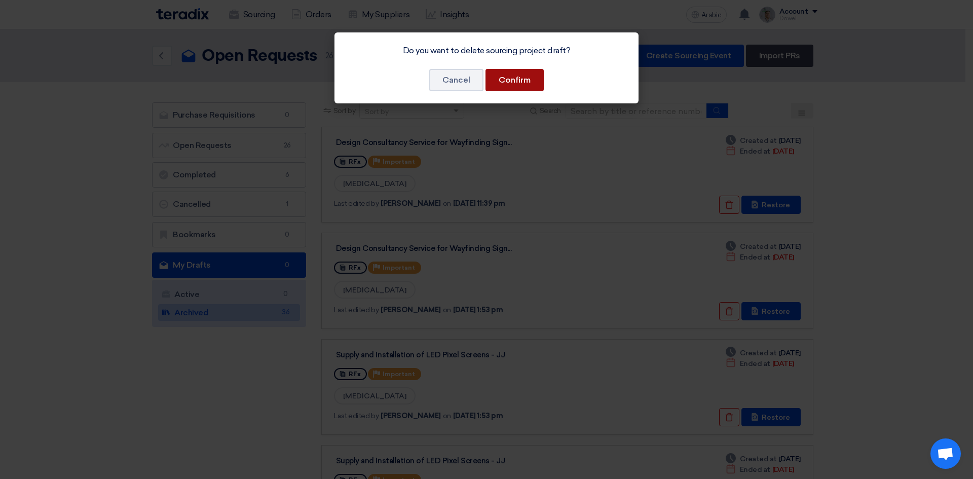
click at [536, 79] on button "Confirm" at bounding box center [515, 80] width 58 height 22
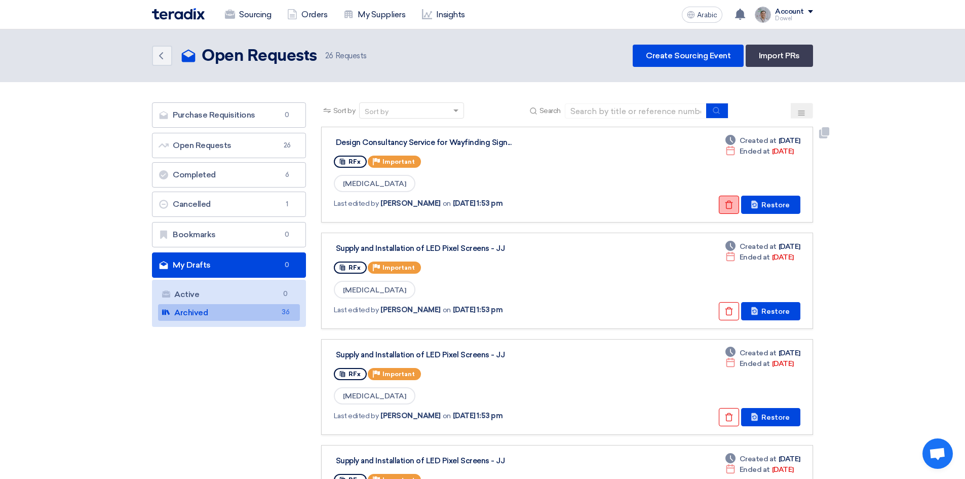
click at [727, 205] on icon "Check details" at bounding box center [729, 204] width 9 height 9
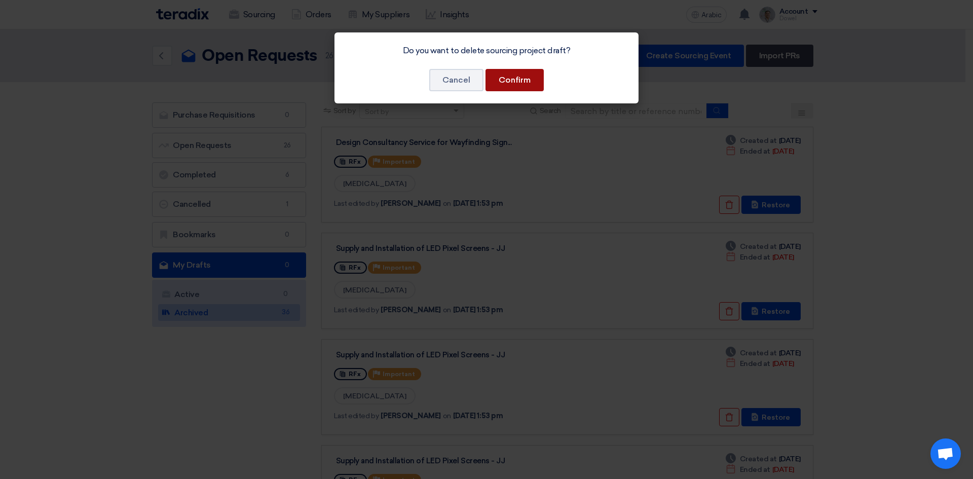
click at [517, 84] on font "Confirm" at bounding box center [515, 80] width 32 height 10
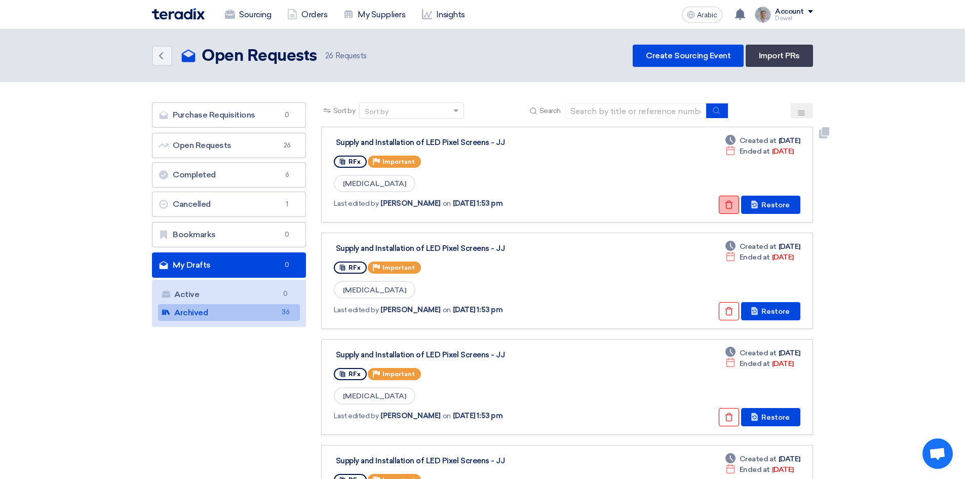
click at [724, 203] on button "Check details" at bounding box center [729, 205] width 20 height 18
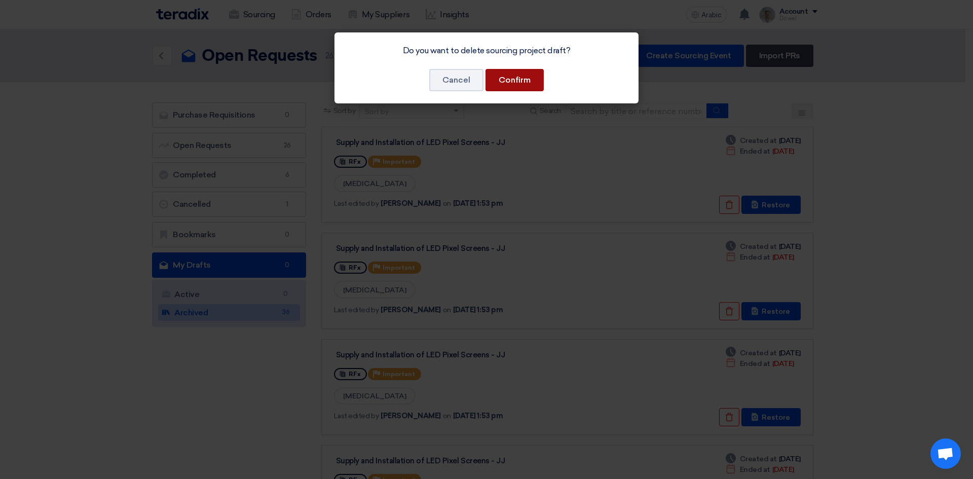
click at [526, 83] on font "Confirm" at bounding box center [515, 80] width 32 height 10
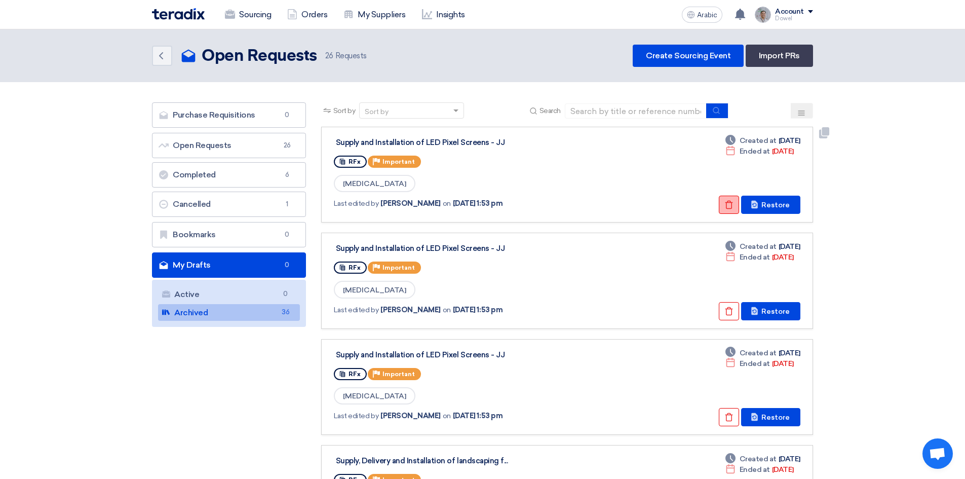
click at [730, 201] on use at bounding box center [730, 205] width 8 height 9
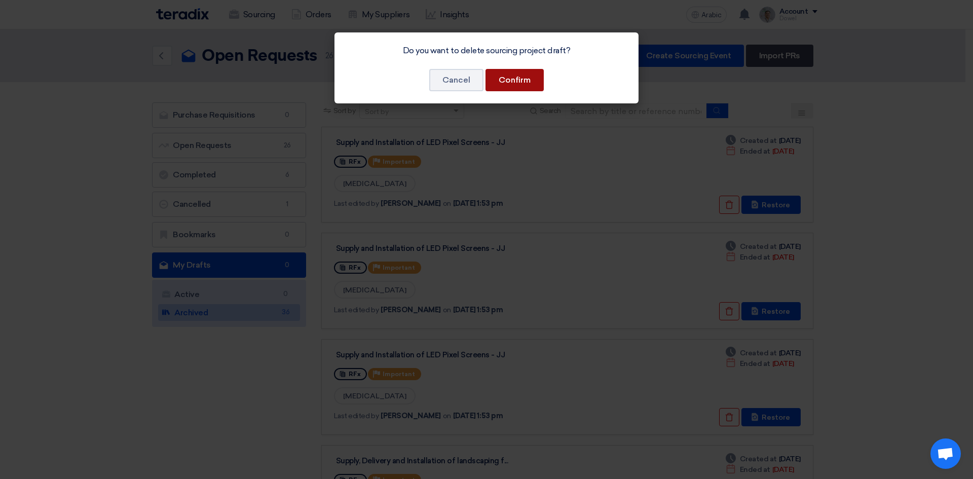
click at [510, 78] on font "Confirm" at bounding box center [515, 80] width 32 height 10
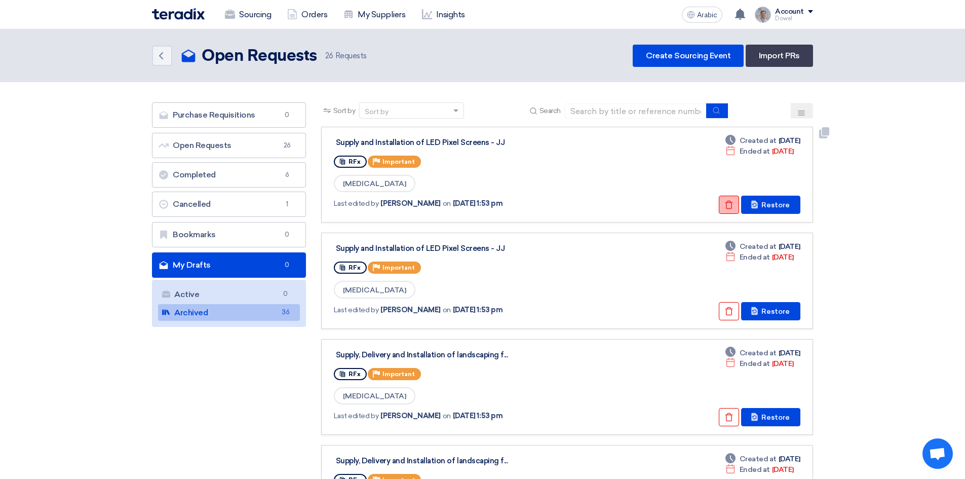
click at [732, 206] on icon "Check details" at bounding box center [729, 204] width 9 height 9
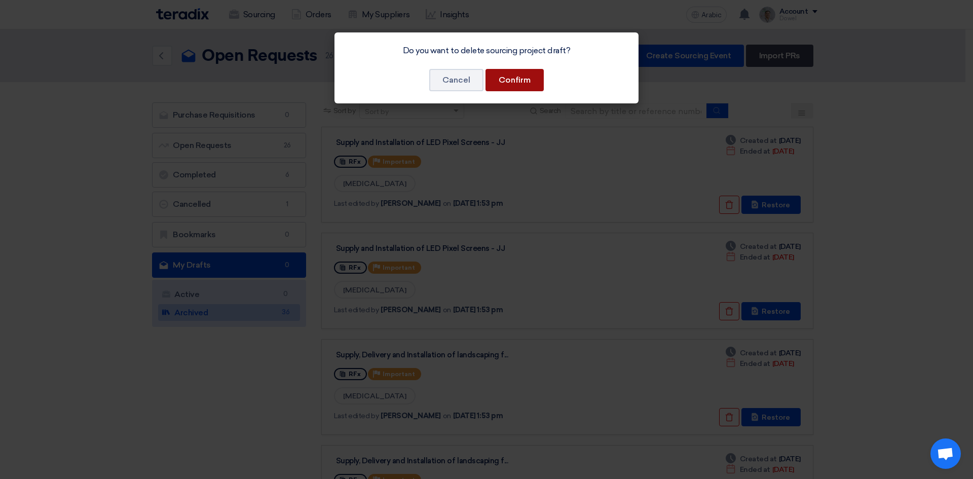
click at [522, 85] on button "Confirm" at bounding box center [515, 80] width 58 height 22
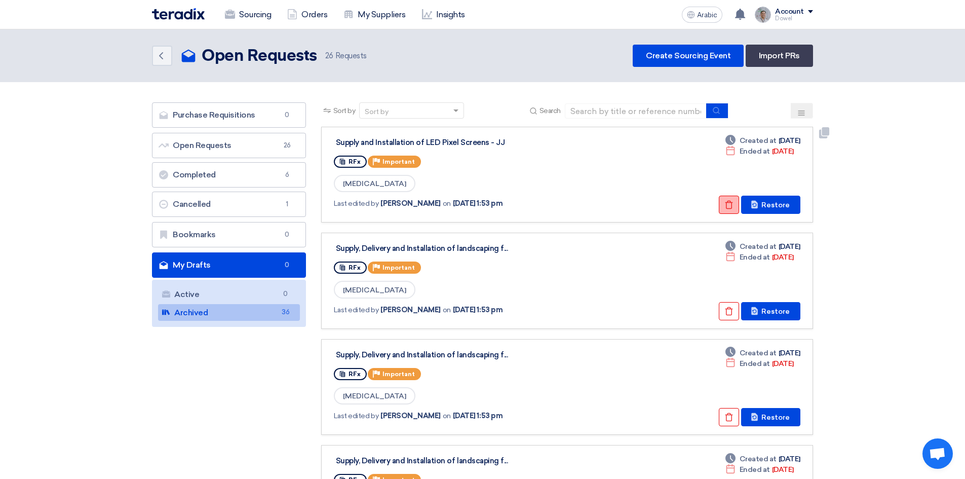
click at [730, 207] on icon "Check details" at bounding box center [729, 204] width 9 height 9
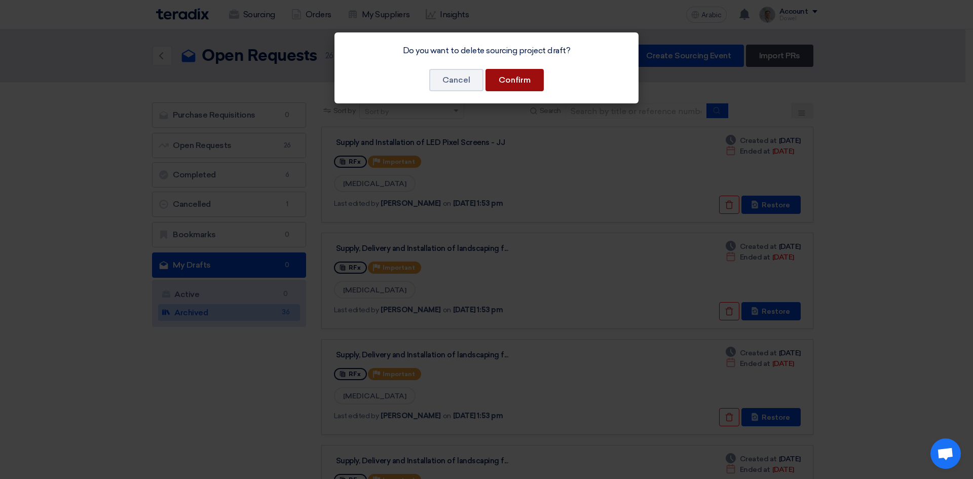
click at [513, 81] on font "Confirm" at bounding box center [515, 80] width 32 height 10
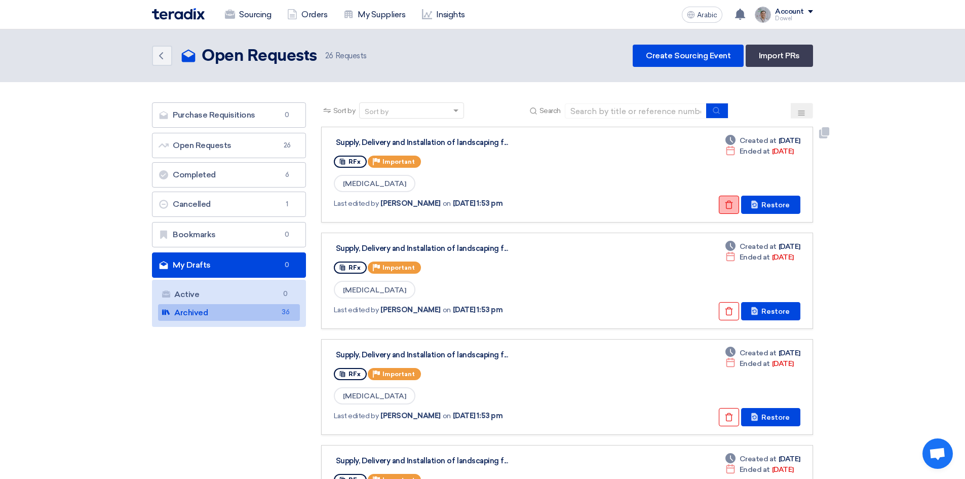
click at [729, 201] on icon "Check details" at bounding box center [729, 204] width 9 height 9
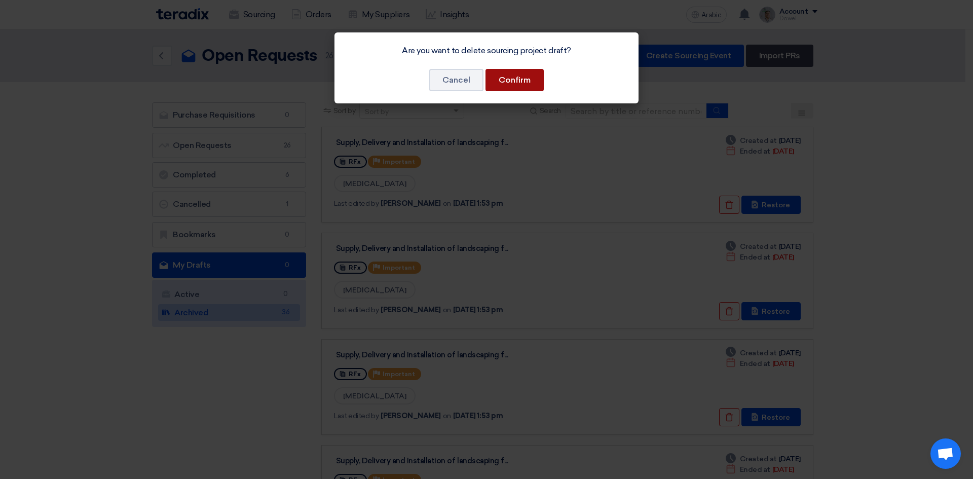
click at [525, 80] on button "Confirm" at bounding box center [515, 80] width 58 height 22
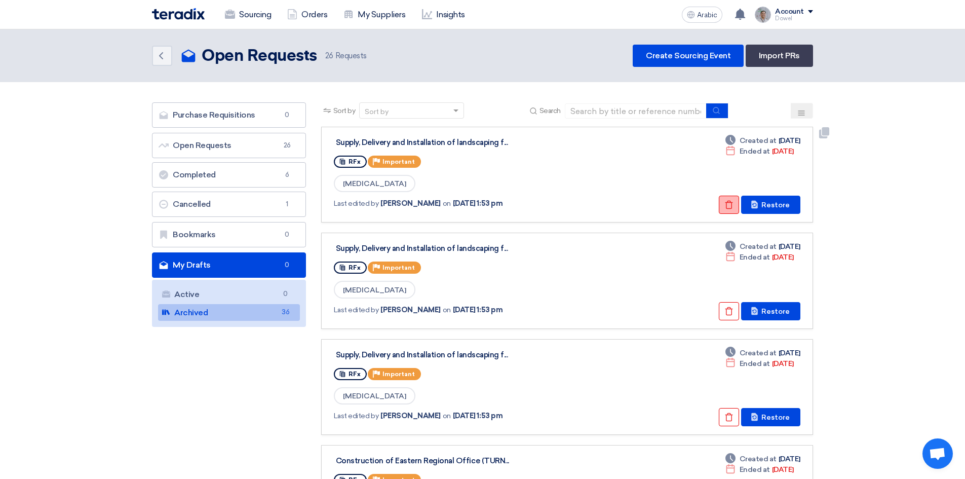
click at [729, 206] on icon "Check details" at bounding box center [729, 204] width 9 height 9
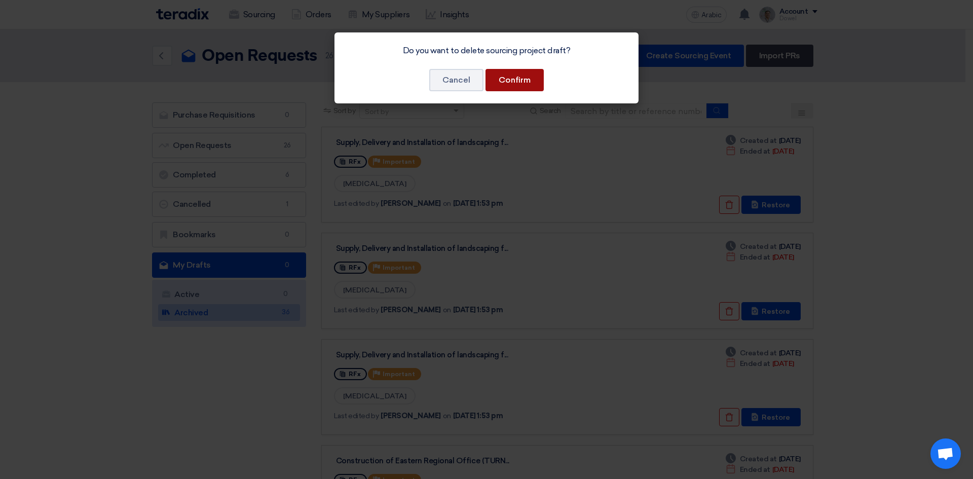
click at [516, 86] on button "Confirm" at bounding box center [515, 80] width 58 height 22
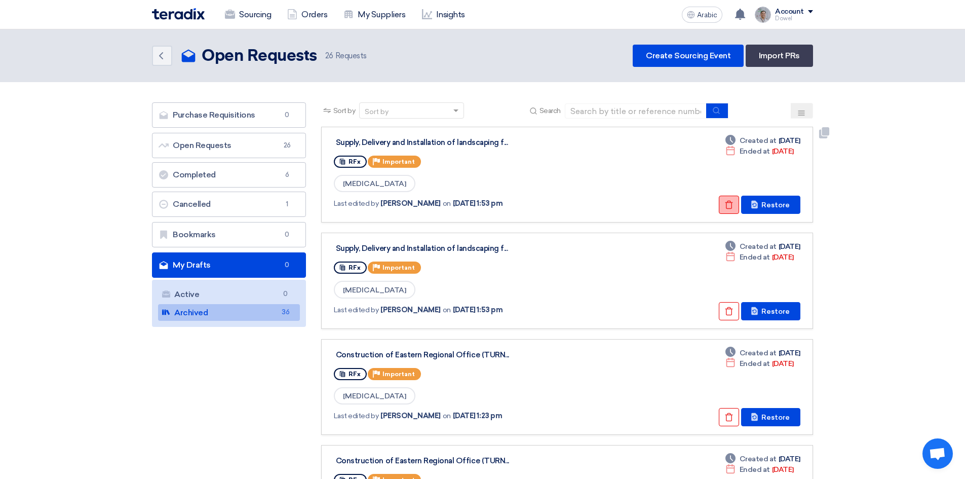
click at [736, 207] on button "Check details" at bounding box center [729, 205] width 20 height 18
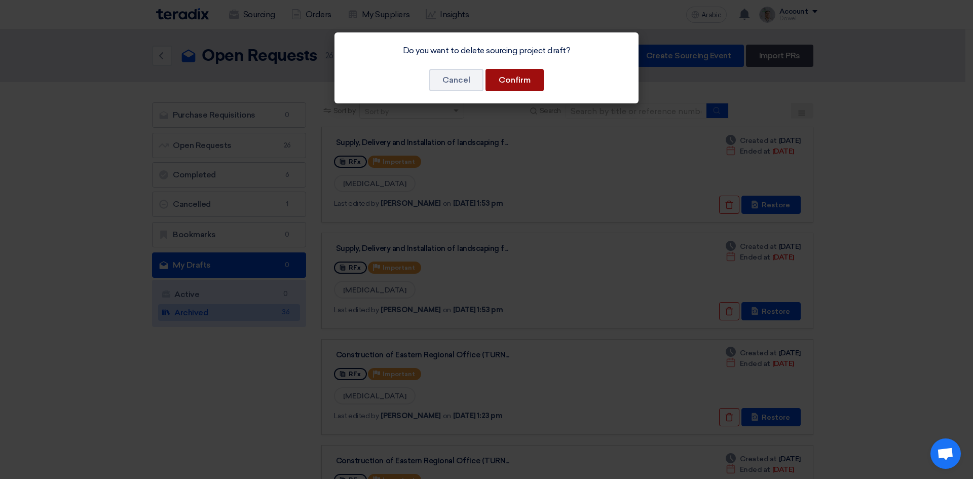
click at [528, 83] on font "Confirm" at bounding box center [515, 80] width 32 height 10
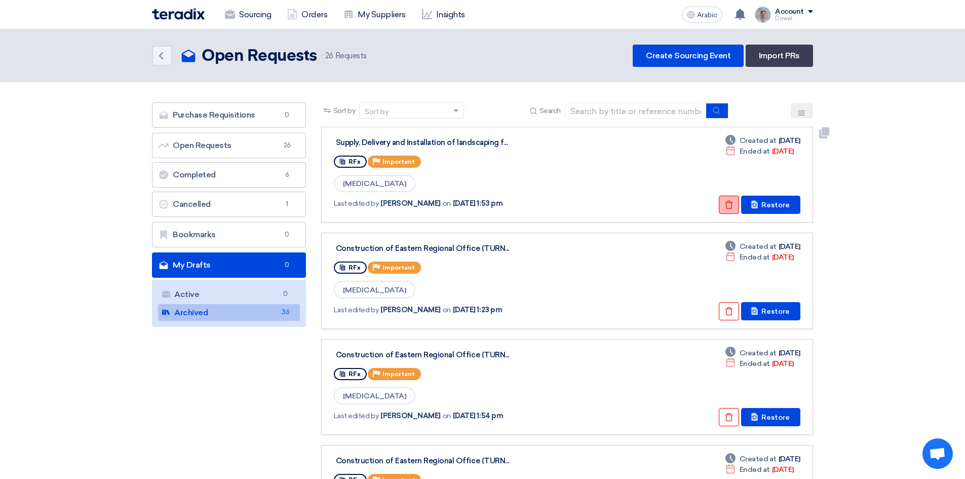
click at [731, 207] on icon "Check details" at bounding box center [729, 204] width 9 height 9
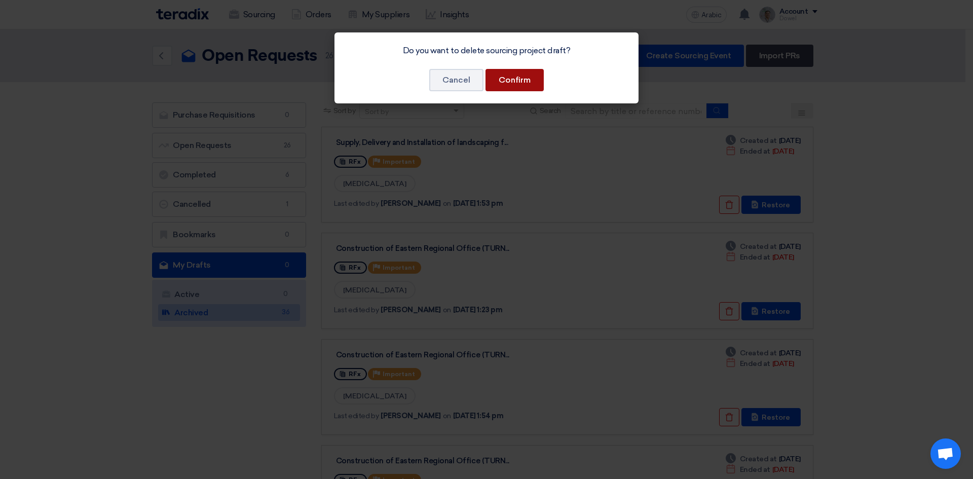
click at [538, 81] on button "Confirm" at bounding box center [515, 80] width 58 height 22
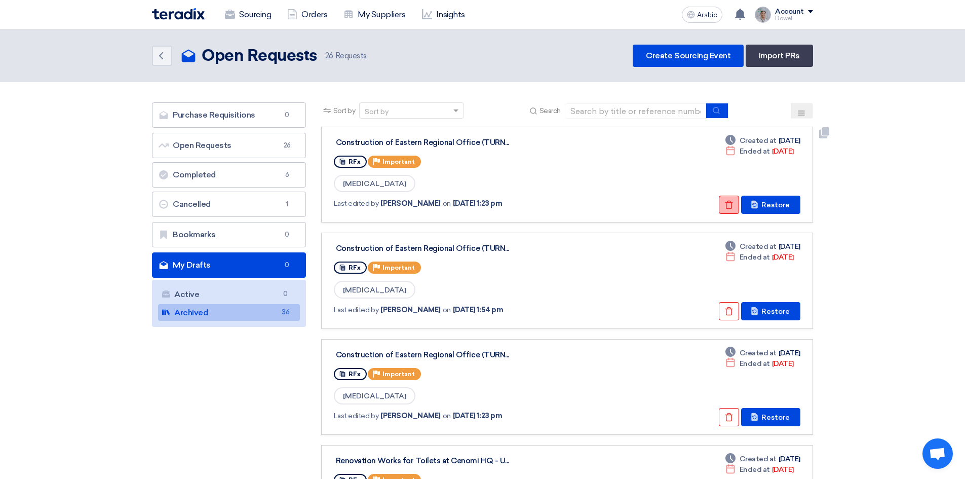
click at [727, 204] on icon "Check details" at bounding box center [729, 204] width 9 height 9
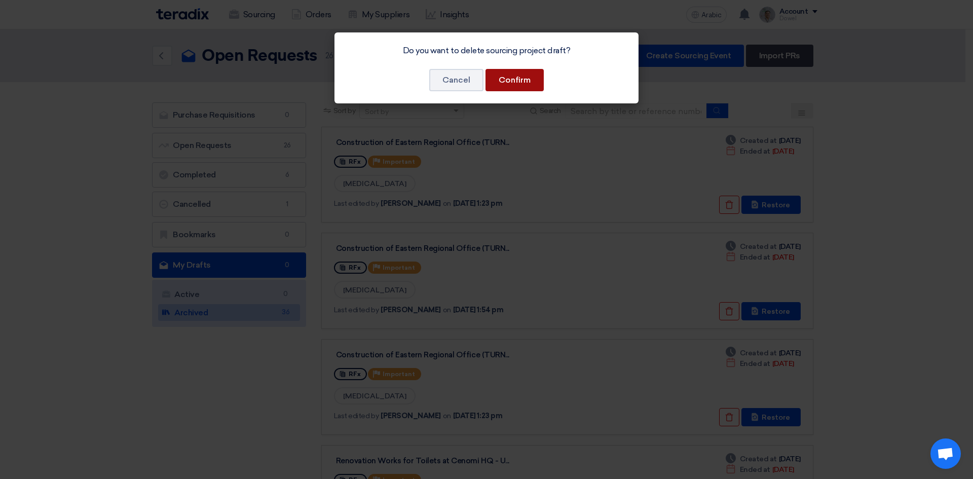
click at [535, 79] on button "Confirm" at bounding box center [515, 80] width 58 height 22
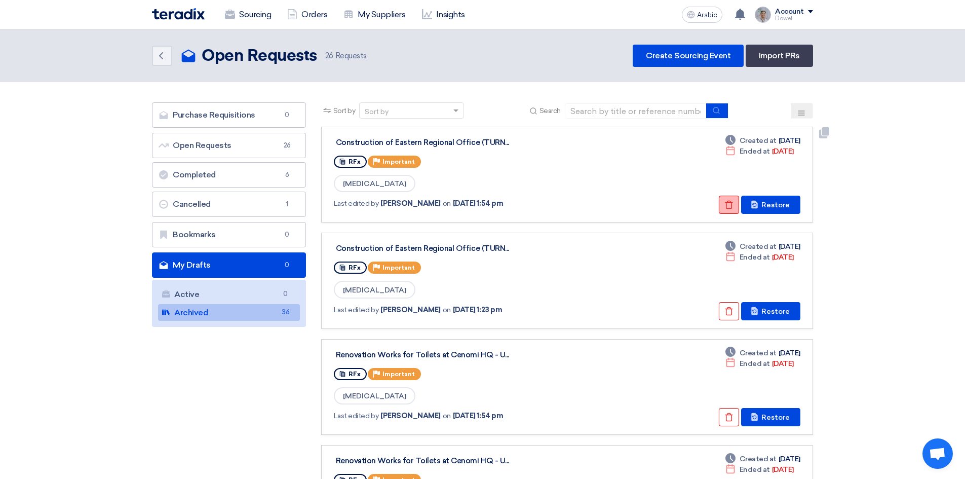
click at [726, 205] on icon "Check details" at bounding box center [729, 204] width 9 height 9
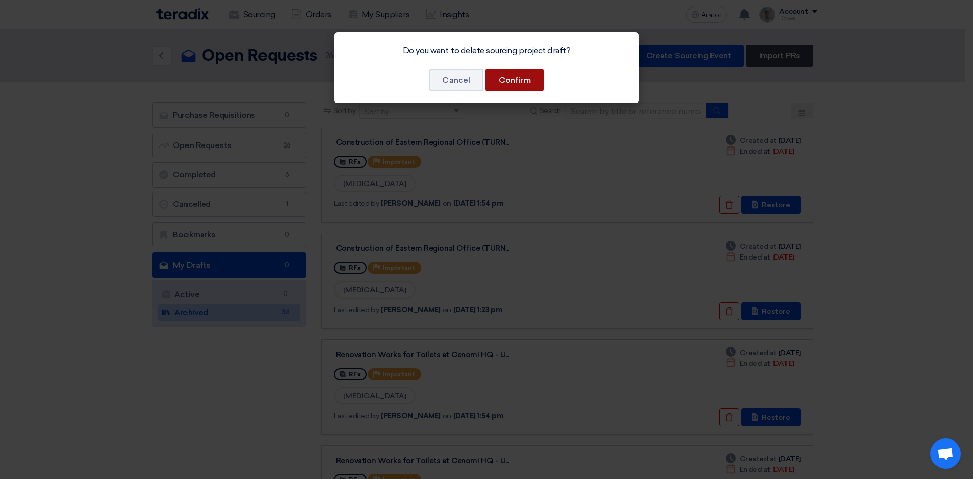
click at [512, 82] on font "Confirm" at bounding box center [515, 80] width 32 height 10
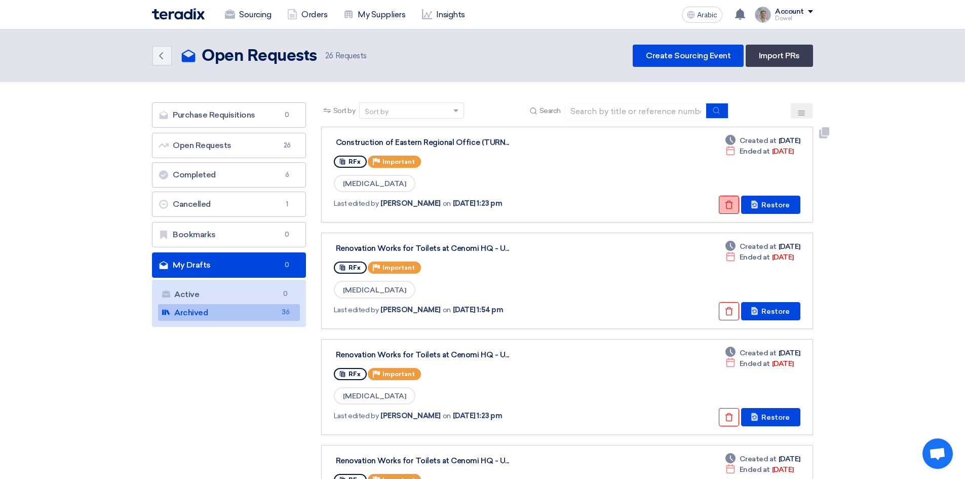
click at [729, 203] on use at bounding box center [730, 205] width 8 height 9
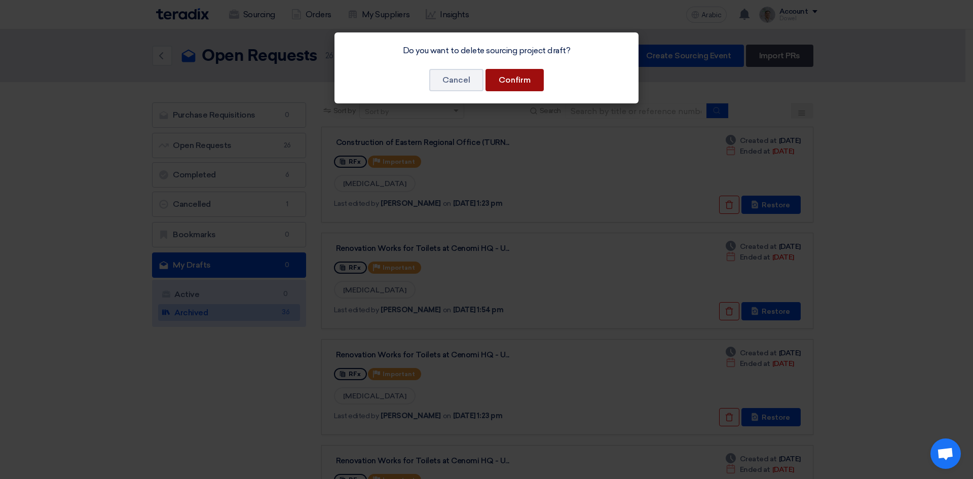
click at [515, 83] on font "Confirm" at bounding box center [515, 80] width 32 height 10
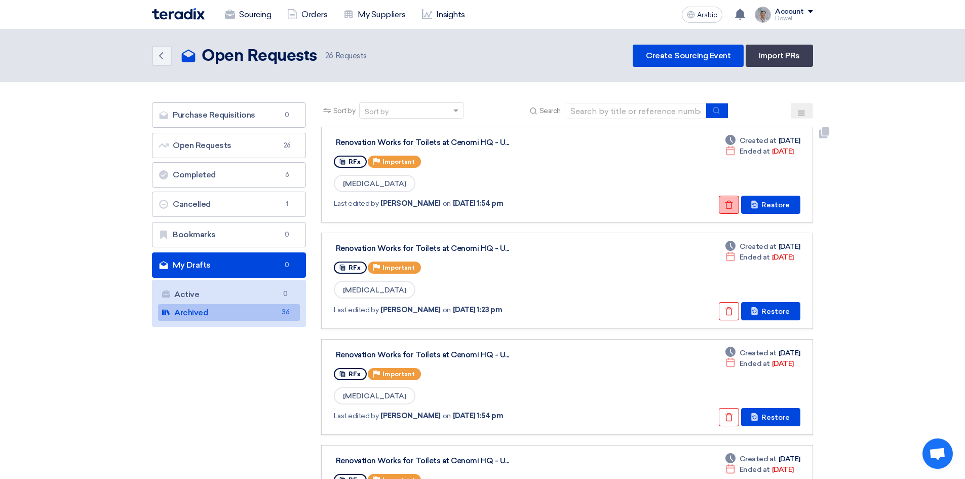
click at [730, 205] on icon "Check details" at bounding box center [729, 204] width 9 height 9
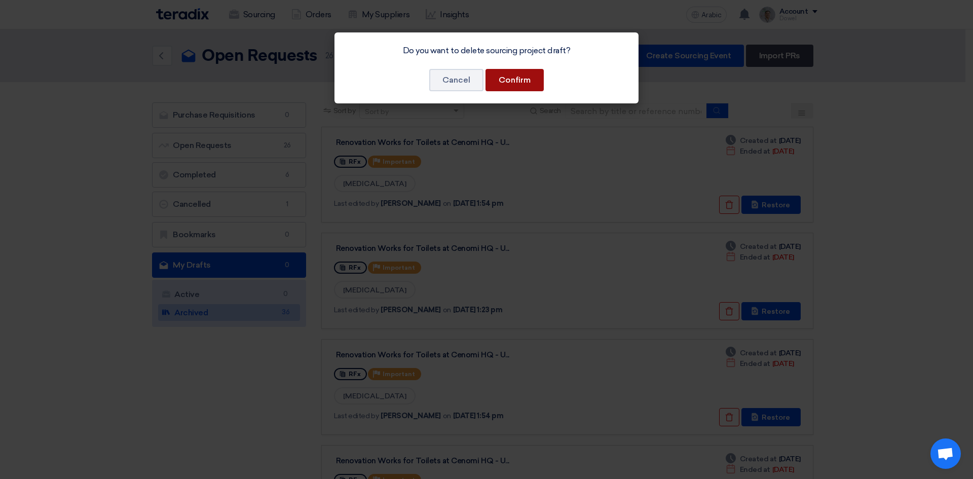
click at [537, 80] on button "Confirm" at bounding box center [515, 80] width 58 height 22
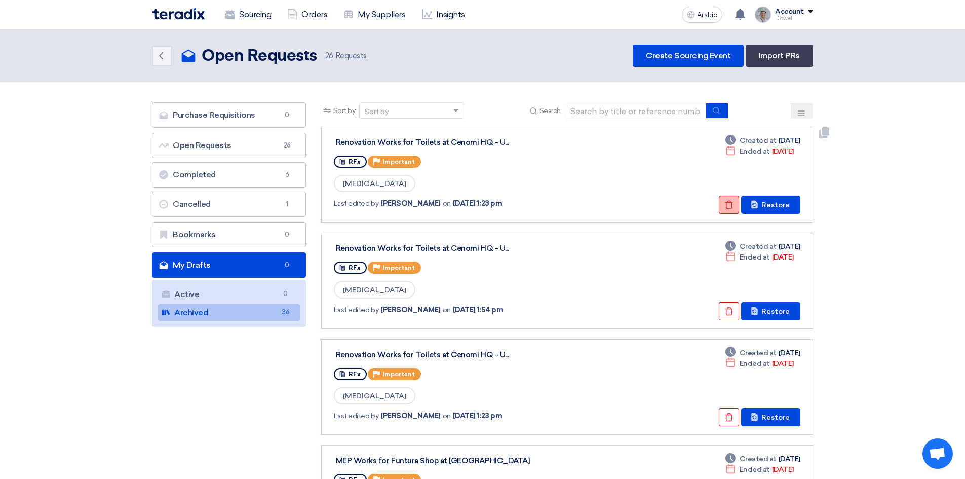
click at [729, 203] on icon "Check details" at bounding box center [729, 204] width 9 height 9
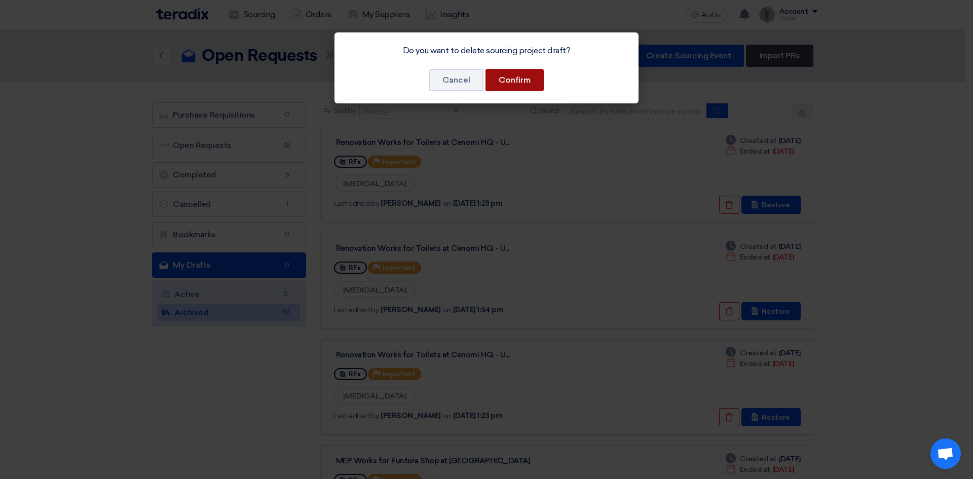
click at [520, 85] on button "Confirm" at bounding box center [515, 80] width 58 height 22
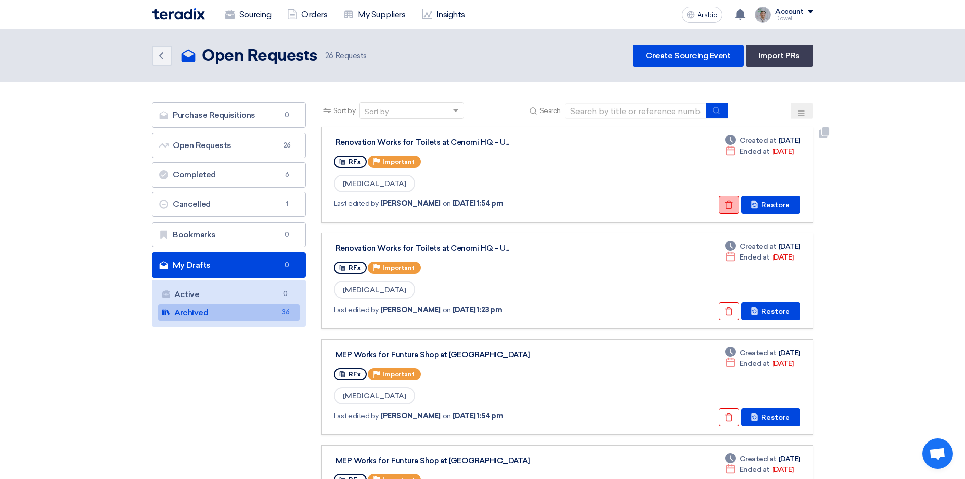
click at [730, 205] on icon "Check details" at bounding box center [729, 204] width 9 height 9
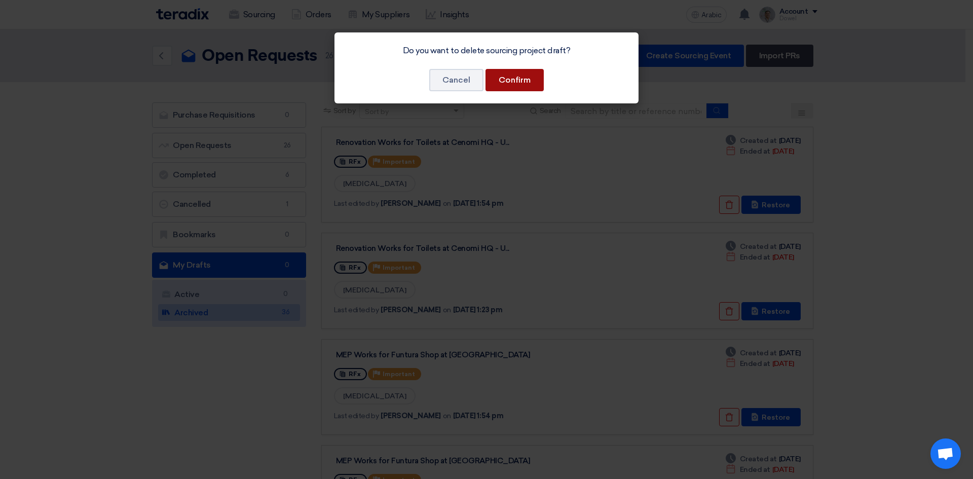
click at [526, 76] on font "Confirm" at bounding box center [515, 80] width 32 height 10
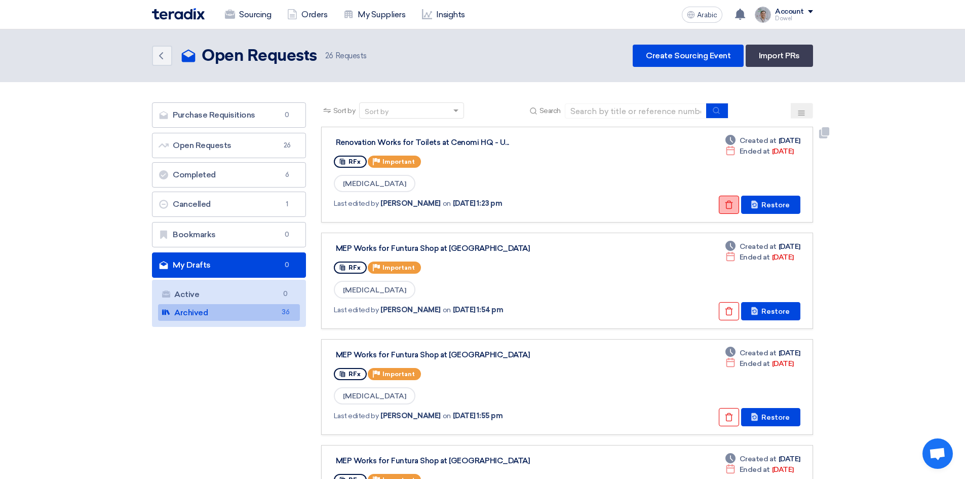
click at [736, 208] on button "Check details" at bounding box center [729, 205] width 20 height 18
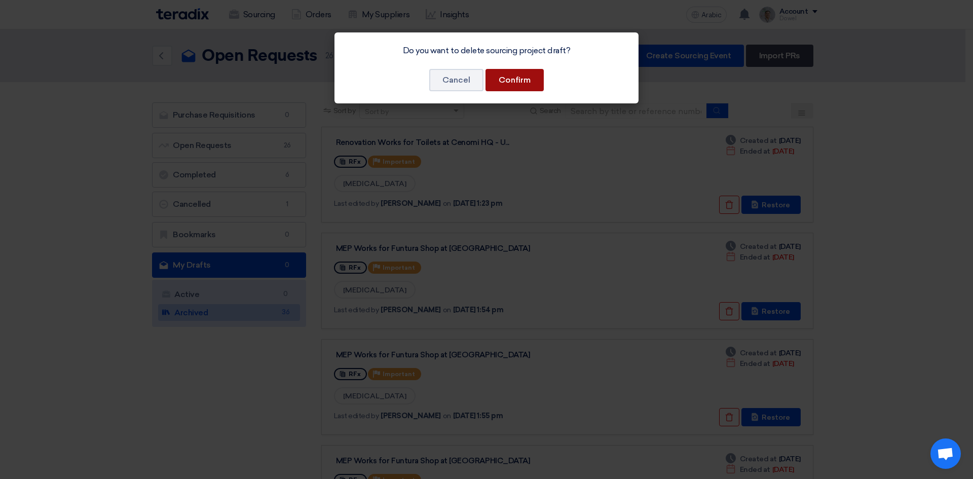
click at [533, 79] on button "Confirm" at bounding box center [515, 80] width 58 height 22
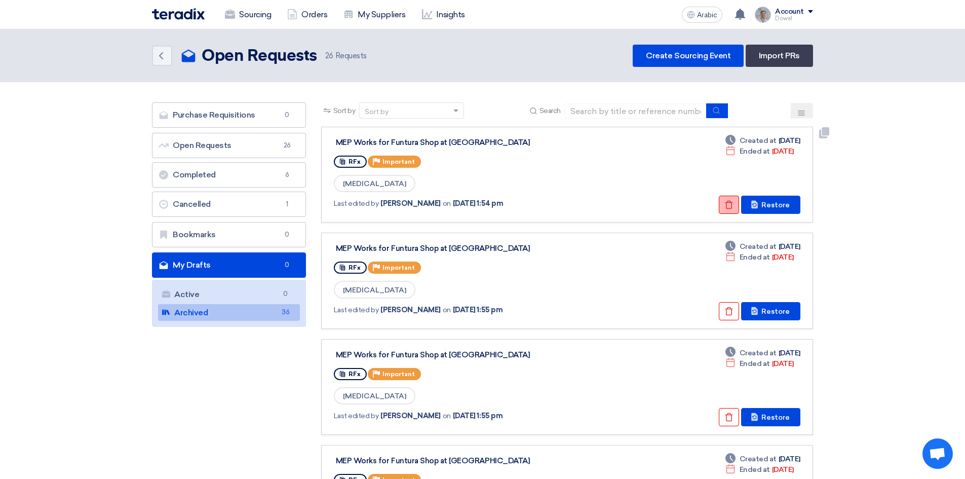
click at [728, 209] on icon "Check details" at bounding box center [729, 204] width 9 height 9
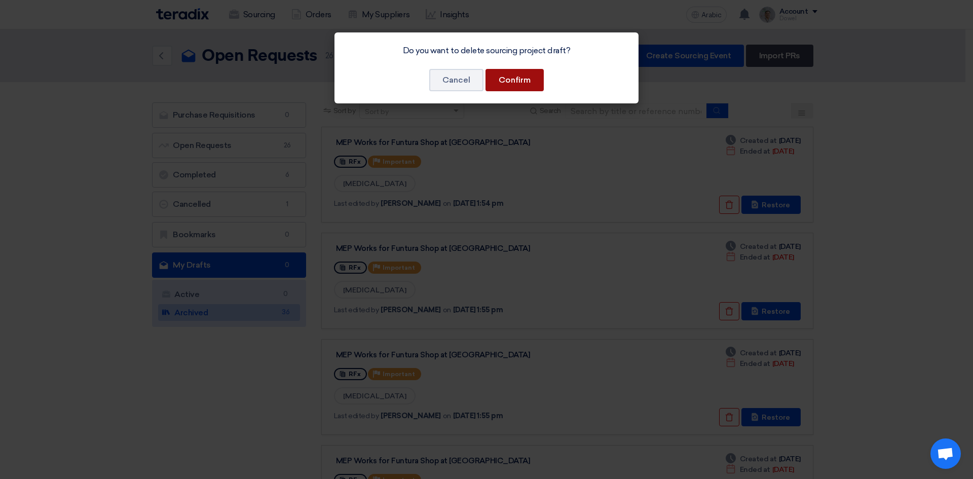
click at [539, 82] on button "Confirm" at bounding box center [515, 80] width 58 height 22
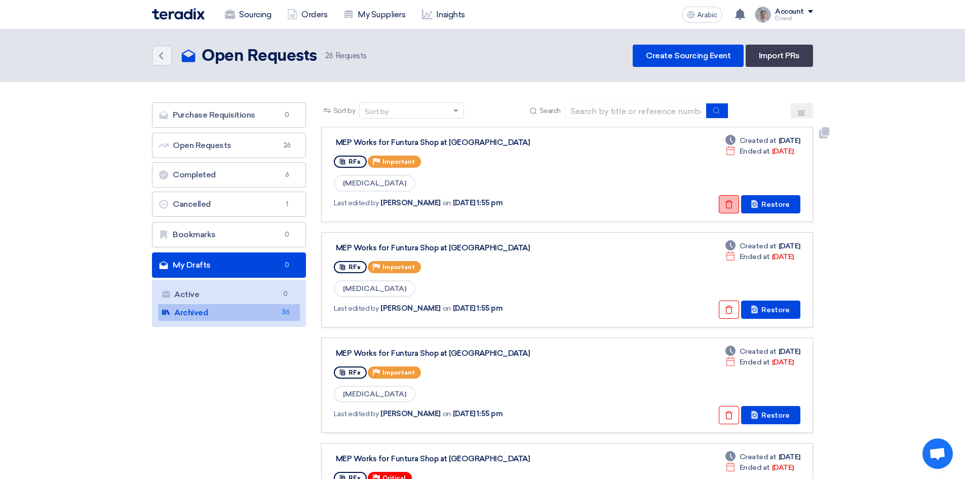
click at [730, 207] on icon "Check details" at bounding box center [729, 204] width 9 height 9
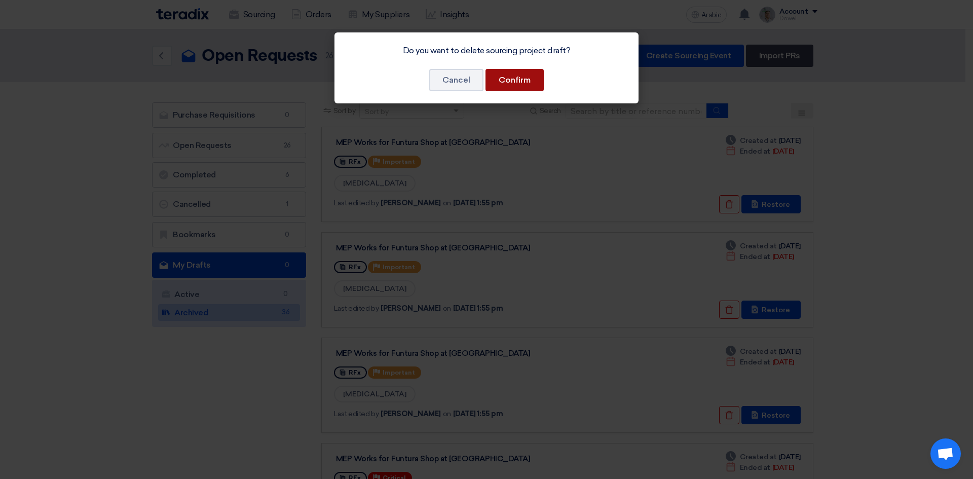
click at [525, 85] on button "Confirm" at bounding box center [515, 80] width 58 height 22
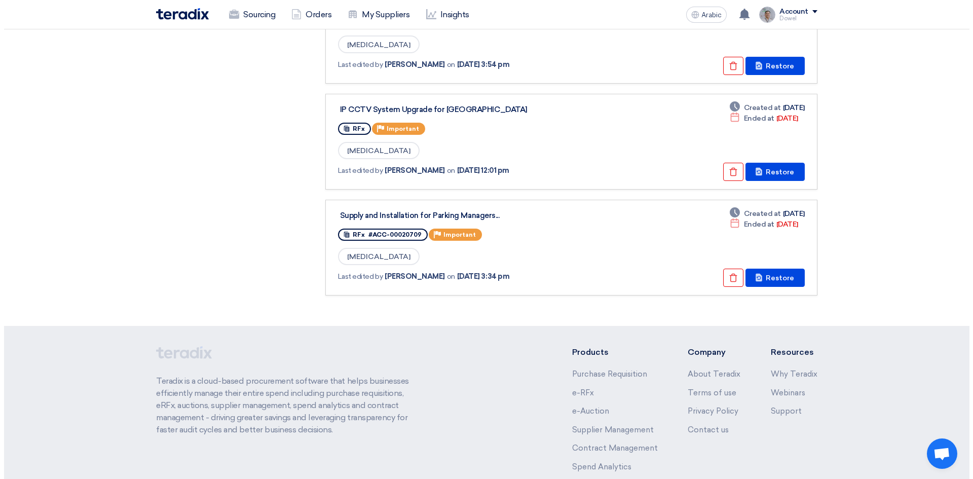
scroll to position [751, 0]
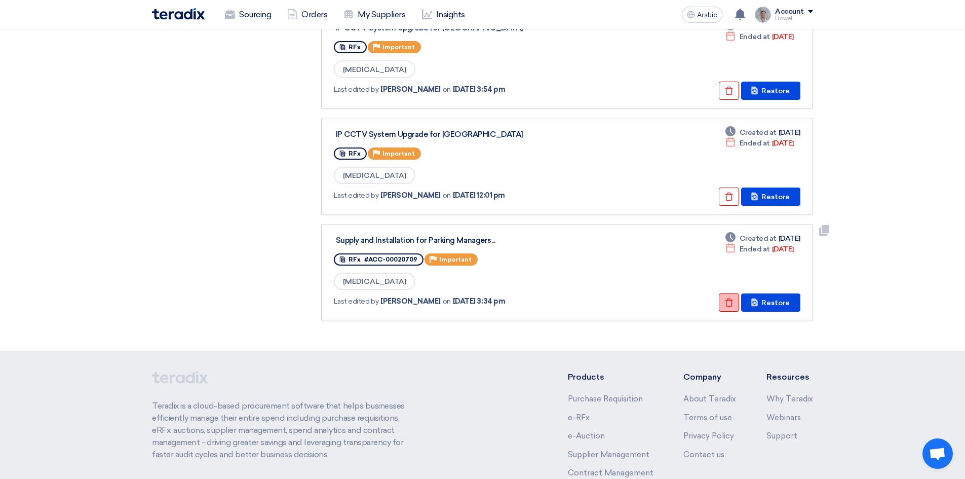
click at [727, 302] on icon "Check details" at bounding box center [729, 302] width 9 height 9
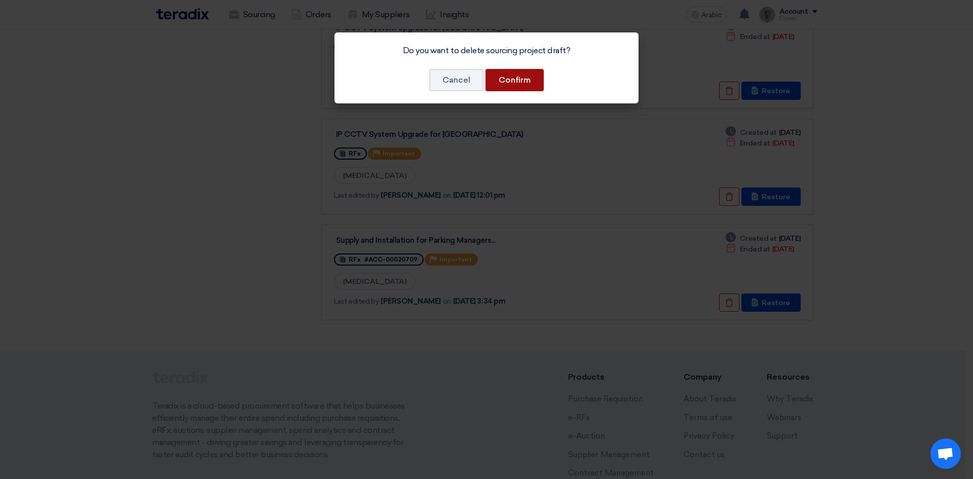
click at [524, 75] on font "Confirm" at bounding box center [515, 80] width 32 height 10
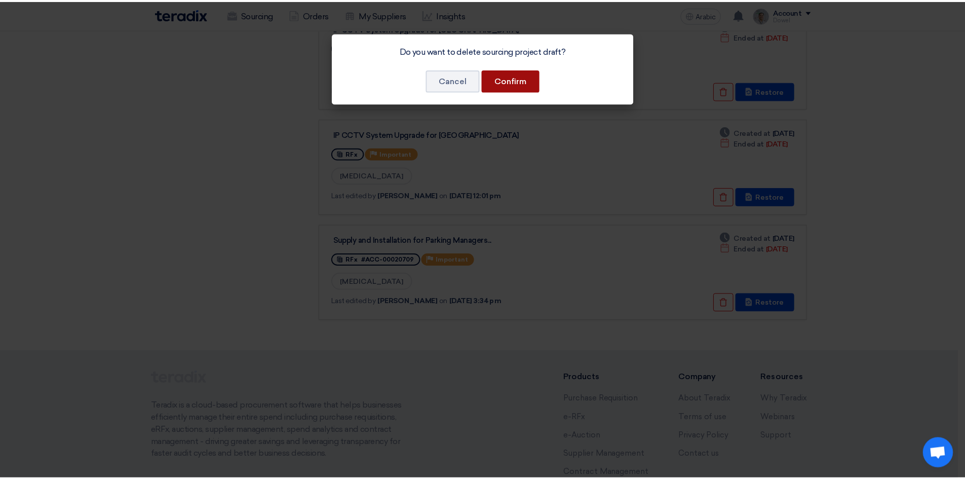
scroll to position [0, 0]
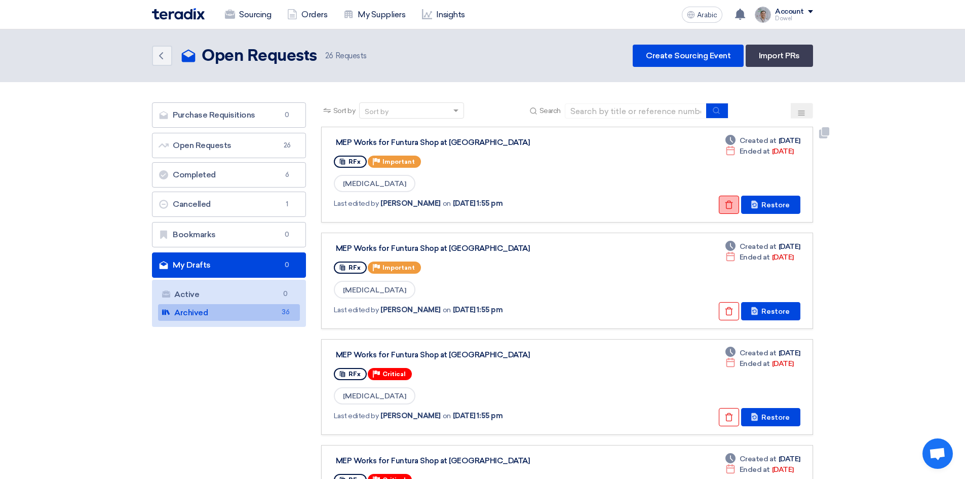
click at [729, 207] on icon "Check details" at bounding box center [729, 204] width 9 height 9
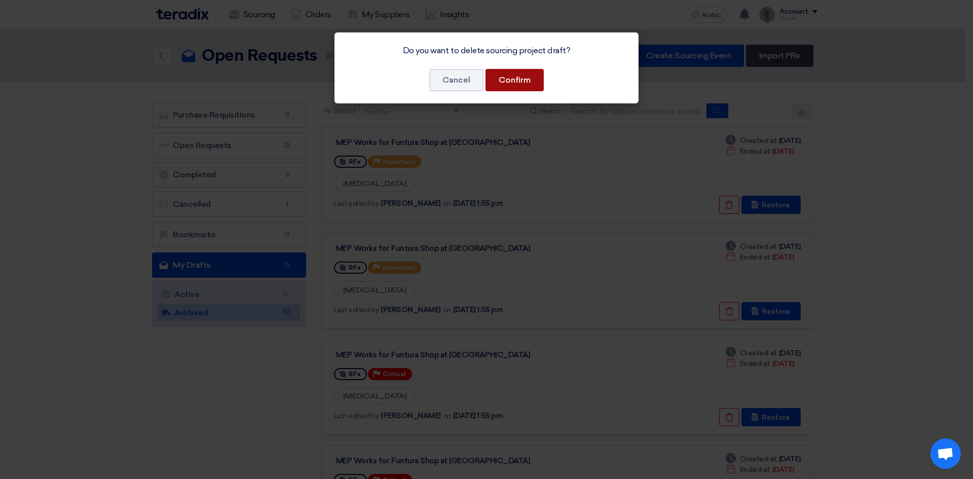
click at [523, 84] on font "Confirm" at bounding box center [515, 80] width 32 height 10
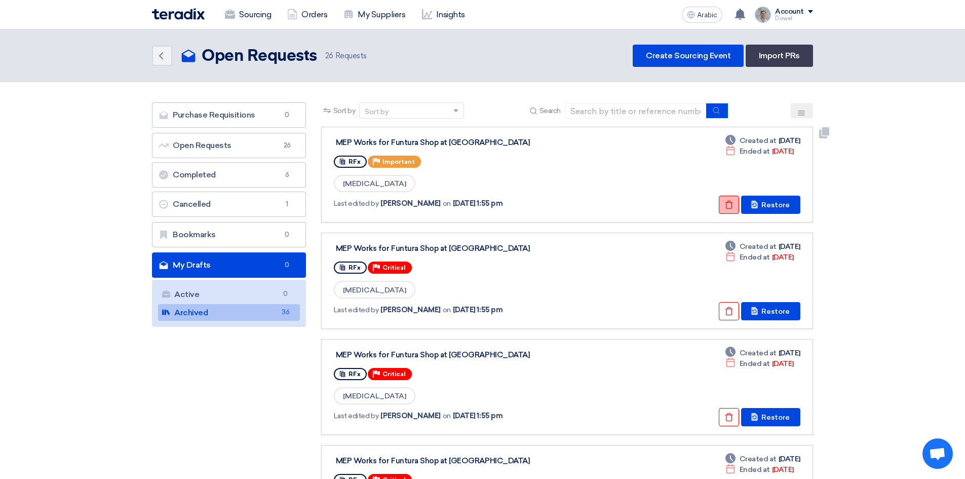
click at [727, 204] on icon "Check details" at bounding box center [729, 204] width 9 height 9
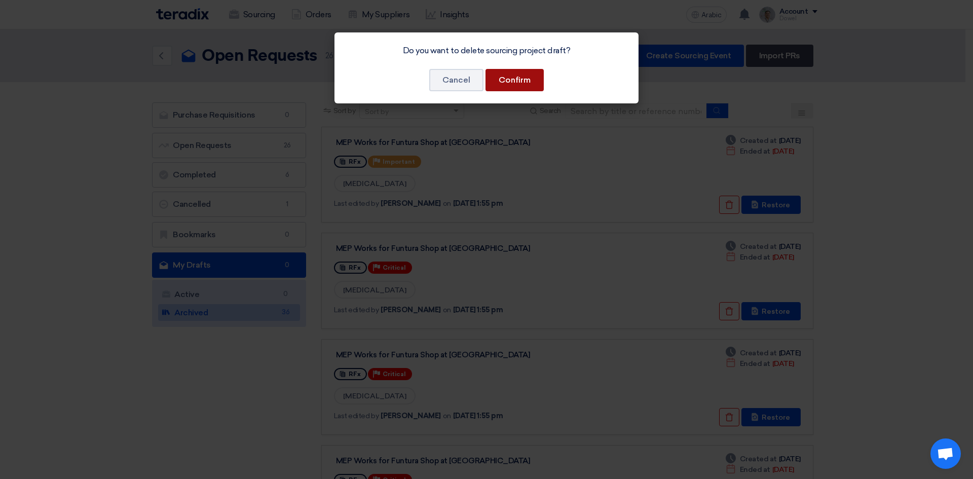
click at [533, 85] on button "Confirm" at bounding box center [515, 80] width 58 height 22
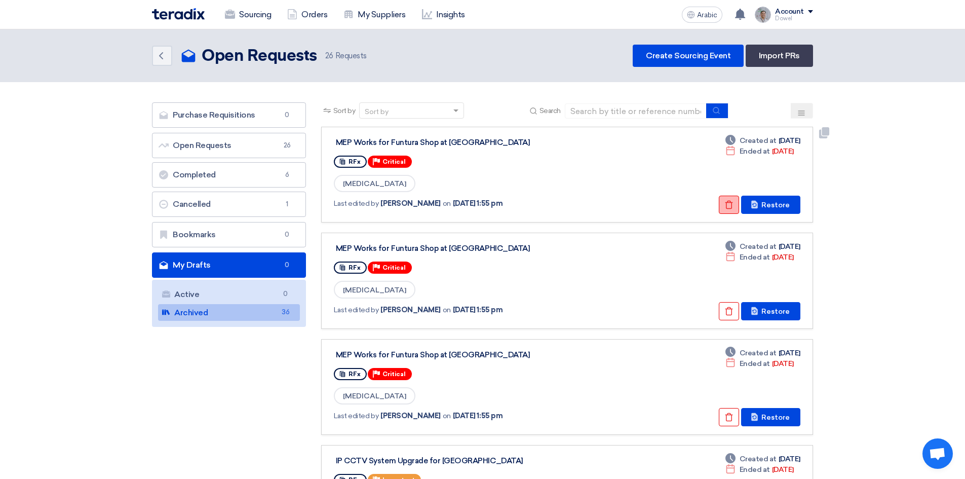
click at [722, 208] on button "Check details" at bounding box center [729, 205] width 20 height 18
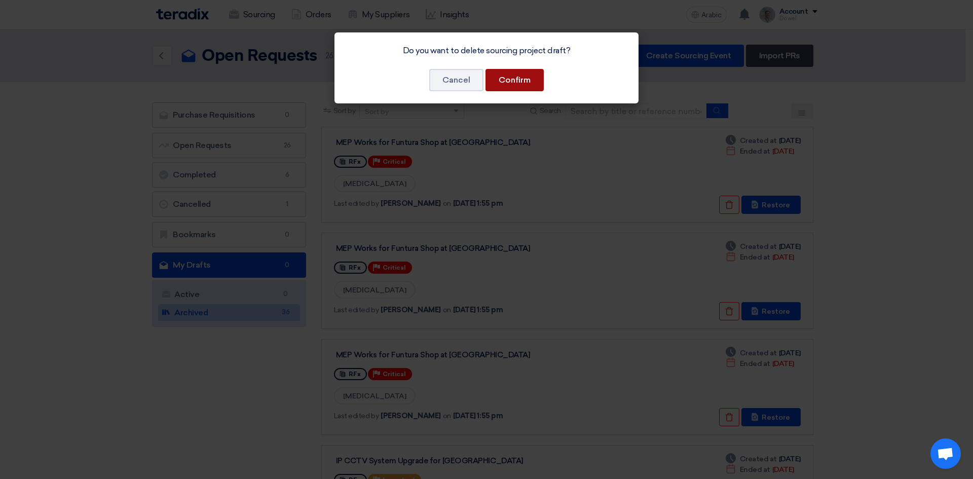
click at [521, 82] on font "Confirm" at bounding box center [515, 80] width 32 height 10
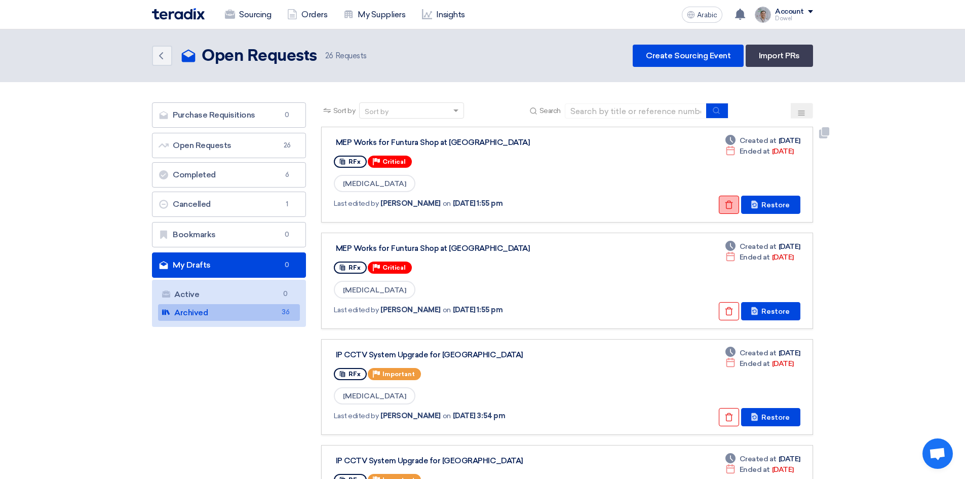
click at [725, 204] on button "Check details" at bounding box center [729, 205] width 20 height 18
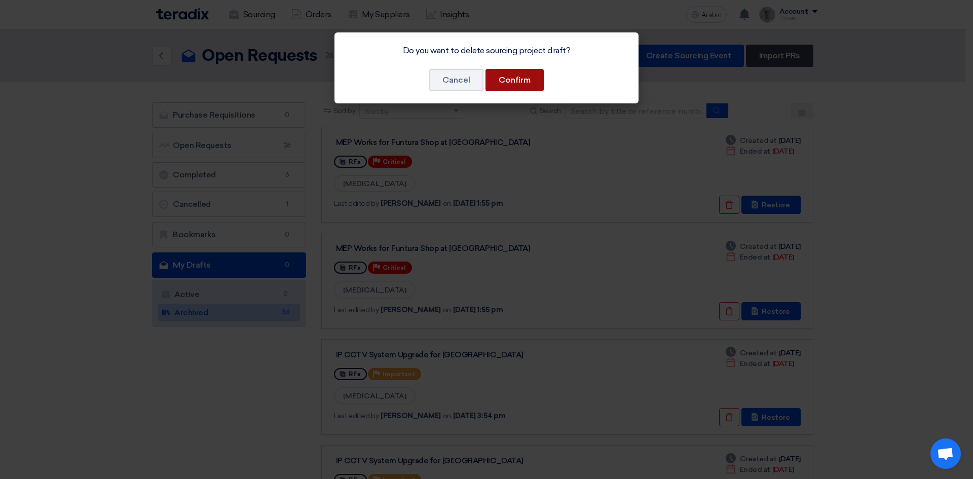
click at [529, 79] on font "Confirm" at bounding box center [515, 80] width 32 height 10
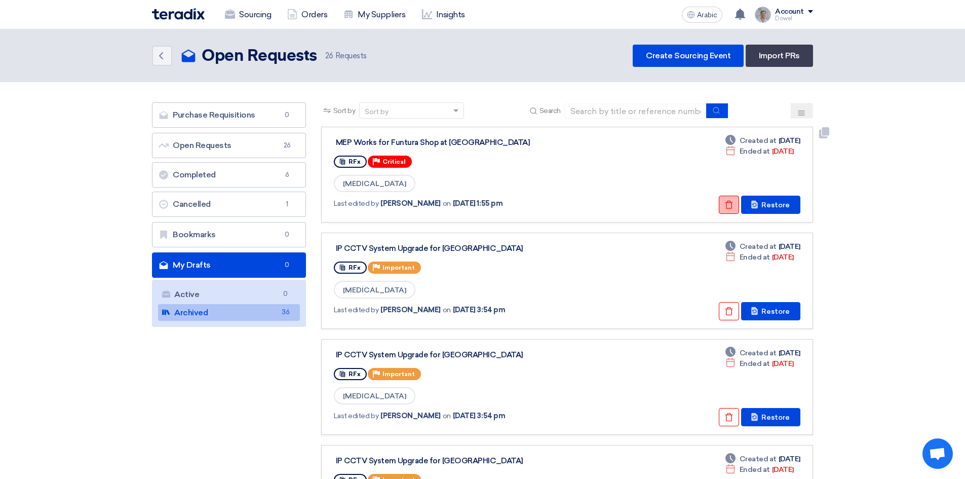
click at [734, 202] on icon "Check details" at bounding box center [729, 204] width 9 height 9
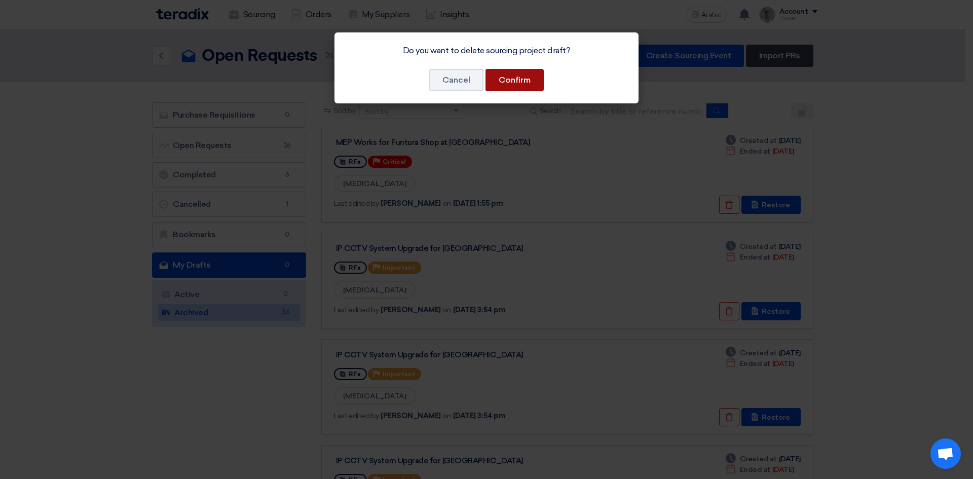
click at [527, 75] on font "Confirm" at bounding box center [515, 80] width 32 height 10
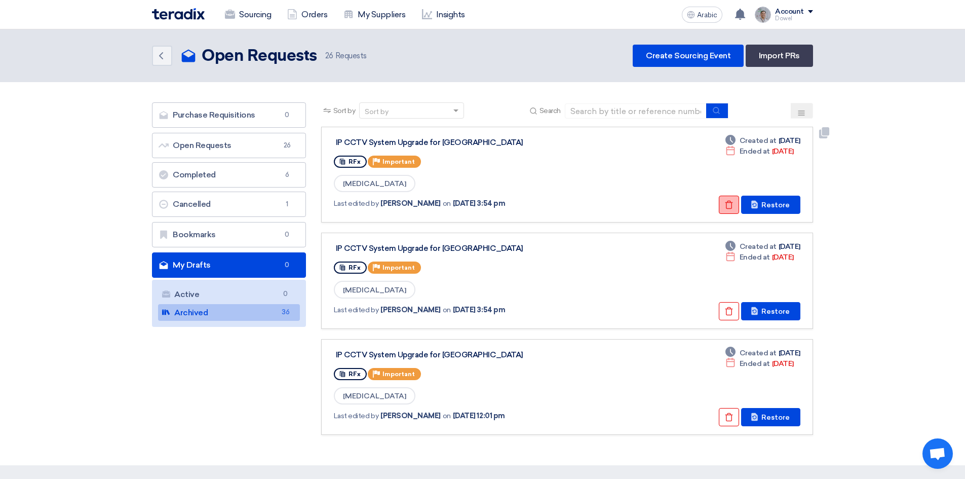
click at [729, 201] on icon "Check details" at bounding box center [729, 204] width 9 height 9
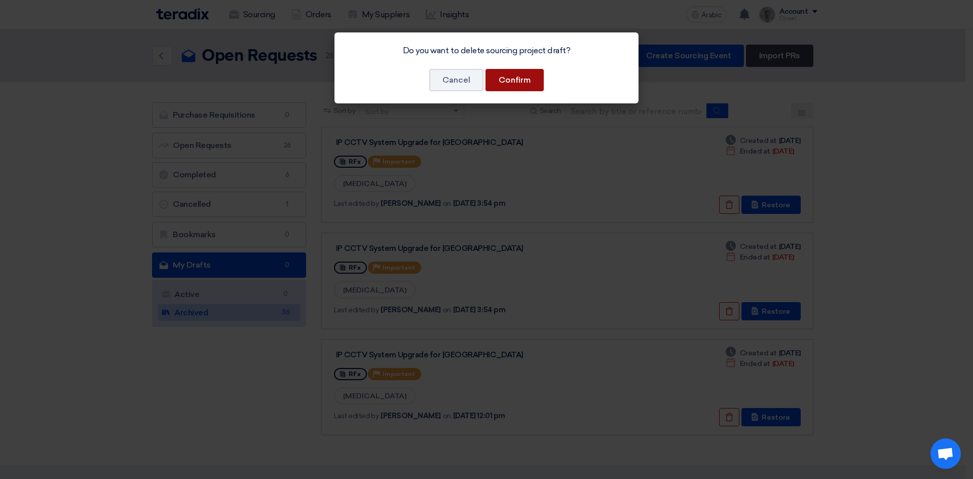
click at [526, 70] on button "Confirm" at bounding box center [515, 80] width 58 height 22
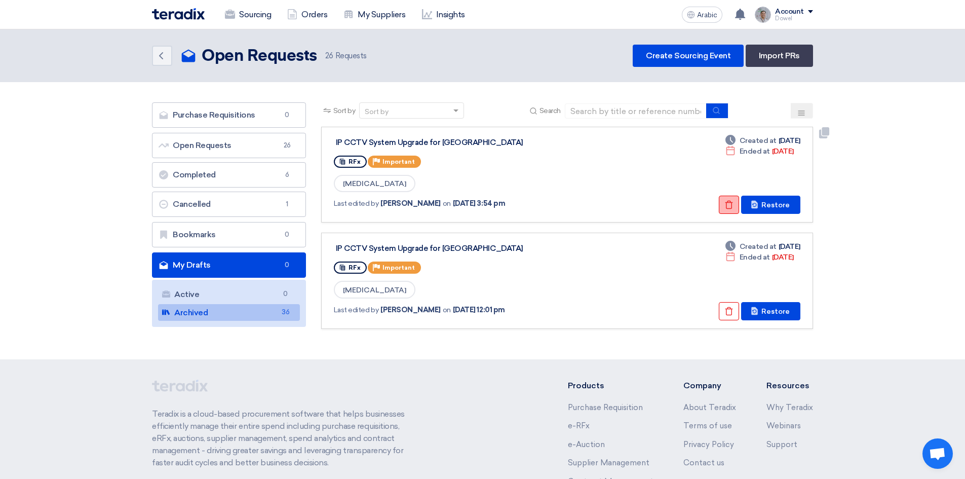
click at [725, 204] on button "Check details" at bounding box center [729, 205] width 20 height 18
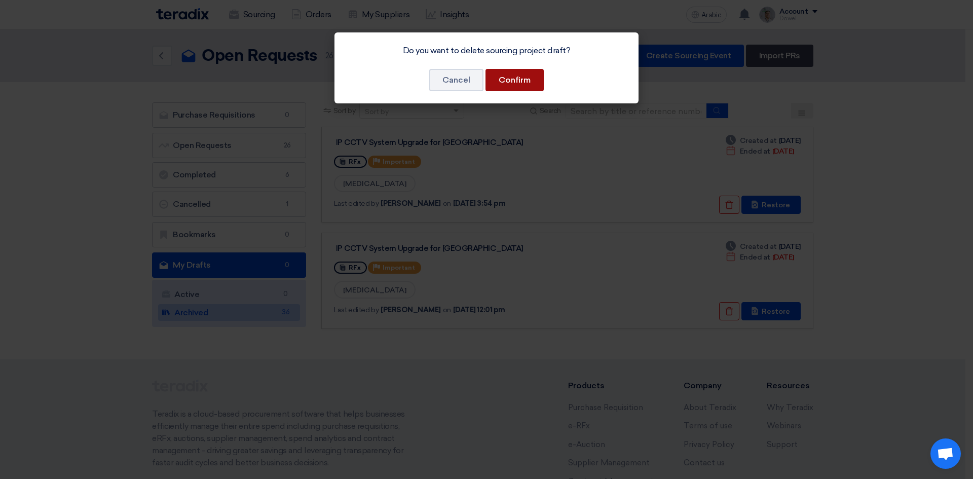
click at [515, 82] on font "Confirm" at bounding box center [515, 80] width 32 height 10
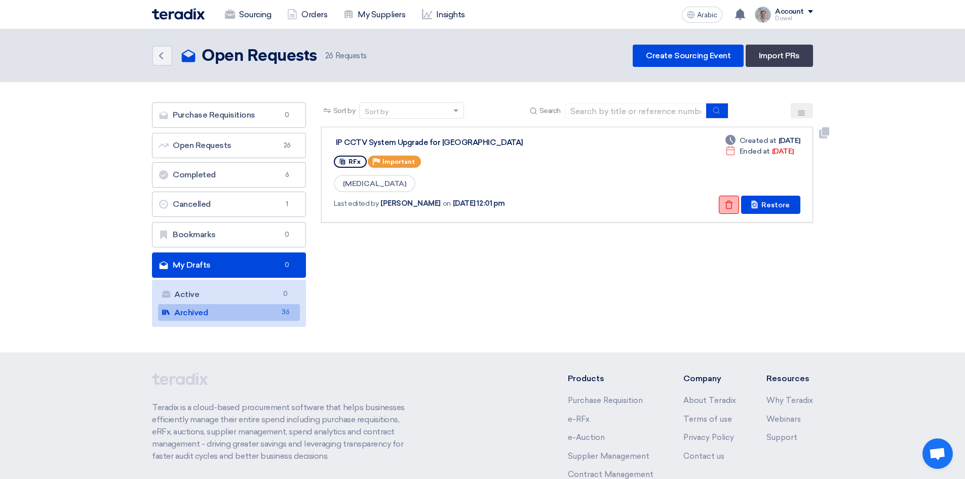
click at [724, 205] on button "Check details" at bounding box center [729, 205] width 20 height 18
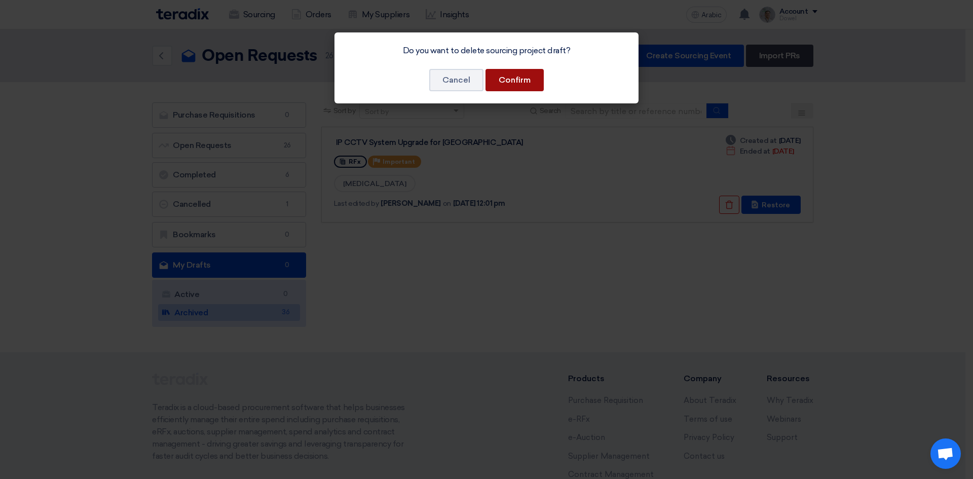
click at [512, 84] on font "Confirm" at bounding box center [515, 80] width 32 height 10
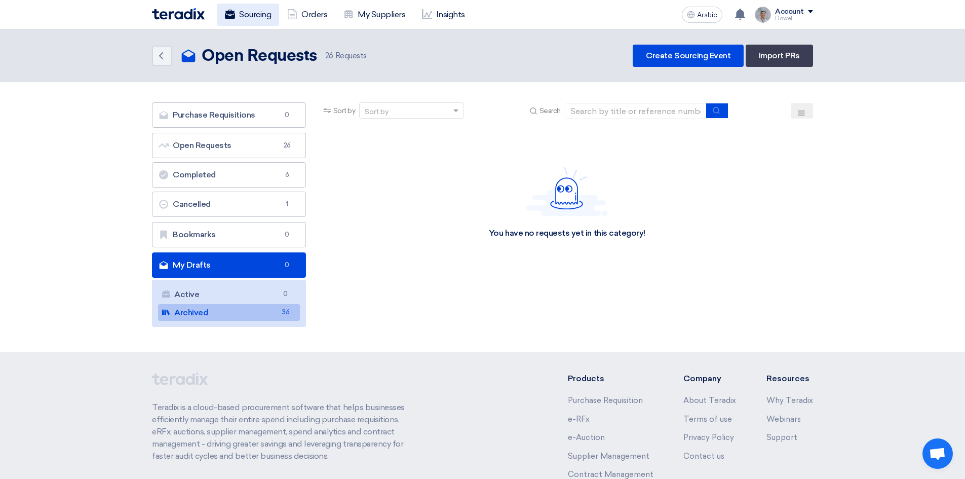
click at [245, 17] on font "Sourcing" at bounding box center [255, 15] width 32 height 10
